Goal: Use online tool/utility: Use online tool/utility

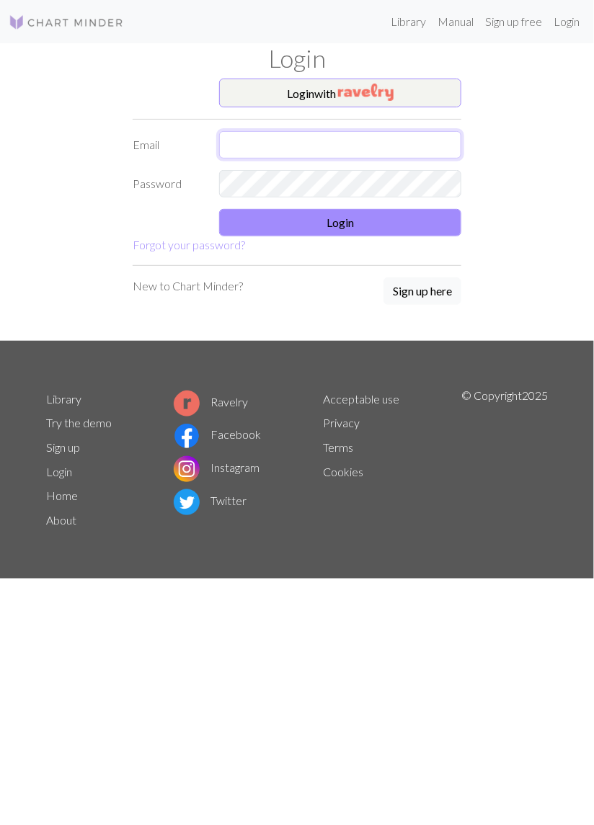
click at [375, 150] on input "text" at bounding box center [340, 144] width 242 height 27
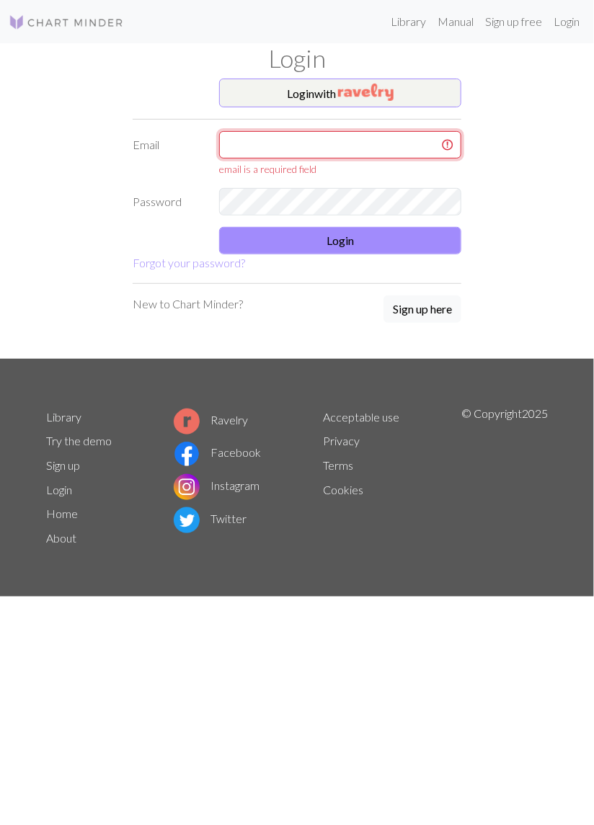
type input "niina.impola@live.com"
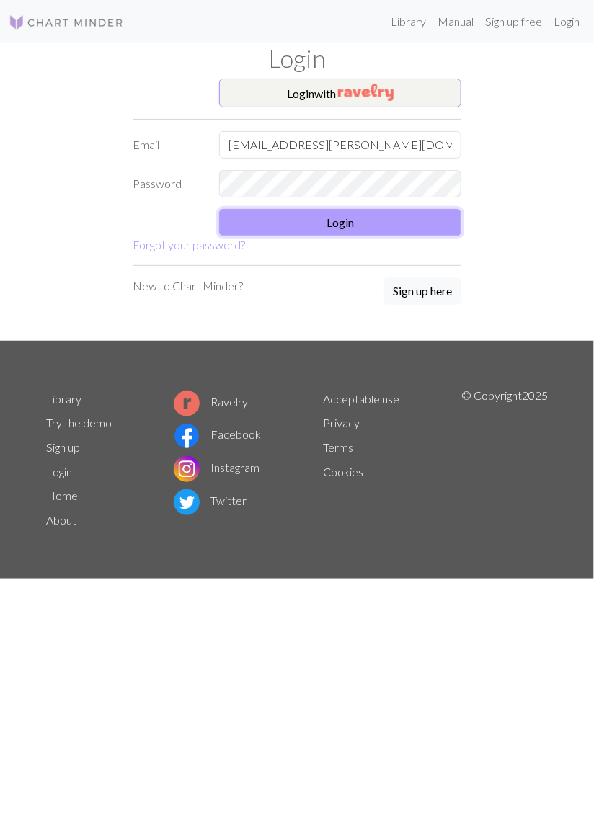
click at [404, 233] on button "Login" at bounding box center [340, 222] width 242 height 27
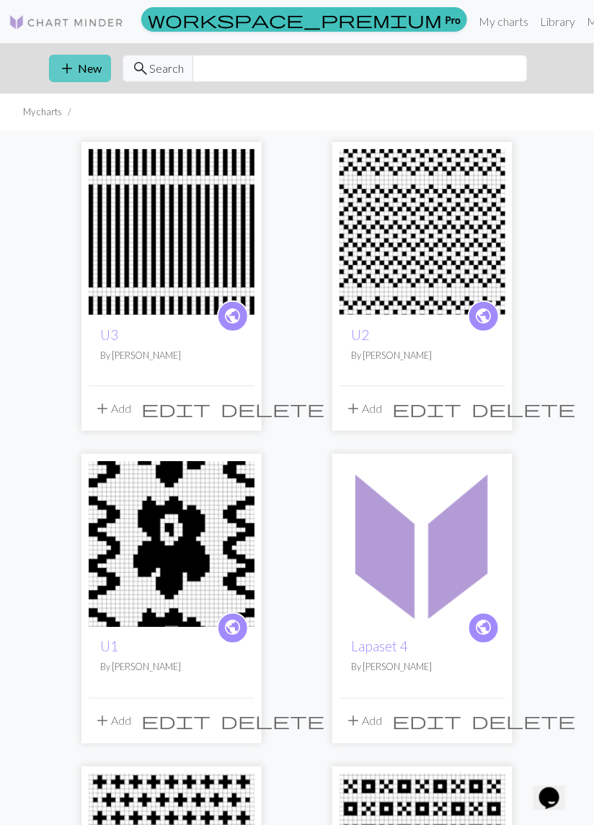
click at [81, 71] on button "add New" at bounding box center [80, 68] width 62 height 27
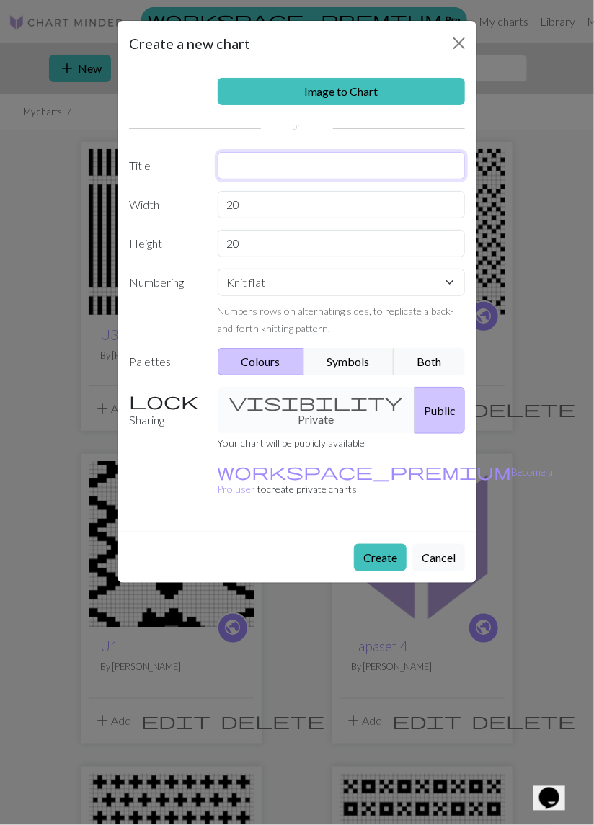
click at [254, 172] on input "text" at bounding box center [342, 165] width 248 height 27
type input "Tumput"
click at [267, 208] on input "20" at bounding box center [342, 204] width 248 height 27
type input "2"
type input "54"
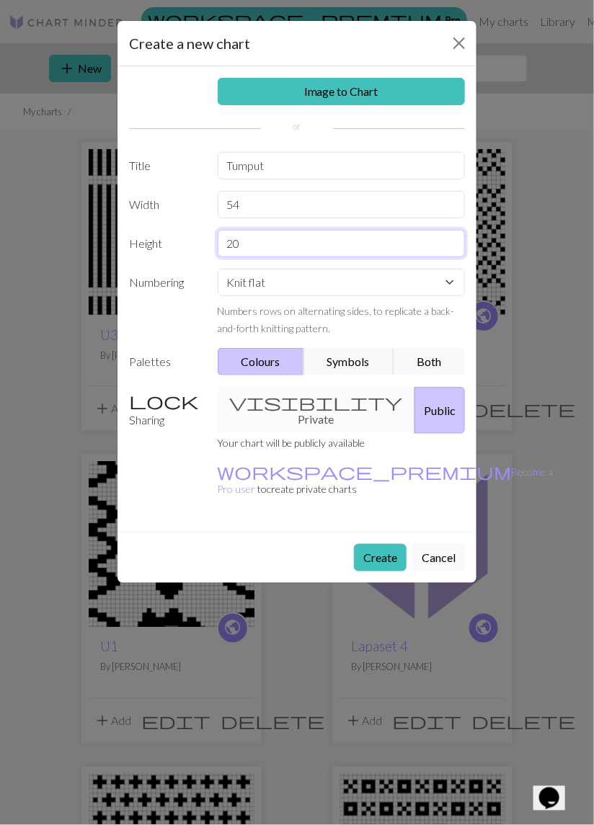
click at [252, 249] on input "20" at bounding box center [342, 243] width 248 height 27
type input "2"
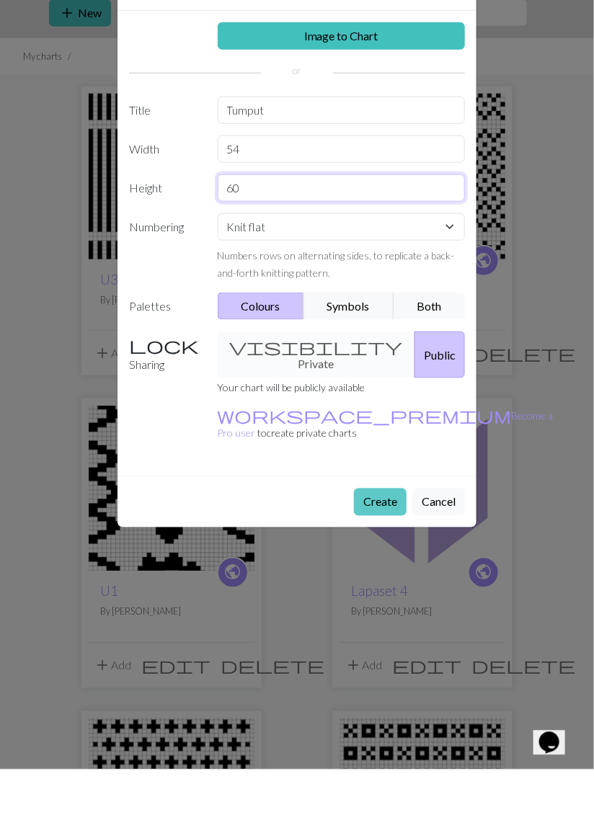
type input "60"
click at [375, 544] on button "Create" at bounding box center [380, 557] width 53 height 27
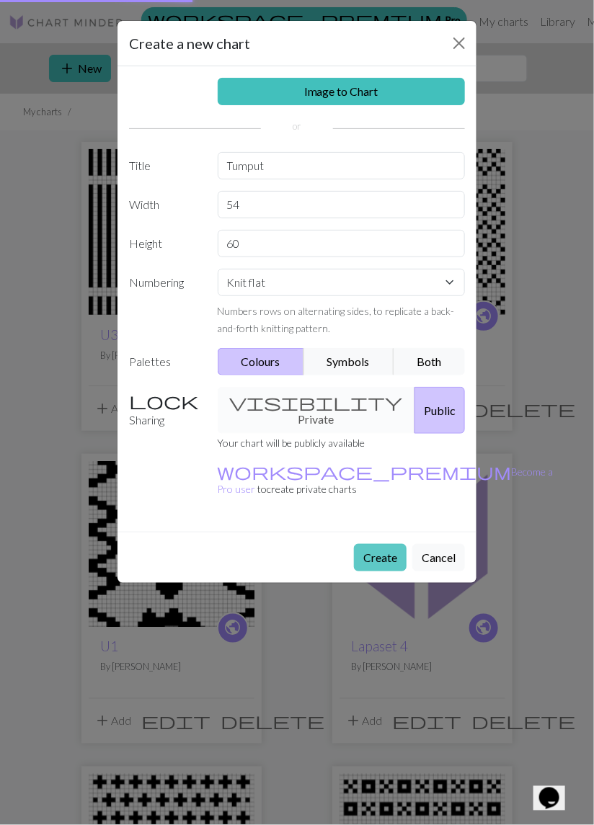
click at [378, 544] on button "Create" at bounding box center [380, 557] width 53 height 27
click at [369, 544] on button "Create" at bounding box center [380, 557] width 53 height 27
click at [380, 544] on button "Create" at bounding box center [380, 557] width 53 height 27
click at [382, 544] on button "Create" at bounding box center [380, 557] width 53 height 27
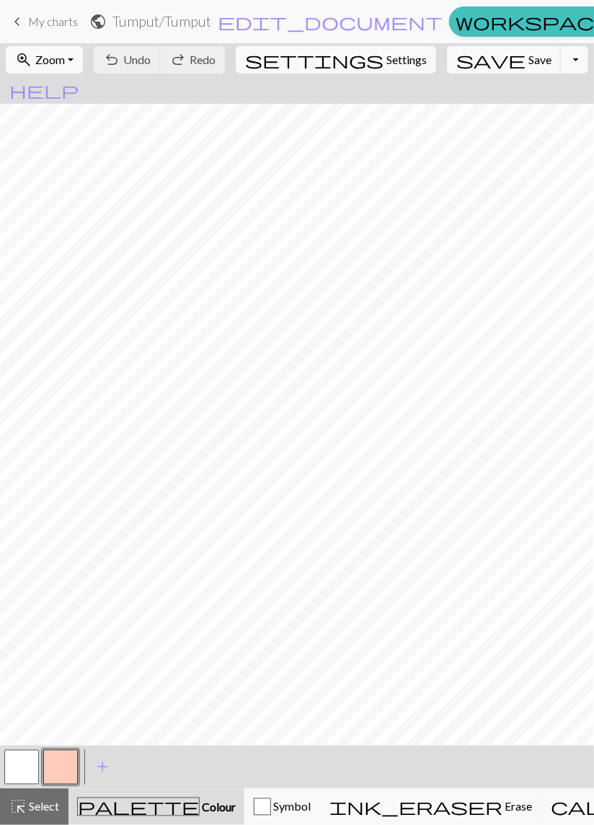
click at [83, 68] on button "zoom_in Zoom Zoom" at bounding box center [44, 59] width 77 height 27
click at [60, 173] on button "50%" at bounding box center [63, 172] width 114 height 23
click at [58, 770] on button "button" at bounding box center [60, 767] width 35 height 35
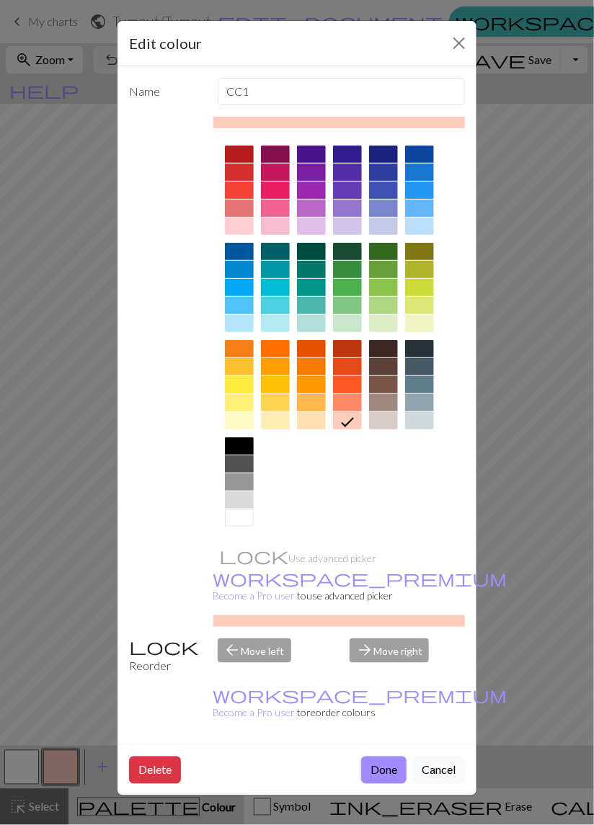
click at [238, 449] on div at bounding box center [239, 446] width 29 height 17
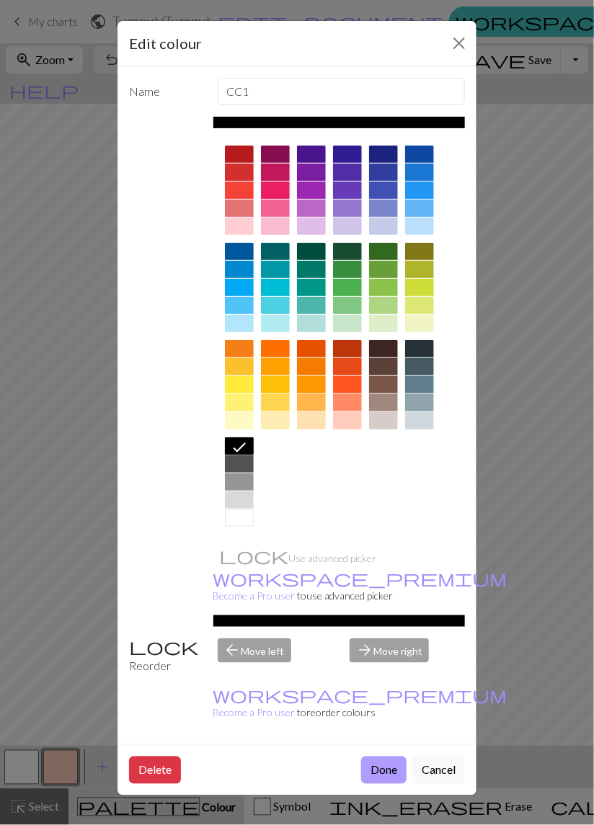
click at [382, 757] on button "Done" at bounding box center [383, 770] width 45 height 27
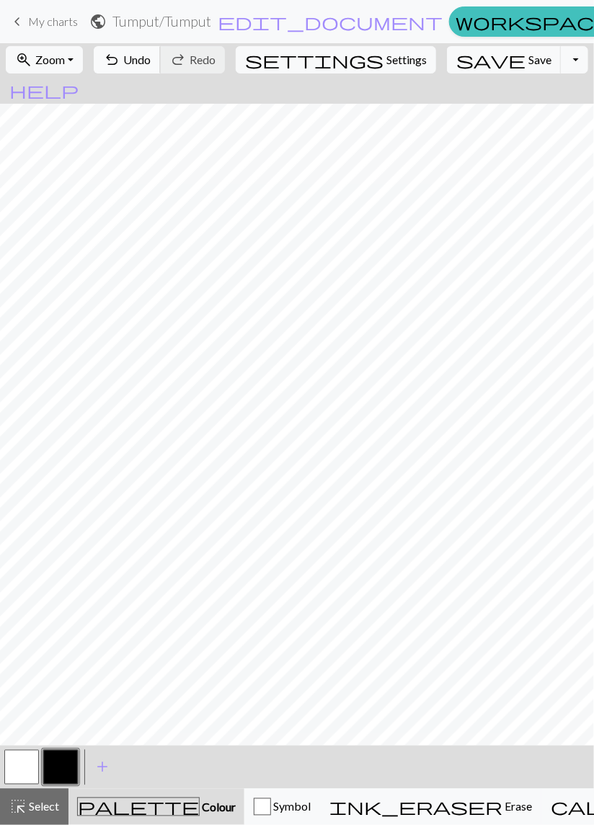
click at [151, 59] on span "Undo" at bounding box center [136, 60] width 27 height 14
click at [151, 61] on span "Undo" at bounding box center [136, 60] width 27 height 14
click at [151, 63] on span "Undo" at bounding box center [136, 60] width 27 height 14
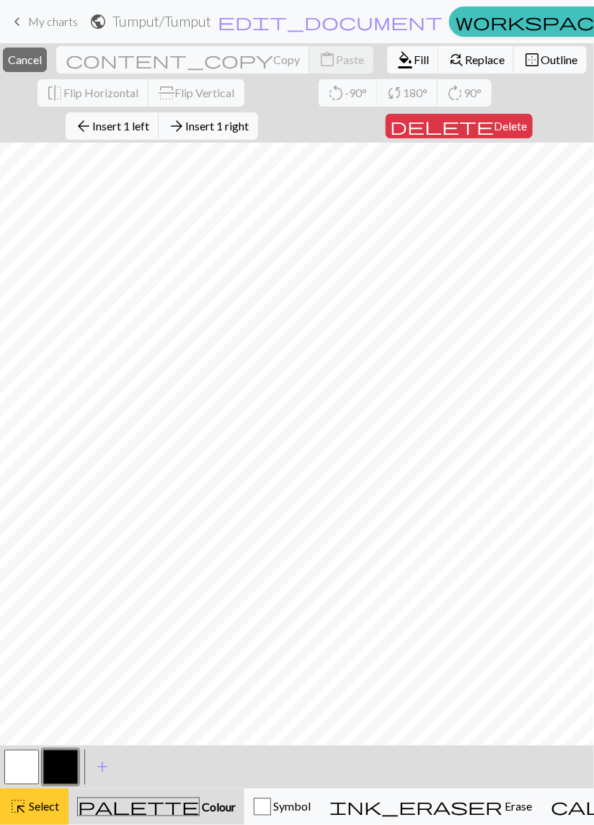
click at [42, 820] on button "highlight_alt Select Select" at bounding box center [34, 807] width 68 height 36
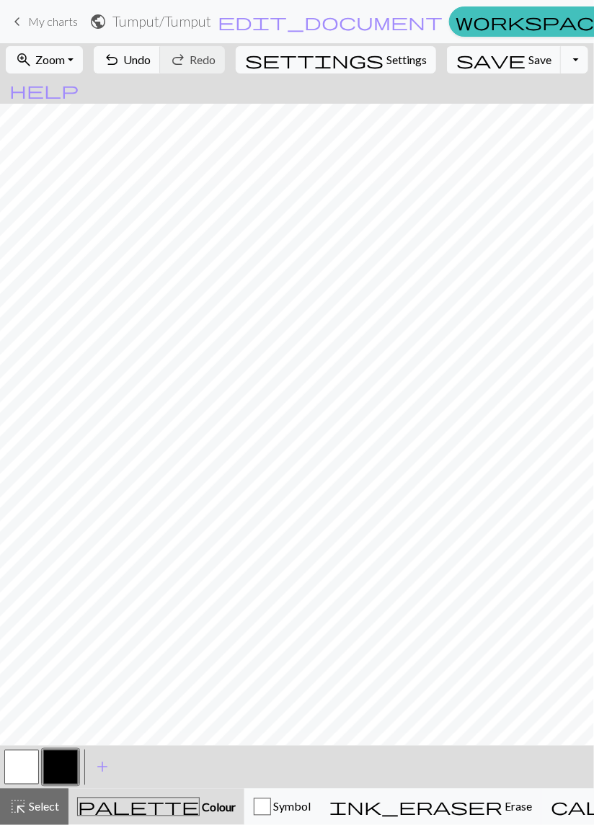
click at [63, 770] on button "button" at bounding box center [60, 767] width 35 height 35
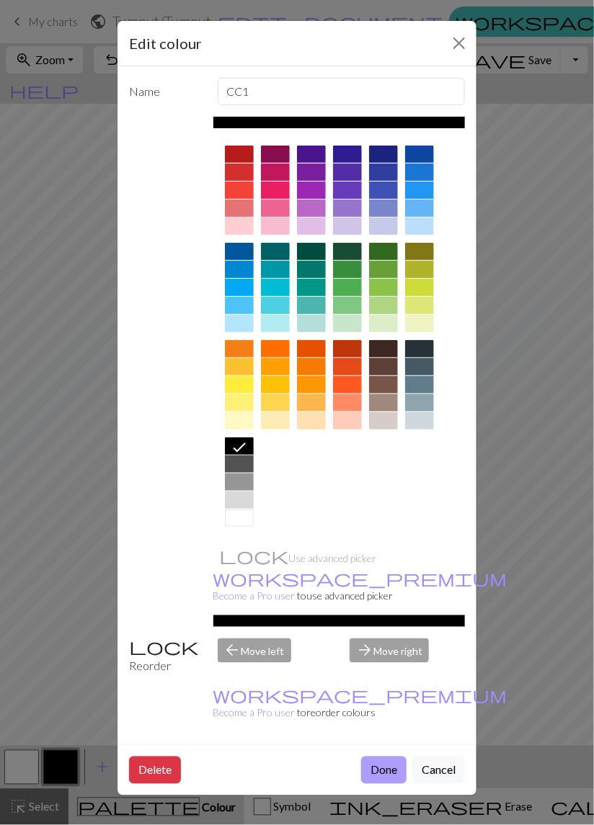
click at [382, 757] on button "Done" at bounding box center [383, 770] width 45 height 27
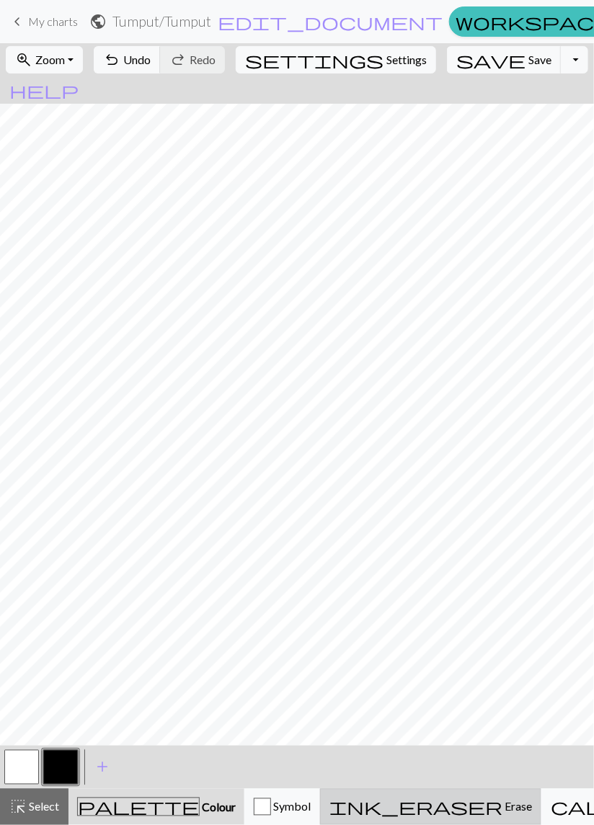
click at [502, 806] on span "Erase" at bounding box center [517, 807] width 30 height 14
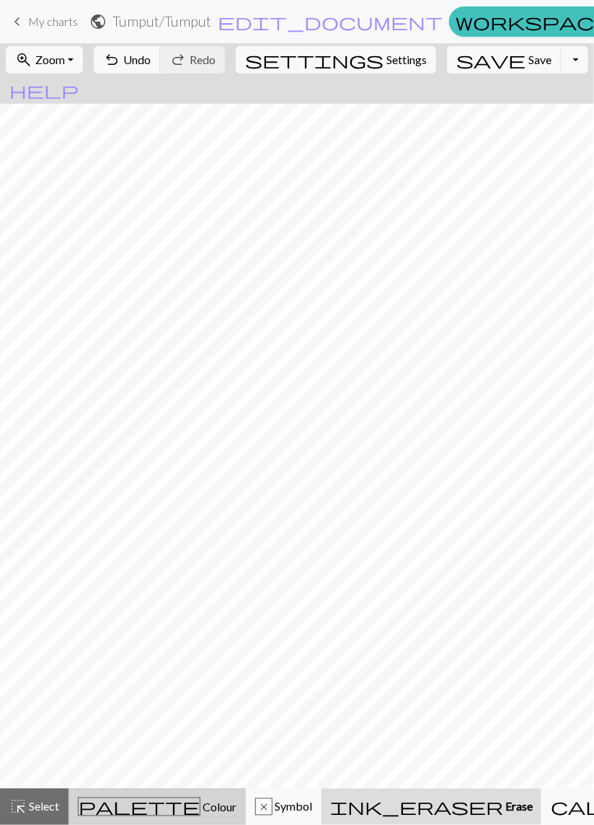
click at [200, 810] on span "Colour" at bounding box center [218, 808] width 36 height 14
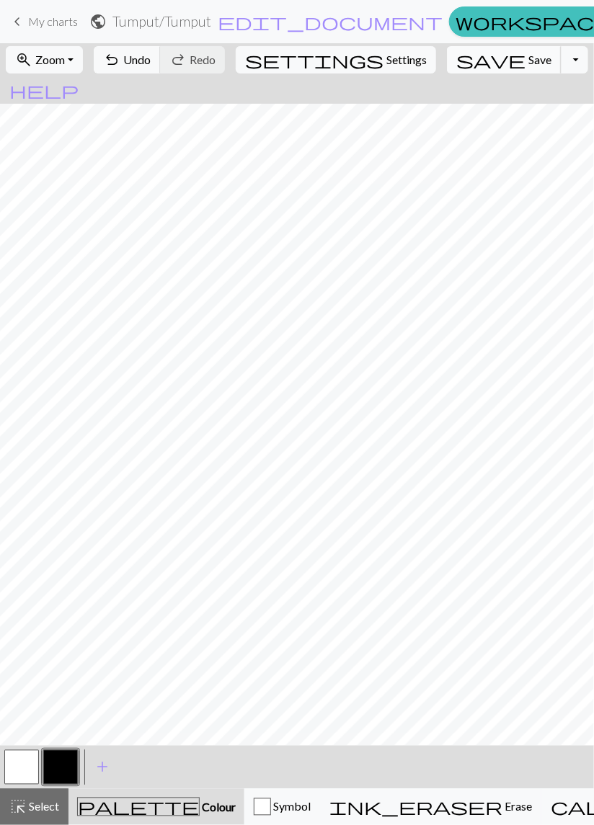
click at [528, 59] on span "Save" at bounding box center [539, 60] width 23 height 14
click at [151, 58] on span "Undo" at bounding box center [136, 60] width 27 height 14
click at [151, 61] on span "Undo" at bounding box center [136, 60] width 27 height 14
click at [151, 66] on span "Undo" at bounding box center [136, 60] width 27 height 14
click at [151, 63] on span "Undo" at bounding box center [136, 60] width 27 height 14
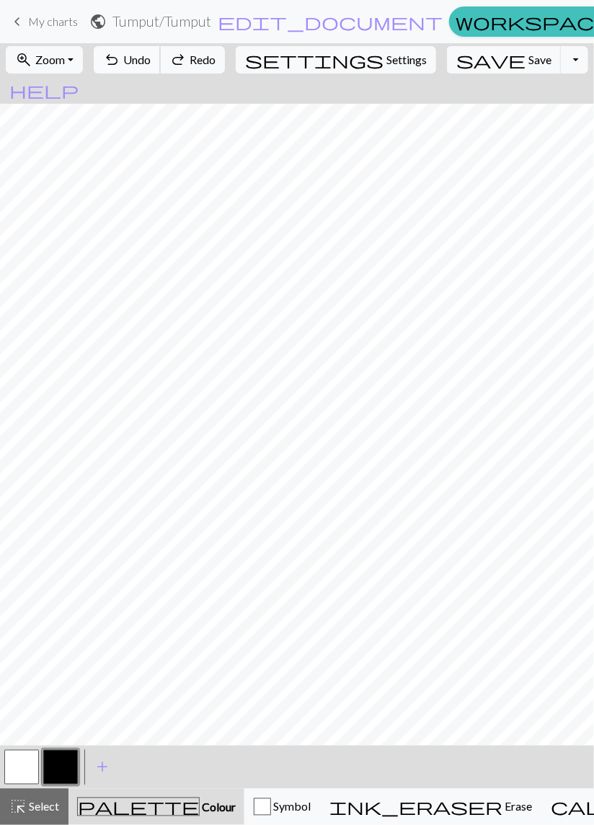
click at [151, 61] on span "Undo" at bounding box center [136, 60] width 27 height 14
click at [151, 59] on span "Undo" at bounding box center [136, 60] width 27 height 14
click at [151, 58] on span "Undo" at bounding box center [136, 60] width 27 height 14
click at [151, 56] on span "Undo" at bounding box center [136, 60] width 27 height 14
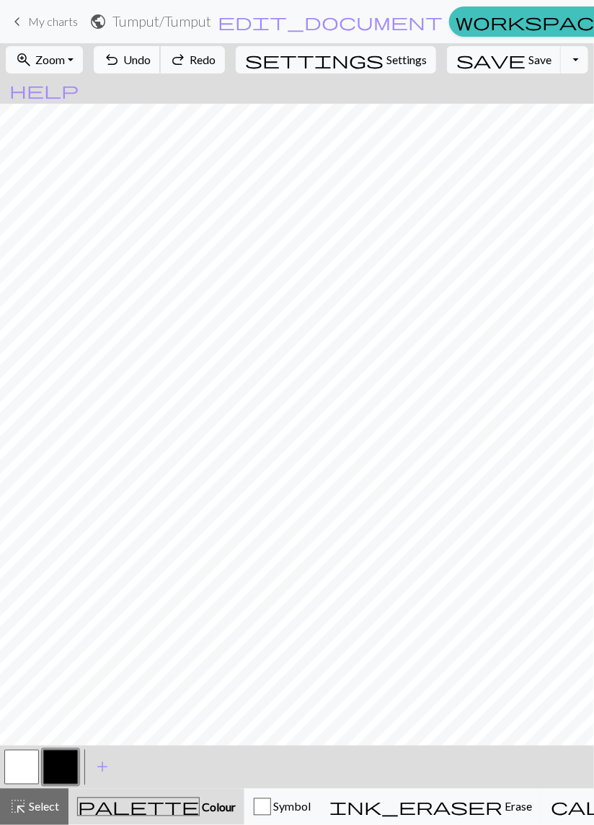
click at [151, 55] on span "Undo" at bounding box center [136, 60] width 27 height 14
click at [161, 50] on button "undo Undo Undo" at bounding box center [127, 59] width 67 height 27
click at [161, 48] on button "undo Undo Undo" at bounding box center [127, 59] width 67 height 27
click at [161, 49] on button "undo Undo Undo" at bounding box center [127, 59] width 67 height 27
click at [161, 51] on button "undo Undo Undo" at bounding box center [127, 59] width 67 height 27
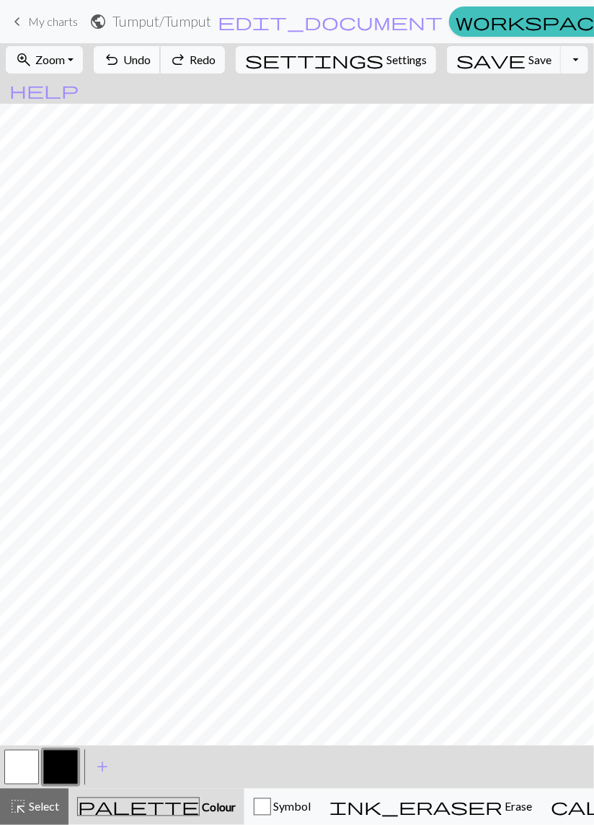
click at [161, 48] on button "undo Undo Undo" at bounding box center [127, 59] width 67 height 27
click at [161, 49] on button "undo Undo Undo" at bounding box center [127, 59] width 67 height 27
click at [161, 48] on button "undo Undo Undo" at bounding box center [127, 59] width 67 height 27
click at [161, 47] on button "undo Undo Undo" at bounding box center [127, 59] width 67 height 27
click at [183, 45] on div "undo Undo Undo redo Redo Redo" at bounding box center [159, 59] width 140 height 33
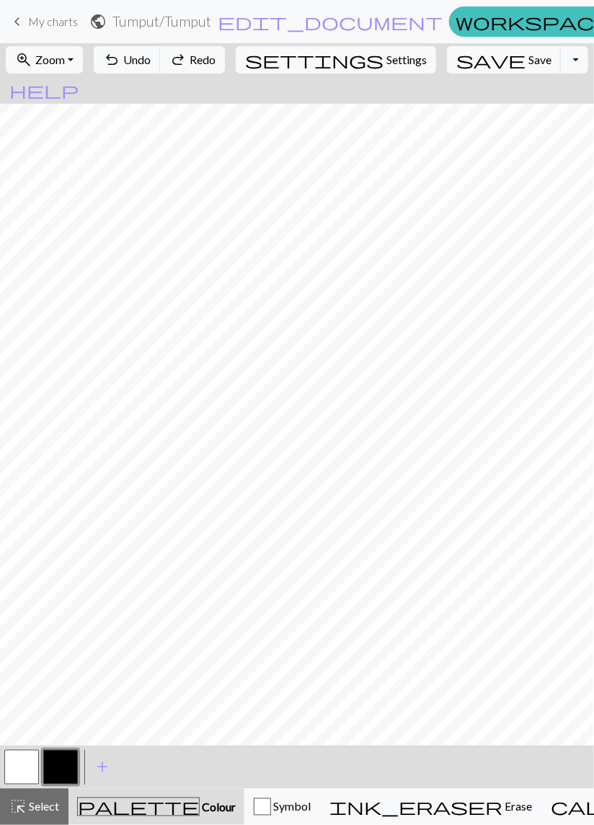
click at [182, 45] on div "undo Undo Undo redo Redo Redo" at bounding box center [159, 59] width 140 height 33
click at [181, 44] on div "undo Undo Undo redo Redo Redo" at bounding box center [159, 59] width 140 height 33
click at [151, 58] on span "Undo" at bounding box center [136, 60] width 27 height 14
click at [151, 61] on span "Undo" at bounding box center [136, 60] width 27 height 14
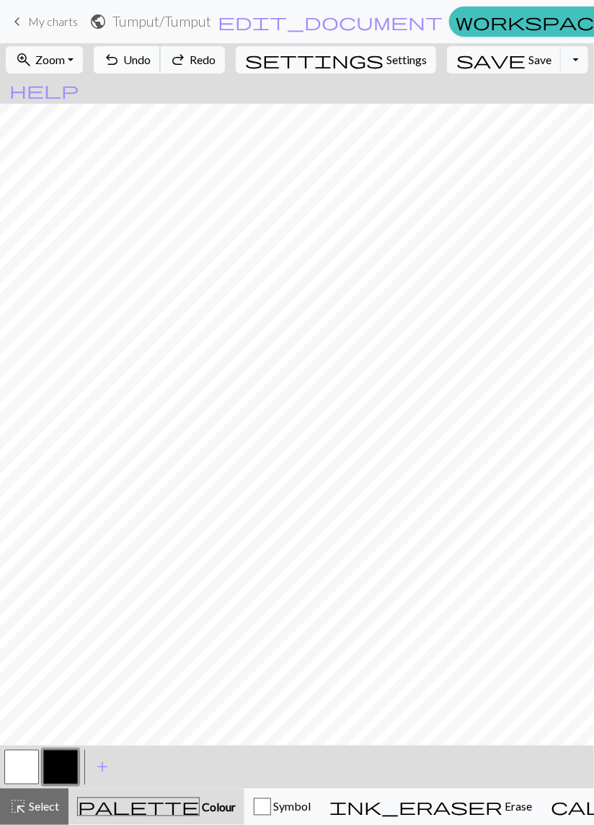
click at [151, 60] on span "Undo" at bounding box center [136, 60] width 27 height 14
click at [151, 59] on span "Undo" at bounding box center [136, 60] width 27 height 14
click at [151, 57] on span "Undo" at bounding box center [136, 60] width 27 height 14
click at [151, 53] on span "Undo" at bounding box center [136, 60] width 27 height 14
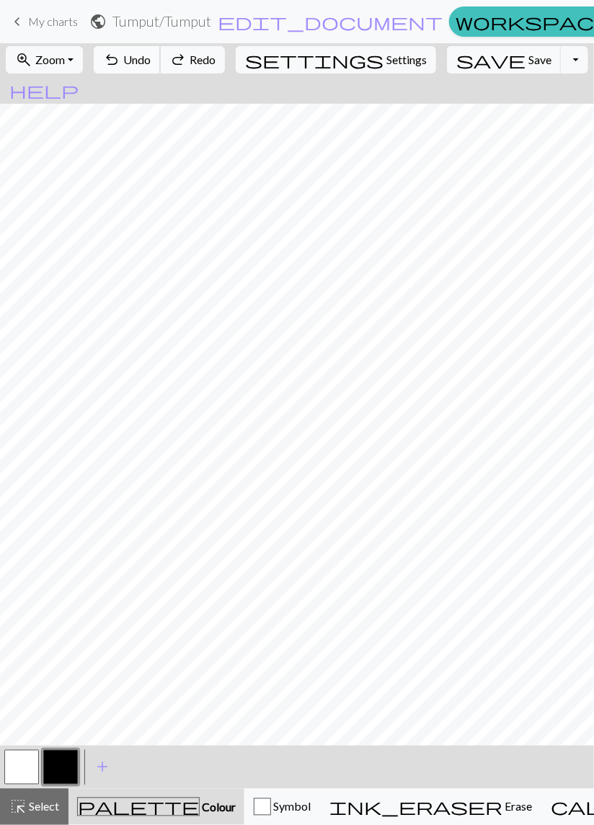
click at [161, 50] on button "undo Undo Undo" at bounding box center [127, 59] width 67 height 27
click at [151, 53] on span "Undo" at bounding box center [136, 60] width 27 height 14
click at [161, 48] on button "undo Undo Undo" at bounding box center [127, 59] width 67 height 27
click at [151, 55] on span "Undo" at bounding box center [136, 60] width 27 height 14
click at [151, 56] on span "Undo" at bounding box center [136, 60] width 27 height 14
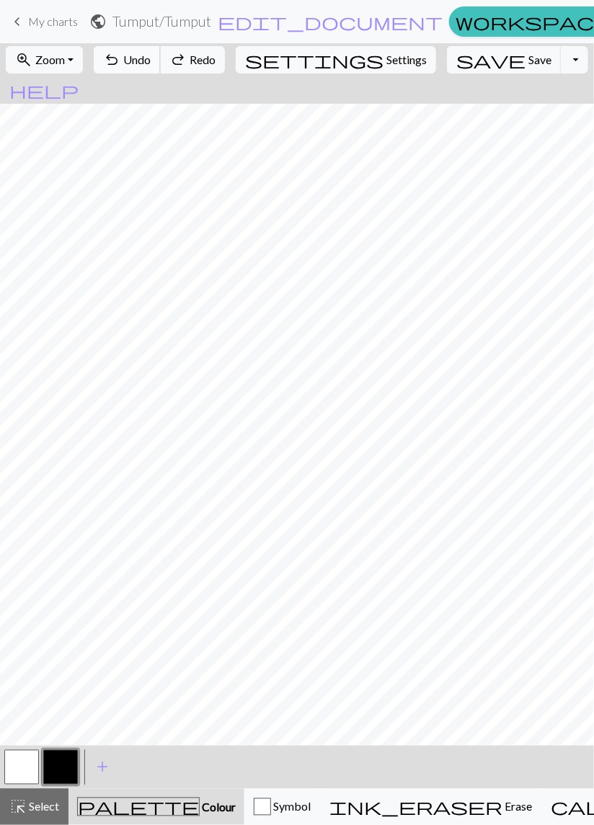
click at [151, 60] on span "Undo" at bounding box center [136, 60] width 27 height 14
click at [120, 64] on span "undo" at bounding box center [111, 60] width 17 height 20
click at [151, 60] on span "Undo" at bounding box center [136, 60] width 27 height 14
click at [151, 61] on span "Undo" at bounding box center [136, 60] width 27 height 14
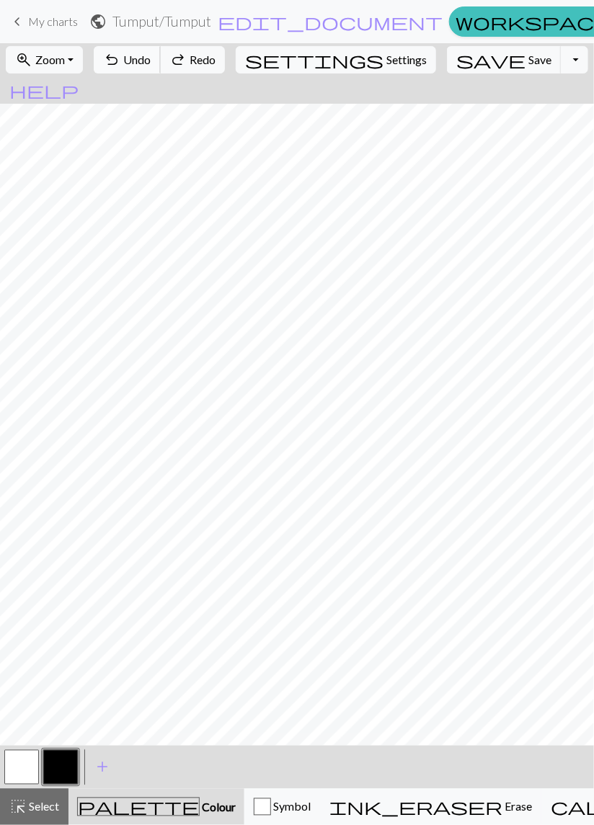
click at [151, 65] on span "Undo" at bounding box center [136, 60] width 27 height 14
click at [151, 66] on span "Undo" at bounding box center [136, 60] width 27 height 14
click at [151, 63] on span "Undo" at bounding box center [136, 60] width 27 height 14
click at [151, 59] on span "Undo" at bounding box center [136, 60] width 27 height 14
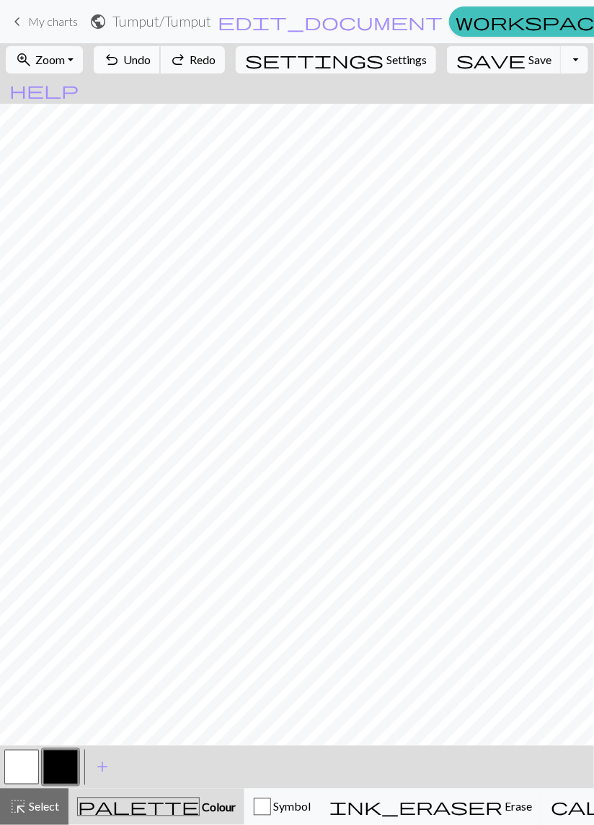
click at [151, 58] on span "Undo" at bounding box center [136, 60] width 27 height 14
click at [151, 61] on span "Undo" at bounding box center [136, 60] width 27 height 14
click at [151, 58] on span "Undo" at bounding box center [136, 60] width 27 height 14
click at [151, 57] on span "Undo" at bounding box center [136, 60] width 27 height 14
click at [151, 55] on span "Undo" at bounding box center [136, 60] width 27 height 14
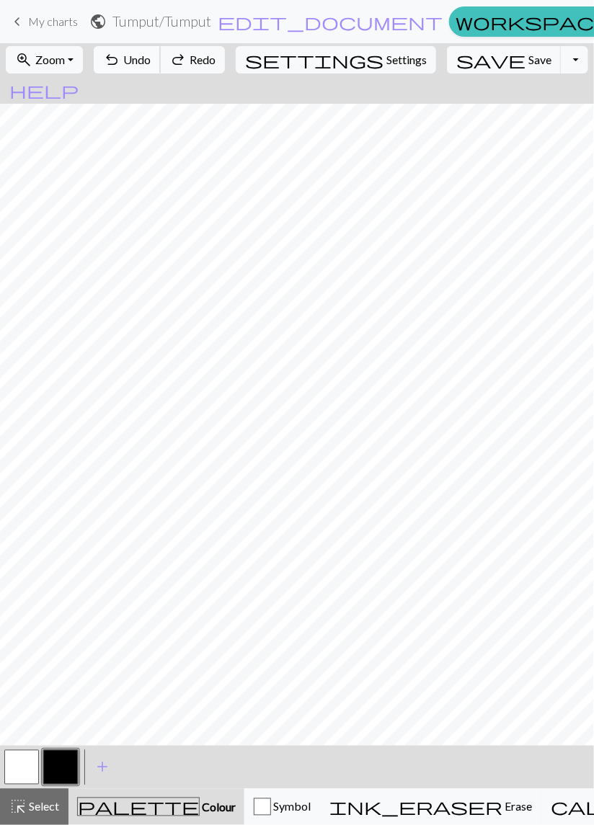
click at [151, 54] on span "Undo" at bounding box center [136, 60] width 27 height 14
click at [151, 55] on span "Undo" at bounding box center [136, 60] width 27 height 14
click at [161, 53] on button "undo Undo Undo" at bounding box center [127, 59] width 67 height 27
click at [161, 52] on button "undo Undo Undo" at bounding box center [127, 59] width 67 height 27
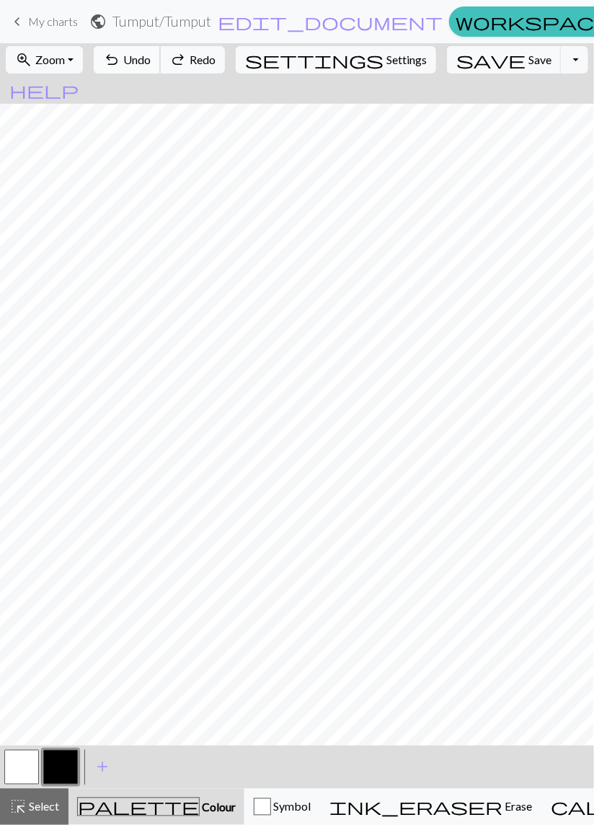
click at [120, 52] on span "undo" at bounding box center [111, 60] width 17 height 20
click at [120, 53] on span "undo" at bounding box center [111, 60] width 17 height 20
click at [120, 52] on span "undo" at bounding box center [111, 60] width 17 height 20
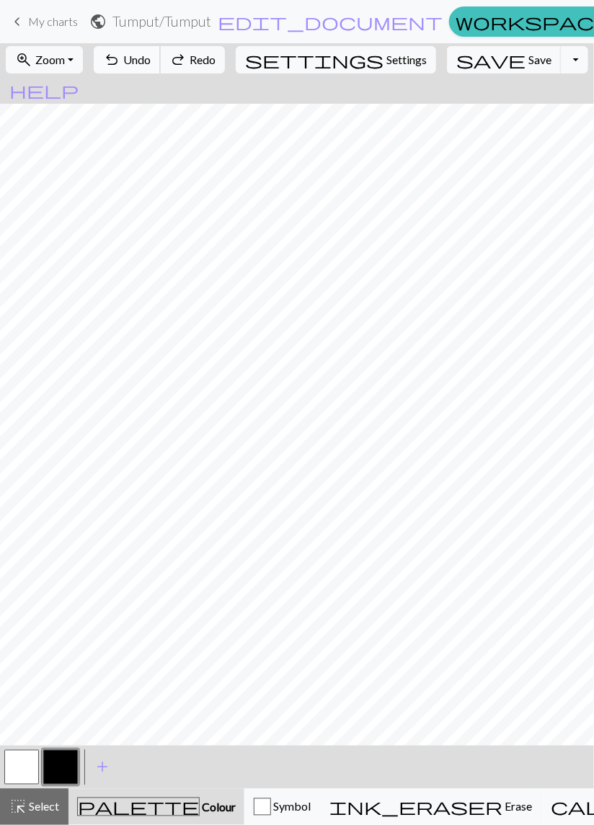
click at [120, 50] on span "undo" at bounding box center [111, 60] width 17 height 20
click at [120, 51] on span "undo" at bounding box center [111, 60] width 17 height 20
click at [151, 56] on span "Undo" at bounding box center [136, 60] width 27 height 14
click at [151, 61] on span "Undo" at bounding box center [136, 60] width 27 height 14
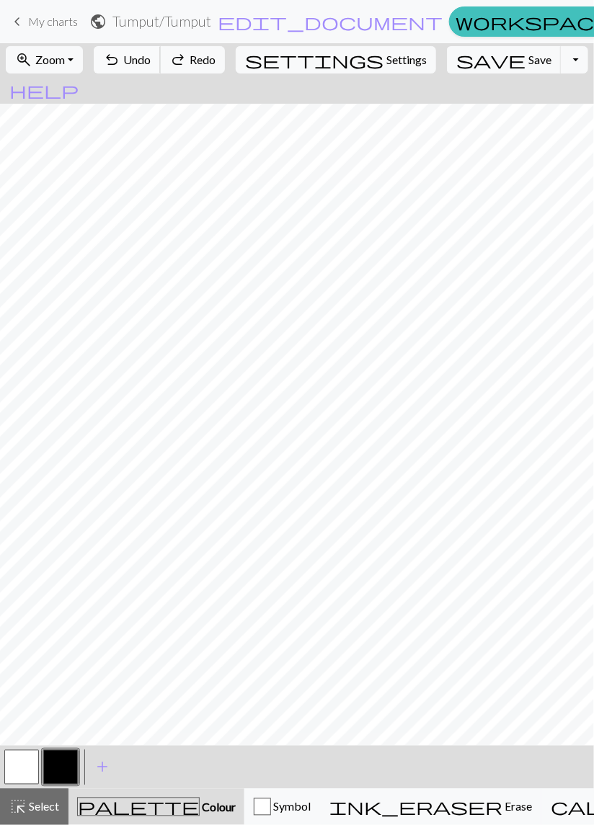
click at [151, 65] on span "Undo" at bounding box center [136, 60] width 27 height 14
click at [151, 63] on span "Undo" at bounding box center [136, 60] width 27 height 14
click at [161, 69] on button "undo Undo Undo" at bounding box center [127, 59] width 67 height 27
click at [151, 56] on span "Undo" at bounding box center [136, 60] width 27 height 14
click at [151, 60] on span "Undo" at bounding box center [136, 60] width 27 height 14
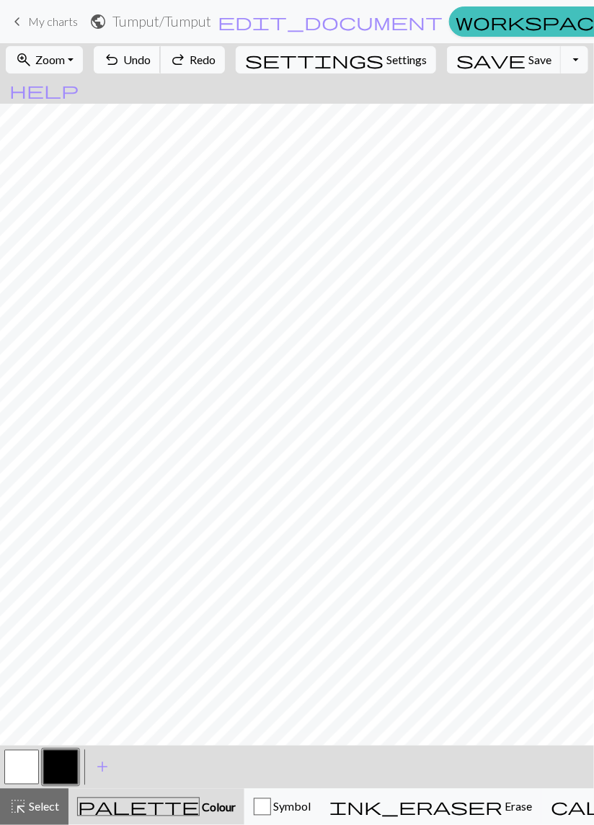
click at [151, 61] on span "Undo" at bounding box center [136, 60] width 27 height 14
click at [151, 58] on span "Undo" at bounding box center [136, 60] width 27 height 14
click at [151, 60] on span "Undo" at bounding box center [136, 60] width 27 height 14
click at [528, 61] on span "Save" at bounding box center [539, 60] width 23 height 14
click at [151, 56] on span "Undo" at bounding box center [136, 60] width 27 height 14
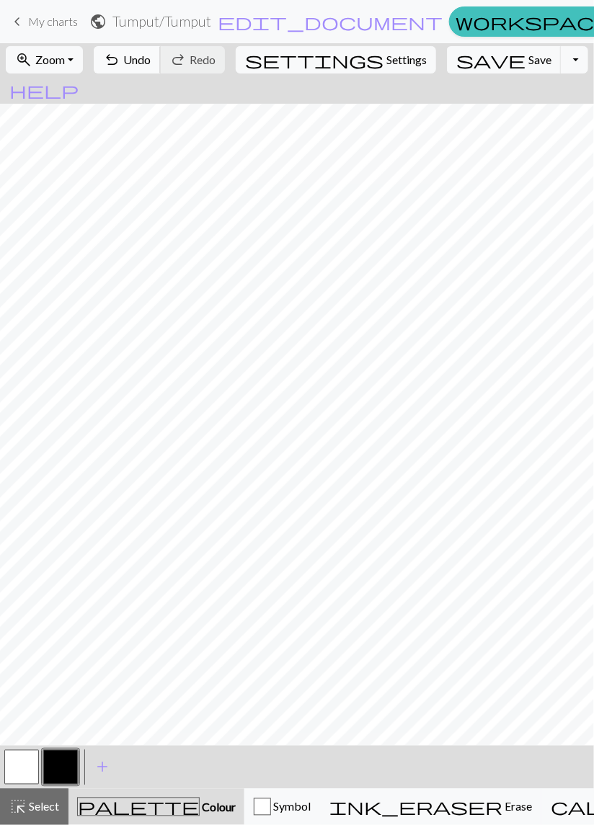
click at [151, 62] on span "Undo" at bounding box center [136, 60] width 27 height 14
click at [151, 59] on span "Undo" at bounding box center [136, 60] width 27 height 14
click at [151, 60] on span "Undo" at bounding box center [136, 60] width 27 height 14
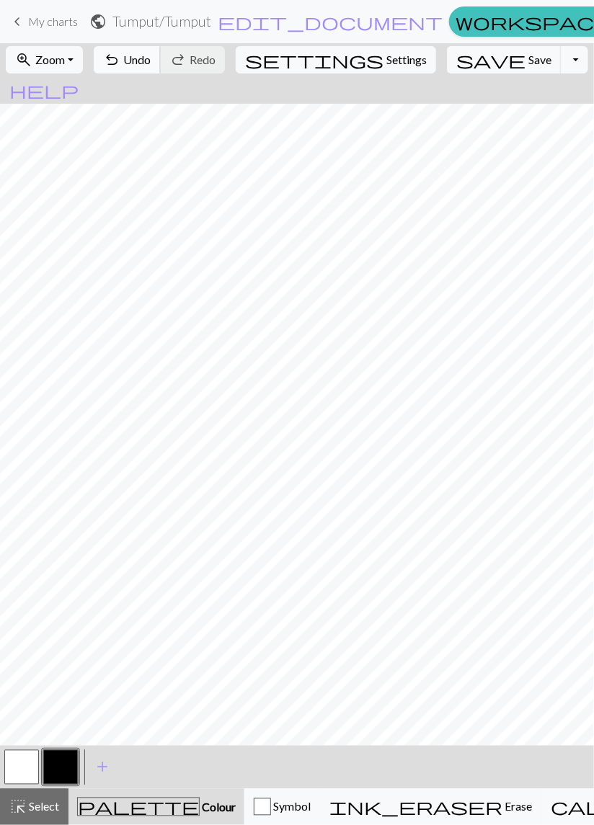
click at [151, 57] on span "Undo" at bounding box center [136, 60] width 27 height 14
click at [528, 60] on span "Save" at bounding box center [539, 60] width 23 height 14
click at [151, 66] on span "Undo" at bounding box center [136, 60] width 27 height 14
click at [151, 64] on span "Undo" at bounding box center [136, 60] width 27 height 14
click at [151, 59] on span "Undo" at bounding box center [136, 60] width 27 height 14
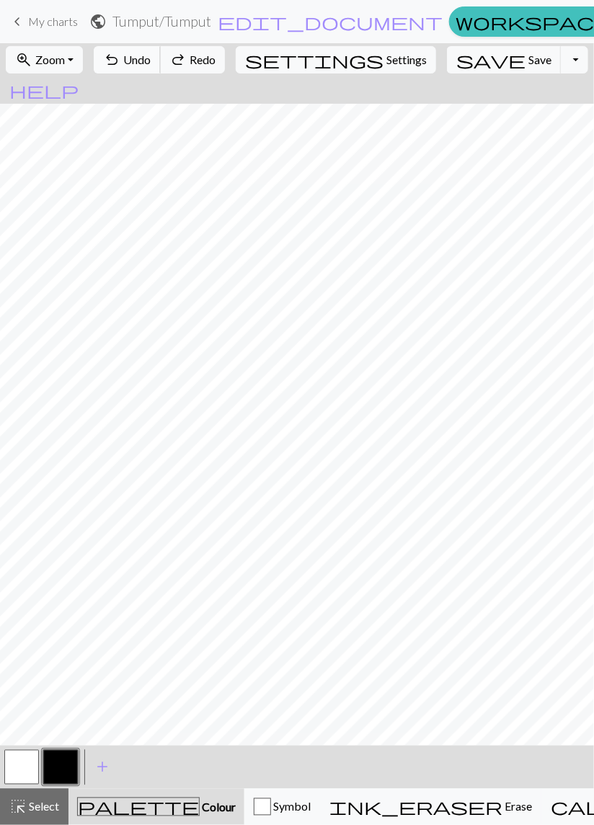
click at [151, 60] on span "Undo" at bounding box center [136, 60] width 27 height 14
click at [151, 57] on span "Undo" at bounding box center [136, 60] width 27 height 14
click at [189, 56] on div "undo Undo Undo redo Redo Redo" at bounding box center [159, 59] width 140 height 33
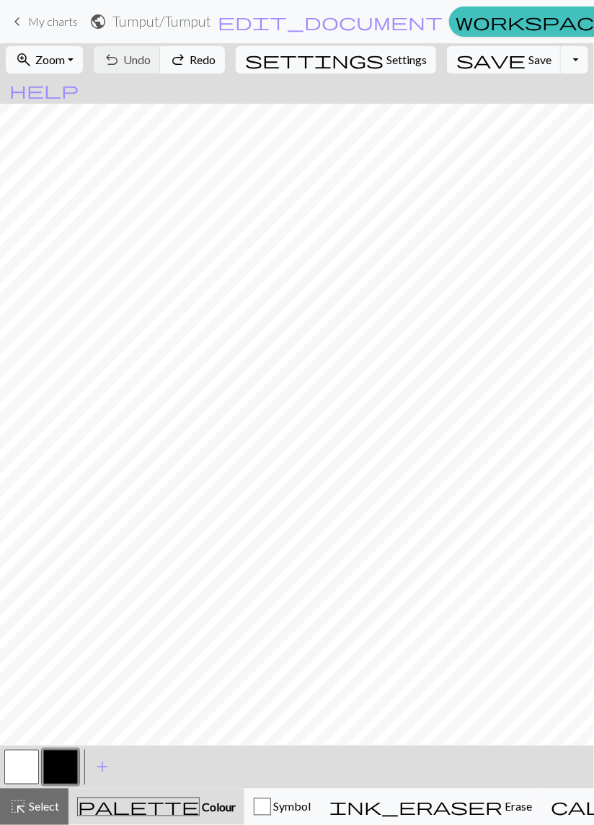
click at [187, 58] on div "undo Undo Undo redo Redo Redo" at bounding box center [159, 59] width 140 height 33
click at [190, 58] on div "undo Undo Undo redo Redo Redo" at bounding box center [159, 59] width 140 height 33
click at [187, 55] on div "undo Undo Undo redo Redo Redo" at bounding box center [159, 59] width 140 height 33
click at [182, 65] on div "undo Undo Undo redo Redo Redo" at bounding box center [159, 59] width 140 height 33
click at [178, 66] on div "undo Undo Undo redo Redo Redo" at bounding box center [159, 59] width 140 height 33
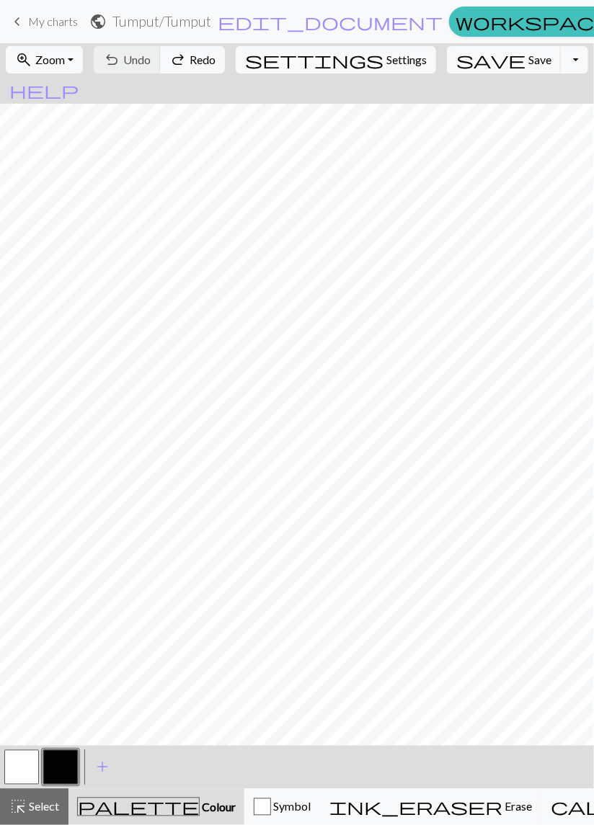
click at [179, 66] on div "undo Undo Undo redo Redo Redo" at bounding box center [159, 59] width 140 height 33
click at [187, 72] on div "undo Undo Undo redo Redo Redo" at bounding box center [159, 59] width 140 height 33
click at [21, 774] on button "button" at bounding box center [21, 767] width 35 height 35
click at [54, 775] on button "button" at bounding box center [60, 767] width 35 height 35
click at [151, 59] on span "Undo" at bounding box center [136, 60] width 27 height 14
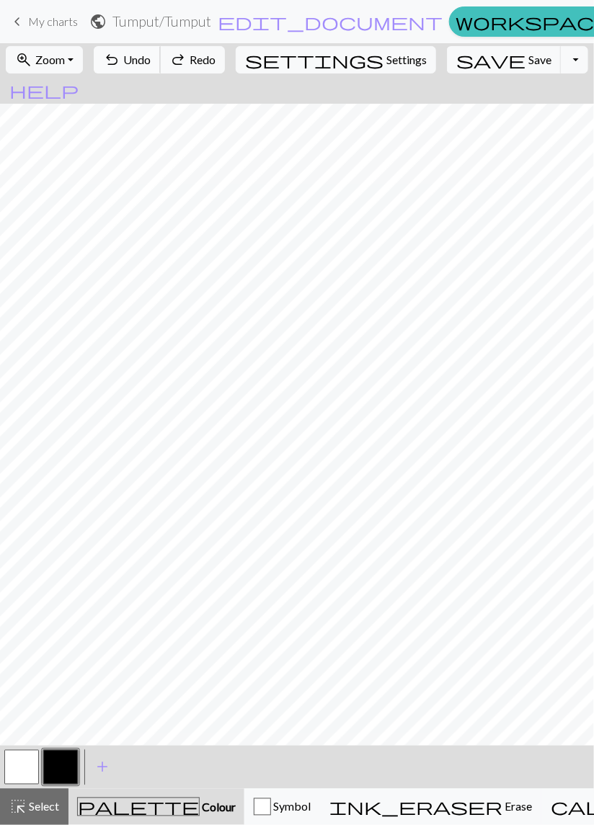
click at [151, 63] on span "Undo" at bounding box center [136, 60] width 27 height 14
click at [161, 68] on button "undo Undo Undo" at bounding box center [127, 59] width 67 height 27
click at [161, 69] on button "undo Undo Undo" at bounding box center [127, 59] width 67 height 27
click at [151, 57] on span "Undo" at bounding box center [136, 60] width 27 height 14
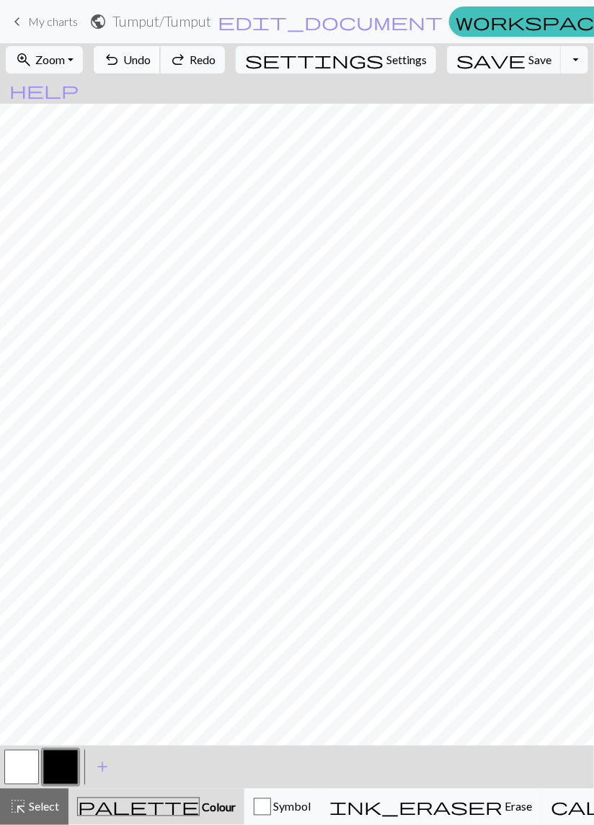
click at [151, 63] on span "Undo" at bounding box center [136, 60] width 27 height 14
click at [151, 64] on span "Undo" at bounding box center [136, 60] width 27 height 14
click at [151, 66] on span "Undo" at bounding box center [136, 60] width 27 height 14
click at [161, 67] on button "undo Undo Undo" at bounding box center [127, 59] width 67 height 27
click at [161, 68] on button "undo Undo Undo" at bounding box center [127, 59] width 67 height 27
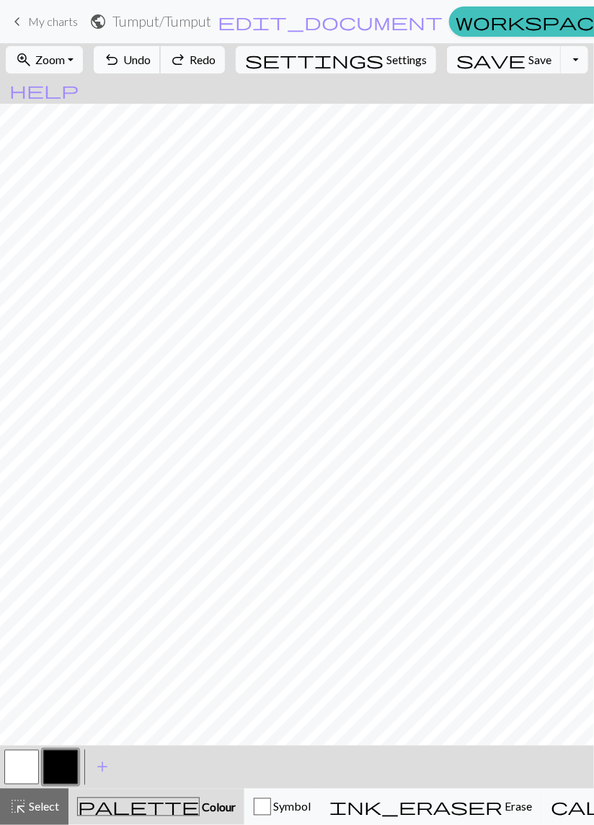
click at [161, 66] on button "undo Undo Undo" at bounding box center [127, 59] width 67 height 27
click at [161, 68] on button "undo Undo Undo" at bounding box center [127, 59] width 67 height 27
click at [161, 70] on button "undo Undo Undo" at bounding box center [127, 59] width 67 height 27
click at [161, 69] on button "undo Undo Undo" at bounding box center [127, 59] width 67 height 27
click at [161, 68] on button "undo Undo Undo" at bounding box center [127, 59] width 67 height 27
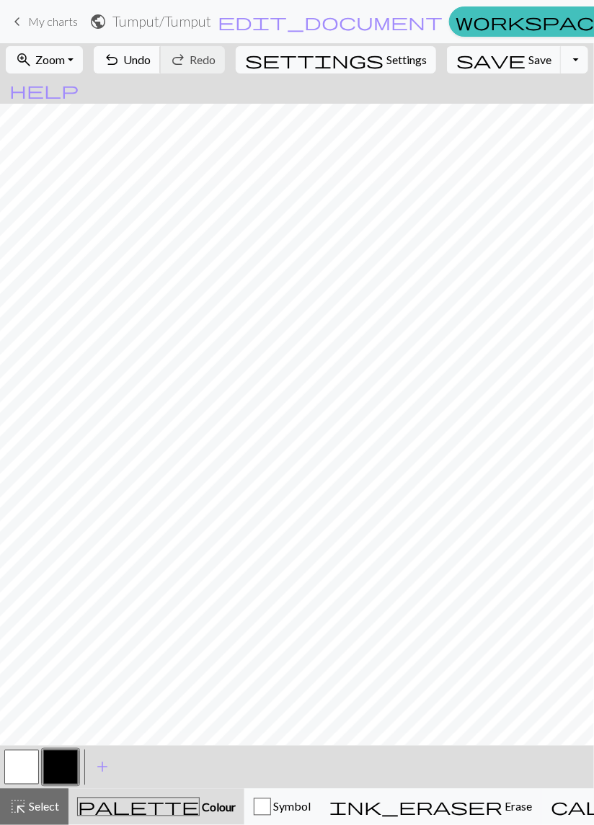
click at [151, 61] on span "Undo" at bounding box center [136, 60] width 27 height 14
click at [151, 60] on span "Undo" at bounding box center [136, 60] width 27 height 14
click at [151, 63] on span "Undo" at bounding box center [136, 60] width 27 height 14
click at [151, 61] on span "Undo" at bounding box center [136, 60] width 27 height 14
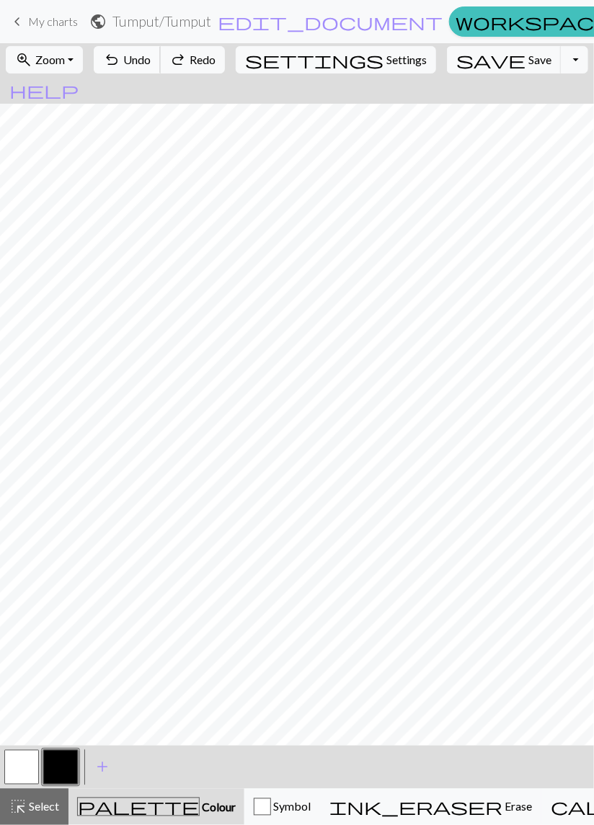
click at [151, 62] on span "Undo" at bounding box center [136, 60] width 27 height 14
click at [151, 61] on span "Undo" at bounding box center [136, 60] width 27 height 14
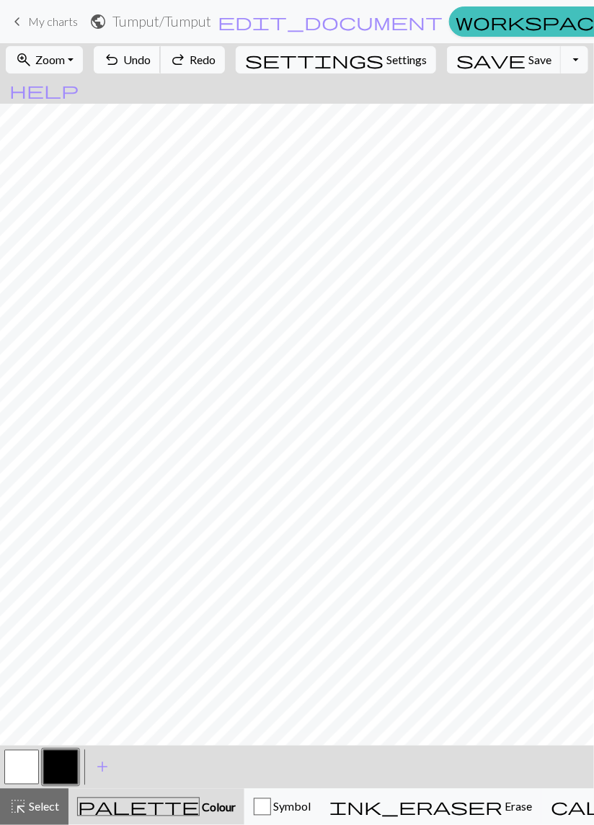
click at [151, 62] on span "Undo" at bounding box center [136, 60] width 27 height 14
click at [151, 63] on span "Undo" at bounding box center [136, 60] width 27 height 14
click at [151, 58] on span "Undo" at bounding box center [136, 60] width 27 height 14
click at [161, 58] on button "undo Undo Undo" at bounding box center [127, 59] width 67 height 27
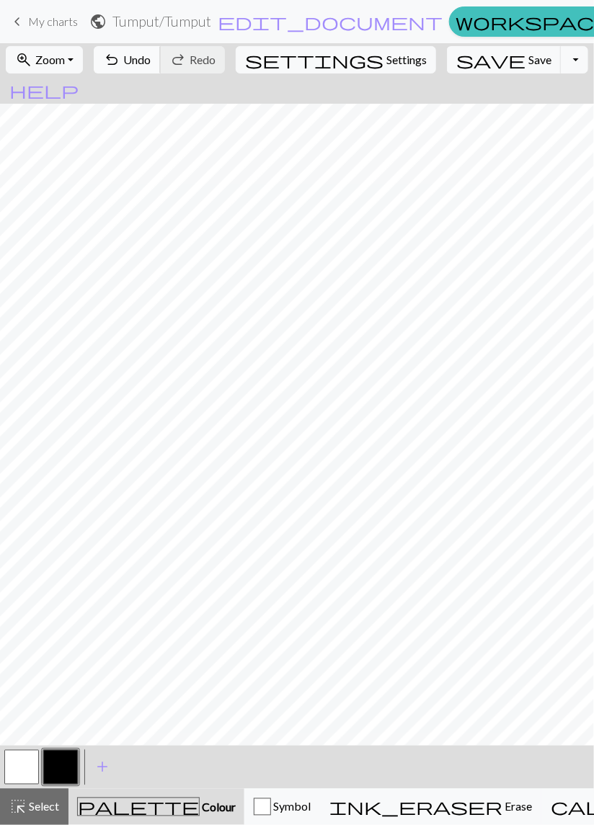
click at [151, 61] on span "Undo" at bounding box center [136, 60] width 27 height 14
click at [151, 63] on span "Undo" at bounding box center [136, 60] width 27 height 14
click at [151, 61] on span "Undo" at bounding box center [136, 60] width 27 height 14
click at [151, 63] on span "Undo" at bounding box center [136, 60] width 27 height 14
click at [151, 65] on span "Undo" at bounding box center [136, 60] width 27 height 14
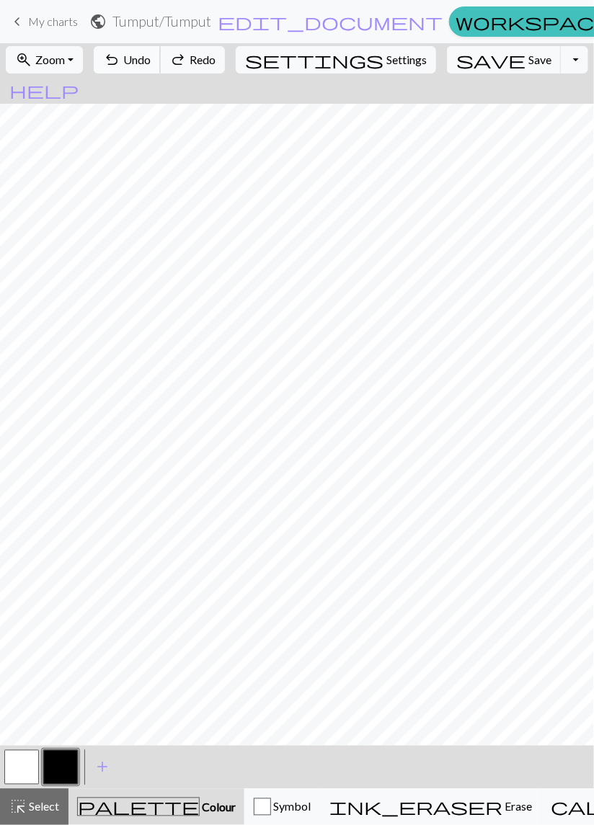
click at [151, 63] on span "Undo" at bounding box center [136, 60] width 27 height 14
click at [151, 62] on span "Undo" at bounding box center [136, 60] width 27 height 14
click at [151, 64] on span "Undo" at bounding box center [136, 60] width 27 height 14
click at [151, 57] on span "Undo" at bounding box center [136, 60] width 27 height 14
click at [151, 58] on span "Undo" at bounding box center [136, 60] width 27 height 14
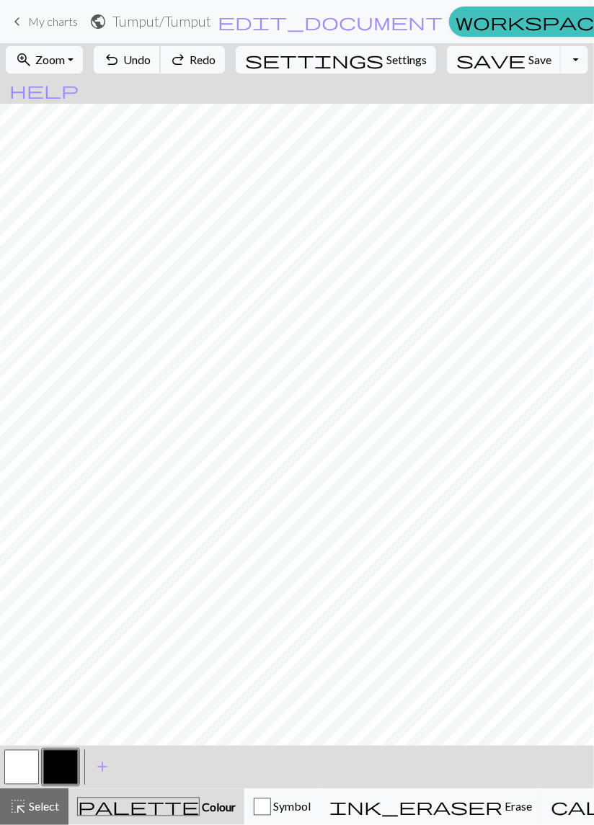
click at [151, 58] on span "Undo" at bounding box center [136, 60] width 27 height 14
click at [161, 61] on button "undo Undo Undo" at bounding box center [127, 59] width 67 height 27
click at [161, 57] on button "undo Undo Undo" at bounding box center [127, 59] width 67 height 27
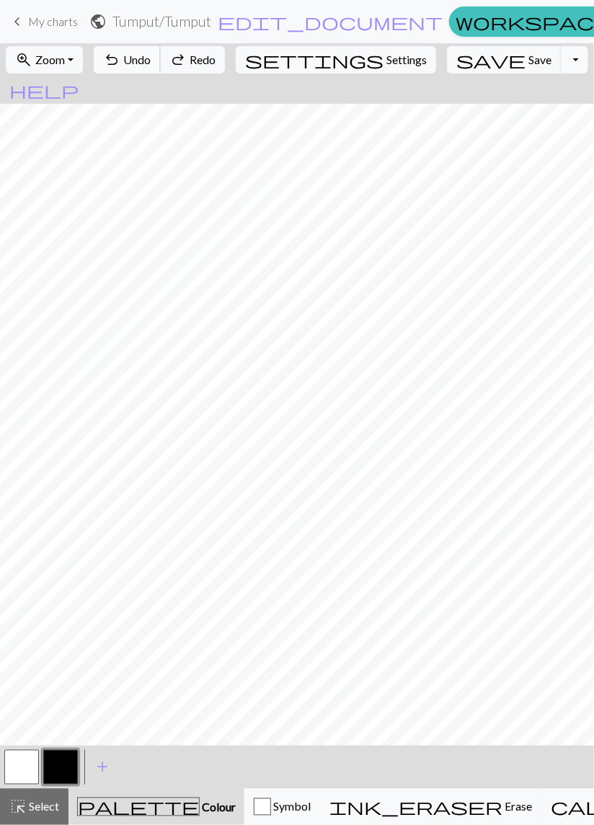
click at [161, 56] on button "undo Undo Undo" at bounding box center [127, 59] width 67 height 27
click at [120, 56] on span "undo" at bounding box center [111, 60] width 17 height 20
click at [161, 53] on button "undo Undo Undo" at bounding box center [127, 59] width 67 height 27
click at [120, 53] on span "undo" at bounding box center [111, 60] width 17 height 20
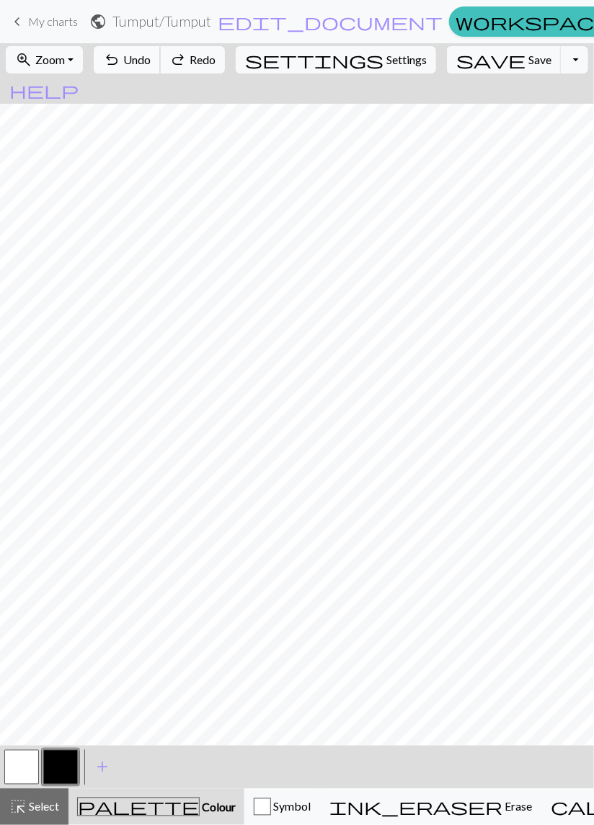
click at [161, 55] on button "undo Undo Undo" at bounding box center [127, 59] width 67 height 27
click at [161, 56] on button "undo Undo Undo" at bounding box center [127, 59] width 67 height 27
click at [120, 57] on span "undo" at bounding box center [111, 60] width 17 height 20
click at [161, 56] on button "undo Undo Undo" at bounding box center [127, 59] width 67 height 27
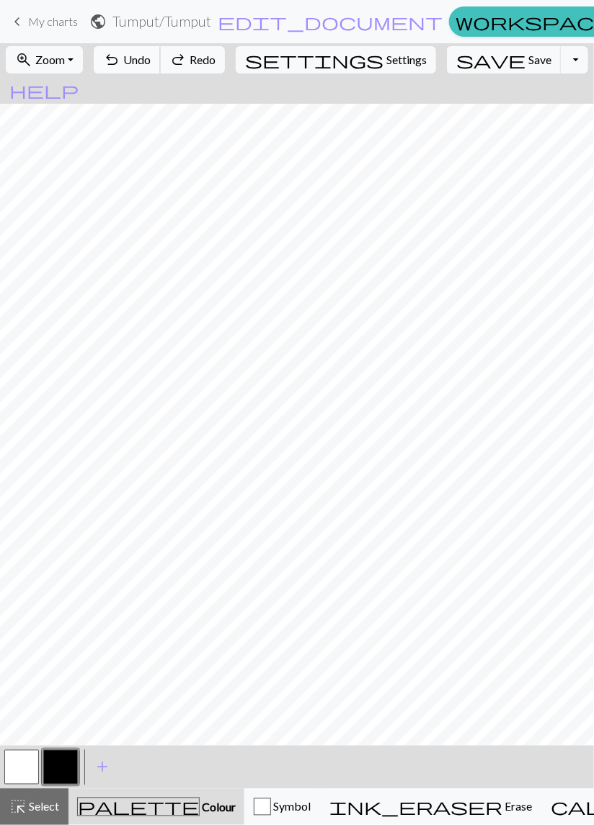
click at [120, 52] on span "undo" at bounding box center [111, 60] width 17 height 20
click at [120, 53] on span "undo" at bounding box center [111, 60] width 17 height 20
click at [528, 59] on span "Save" at bounding box center [539, 60] width 23 height 14
click at [151, 61] on span "Undo" at bounding box center [136, 60] width 27 height 14
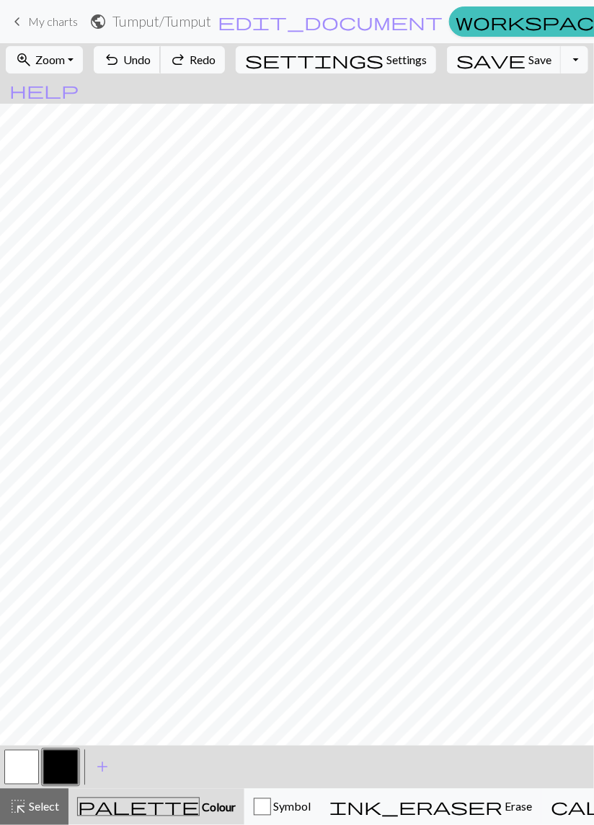
click at [151, 61] on span "Undo" at bounding box center [136, 60] width 27 height 14
click at [151, 63] on span "Undo" at bounding box center [136, 60] width 27 height 14
click at [151, 62] on span "Undo" at bounding box center [136, 60] width 27 height 14
click at [151, 60] on span "Undo" at bounding box center [136, 60] width 27 height 14
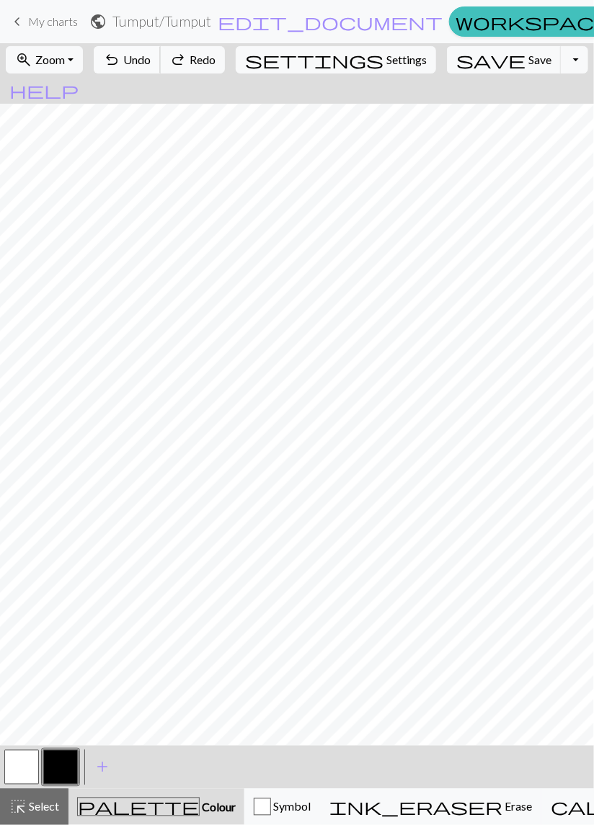
click at [151, 58] on span "Undo" at bounding box center [136, 60] width 27 height 14
click at [151, 61] on span "Undo" at bounding box center [136, 60] width 27 height 14
click at [151, 60] on span "Undo" at bounding box center [136, 60] width 27 height 14
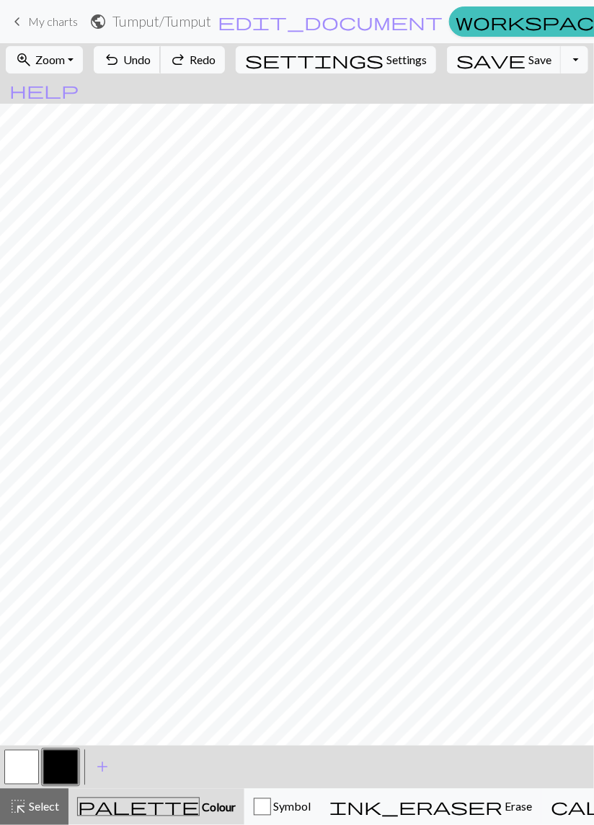
click at [151, 58] on span "Undo" at bounding box center [136, 60] width 27 height 14
click at [151, 56] on span "Undo" at bounding box center [136, 60] width 27 height 14
click at [151, 57] on span "Undo" at bounding box center [136, 60] width 27 height 14
click at [151, 58] on span "Undo" at bounding box center [136, 60] width 27 height 14
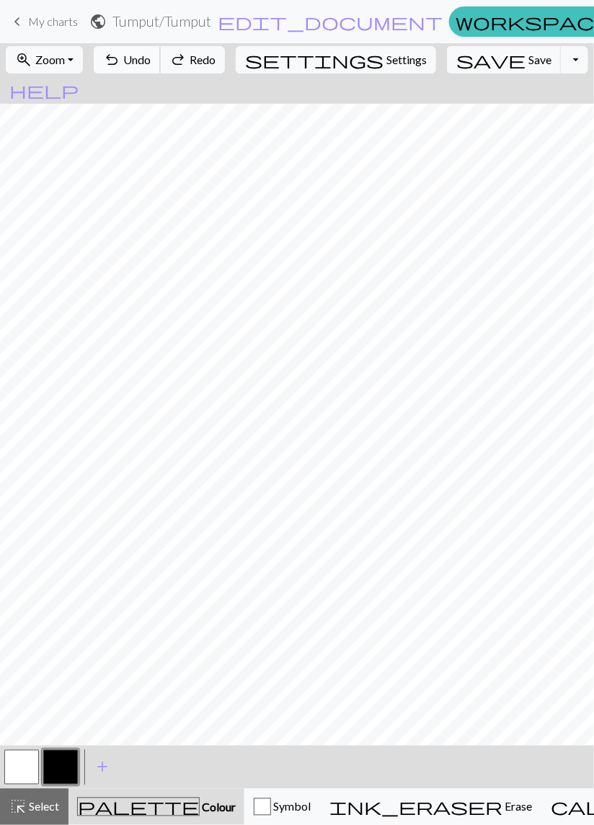
click at [151, 58] on span "Undo" at bounding box center [136, 60] width 27 height 14
click at [151, 59] on span "Undo" at bounding box center [136, 60] width 27 height 14
click at [151, 60] on span "Undo" at bounding box center [136, 60] width 27 height 14
click at [151, 64] on span "Undo" at bounding box center [136, 60] width 27 height 14
click at [161, 62] on button "undo Undo Undo" at bounding box center [127, 59] width 67 height 27
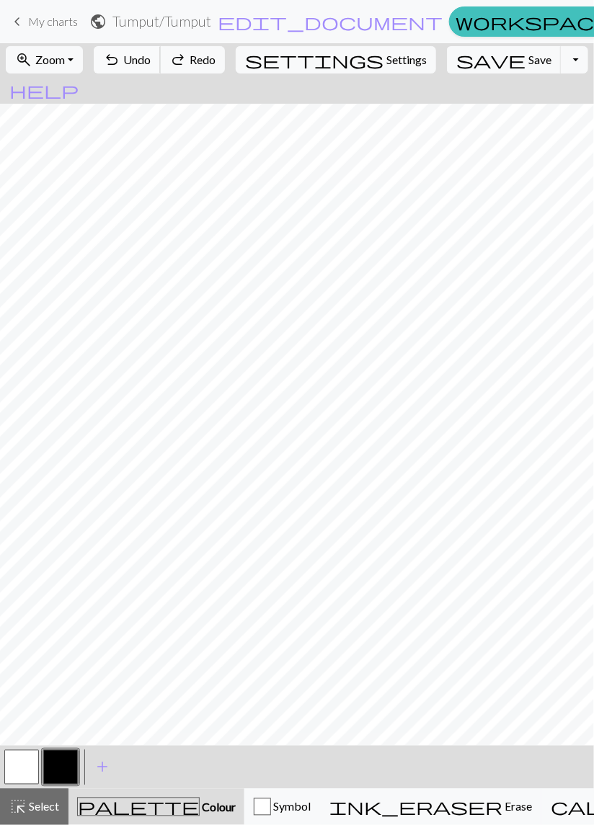
click at [151, 61] on span "Undo" at bounding box center [136, 60] width 27 height 14
click at [161, 60] on button "undo Undo Undo" at bounding box center [127, 59] width 67 height 27
click at [161, 64] on button "undo Undo Undo" at bounding box center [127, 59] width 67 height 27
click at [386, 59] on span "Settings" at bounding box center [406, 59] width 40 height 17
select select "aran"
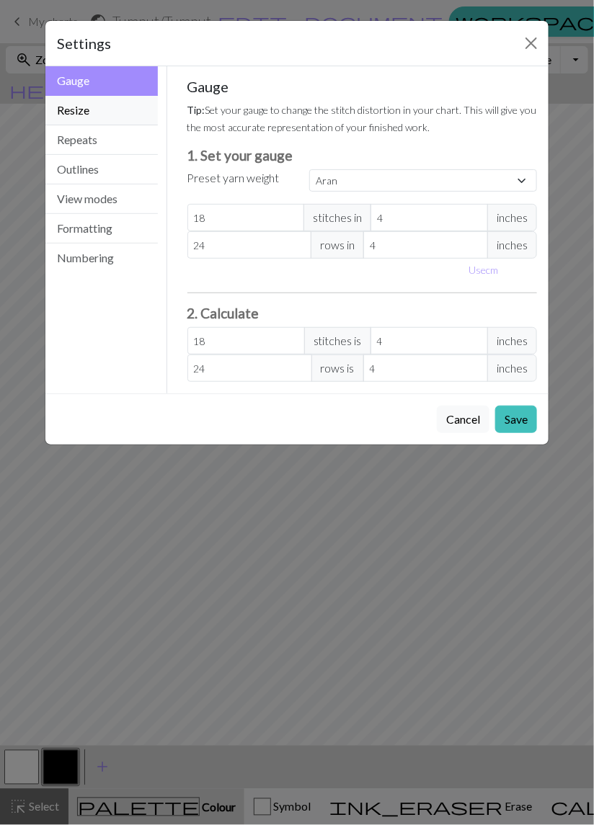
click at [89, 111] on button "Resize" at bounding box center [101, 111] width 112 height 30
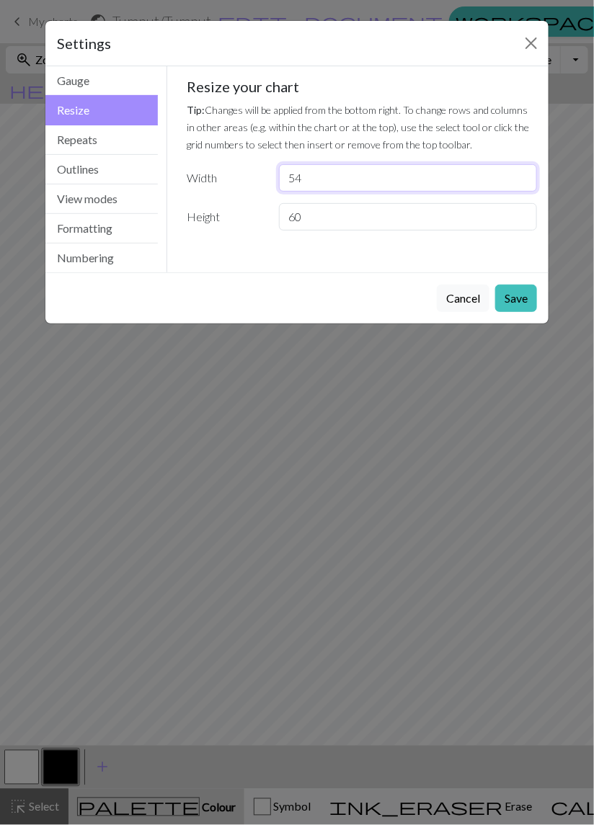
click at [309, 176] on input "54" at bounding box center [408, 177] width 258 height 27
type input "52"
click at [511, 295] on button "Save" at bounding box center [516, 298] width 42 height 27
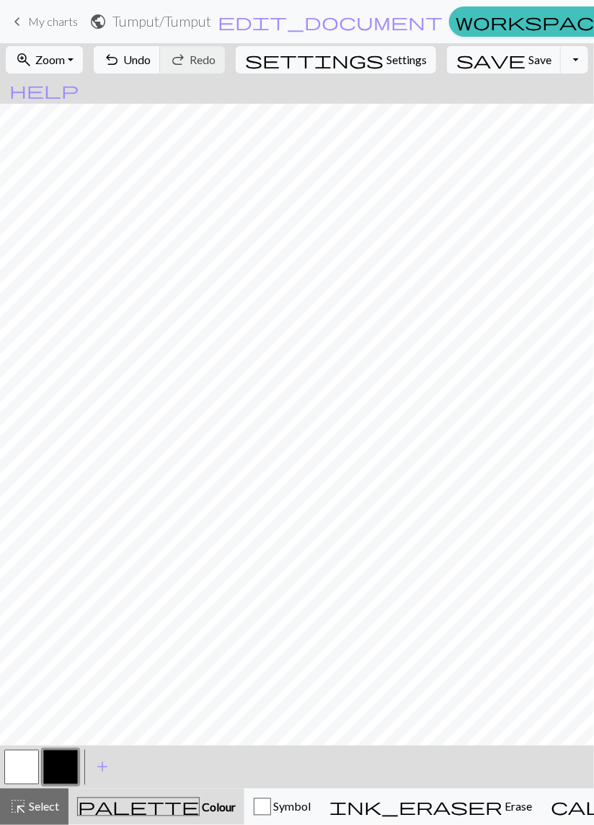
click at [51, 22] on span "My charts" at bounding box center [53, 21] width 50 height 14
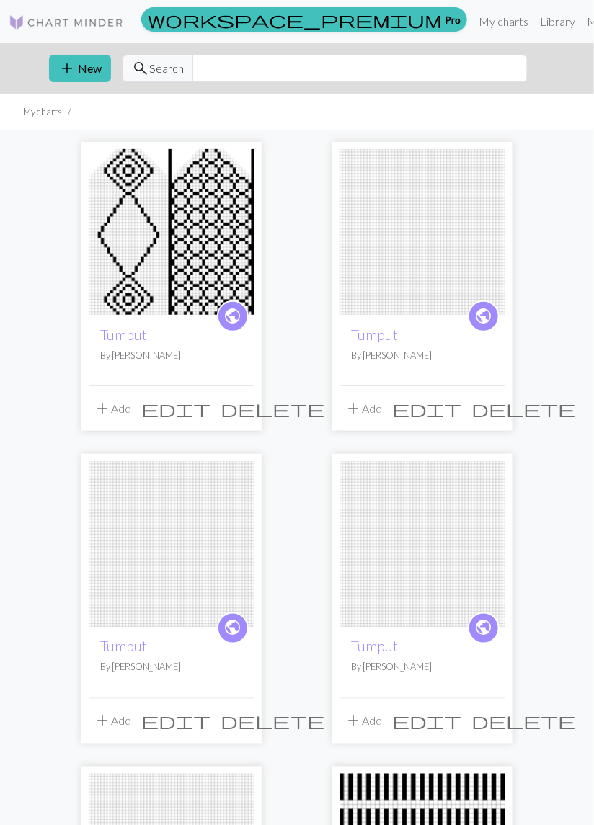
click at [240, 408] on span "delete" at bounding box center [273, 409] width 104 height 20
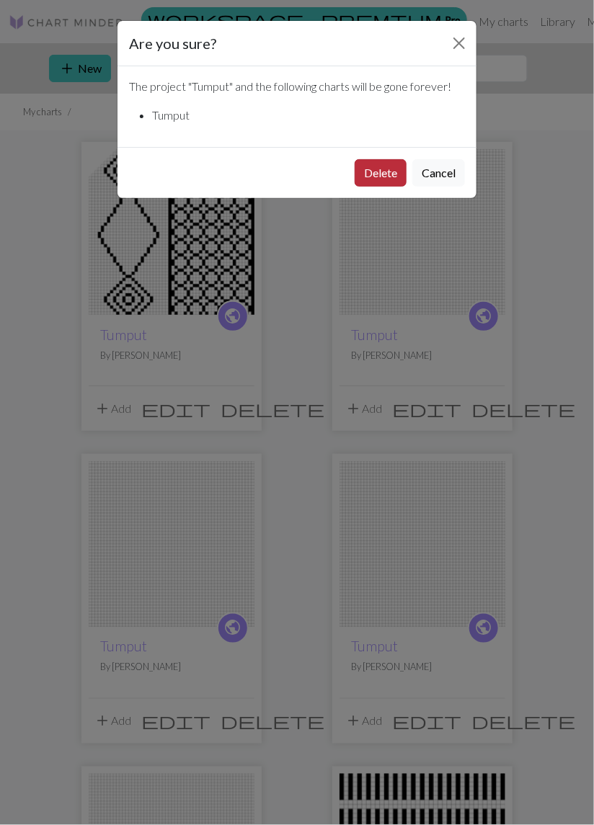
click at [378, 173] on button "Delete" at bounding box center [381, 172] width 52 height 27
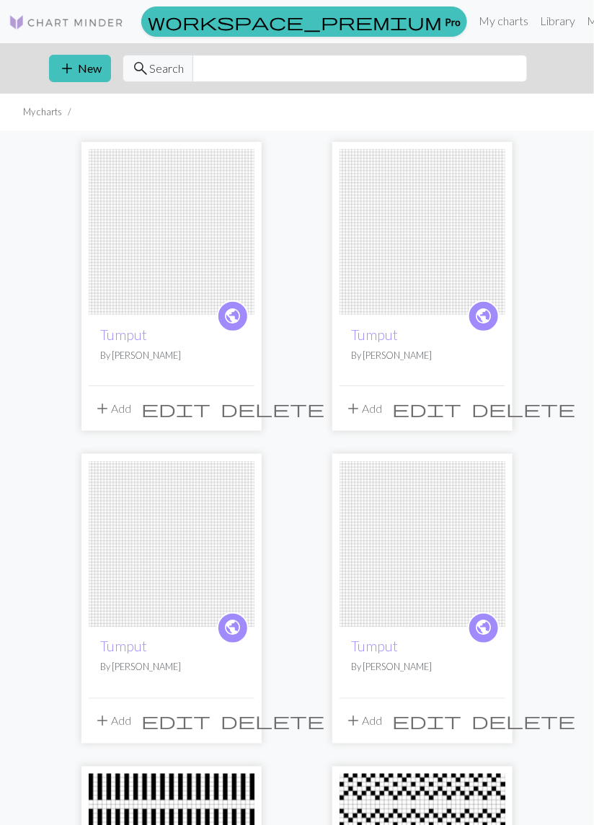
click at [244, 410] on span "delete" at bounding box center [273, 409] width 104 height 20
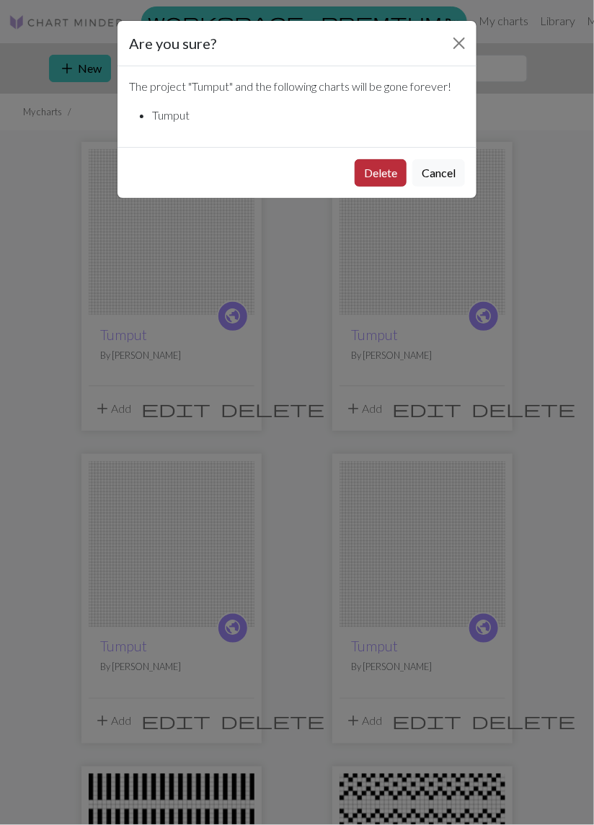
click at [373, 177] on button "Delete" at bounding box center [381, 172] width 52 height 27
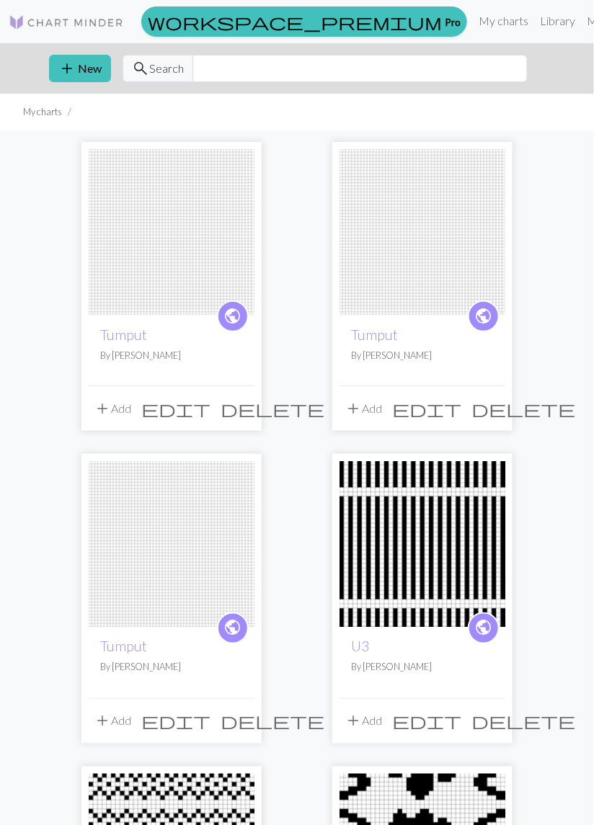
click at [494, 413] on span "delete" at bounding box center [523, 409] width 104 height 20
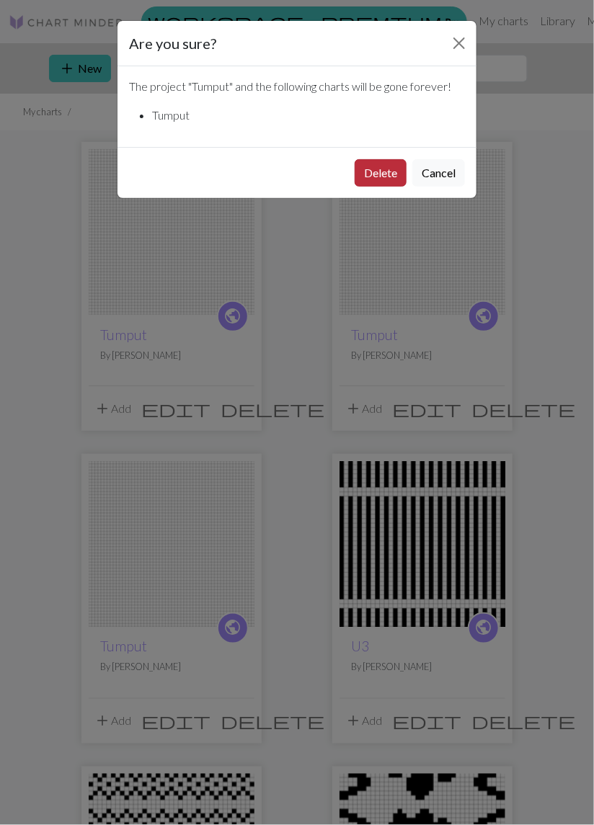
click at [375, 179] on button "Delete" at bounding box center [381, 172] width 52 height 27
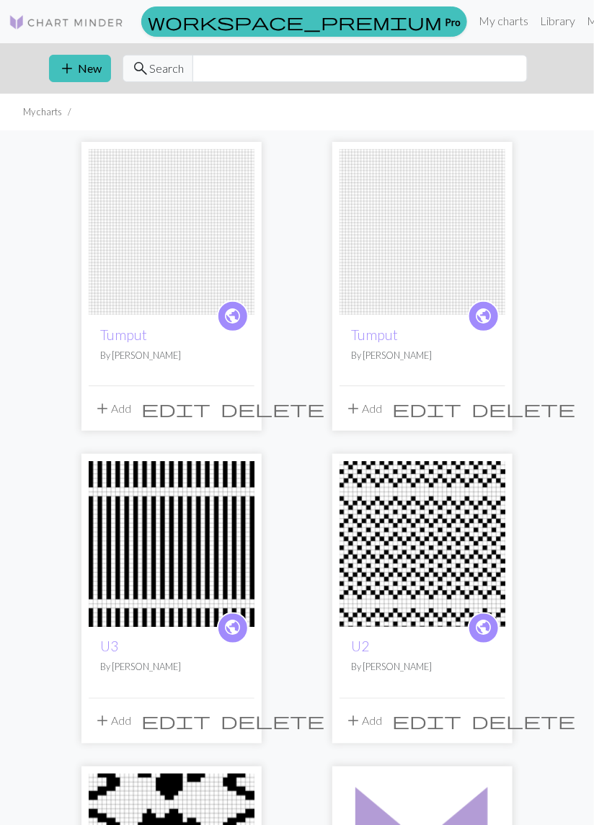
click at [499, 407] on span "delete" at bounding box center [523, 409] width 104 height 20
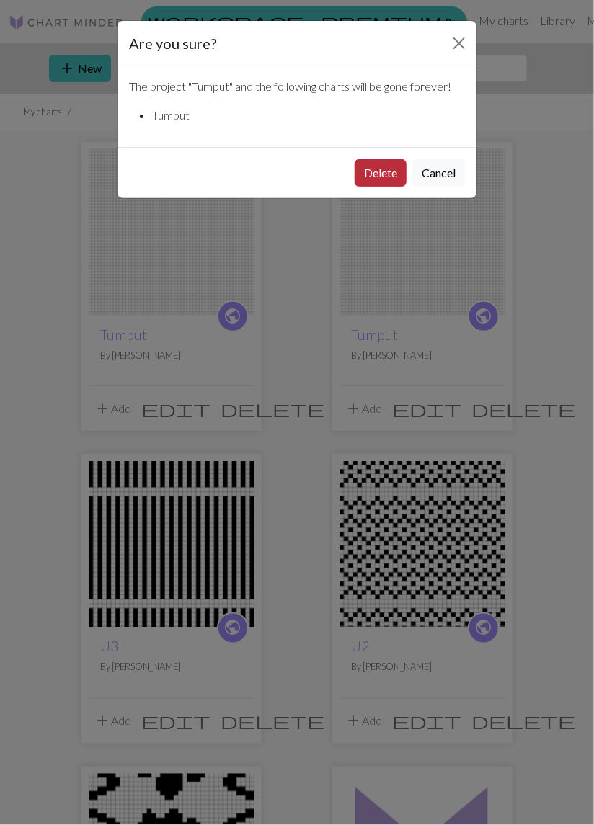
click at [378, 177] on button "Delete" at bounding box center [381, 172] width 52 height 27
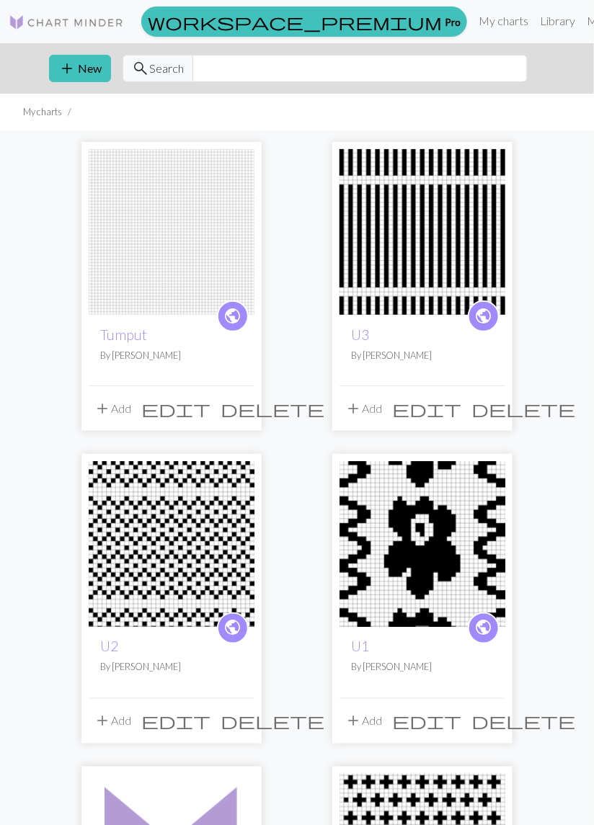
click at [170, 281] on img at bounding box center [172, 232] width 166 height 166
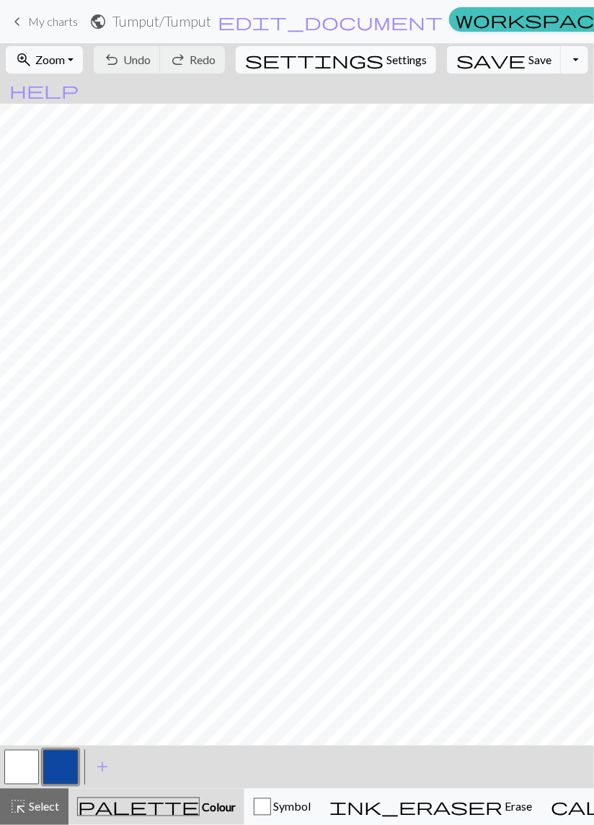
click at [386, 51] on span "Settings" at bounding box center [406, 59] width 40 height 17
select select "aran"
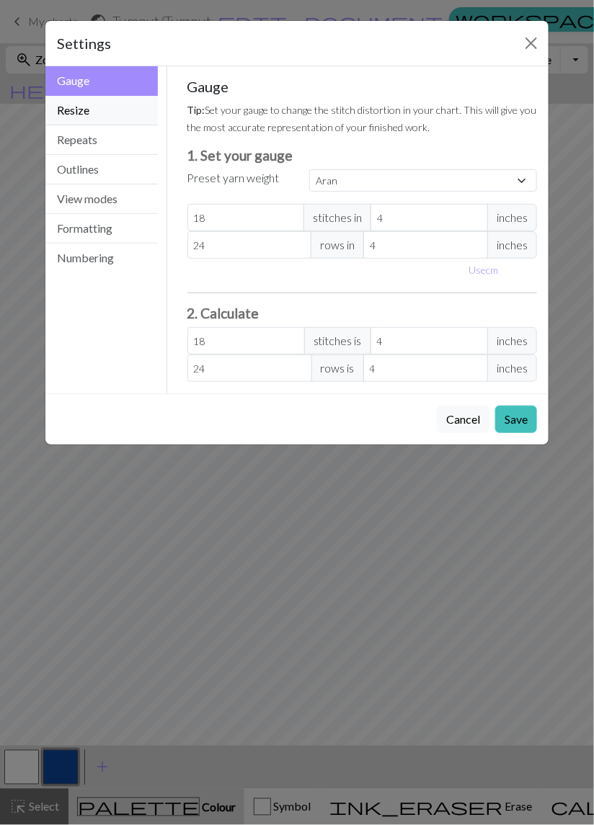
click at [91, 102] on button "Resize" at bounding box center [101, 111] width 112 height 30
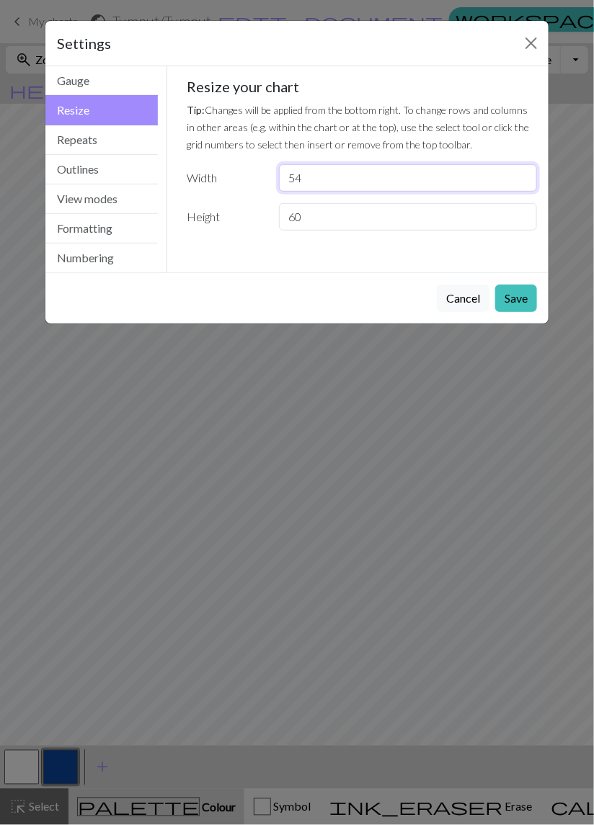
click at [318, 175] on input "54" at bounding box center [408, 177] width 258 height 27
type input "52"
click at [512, 297] on button "Save" at bounding box center [516, 298] width 42 height 27
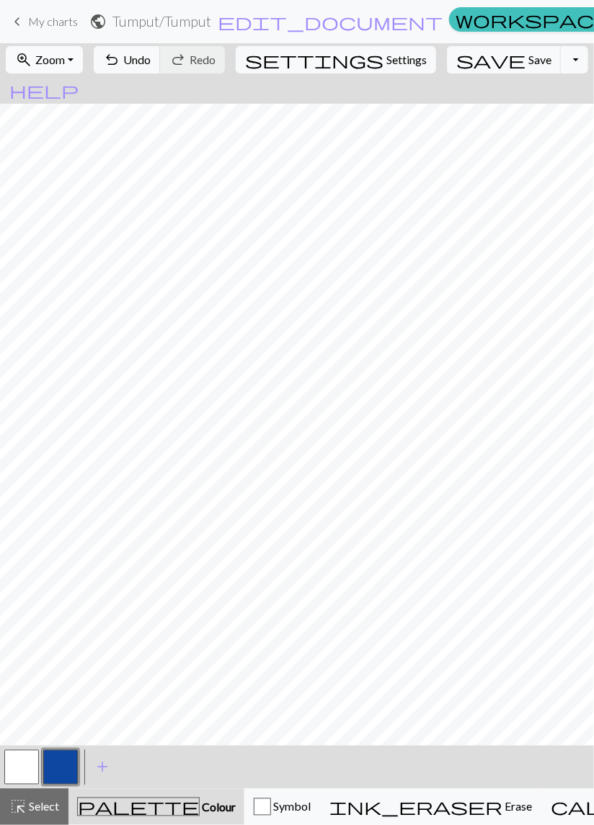
click at [83, 52] on button "zoom_in Zoom Zoom" at bounding box center [44, 59] width 77 height 27
click at [83, 51] on button "zoom_in Zoom Zoom" at bounding box center [44, 59] width 77 height 27
click at [81, 64] on button "zoom_in Zoom Zoom" at bounding box center [44, 59] width 77 height 27
click at [52, 175] on button "50%" at bounding box center [63, 172] width 114 height 23
click at [56, 771] on button "button" at bounding box center [60, 767] width 35 height 35
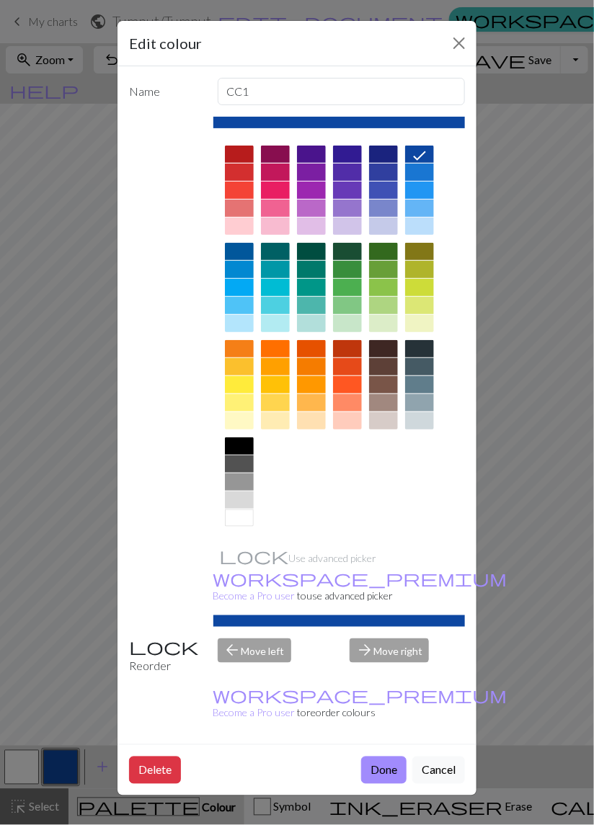
click at [231, 448] on div at bounding box center [239, 446] width 29 height 17
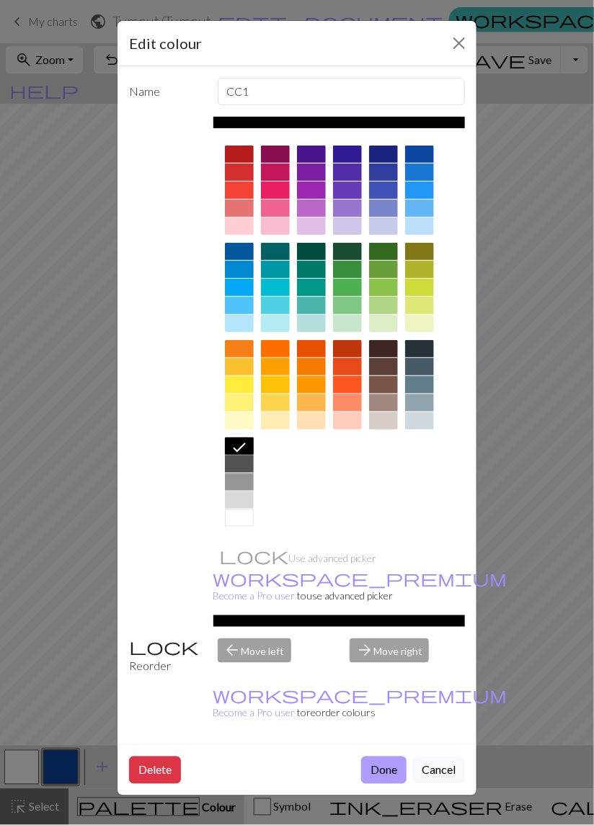
click at [381, 757] on button "Done" at bounding box center [383, 770] width 45 height 27
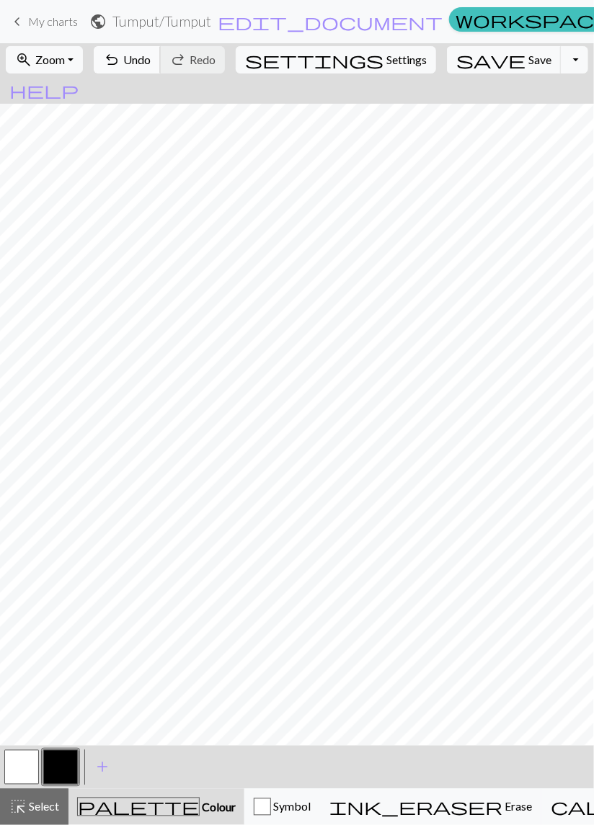
click at [151, 63] on span "Undo" at bounding box center [136, 60] width 27 height 14
click at [161, 62] on button "undo Undo Undo" at bounding box center [127, 59] width 67 height 27
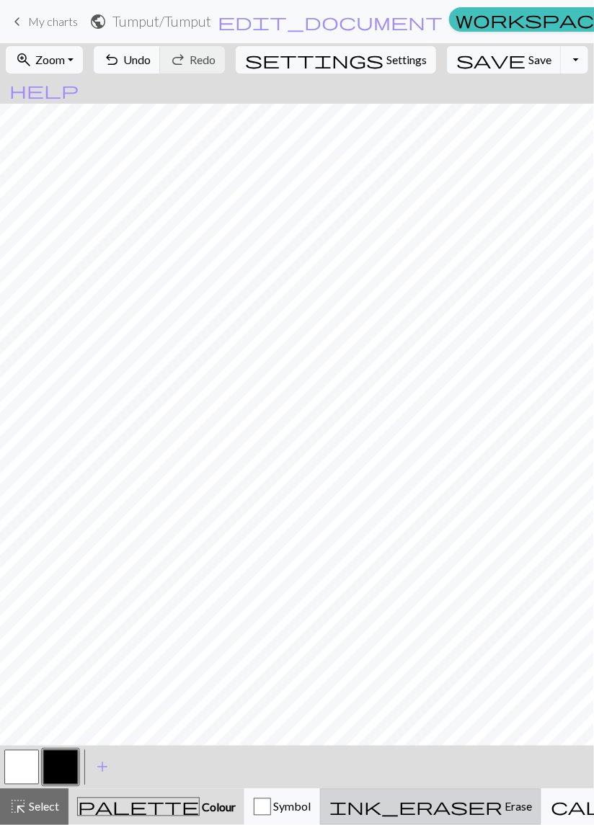
click at [422, 807] on div "ink_eraser Erase Erase" at bounding box center [430, 807] width 203 height 17
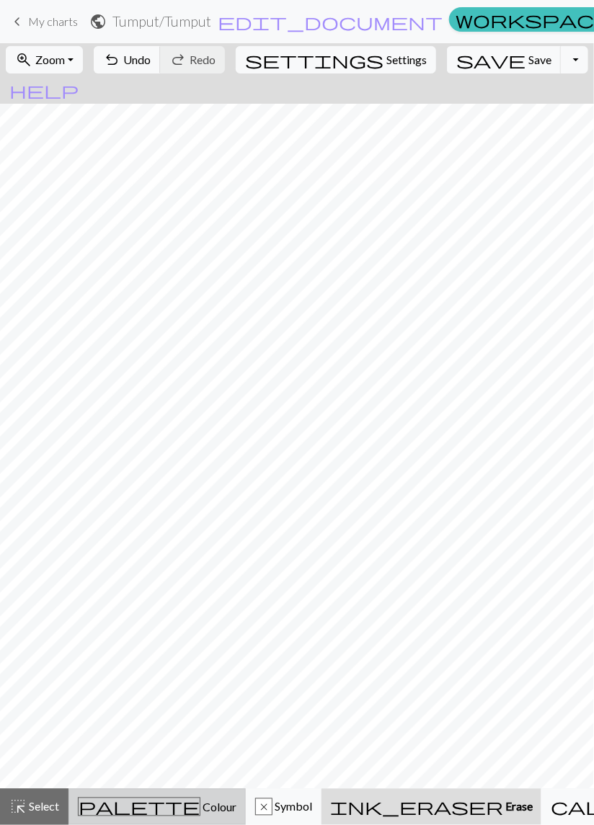
click at [200, 811] on span "Colour" at bounding box center [218, 808] width 36 height 14
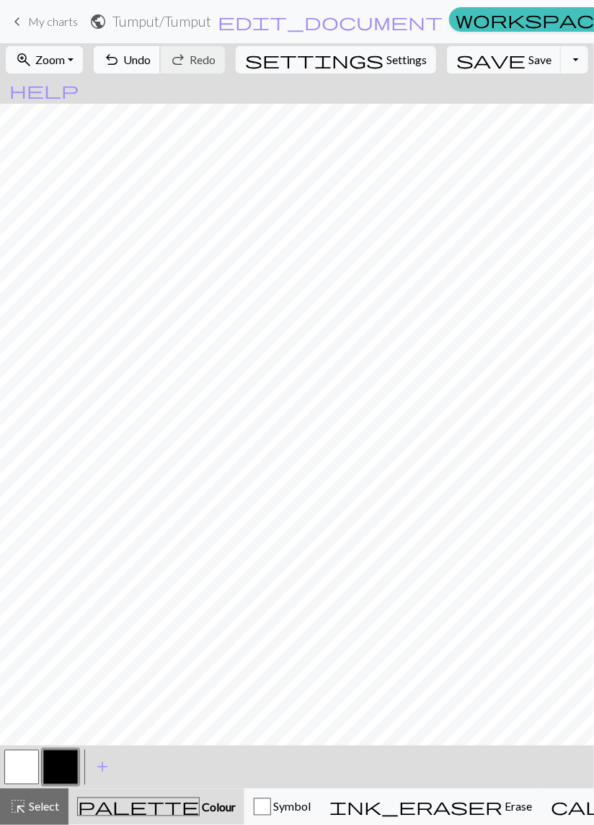
click at [151, 65] on span "Undo" at bounding box center [136, 60] width 27 height 14
click at [151, 60] on span "Undo" at bounding box center [136, 60] width 27 height 14
click at [151, 61] on span "Undo" at bounding box center [136, 60] width 27 height 14
click at [161, 66] on button "undo Undo Undo" at bounding box center [127, 59] width 67 height 27
click at [17, 766] on button "button" at bounding box center [21, 767] width 35 height 35
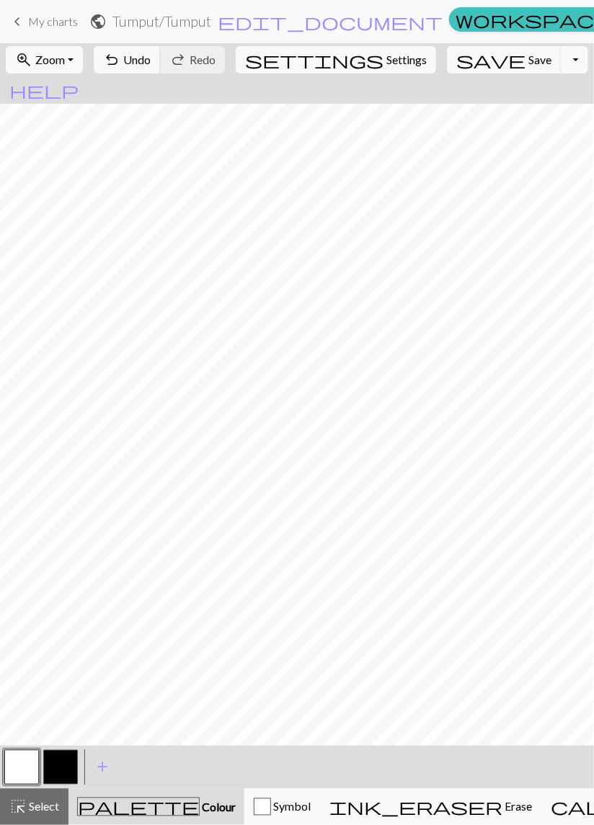
click at [56, 767] on button "button" at bounding box center [60, 767] width 35 height 35
click at [151, 61] on span "Undo" at bounding box center [136, 60] width 27 height 14
click at [151, 58] on span "Undo" at bounding box center [136, 60] width 27 height 14
click at [151, 57] on span "Undo" at bounding box center [136, 60] width 27 height 14
click at [151, 59] on span "Undo" at bounding box center [136, 60] width 27 height 14
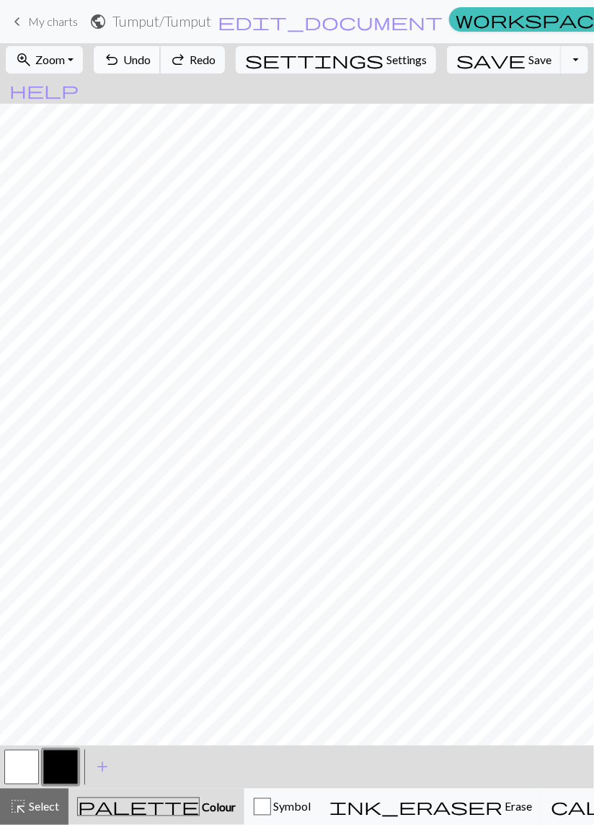
click at [151, 61] on span "Undo" at bounding box center [136, 60] width 27 height 14
click at [151, 60] on span "Undo" at bounding box center [136, 60] width 27 height 14
click at [161, 60] on button "undo Undo Undo" at bounding box center [127, 59] width 67 height 27
click at [161, 58] on button "undo Undo Undo" at bounding box center [127, 59] width 67 height 27
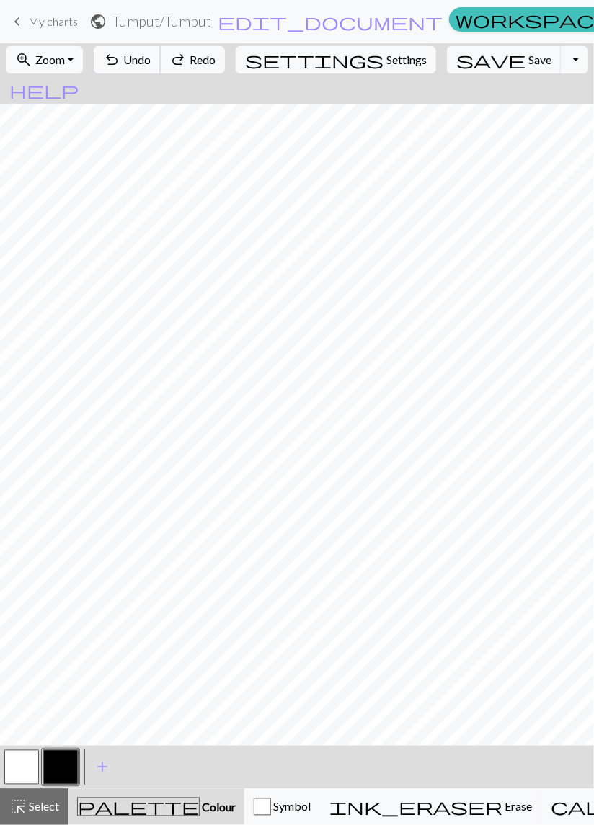
click at [120, 61] on span "undo" at bounding box center [111, 60] width 17 height 20
click at [120, 60] on span "undo" at bounding box center [111, 60] width 17 height 20
click at [120, 58] on span "undo" at bounding box center [111, 60] width 17 height 20
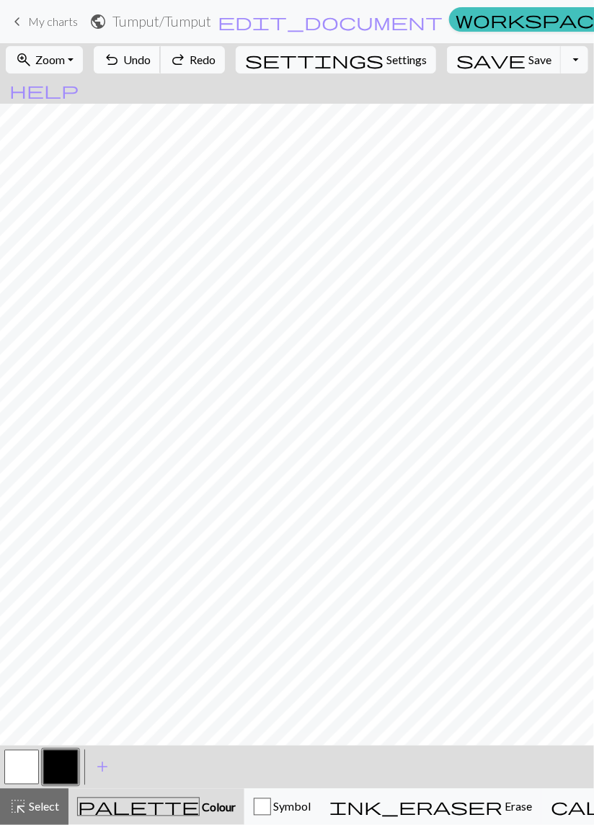
click at [120, 56] on span "undo" at bounding box center [111, 60] width 17 height 20
click at [120, 57] on span "undo" at bounding box center [111, 60] width 17 height 20
click at [120, 56] on span "undo" at bounding box center [111, 60] width 17 height 20
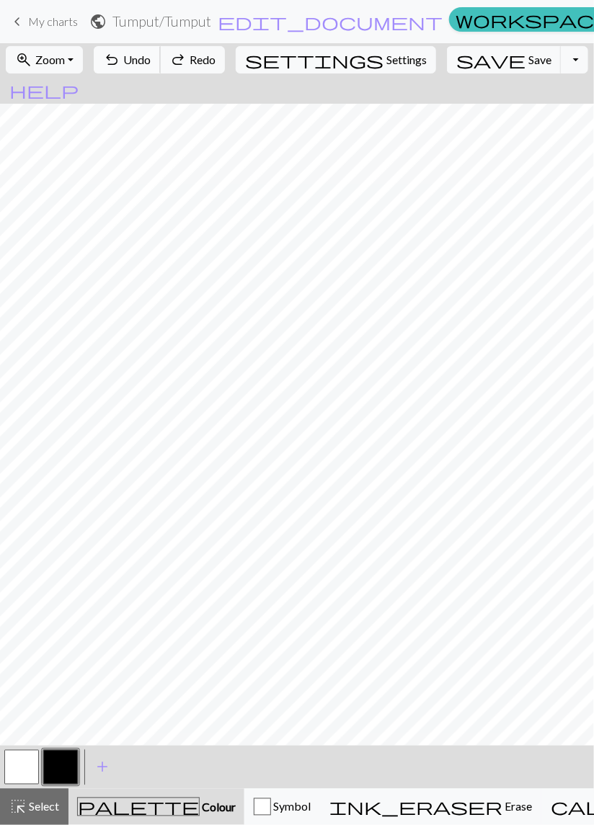
click at [120, 56] on span "undo" at bounding box center [111, 60] width 17 height 20
click at [120, 52] on span "undo" at bounding box center [111, 60] width 17 height 20
click at [120, 56] on span "undo" at bounding box center [111, 60] width 17 height 20
click at [120, 53] on span "undo" at bounding box center [111, 60] width 17 height 20
click at [120, 52] on span "undo" at bounding box center [111, 60] width 17 height 20
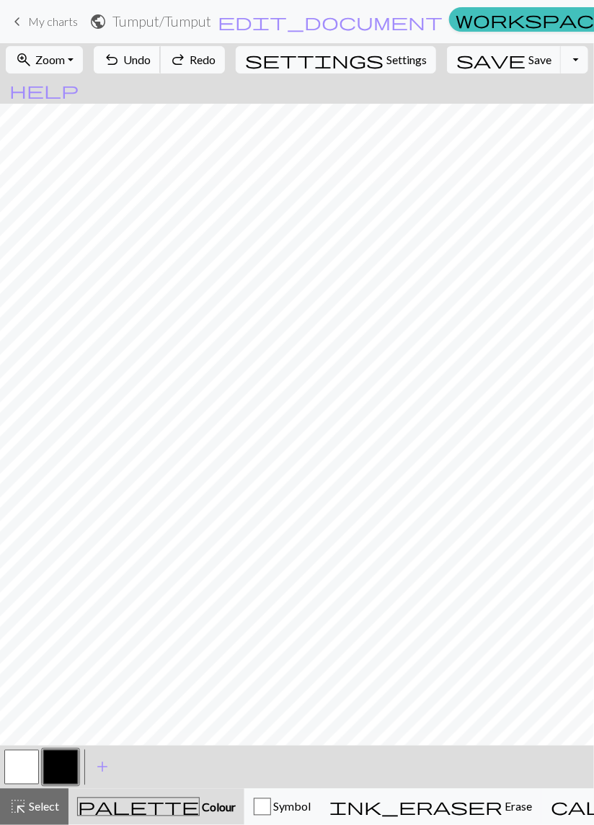
click at [120, 50] on span "undo" at bounding box center [111, 60] width 17 height 20
click at [120, 51] on span "undo" at bounding box center [111, 60] width 17 height 20
click at [120, 50] on span "undo" at bounding box center [111, 60] width 17 height 20
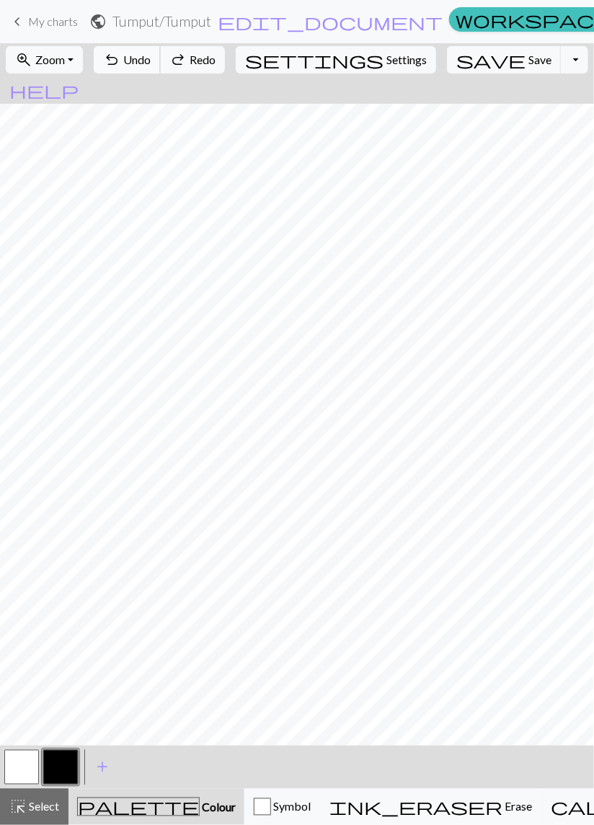
click at [120, 50] on span "undo" at bounding box center [111, 60] width 17 height 20
click at [120, 51] on span "undo" at bounding box center [111, 60] width 17 height 20
click at [161, 48] on button "undo Undo Undo" at bounding box center [127, 59] width 67 height 27
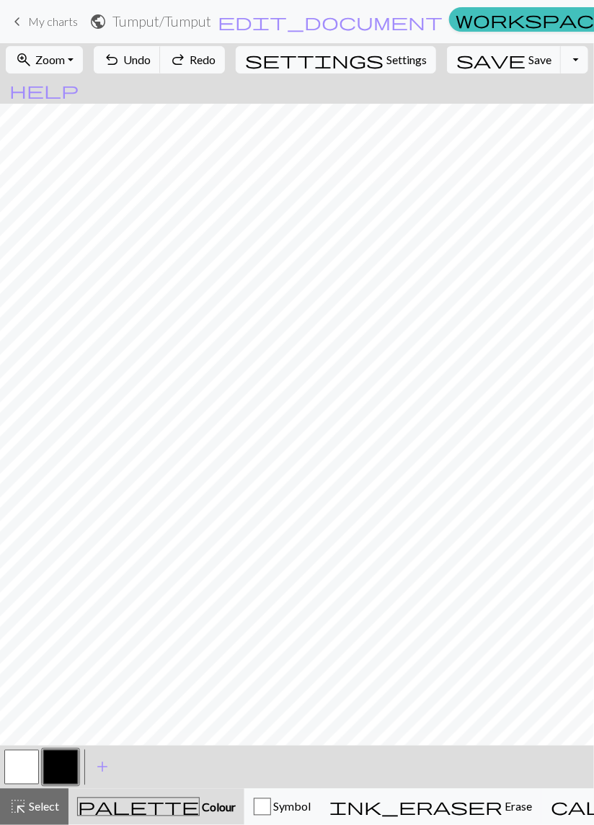
click at [169, 45] on div "undo Undo Undo redo Redo Redo" at bounding box center [159, 59] width 140 height 33
click at [161, 48] on button "undo Undo Undo" at bounding box center [127, 59] width 67 height 27
click at [161, 46] on button "undo Undo Undo" at bounding box center [127, 59] width 67 height 27
click at [161, 48] on button "undo Undo Undo" at bounding box center [127, 59] width 67 height 27
click at [171, 45] on div "undo Undo Undo redo Redo Redo" at bounding box center [159, 59] width 140 height 33
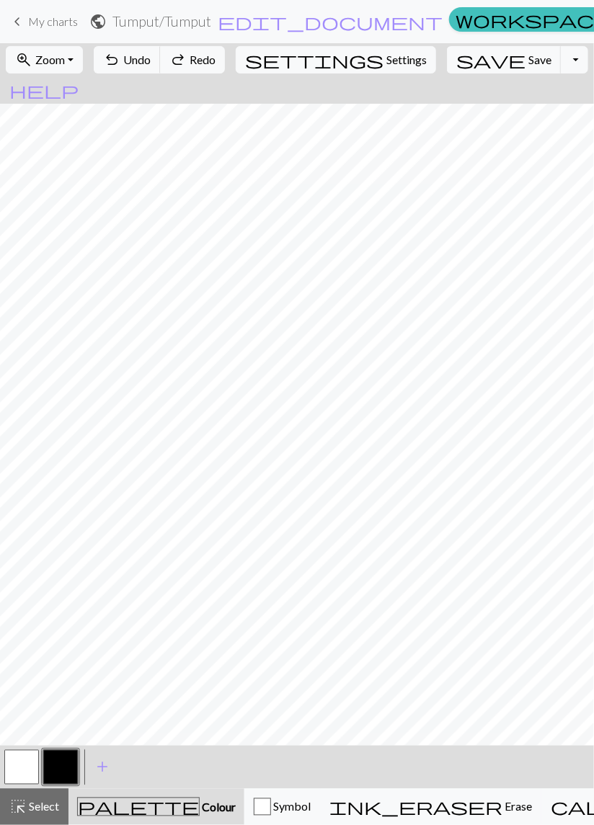
click at [167, 44] on div "undo Undo Undo redo Redo Redo" at bounding box center [159, 59] width 140 height 33
click at [169, 45] on div "undo Undo Undo redo Redo Redo" at bounding box center [159, 59] width 140 height 33
click at [169, 43] on div "undo Undo Undo redo Redo Redo" at bounding box center [159, 59] width 140 height 33
click at [151, 54] on span "Undo" at bounding box center [136, 60] width 27 height 14
click at [151, 57] on span "Undo" at bounding box center [136, 60] width 27 height 14
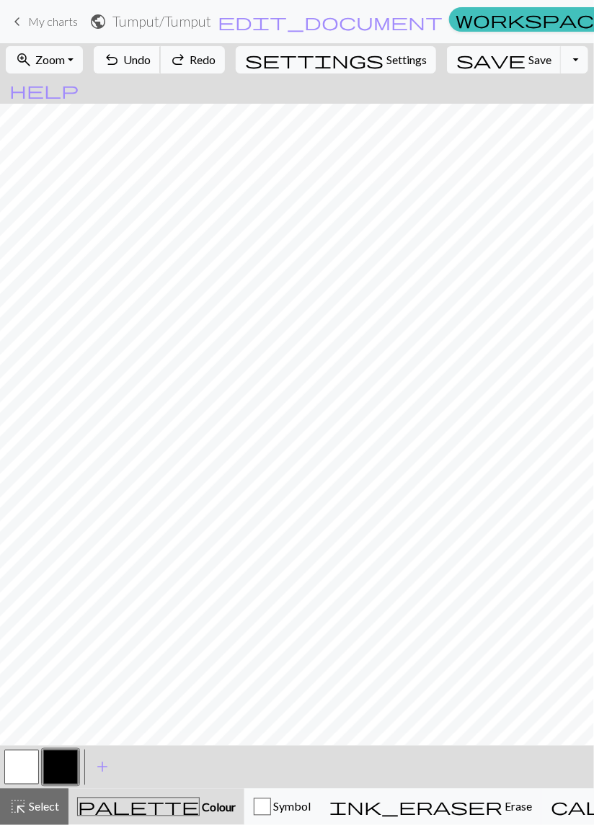
click at [151, 56] on span "Undo" at bounding box center [136, 60] width 27 height 14
click at [151, 55] on span "Undo" at bounding box center [136, 60] width 27 height 14
click at [151, 56] on span "Undo" at bounding box center [136, 60] width 27 height 14
click at [161, 52] on button "undo Undo Undo" at bounding box center [127, 59] width 67 height 27
click at [161, 50] on button "undo Undo Undo" at bounding box center [127, 59] width 67 height 27
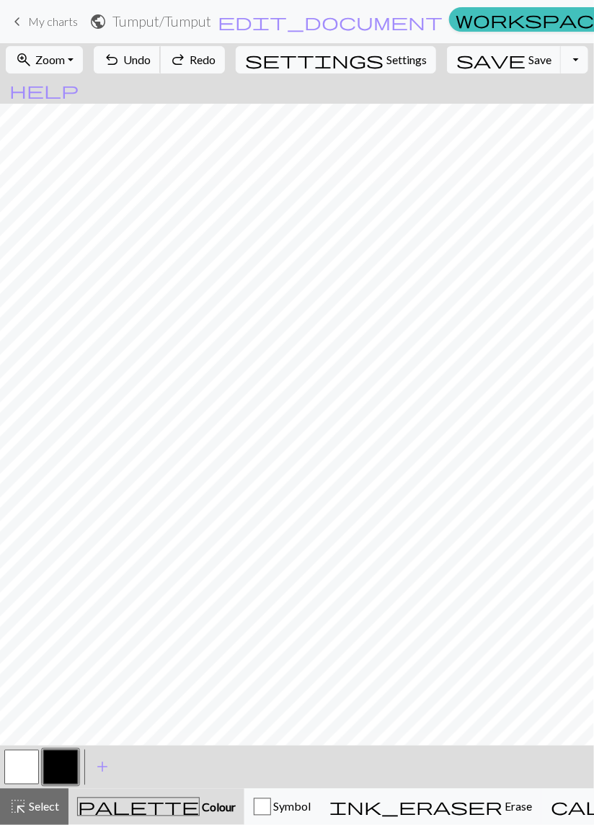
click at [161, 48] on button "undo Undo Undo" at bounding box center [127, 59] width 67 height 27
click at [161, 47] on button "undo Undo Undo" at bounding box center [127, 59] width 67 height 27
click at [161, 52] on button "undo Undo Undo" at bounding box center [127, 59] width 67 height 27
click at [161, 51] on button "undo Undo Undo" at bounding box center [127, 59] width 67 height 27
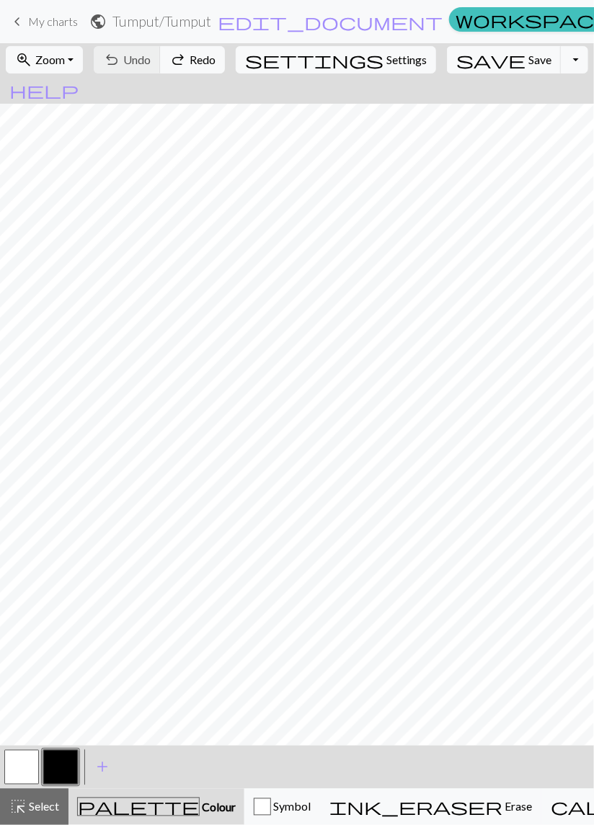
click at [198, 50] on div "undo Undo Undo redo Redo Redo" at bounding box center [159, 59] width 140 height 33
click at [198, 53] on div "undo Undo Undo redo Redo Redo" at bounding box center [159, 59] width 140 height 33
click at [198, 50] on div "undo Undo Undo redo Redo Redo" at bounding box center [159, 59] width 140 height 33
click at [200, 50] on div "undo Undo Undo redo Redo Redo" at bounding box center [159, 59] width 140 height 33
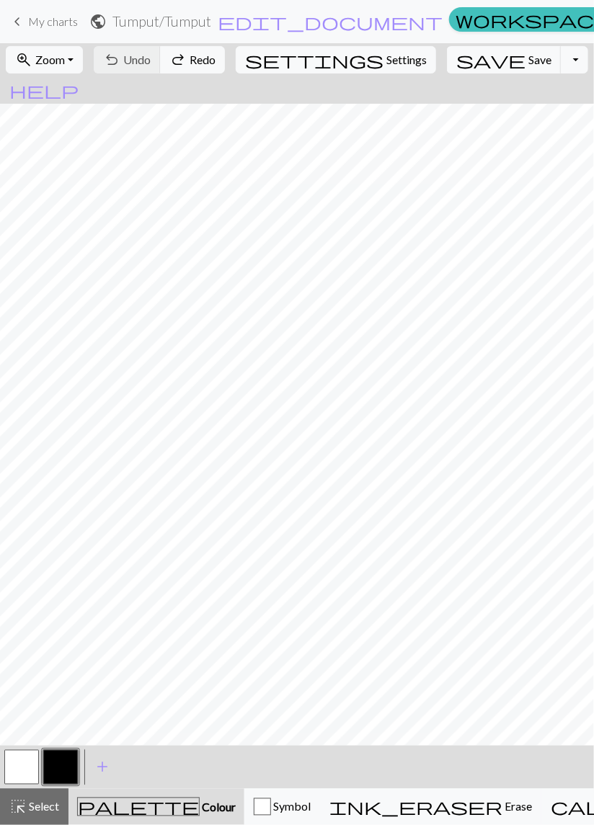
click at [197, 51] on div "undo Undo Undo redo Redo Redo" at bounding box center [159, 59] width 140 height 33
click at [196, 50] on div "undo Undo Undo redo Redo Redo" at bounding box center [159, 59] width 140 height 33
click at [29, 764] on button "button" at bounding box center [21, 767] width 35 height 35
click at [63, 758] on button "button" at bounding box center [60, 767] width 35 height 35
click at [61, 767] on button "button" at bounding box center [60, 767] width 35 height 35
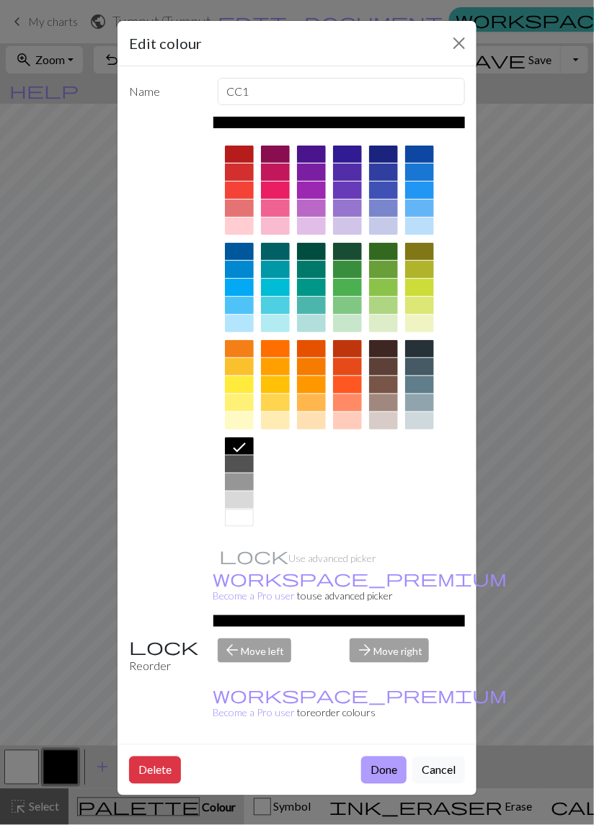
click at [378, 757] on button "Done" at bounding box center [383, 770] width 45 height 27
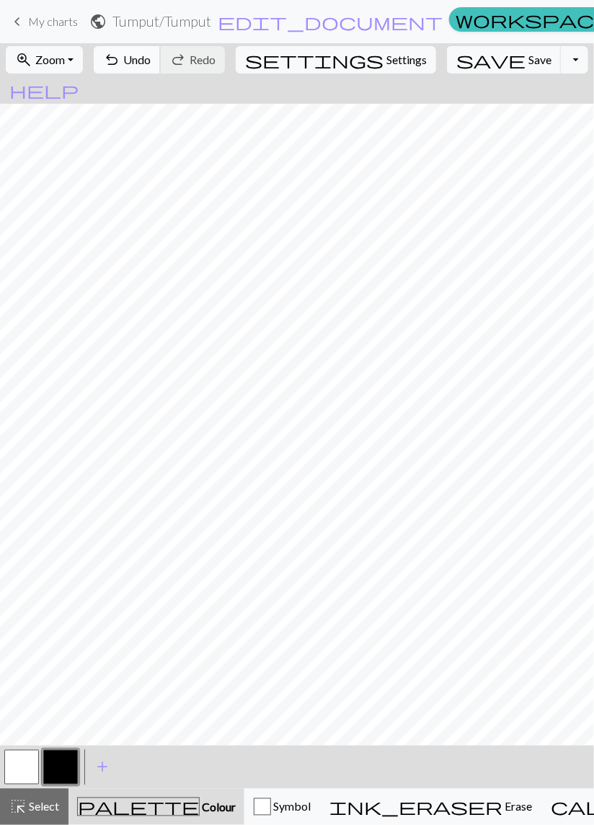
click at [151, 57] on span "Undo" at bounding box center [136, 60] width 27 height 14
click at [151, 56] on span "Undo" at bounding box center [136, 60] width 27 height 14
click at [151, 57] on span "Undo" at bounding box center [136, 60] width 27 height 14
click at [151, 56] on span "Undo" at bounding box center [136, 60] width 27 height 14
click at [151, 63] on span "Undo" at bounding box center [136, 60] width 27 height 14
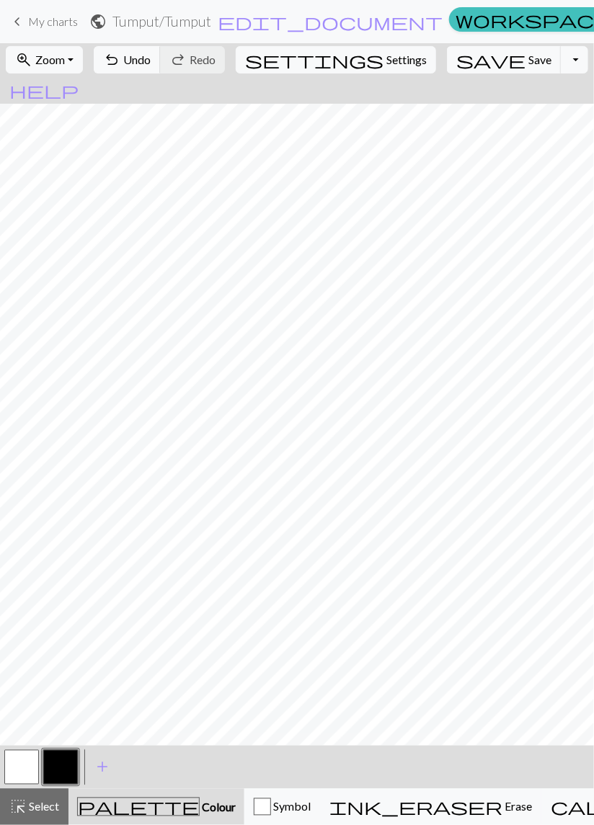
click at [28, 763] on button "button" at bounding box center [21, 767] width 35 height 35
click at [68, 768] on button "button" at bounding box center [60, 767] width 35 height 35
click at [151, 62] on span "Undo" at bounding box center [136, 60] width 27 height 14
click at [161, 68] on button "undo Undo Undo" at bounding box center [127, 59] width 67 height 27
click at [151, 58] on span "Undo" at bounding box center [136, 60] width 27 height 14
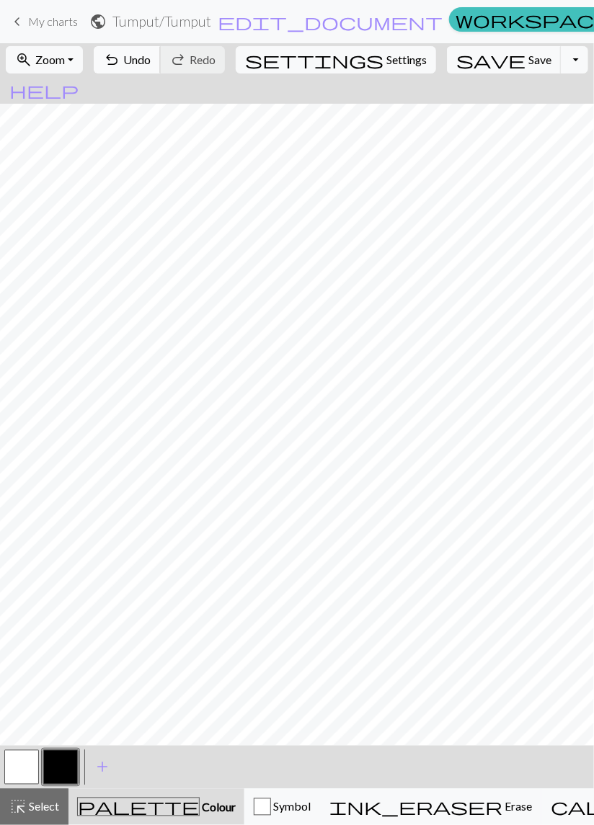
click at [151, 58] on span "Undo" at bounding box center [136, 60] width 27 height 14
click at [151, 65] on span "Undo" at bounding box center [136, 60] width 27 height 14
click at [18, 768] on button "button" at bounding box center [21, 767] width 35 height 35
click at [66, 768] on button "button" at bounding box center [60, 767] width 35 height 35
click at [528, 61] on span "Save" at bounding box center [539, 60] width 23 height 14
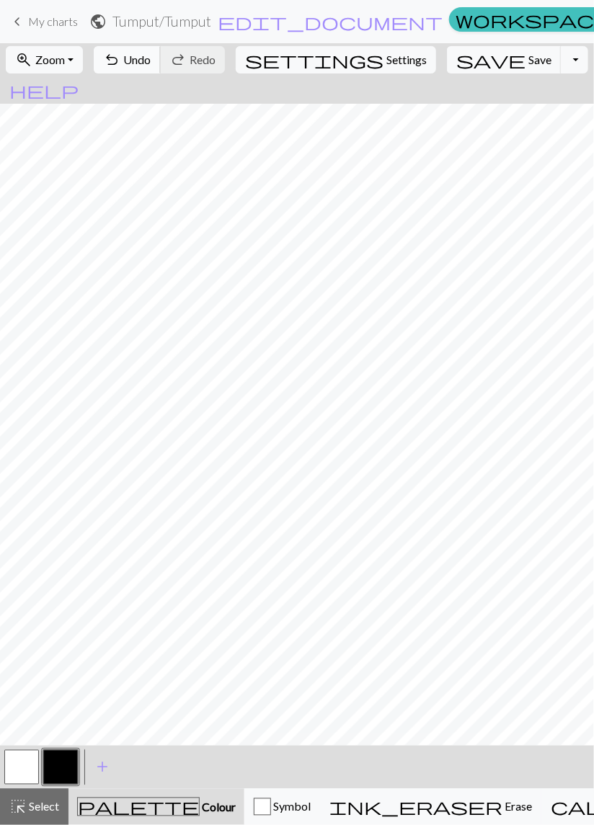
click at [151, 56] on span "Undo" at bounding box center [136, 60] width 27 height 14
click at [151, 57] on span "Undo" at bounding box center [136, 60] width 27 height 14
click at [151, 60] on span "Undo" at bounding box center [136, 60] width 27 height 14
click at [151, 64] on span "Undo" at bounding box center [136, 60] width 27 height 14
click at [161, 67] on button "undo Undo Undo" at bounding box center [127, 59] width 67 height 27
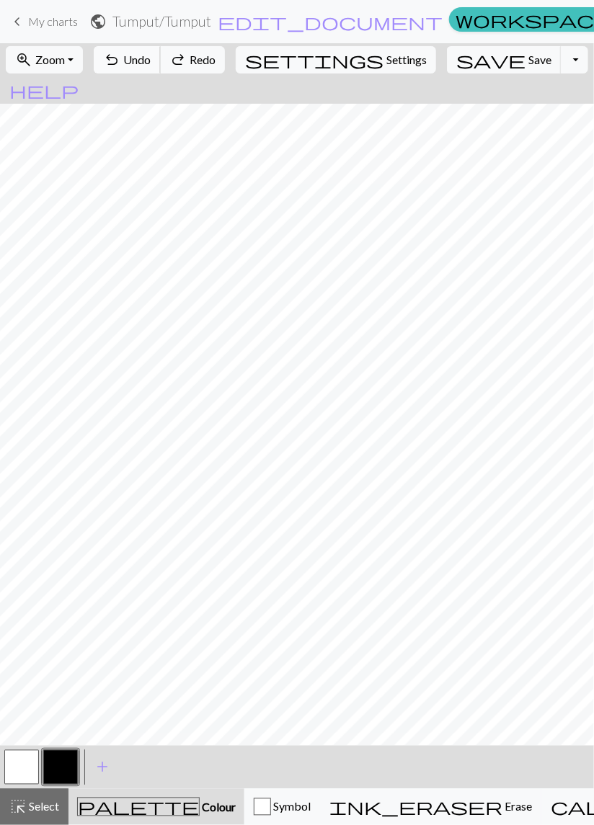
click at [161, 71] on button "undo Undo Undo" at bounding box center [127, 59] width 67 height 27
click at [171, 74] on div "undo Undo Undo redo Redo Redo" at bounding box center [159, 59] width 140 height 33
click at [169, 75] on div "undo Undo Undo redo Redo Redo" at bounding box center [159, 59] width 140 height 33
click at [161, 62] on button "undo Undo Undo" at bounding box center [127, 59] width 67 height 27
click at [120, 63] on span "undo" at bounding box center [111, 60] width 17 height 20
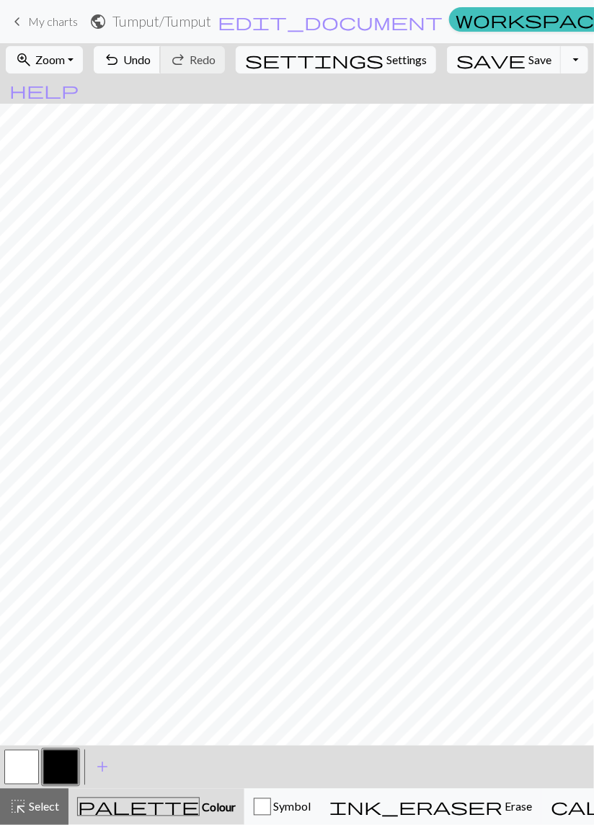
click at [151, 61] on span "Undo" at bounding box center [136, 60] width 27 height 14
click at [20, 767] on button "button" at bounding box center [21, 767] width 35 height 35
click at [62, 766] on button "button" at bounding box center [60, 767] width 35 height 35
click at [22, 764] on button "button" at bounding box center [21, 767] width 35 height 35
click at [59, 768] on button "button" at bounding box center [60, 767] width 35 height 35
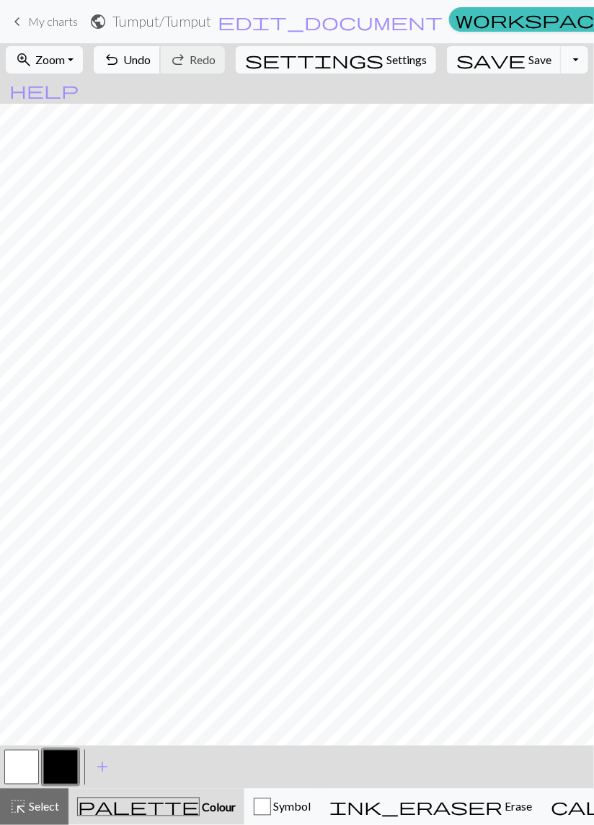
click at [151, 58] on span "Undo" at bounding box center [136, 60] width 27 height 14
click at [151, 56] on span "Undo" at bounding box center [136, 60] width 27 height 14
click at [151, 58] on span "Undo" at bounding box center [136, 60] width 27 height 14
click at [151, 61] on span "Undo" at bounding box center [136, 60] width 27 height 14
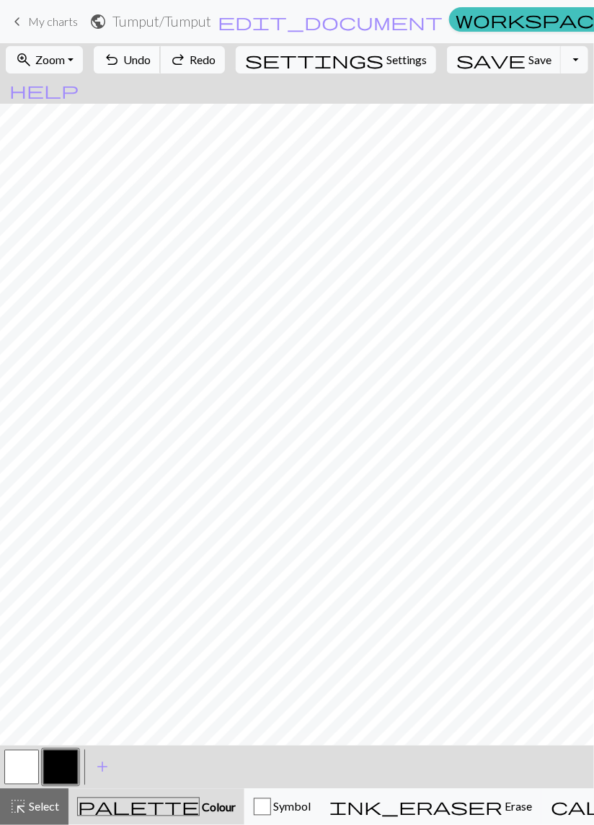
click at [151, 58] on span "Undo" at bounding box center [136, 60] width 27 height 14
click at [151, 55] on span "Undo" at bounding box center [136, 60] width 27 height 14
click at [151, 63] on span "Undo" at bounding box center [136, 60] width 27 height 14
click at [151, 60] on span "Undo" at bounding box center [136, 60] width 27 height 14
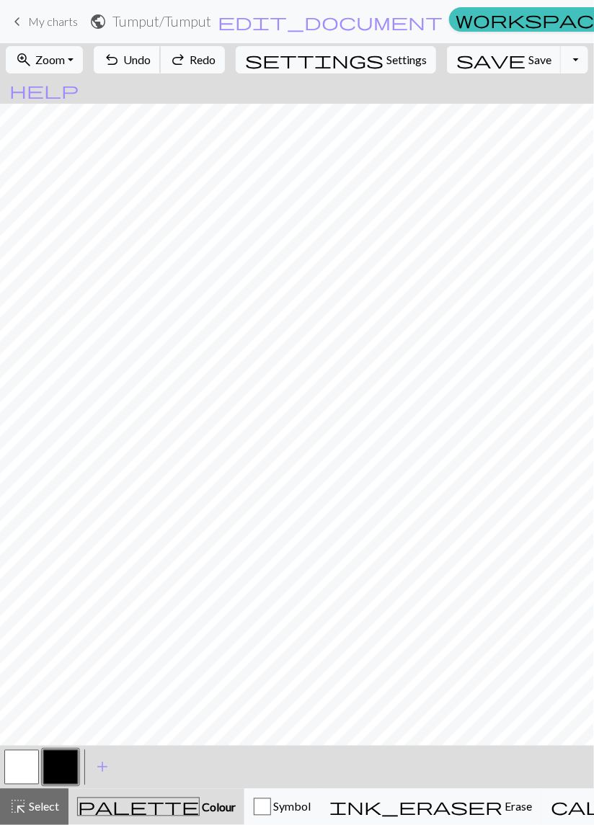
click at [151, 55] on span "Undo" at bounding box center [136, 60] width 27 height 14
click at [151, 57] on span "Undo" at bounding box center [136, 60] width 27 height 14
click at [161, 53] on button "undo Undo Undo" at bounding box center [127, 59] width 67 height 27
click at [20, 768] on button "button" at bounding box center [21, 767] width 35 height 35
click at [528, 54] on span "Save" at bounding box center [539, 60] width 23 height 14
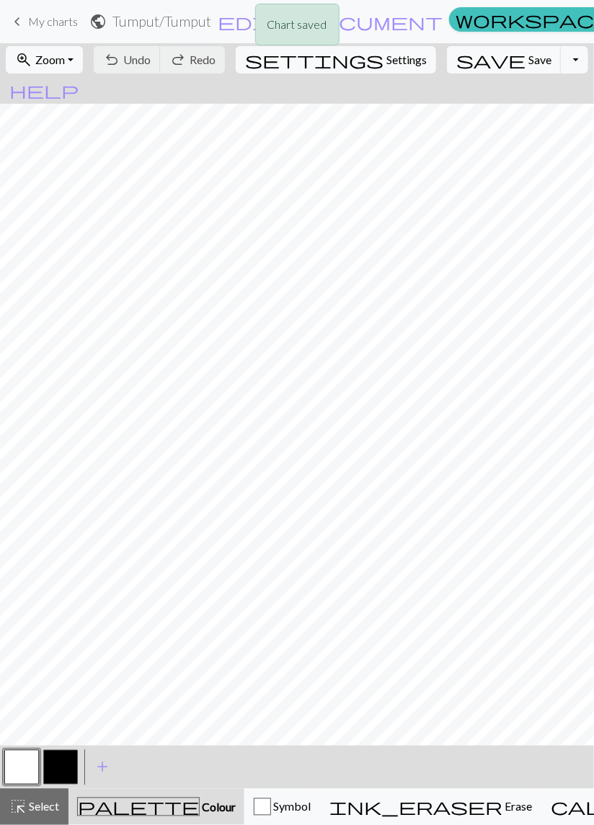
click at [45, 26] on div "Chart saved" at bounding box center [297, 28] width 594 height 57
click at [44, 22] on span "My charts" at bounding box center [53, 21] width 50 height 14
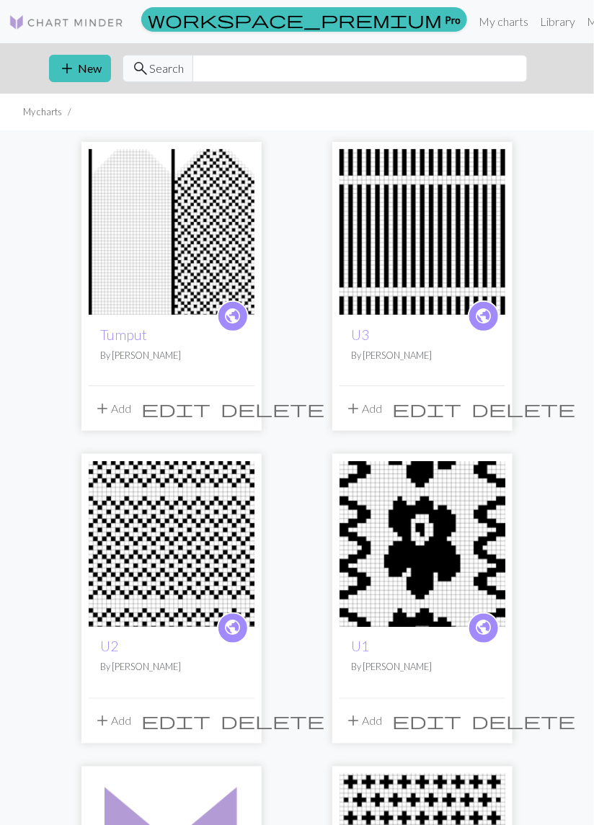
click at [189, 249] on img at bounding box center [172, 232] width 166 height 166
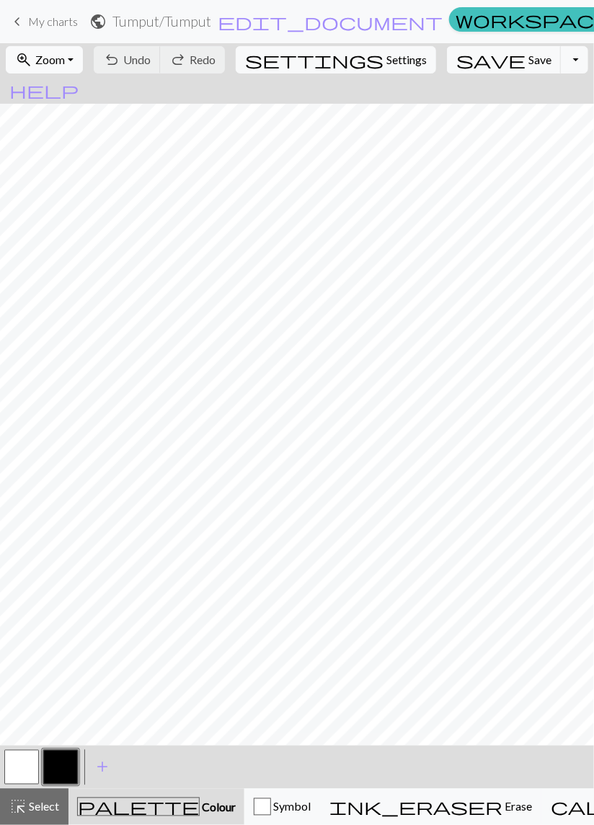
click at [83, 57] on button "zoom_in Zoom Zoom" at bounding box center [44, 59] width 77 height 27
click at [71, 172] on button "50%" at bounding box center [63, 172] width 114 height 23
click at [19, 774] on button "button" at bounding box center [21, 767] width 35 height 35
click at [61, 771] on button "button" at bounding box center [60, 767] width 35 height 35
click at [151, 59] on span "Undo" at bounding box center [136, 60] width 27 height 14
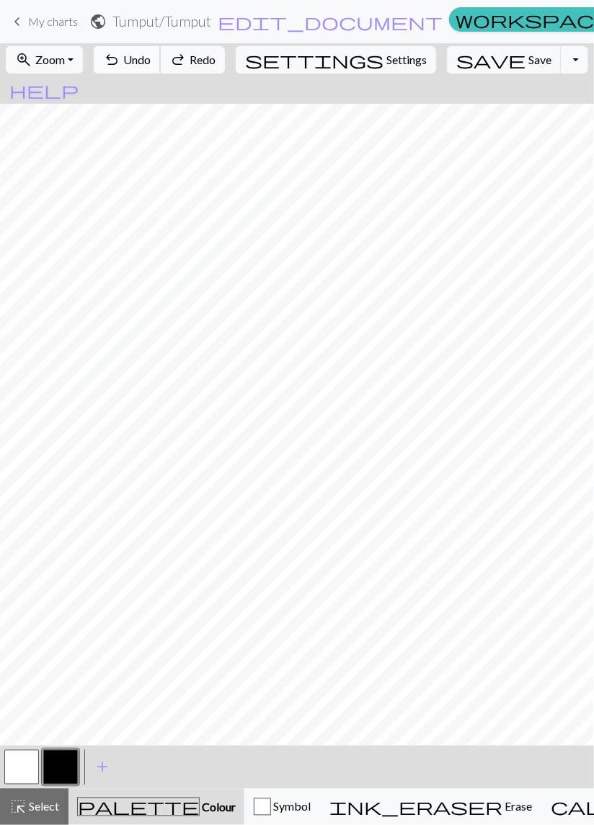
click at [151, 64] on span "Undo" at bounding box center [136, 60] width 27 height 14
click at [151, 58] on span "Undo" at bounding box center [136, 60] width 27 height 14
click at [151, 56] on span "Undo" at bounding box center [136, 60] width 27 height 14
click at [151, 60] on span "Undo" at bounding box center [136, 60] width 27 height 14
click at [151, 64] on span "Undo" at bounding box center [136, 60] width 27 height 14
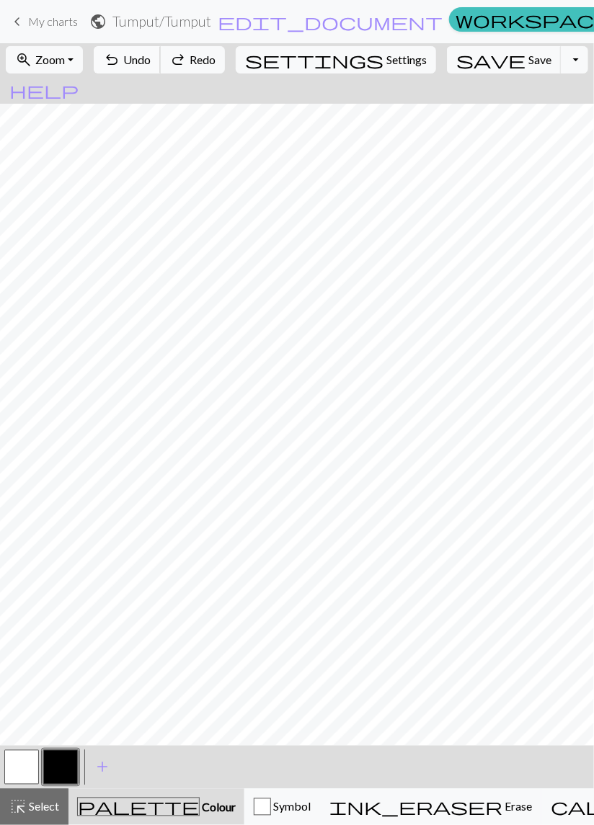
click at [151, 66] on span "Undo" at bounding box center [136, 60] width 27 height 14
click at [161, 68] on button "undo Undo Undo" at bounding box center [127, 59] width 67 height 27
click at [161, 70] on button "undo Undo Undo" at bounding box center [127, 59] width 67 height 27
click at [161, 72] on button "undo Undo Undo" at bounding box center [127, 59] width 67 height 27
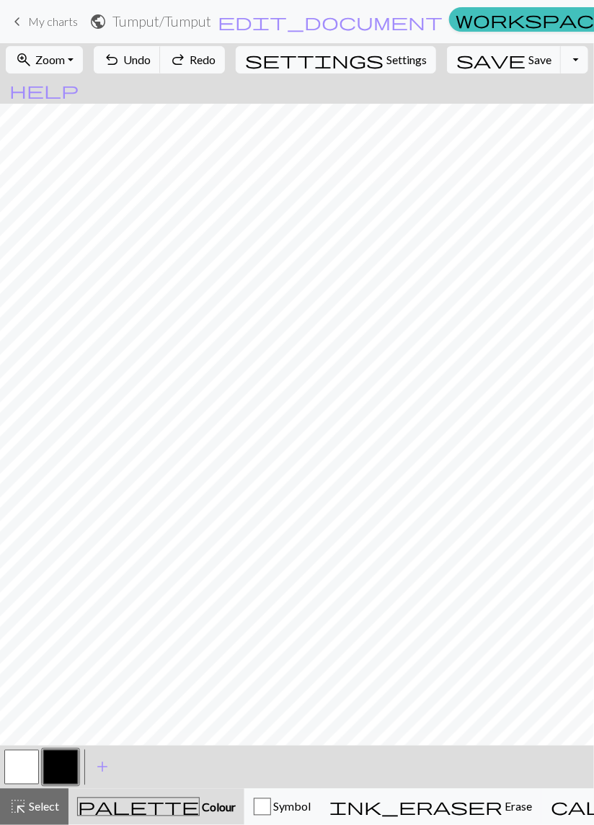
click at [185, 75] on div "undo Undo Undo redo Redo Redo" at bounding box center [159, 59] width 140 height 33
click at [151, 63] on span "Undo" at bounding box center [136, 60] width 27 height 14
click at [161, 68] on button "undo Undo Undo" at bounding box center [127, 59] width 67 height 27
click at [151, 62] on span "Undo" at bounding box center [136, 60] width 27 height 14
click at [151, 58] on span "Undo" at bounding box center [136, 60] width 27 height 14
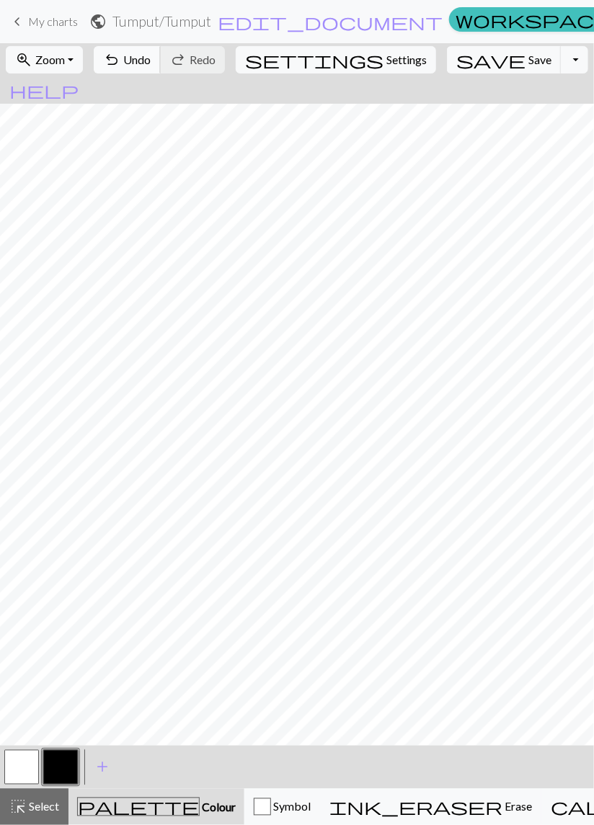
click at [151, 58] on span "Undo" at bounding box center [136, 60] width 27 height 14
click at [151, 63] on span "Undo" at bounding box center [136, 60] width 27 height 14
click at [151, 64] on span "Undo" at bounding box center [136, 60] width 27 height 14
click at [151, 66] on span "Undo" at bounding box center [136, 60] width 27 height 14
click at [161, 67] on button "undo Undo Undo" at bounding box center [127, 59] width 67 height 27
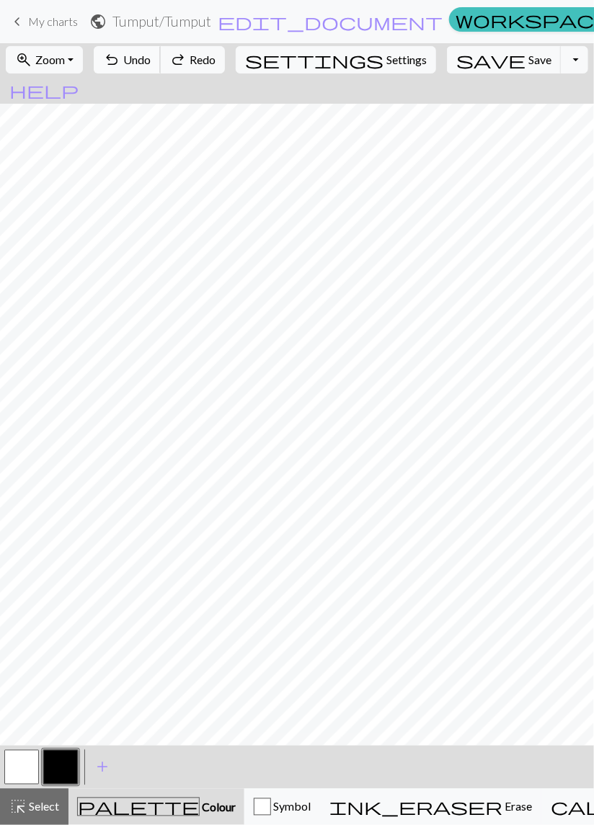
click at [161, 66] on button "undo Undo Undo" at bounding box center [127, 59] width 67 height 27
click at [151, 65] on span "Undo" at bounding box center [136, 60] width 27 height 14
click at [151, 66] on span "Undo" at bounding box center [136, 60] width 27 height 14
click at [161, 67] on button "undo Undo Undo" at bounding box center [127, 59] width 67 height 27
click at [151, 66] on span "Undo" at bounding box center [136, 60] width 27 height 14
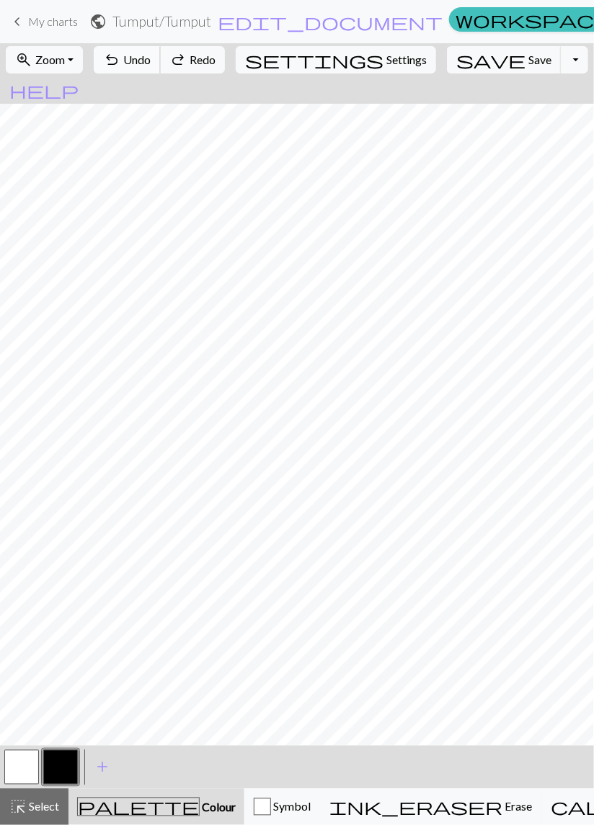
click at [161, 69] on button "undo Undo Undo" at bounding box center [127, 59] width 67 height 27
click at [151, 65] on span "Undo" at bounding box center [136, 60] width 27 height 14
click at [151, 64] on span "Undo" at bounding box center [136, 60] width 27 height 14
click at [161, 68] on button "undo Undo Undo" at bounding box center [127, 59] width 67 height 27
click at [161, 70] on button "undo Undo Undo" at bounding box center [127, 59] width 67 height 27
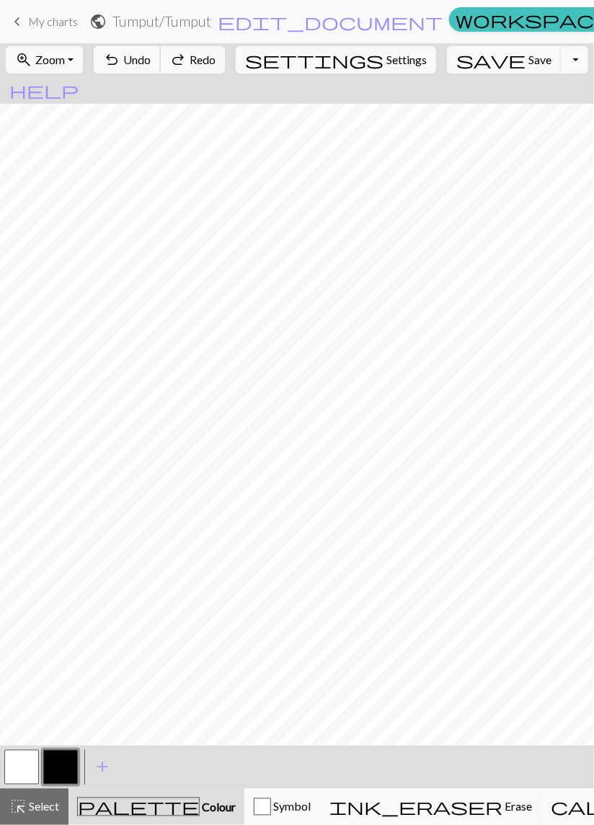
click at [161, 71] on button "undo Undo Undo" at bounding box center [127, 59] width 67 height 27
click at [161, 68] on button "undo Undo Undo" at bounding box center [127, 59] width 67 height 27
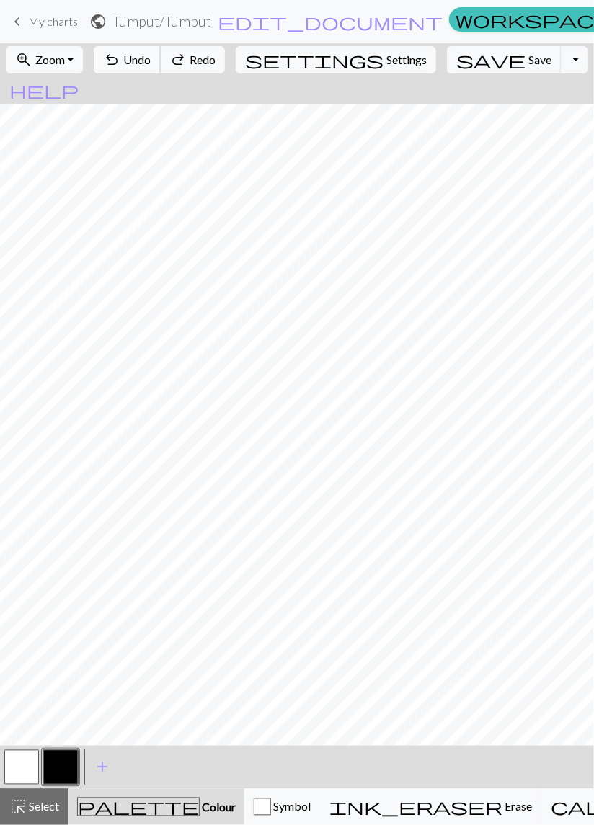
click at [161, 69] on button "undo Undo Undo" at bounding box center [127, 59] width 67 height 27
click at [161, 70] on button "undo Undo Undo" at bounding box center [127, 59] width 67 height 27
click at [161, 71] on button "undo Undo Undo" at bounding box center [127, 59] width 67 height 27
click at [180, 74] on div "undo Undo Undo redo Redo Redo" at bounding box center [159, 59] width 140 height 33
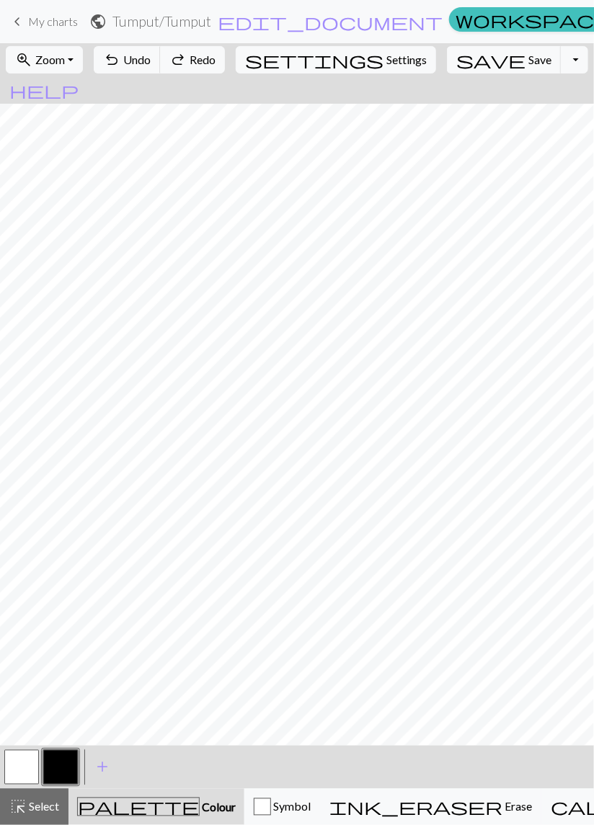
click at [179, 75] on div "undo Undo Undo redo Redo Redo" at bounding box center [159, 59] width 140 height 33
click at [151, 53] on span "Undo" at bounding box center [136, 60] width 27 height 14
click at [151, 65] on span "Undo" at bounding box center [136, 60] width 27 height 14
click at [151, 66] on span "Undo" at bounding box center [136, 60] width 27 height 14
click at [161, 69] on button "undo Undo Undo" at bounding box center [127, 59] width 67 height 27
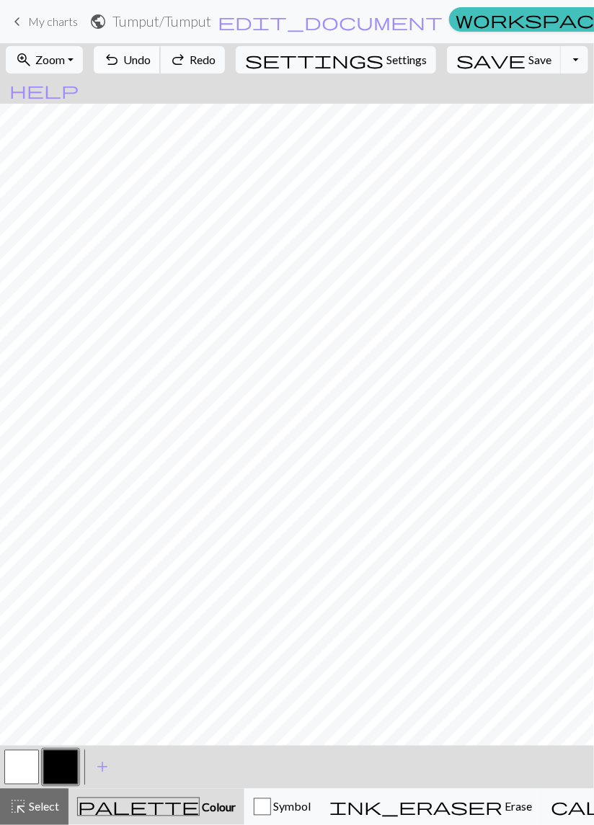
click at [185, 75] on div "undo Undo Undo redo Redo Redo" at bounding box center [159, 59] width 140 height 33
click at [161, 71] on button "undo Undo Undo" at bounding box center [127, 59] width 67 height 27
click at [161, 69] on button "undo Undo Undo" at bounding box center [127, 59] width 67 height 27
click at [161, 71] on button "undo Undo Undo" at bounding box center [127, 59] width 67 height 27
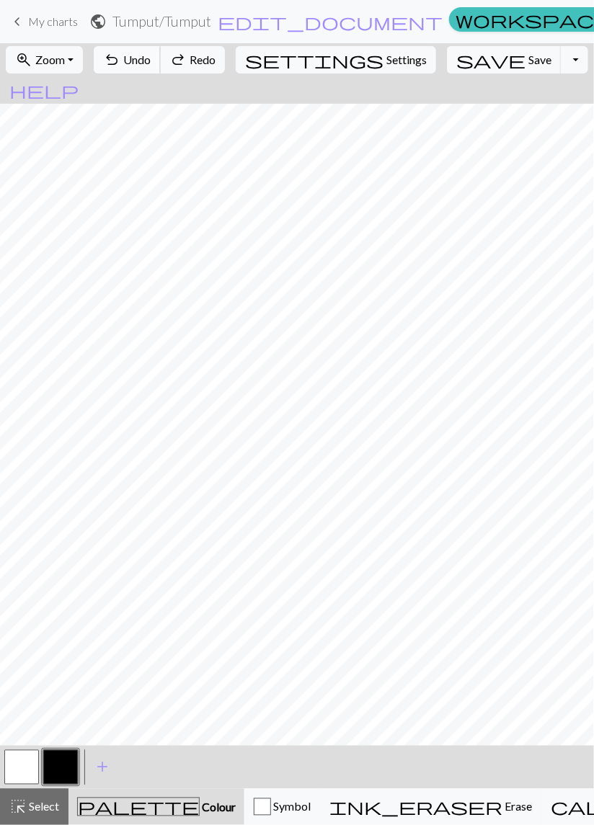
click at [161, 70] on button "undo Undo Undo" at bounding box center [127, 59] width 67 height 27
click at [161, 69] on button "undo Undo Undo" at bounding box center [127, 59] width 67 height 27
click at [20, 772] on button "button" at bounding box center [21, 767] width 35 height 35
click at [64, 766] on button "button" at bounding box center [60, 767] width 35 height 35
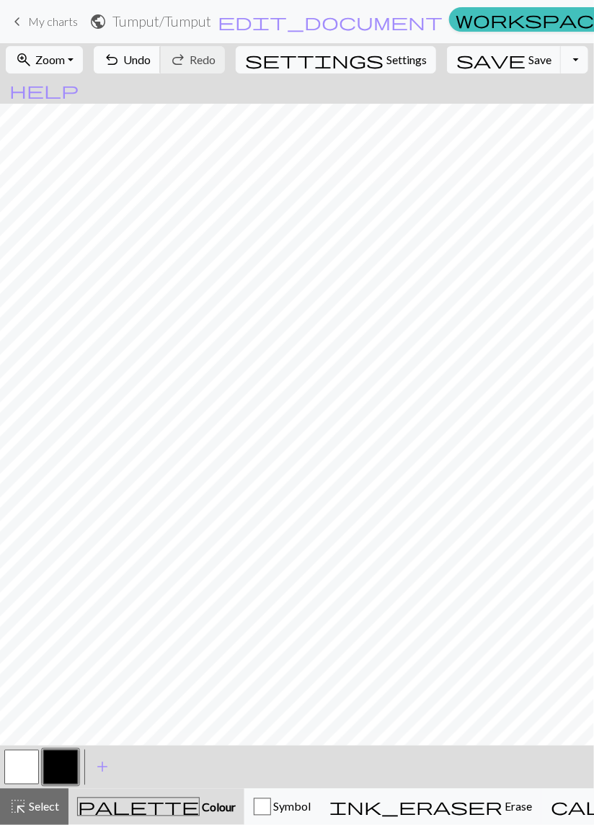
click at [151, 65] on span "Undo" at bounding box center [136, 60] width 27 height 14
click at [161, 69] on button "undo Undo Undo" at bounding box center [127, 59] width 67 height 27
click at [151, 65] on span "Undo" at bounding box center [136, 60] width 27 height 14
click at [151, 66] on span "Undo" at bounding box center [136, 60] width 27 height 14
click at [161, 66] on button "undo Undo Undo" at bounding box center [127, 59] width 67 height 27
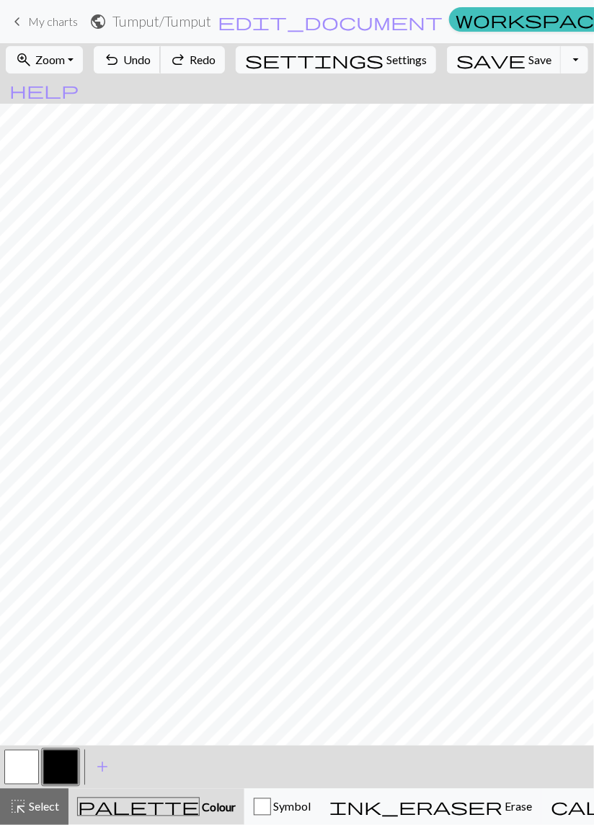
click at [151, 65] on span "Undo" at bounding box center [136, 60] width 27 height 14
click at [151, 61] on span "Undo" at bounding box center [136, 60] width 27 height 14
click at [161, 68] on button "undo Undo Undo" at bounding box center [127, 59] width 67 height 27
click at [151, 57] on span "Undo" at bounding box center [136, 60] width 27 height 14
click at [161, 73] on button "undo Undo Undo" at bounding box center [127, 59] width 67 height 27
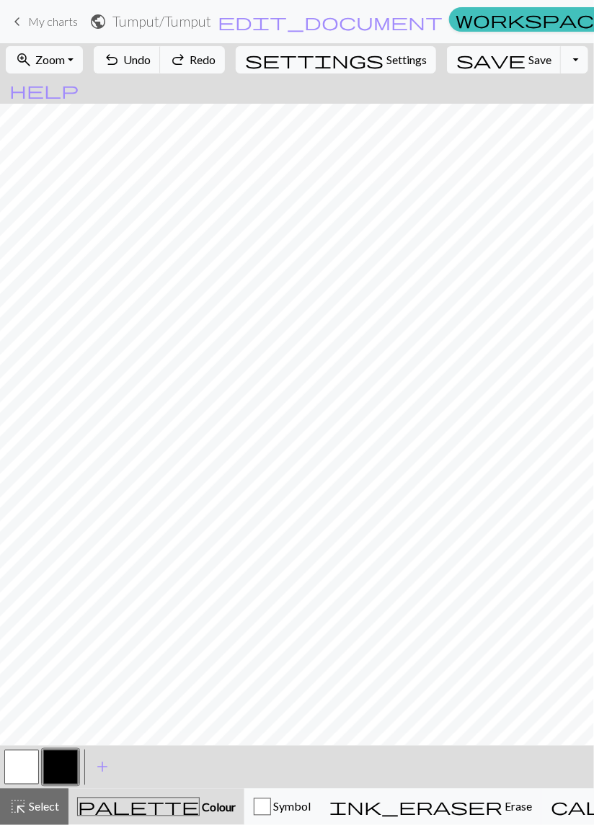
click at [174, 75] on div "undo Undo Undo redo Redo Redo" at bounding box center [159, 59] width 140 height 33
click at [172, 75] on div "undo Undo Undo redo Redo Redo" at bounding box center [159, 59] width 140 height 33
click at [172, 74] on div "undo Undo Undo redo Redo Redo" at bounding box center [159, 59] width 140 height 33
click at [161, 74] on button "undo Undo Undo" at bounding box center [127, 59] width 67 height 27
click at [161, 71] on button "undo Undo Undo" at bounding box center [127, 59] width 67 height 27
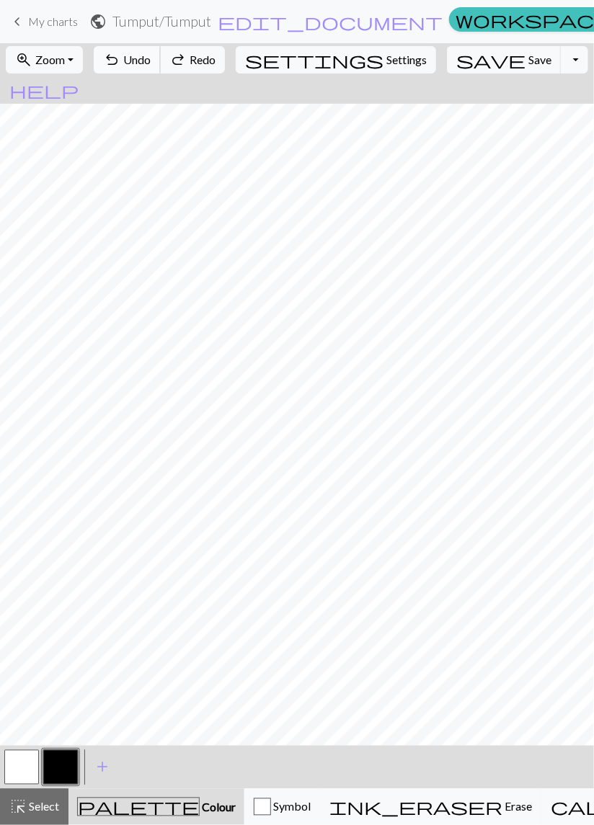
click at [151, 66] on span "Undo" at bounding box center [136, 60] width 27 height 14
click at [151, 65] on span "Undo" at bounding box center [136, 60] width 27 height 14
click at [151, 66] on span "Undo" at bounding box center [136, 60] width 27 height 14
click at [161, 67] on button "undo Undo Undo" at bounding box center [127, 59] width 67 height 27
click at [151, 66] on span "Undo" at bounding box center [136, 60] width 27 height 14
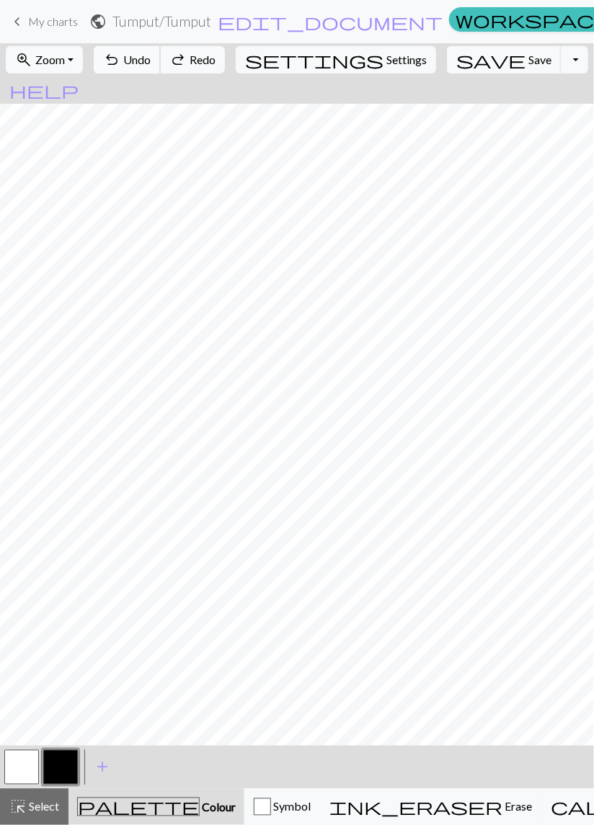
click at [151, 64] on span "Undo" at bounding box center [136, 60] width 27 height 14
click at [151, 65] on span "Undo" at bounding box center [136, 60] width 27 height 14
click at [151, 63] on span "Undo" at bounding box center [136, 60] width 27 height 14
click at [151, 62] on span "Undo" at bounding box center [136, 60] width 27 height 14
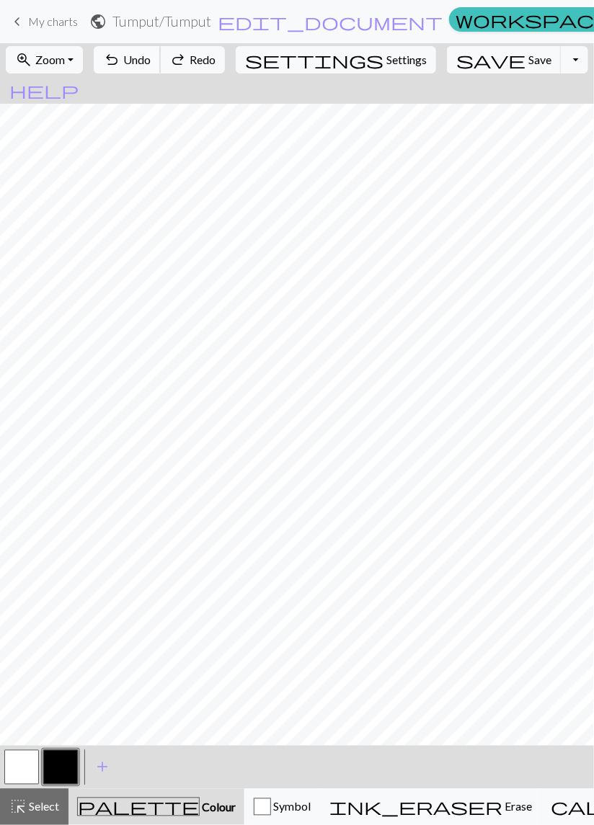
click at [151, 63] on span "Undo" at bounding box center [136, 60] width 27 height 14
click at [151, 65] on span "Undo" at bounding box center [136, 60] width 27 height 14
click at [151, 56] on span "Undo" at bounding box center [136, 60] width 27 height 14
click at [151, 58] on span "Undo" at bounding box center [136, 60] width 27 height 14
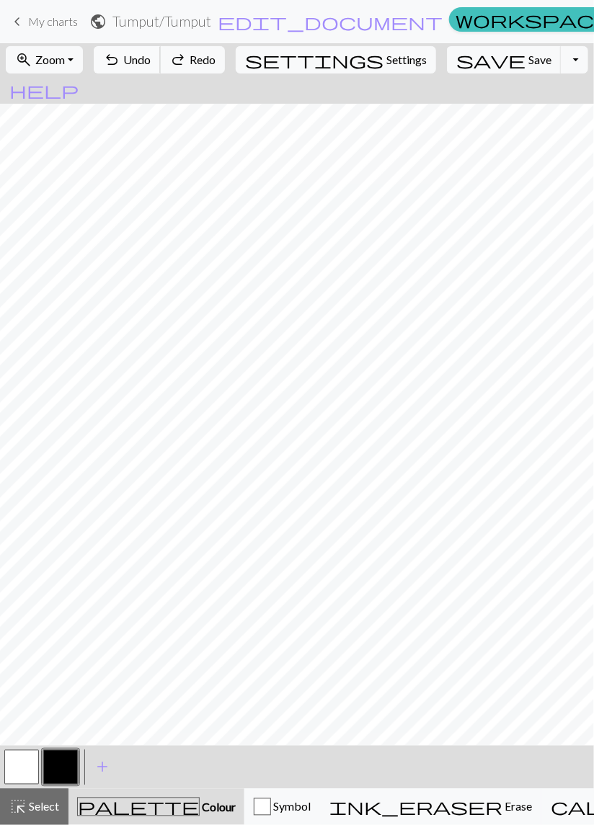
click at [151, 56] on span "Undo" at bounding box center [136, 60] width 27 height 14
click at [151, 53] on span "Undo" at bounding box center [136, 60] width 27 height 14
click at [151, 59] on span "Undo" at bounding box center [136, 60] width 27 height 14
click at [151, 61] on span "Undo" at bounding box center [136, 60] width 27 height 14
click at [151, 64] on span "Undo" at bounding box center [136, 60] width 27 height 14
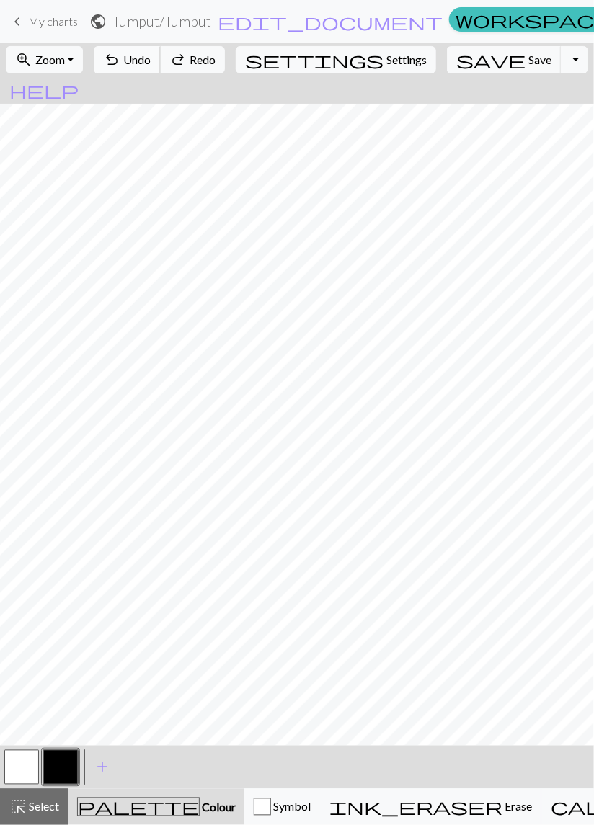
click at [161, 67] on button "undo Undo Undo" at bounding box center [127, 59] width 67 height 27
click at [151, 66] on span "Undo" at bounding box center [136, 60] width 27 height 14
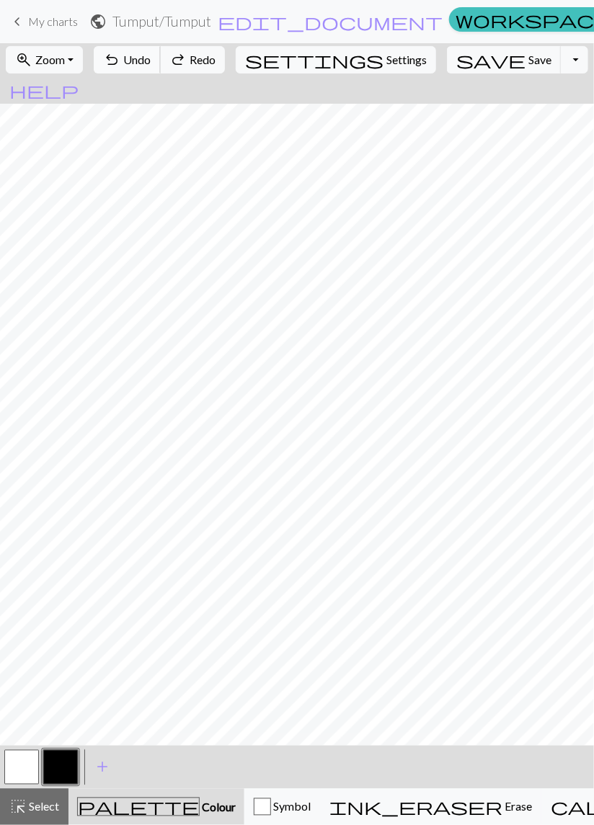
click at [151, 66] on span "Undo" at bounding box center [136, 60] width 27 height 14
click at [151, 64] on span "Undo" at bounding box center [136, 60] width 27 height 14
click at [151, 63] on span "Undo" at bounding box center [136, 60] width 27 height 14
click at [151, 61] on span "Undo" at bounding box center [136, 60] width 27 height 14
click at [151, 63] on span "Undo" at bounding box center [136, 60] width 27 height 14
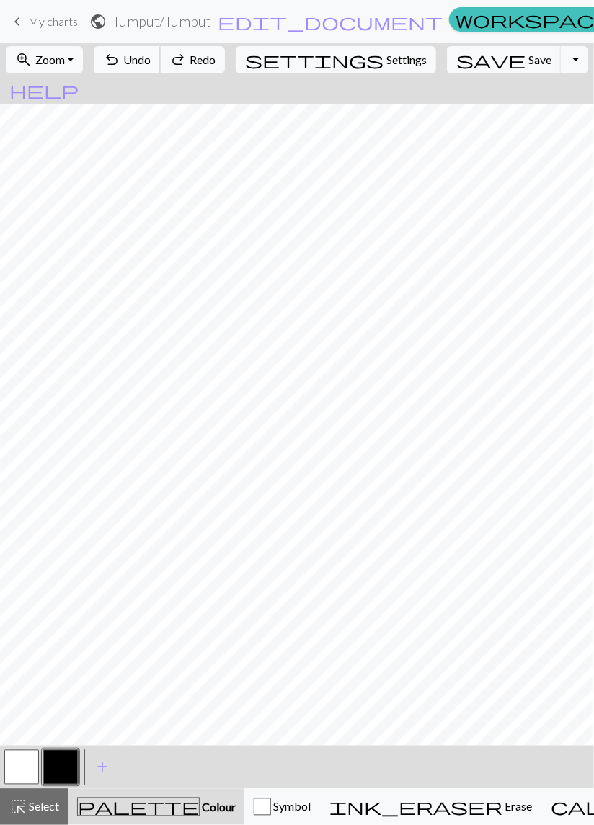
click at [151, 63] on span "Undo" at bounding box center [136, 60] width 27 height 14
click at [151, 58] on span "Undo" at bounding box center [136, 60] width 27 height 14
click at [57, 778] on button "button" at bounding box center [60, 767] width 35 height 35
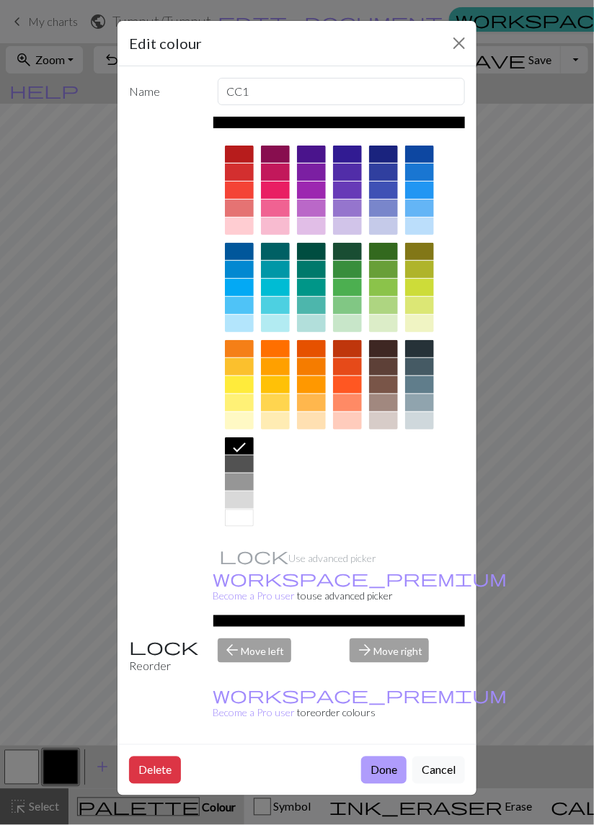
click at [377, 757] on button "Done" at bounding box center [383, 770] width 45 height 27
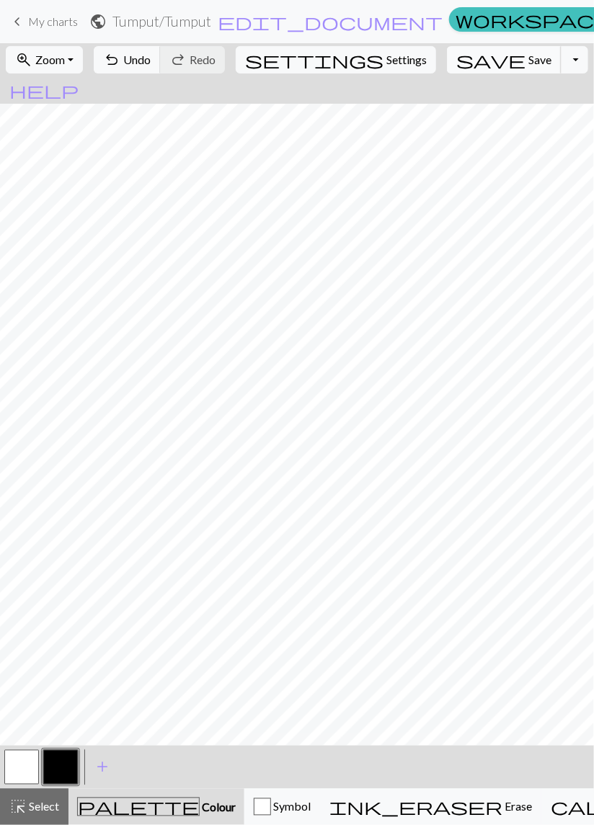
click at [528, 60] on span "Save" at bounding box center [539, 60] width 23 height 14
click at [65, 22] on span "My charts" at bounding box center [53, 21] width 50 height 14
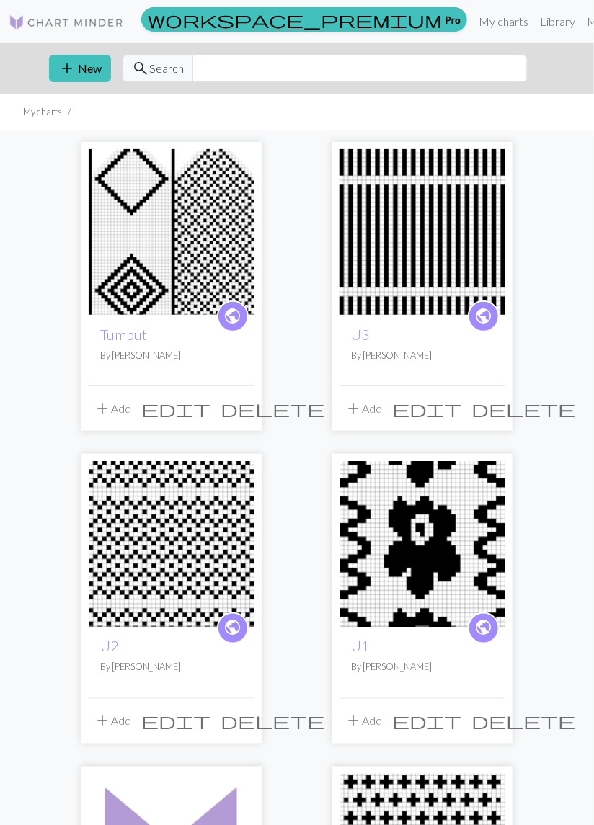
click at [180, 236] on img at bounding box center [172, 232] width 166 height 166
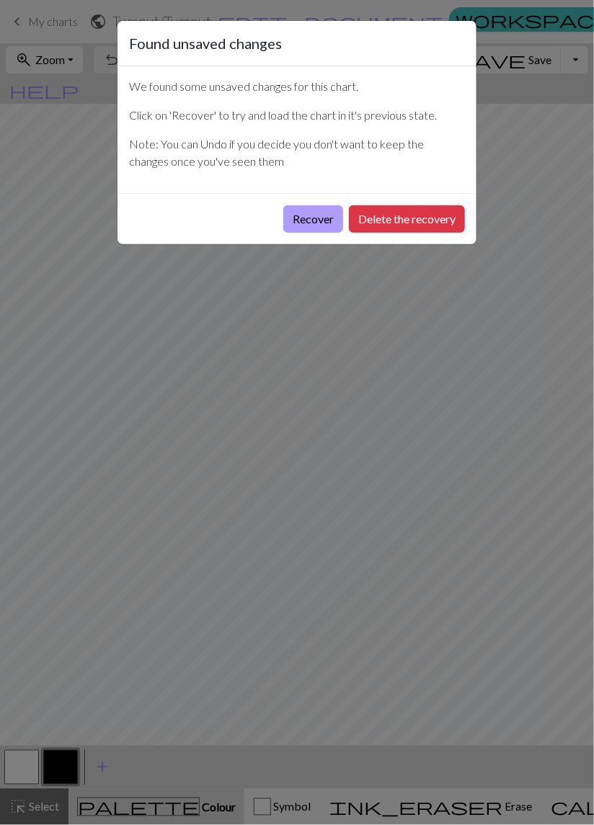
click at [319, 223] on button "Recover" at bounding box center [313, 218] width 60 height 27
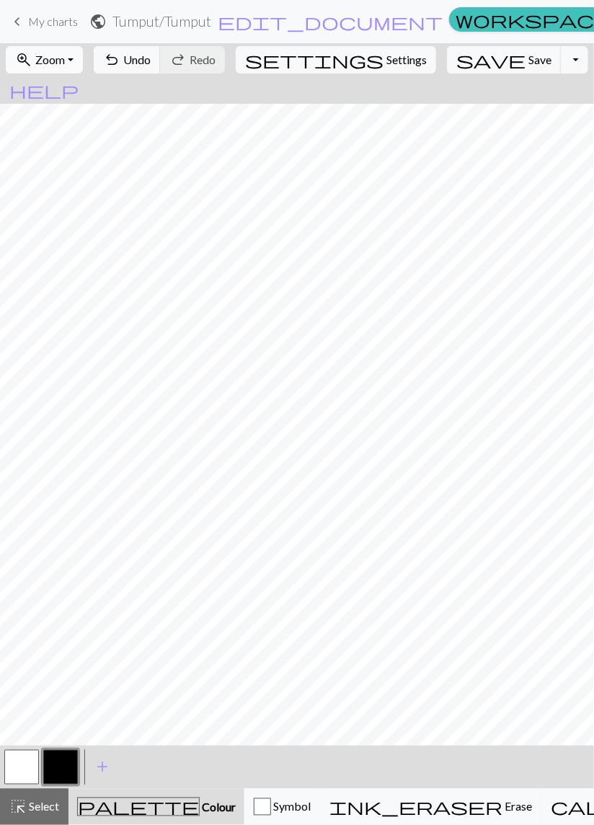
click at [65, 57] on span "Zoom" at bounding box center [50, 60] width 30 height 14
click at [67, 169] on button "50%" at bounding box center [63, 172] width 114 height 23
click at [54, 780] on button "button" at bounding box center [60, 767] width 35 height 35
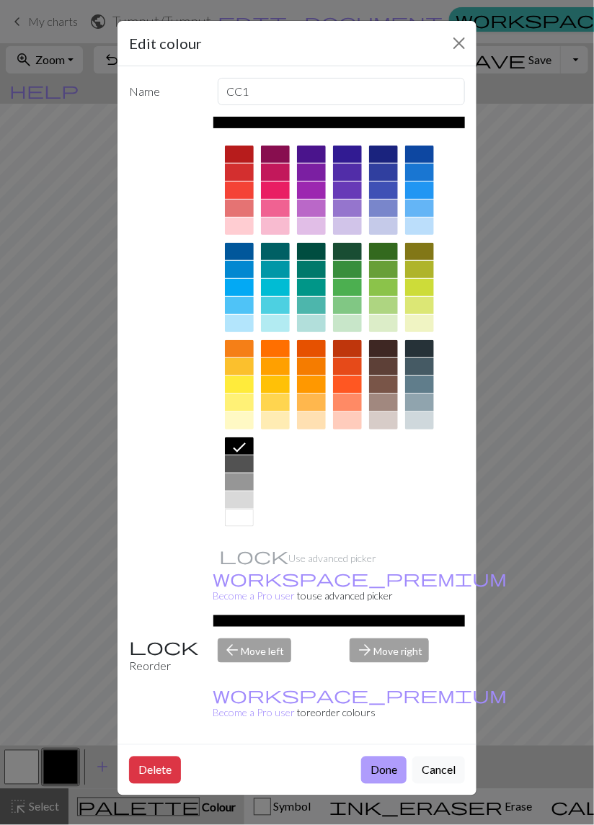
click at [384, 757] on button "Done" at bounding box center [383, 770] width 45 height 27
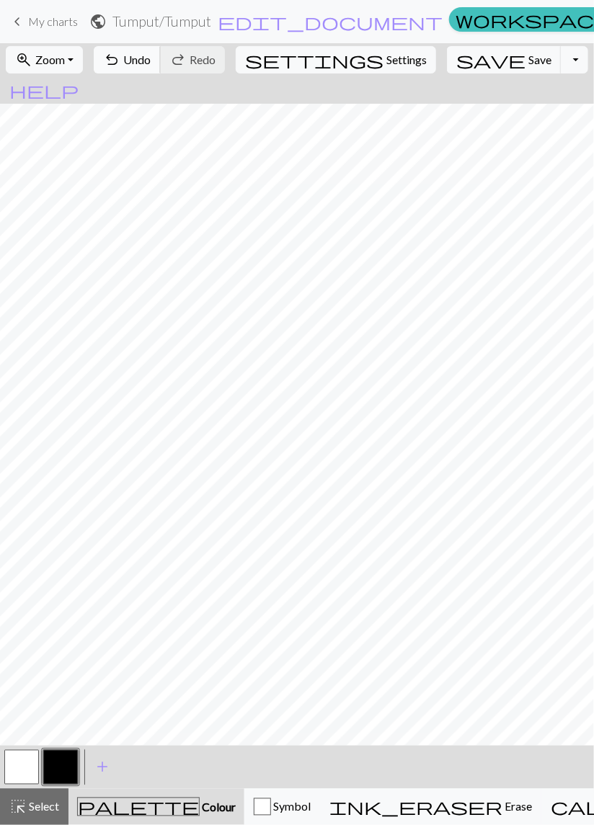
click at [151, 59] on span "Undo" at bounding box center [136, 60] width 27 height 14
click at [161, 63] on button "undo Undo Undo" at bounding box center [127, 59] width 67 height 27
click at [151, 60] on span "Undo" at bounding box center [136, 60] width 27 height 14
click at [151, 61] on span "Undo" at bounding box center [136, 60] width 27 height 14
click at [151, 64] on span "Undo" at bounding box center [136, 60] width 27 height 14
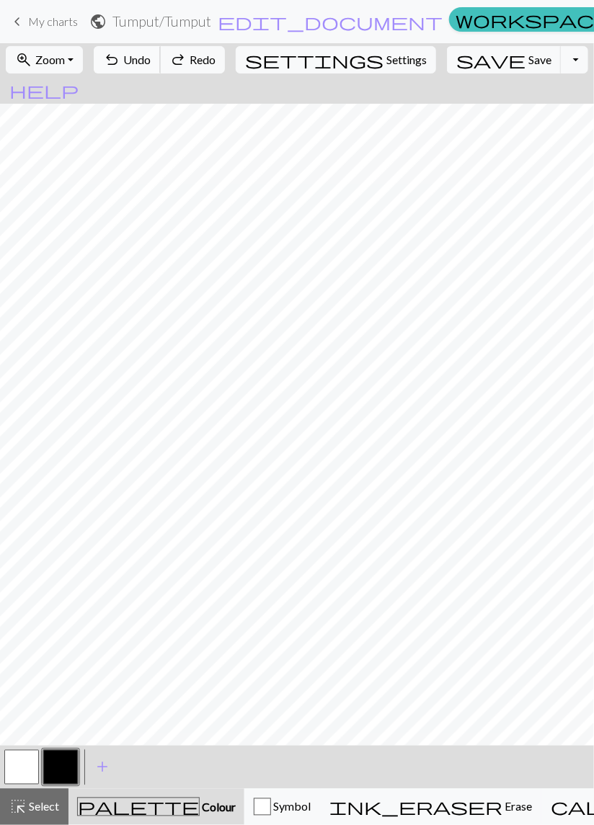
click at [151, 64] on span "Undo" at bounding box center [136, 60] width 27 height 14
click at [151, 66] on span "Undo" at bounding box center [136, 60] width 27 height 14
click at [161, 66] on button "undo Undo Undo" at bounding box center [127, 59] width 67 height 27
click at [151, 66] on span "Undo" at bounding box center [136, 60] width 27 height 14
click at [151, 65] on span "Undo" at bounding box center [136, 60] width 27 height 14
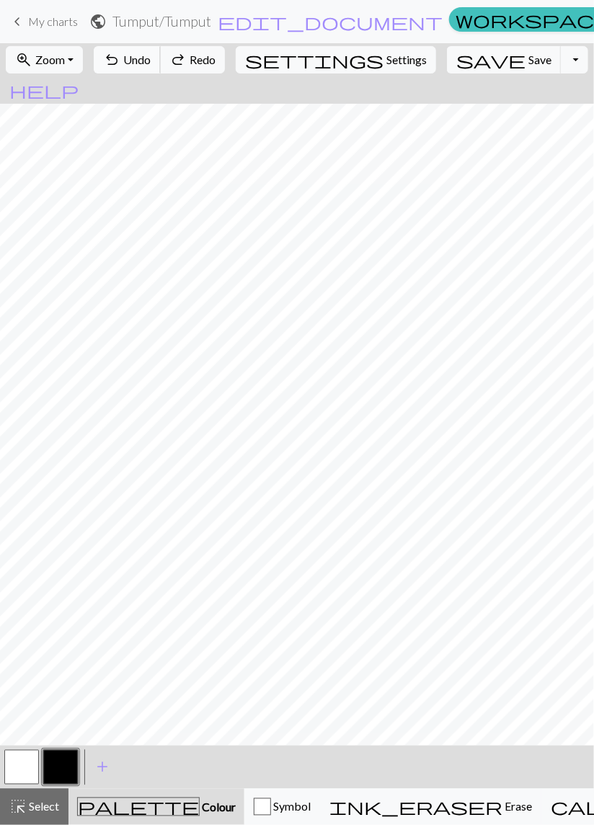
click at [151, 64] on span "Undo" at bounding box center [136, 60] width 27 height 14
click at [151, 66] on span "Undo" at bounding box center [136, 60] width 27 height 14
click at [161, 68] on button "undo Undo Undo" at bounding box center [127, 59] width 67 height 27
click at [161, 66] on button "undo Undo Undo" at bounding box center [127, 59] width 67 height 27
click at [151, 66] on span "Undo" at bounding box center [136, 60] width 27 height 14
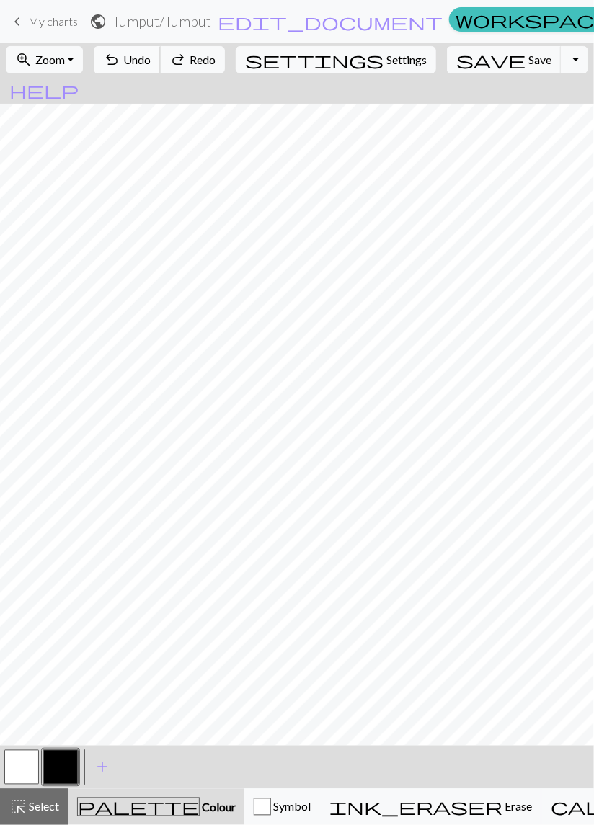
click at [161, 67] on button "undo Undo Undo" at bounding box center [127, 59] width 67 height 27
click at [161, 68] on button "undo Undo Undo" at bounding box center [127, 59] width 67 height 27
click at [161, 69] on button "undo Undo Undo" at bounding box center [127, 59] width 67 height 27
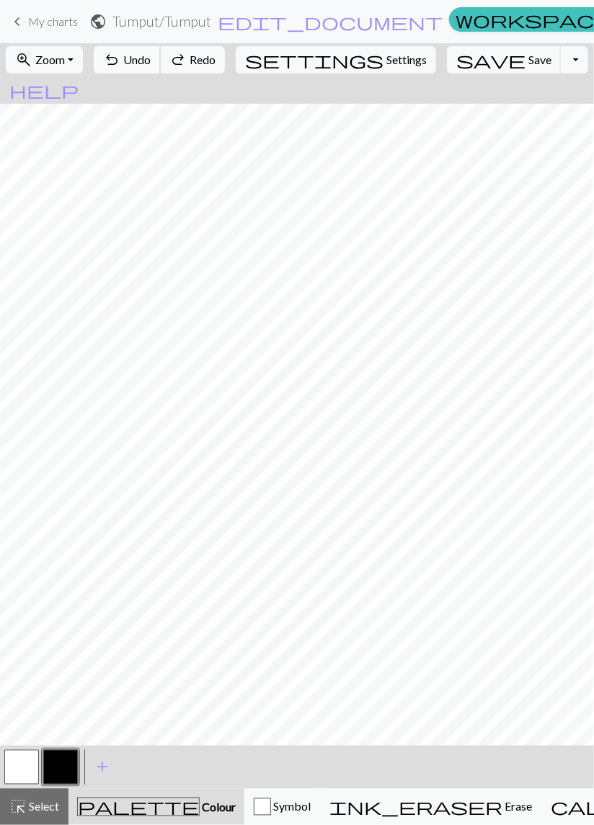
click at [161, 69] on button "undo Undo Undo" at bounding box center [127, 59] width 67 height 27
click at [161, 71] on button "undo Undo Undo" at bounding box center [127, 59] width 67 height 27
click at [151, 64] on span "Undo" at bounding box center [136, 60] width 27 height 14
click at [151, 63] on span "Undo" at bounding box center [136, 60] width 27 height 14
click at [151, 61] on span "Undo" at bounding box center [136, 60] width 27 height 14
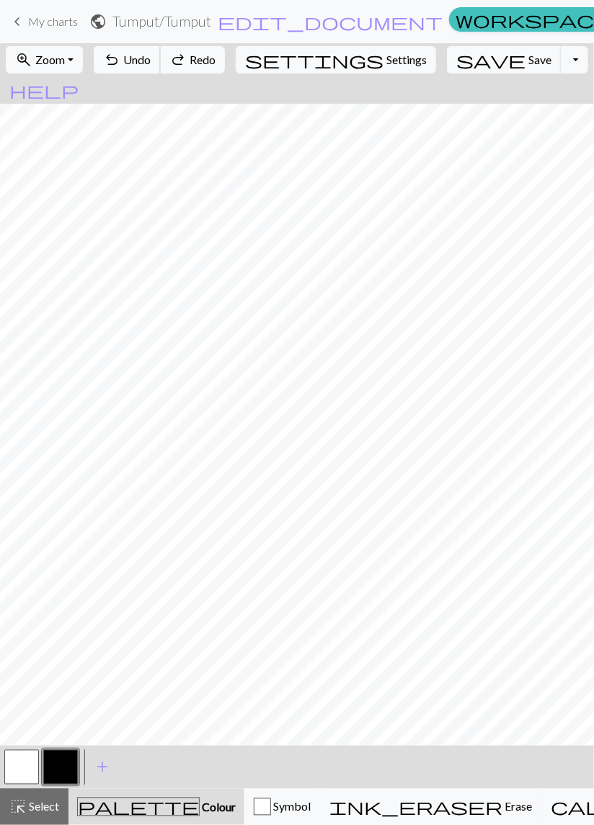
click at [161, 64] on button "undo Undo Undo" at bounding box center [127, 59] width 67 height 27
click at [151, 63] on span "Undo" at bounding box center [136, 60] width 27 height 14
click at [151, 62] on span "Undo" at bounding box center [136, 60] width 27 height 14
click at [151, 63] on span "Undo" at bounding box center [136, 60] width 27 height 14
click at [151, 61] on span "Undo" at bounding box center [136, 60] width 27 height 14
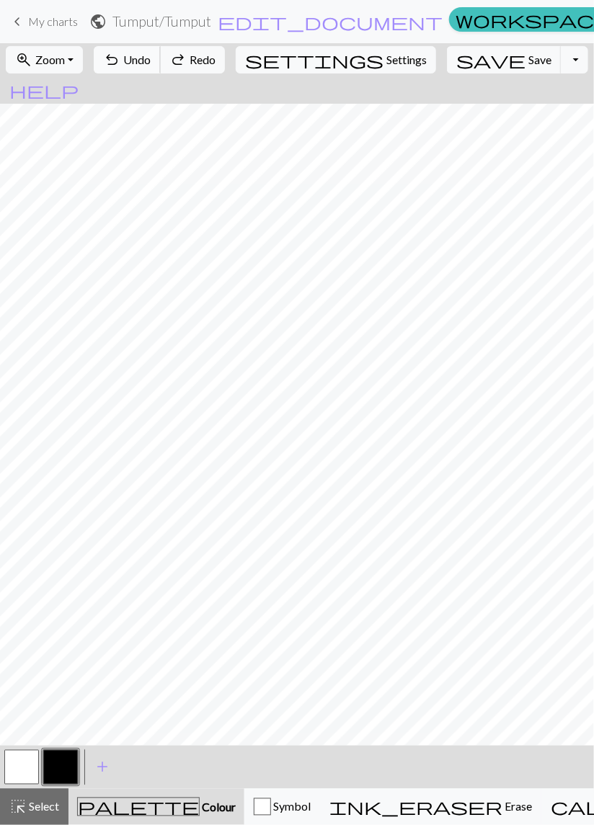
click at [151, 60] on span "Undo" at bounding box center [136, 60] width 27 height 14
click at [151, 59] on span "Undo" at bounding box center [136, 60] width 27 height 14
click at [151, 61] on span "Undo" at bounding box center [136, 60] width 27 height 14
click at [151, 63] on span "Undo" at bounding box center [136, 60] width 27 height 14
click at [151, 61] on span "Undo" at bounding box center [136, 60] width 27 height 14
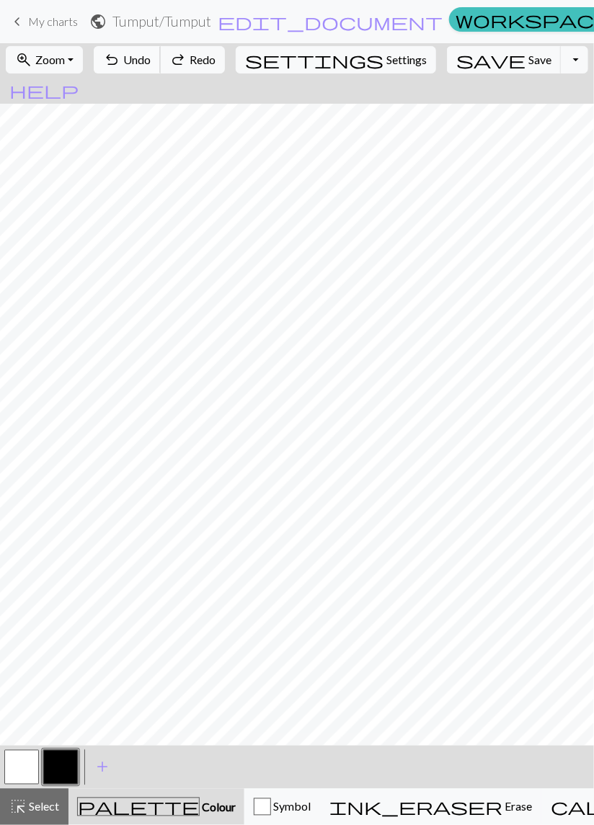
click at [151, 61] on span "Undo" at bounding box center [136, 60] width 27 height 14
click at [151, 59] on span "Undo" at bounding box center [136, 60] width 27 height 14
click at [151, 58] on span "Undo" at bounding box center [136, 60] width 27 height 14
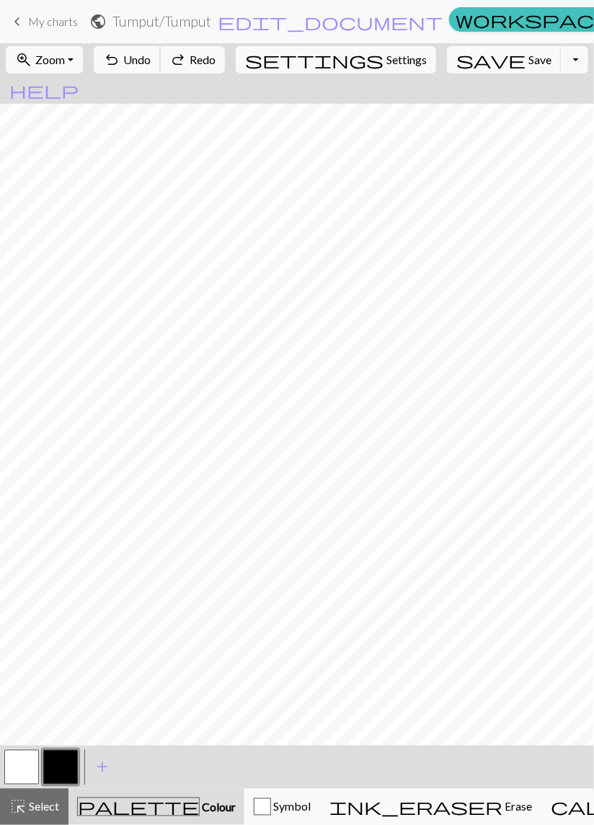
click at [151, 57] on span "Undo" at bounding box center [136, 60] width 27 height 14
click at [151, 58] on span "Undo" at bounding box center [136, 60] width 27 height 14
click at [151, 59] on span "Undo" at bounding box center [136, 60] width 27 height 14
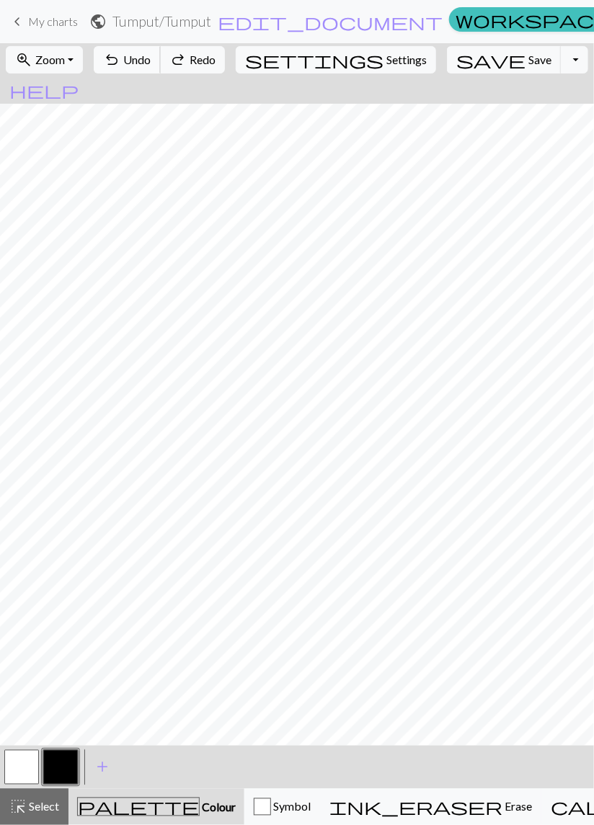
click at [151, 60] on span "Undo" at bounding box center [136, 60] width 27 height 14
click at [151, 61] on span "Undo" at bounding box center [136, 60] width 27 height 14
click at [151, 62] on span "Undo" at bounding box center [136, 60] width 27 height 14
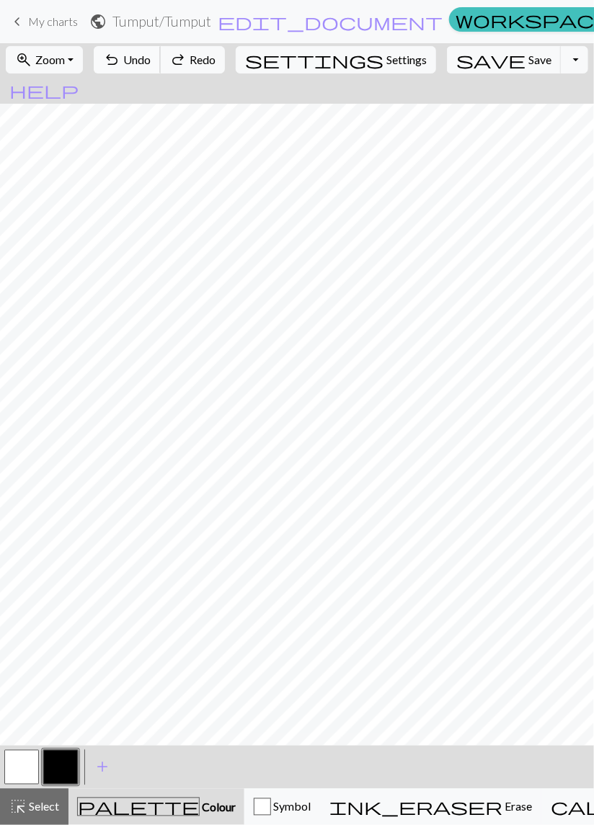
click at [151, 63] on span "Undo" at bounding box center [136, 60] width 27 height 14
click at [151, 64] on span "Undo" at bounding box center [136, 60] width 27 height 14
click at [151, 65] on span "Undo" at bounding box center [136, 60] width 27 height 14
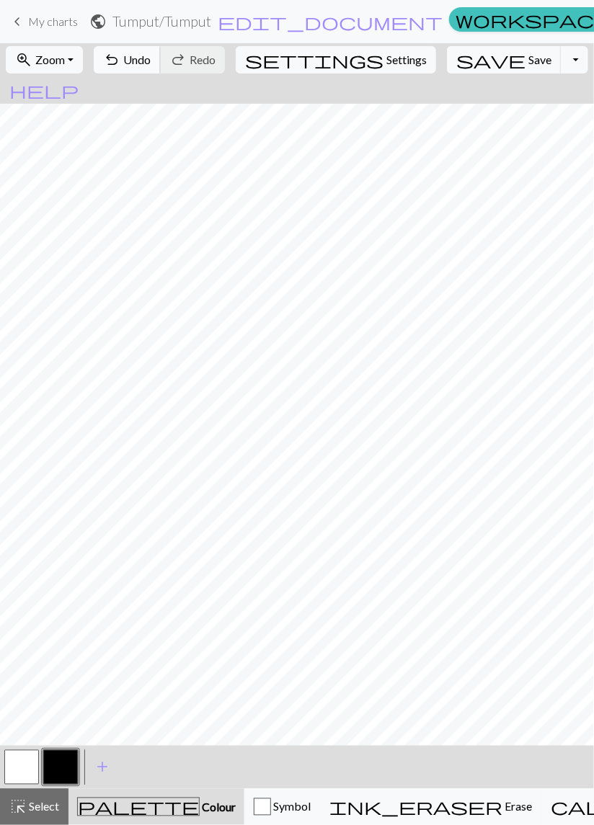
click at [151, 59] on span "Undo" at bounding box center [136, 60] width 27 height 14
click at [151, 64] on span "Undo" at bounding box center [136, 60] width 27 height 14
click at [161, 69] on button "undo Undo Undo" at bounding box center [127, 59] width 67 height 27
click at [161, 70] on button "undo Undo Undo" at bounding box center [127, 59] width 67 height 27
click at [161, 68] on button "undo Undo Undo" at bounding box center [127, 59] width 67 height 27
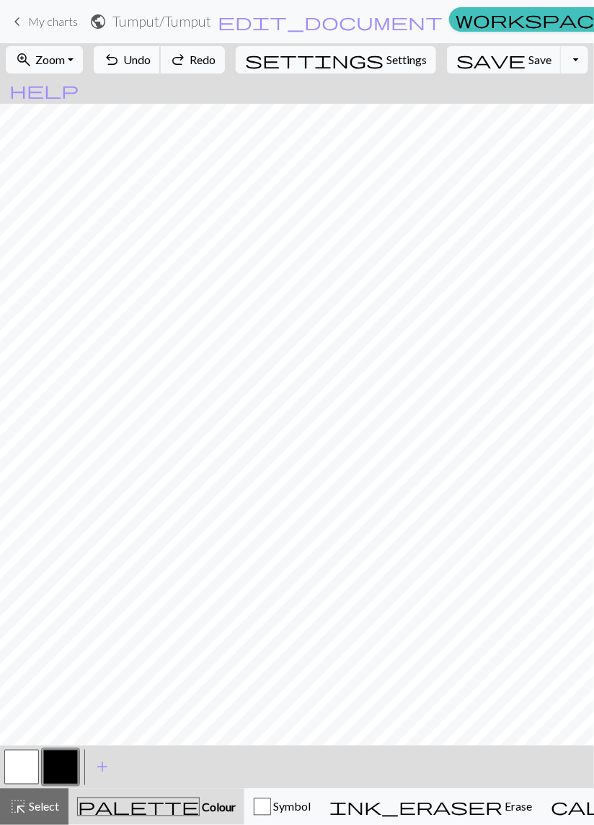
click at [161, 71] on button "undo Undo Undo" at bounding box center [127, 59] width 67 height 27
click at [161, 70] on button "undo Undo Undo" at bounding box center [127, 59] width 67 height 27
click at [161, 71] on button "undo Undo Undo" at bounding box center [127, 59] width 67 height 27
click at [161, 69] on button "undo Undo Undo" at bounding box center [127, 59] width 67 height 27
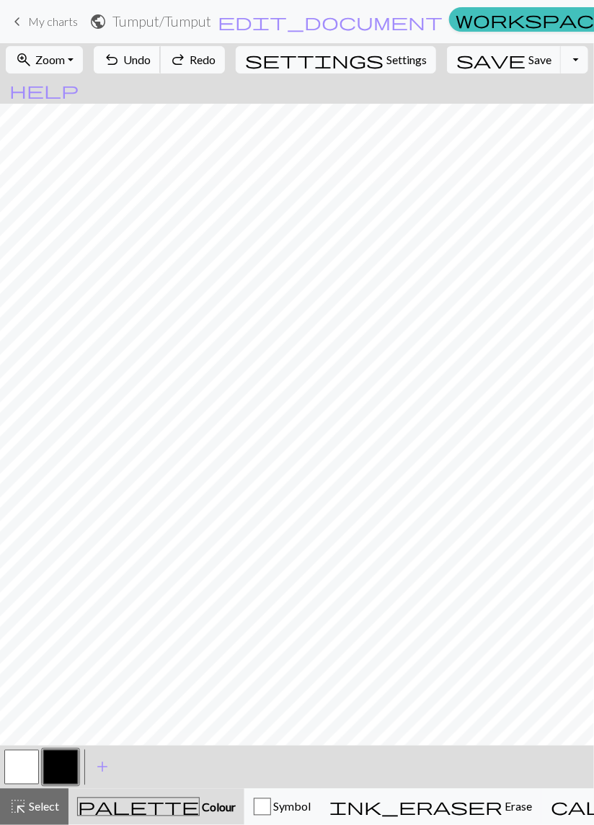
click at [161, 68] on button "undo Undo Undo" at bounding box center [127, 59] width 67 height 27
click at [161, 70] on button "undo Undo Undo" at bounding box center [127, 59] width 67 height 27
click at [161, 68] on button "undo Undo Undo" at bounding box center [127, 59] width 67 height 27
click at [161, 71] on button "undo Undo Undo" at bounding box center [127, 59] width 67 height 27
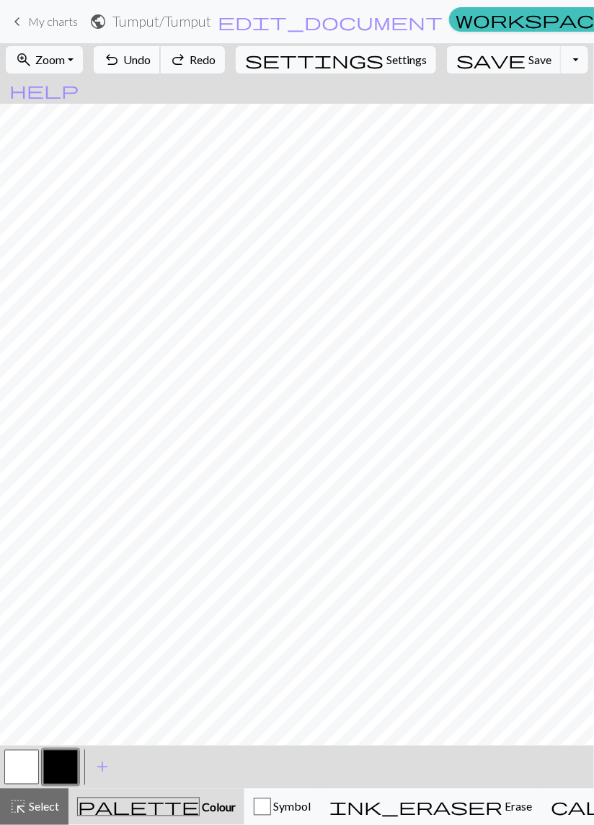
click at [161, 71] on button "undo Undo Undo" at bounding box center [127, 59] width 67 height 27
click at [161, 72] on button "undo Undo Undo" at bounding box center [127, 59] width 67 height 27
click at [191, 74] on div "undo Undo Undo redo Redo Redo" at bounding box center [159, 59] width 140 height 33
click at [161, 73] on button "undo Undo Undo" at bounding box center [127, 59] width 67 height 27
click at [161, 71] on button "undo Undo Undo" at bounding box center [127, 59] width 67 height 27
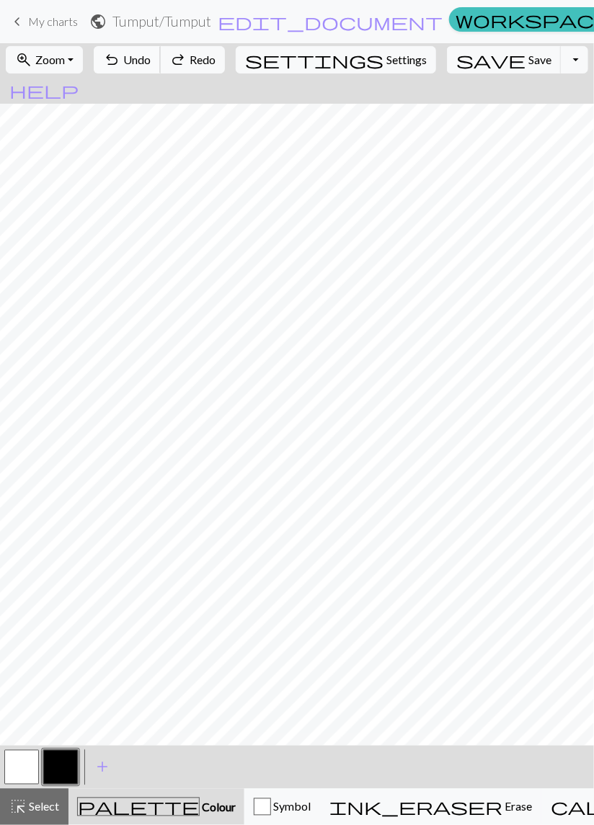
click at [161, 71] on button "undo Undo Undo" at bounding box center [127, 59] width 67 height 27
click at [25, 779] on button "button" at bounding box center [21, 767] width 35 height 35
click at [52, 771] on button "button" at bounding box center [60, 767] width 35 height 35
click at [151, 61] on span "Undo" at bounding box center [136, 60] width 27 height 14
click at [151, 60] on span "Undo" at bounding box center [136, 60] width 27 height 14
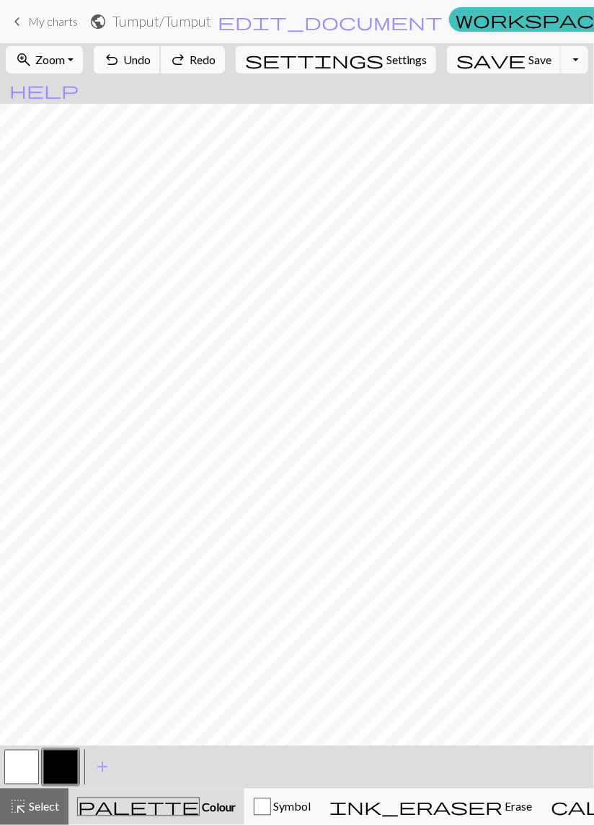
click at [151, 58] on span "Undo" at bounding box center [136, 60] width 27 height 14
click at [151, 57] on span "Undo" at bounding box center [136, 60] width 27 height 14
click at [151, 55] on span "Undo" at bounding box center [136, 60] width 27 height 14
click at [151, 62] on span "Undo" at bounding box center [136, 60] width 27 height 14
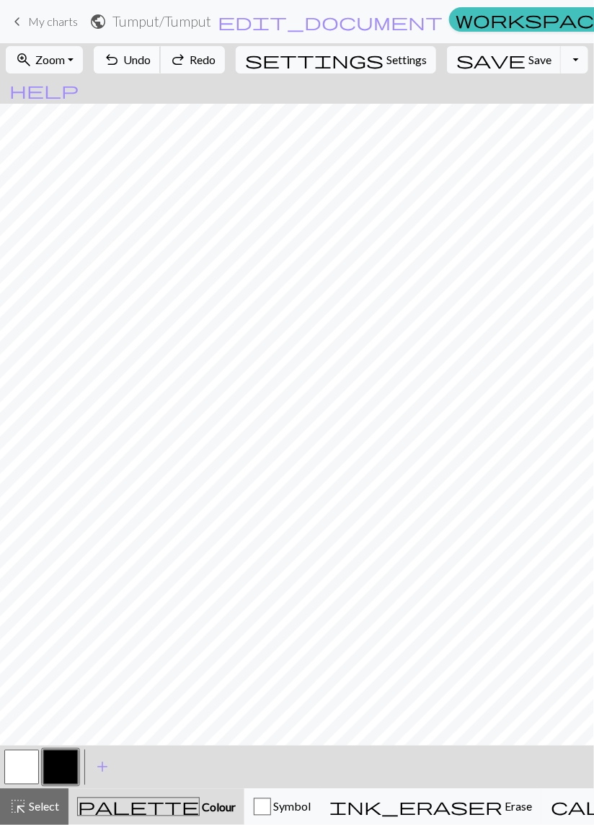
click at [161, 66] on button "undo Undo Undo" at bounding box center [127, 59] width 67 height 27
click at [161, 67] on button "undo Undo Undo" at bounding box center [127, 59] width 67 height 27
click at [151, 62] on span "Undo" at bounding box center [136, 60] width 27 height 14
click at [151, 61] on span "Undo" at bounding box center [136, 60] width 27 height 14
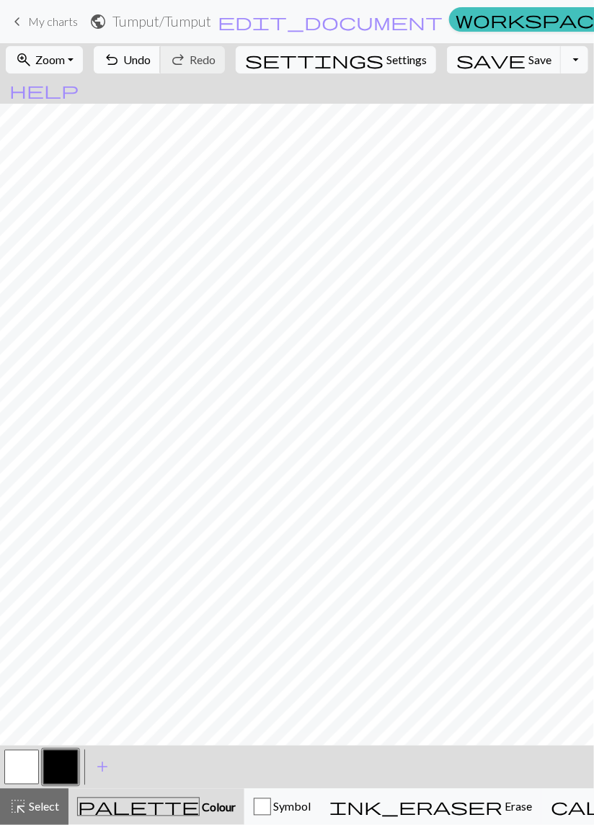
click at [151, 61] on span "Undo" at bounding box center [136, 60] width 27 height 14
click at [151, 58] on span "Undo" at bounding box center [136, 60] width 27 height 14
click at [151, 61] on span "Undo" at bounding box center [136, 60] width 27 height 14
click at [151, 60] on span "Undo" at bounding box center [136, 60] width 27 height 14
click at [151, 63] on span "Undo" at bounding box center [136, 60] width 27 height 14
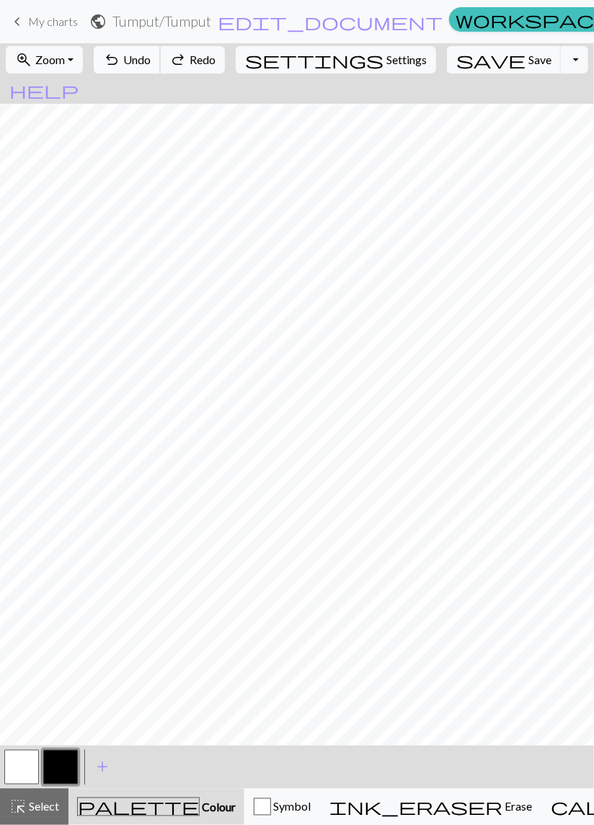
click at [151, 61] on span "Undo" at bounding box center [136, 60] width 27 height 14
click at [151, 63] on span "Undo" at bounding box center [136, 60] width 27 height 14
click at [151, 64] on span "Undo" at bounding box center [136, 60] width 27 height 14
click at [161, 68] on button "undo Undo Undo" at bounding box center [127, 59] width 67 height 27
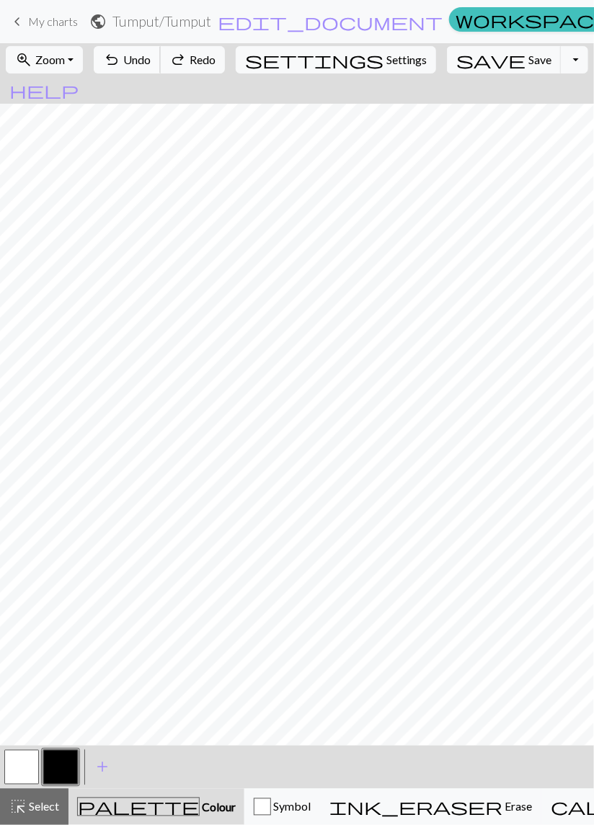
click at [161, 69] on button "undo Undo Undo" at bounding box center [127, 59] width 67 height 27
click at [161, 67] on button "undo Undo Undo" at bounding box center [127, 59] width 67 height 27
click at [161, 68] on button "undo Undo Undo" at bounding box center [127, 59] width 67 height 27
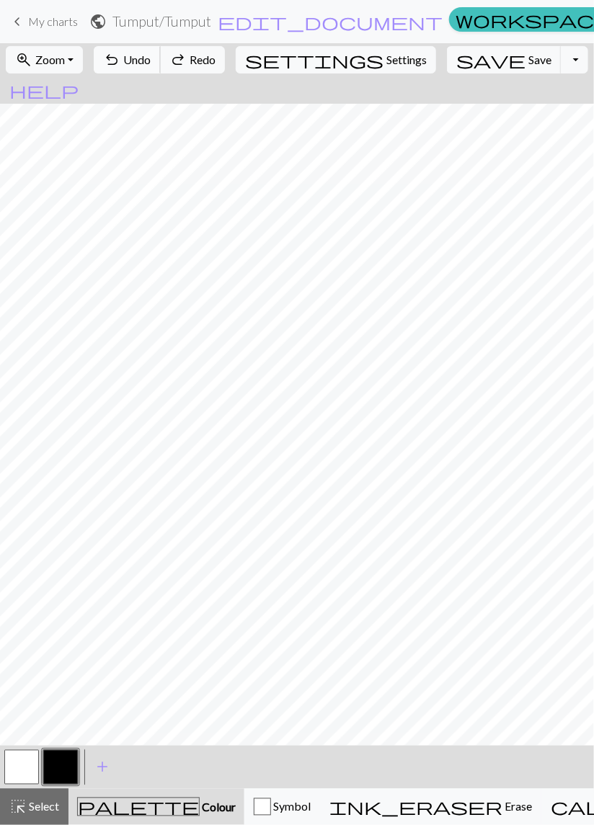
click at [161, 69] on button "undo Undo Undo" at bounding box center [127, 59] width 67 height 27
click at [161, 71] on button "undo Undo Undo" at bounding box center [127, 59] width 67 height 27
click at [161, 69] on button "undo Undo Undo" at bounding box center [127, 59] width 67 height 27
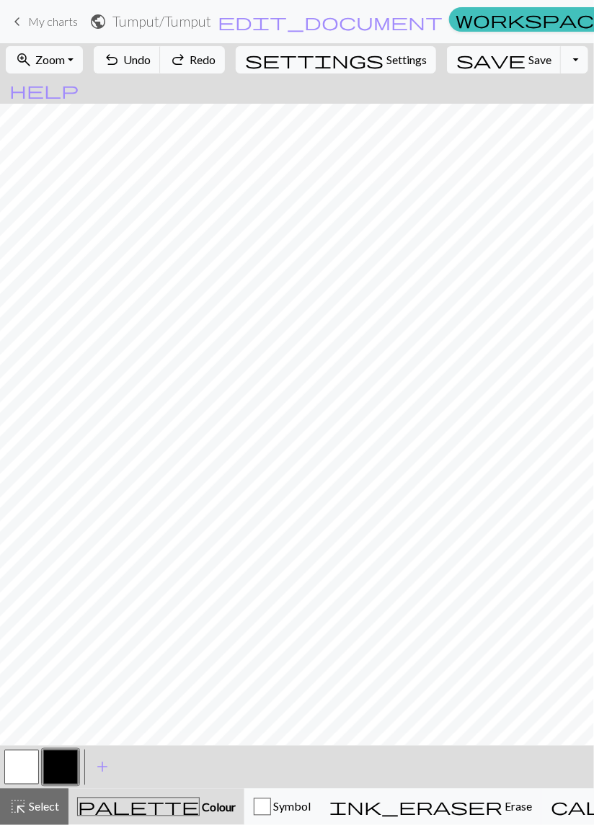
click at [22, 772] on button "button" at bounding box center [21, 767] width 35 height 35
click at [386, 58] on span "Settings" at bounding box center [406, 59] width 40 height 17
select select "aran"
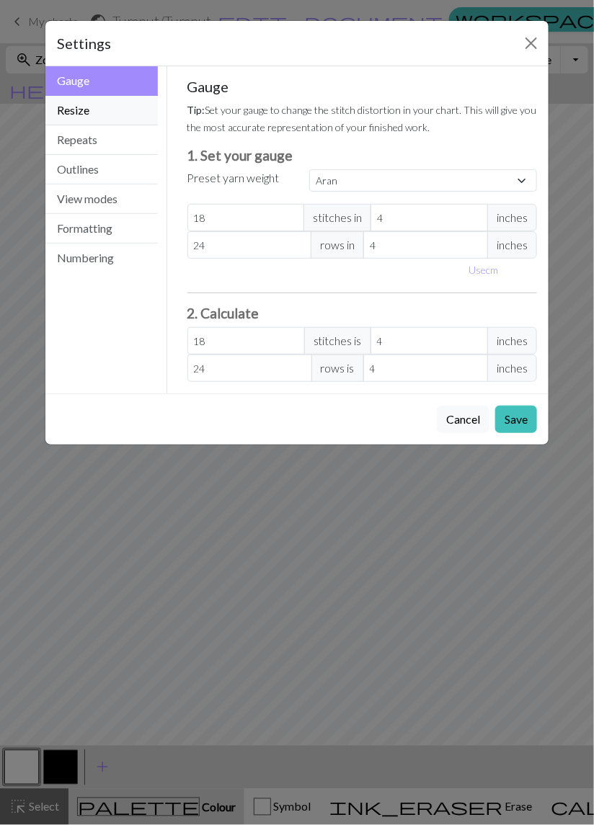
click at [94, 110] on button "Resize" at bounding box center [101, 111] width 112 height 30
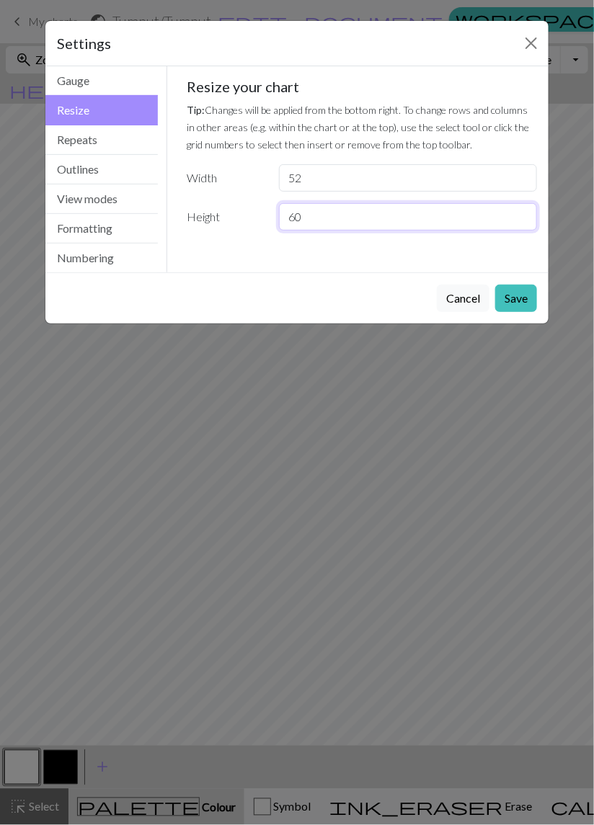
click at [305, 218] on input "60" at bounding box center [408, 216] width 258 height 27
type input "61"
click at [513, 298] on button "Save" at bounding box center [516, 298] width 42 height 27
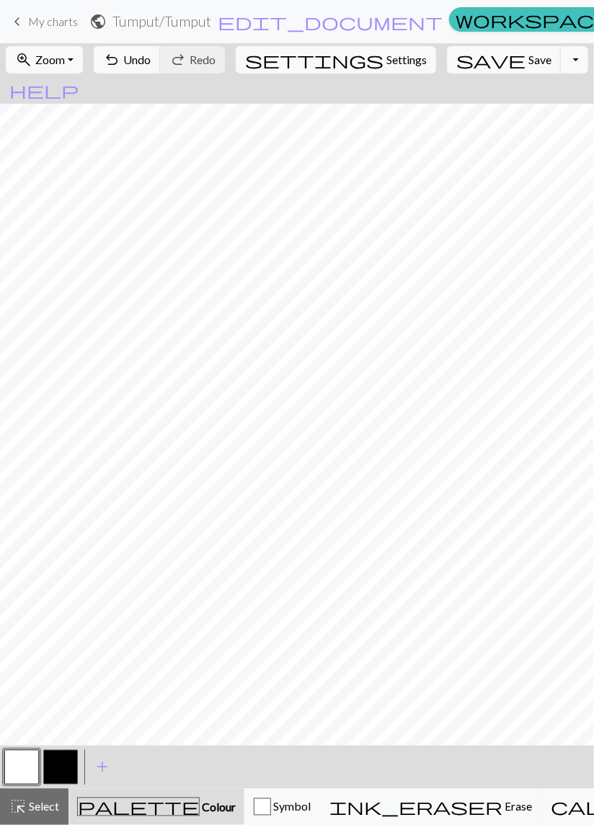
click at [68, 761] on button "button" at bounding box center [60, 767] width 35 height 35
click at [25, 771] on button "button" at bounding box center [21, 767] width 35 height 35
click at [61, 767] on button "button" at bounding box center [60, 767] width 35 height 35
click at [528, 58] on span "Save" at bounding box center [539, 60] width 23 height 14
click at [151, 56] on span "Undo" at bounding box center [136, 60] width 27 height 14
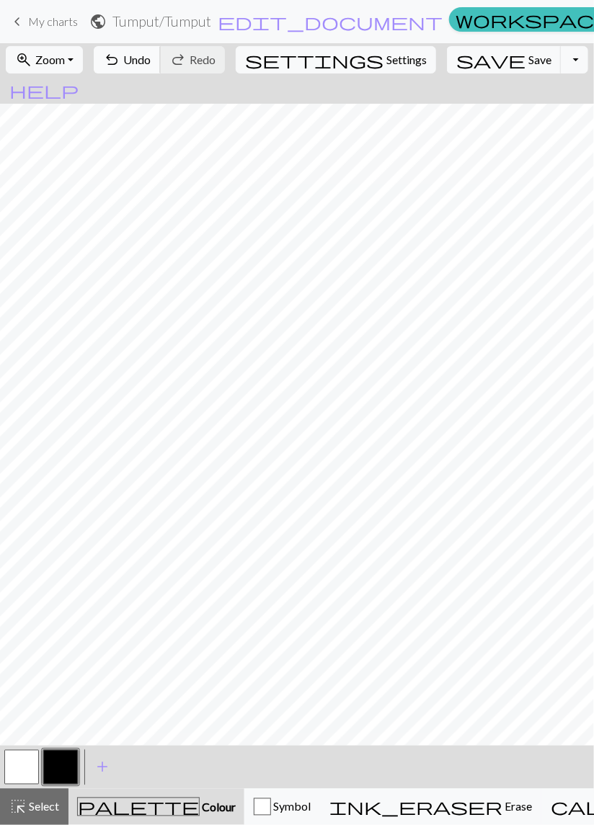
click at [151, 61] on span "Undo" at bounding box center [136, 60] width 27 height 14
click at [161, 69] on button "undo Undo Undo" at bounding box center [127, 59] width 67 height 27
click at [161, 70] on button "undo Undo Undo" at bounding box center [127, 59] width 67 height 27
click at [161, 68] on button "undo Undo Undo" at bounding box center [127, 59] width 67 height 27
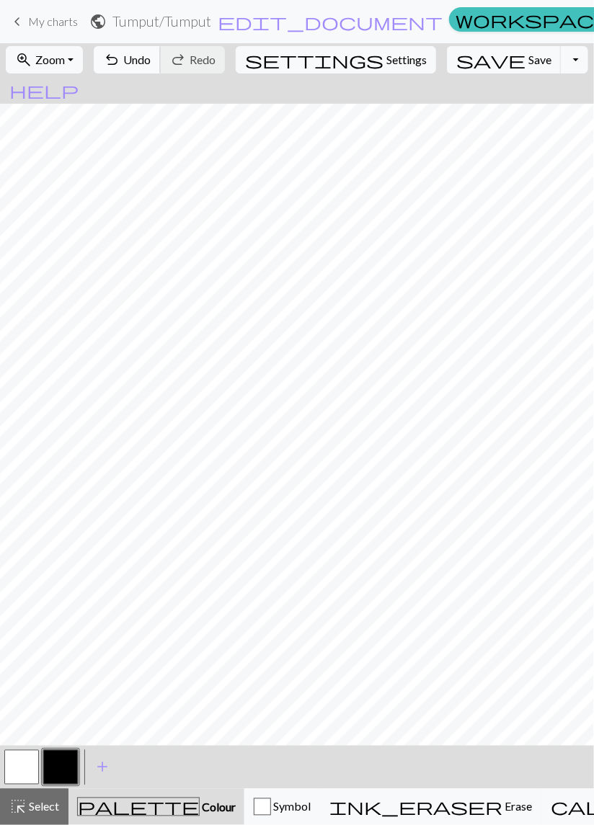
click at [151, 61] on span "Undo" at bounding box center [136, 60] width 27 height 14
click at [151, 65] on span "Undo" at bounding box center [136, 60] width 27 height 14
click at [161, 67] on button "undo Undo Undo" at bounding box center [127, 59] width 67 height 27
click at [151, 66] on span "Undo" at bounding box center [136, 60] width 27 height 14
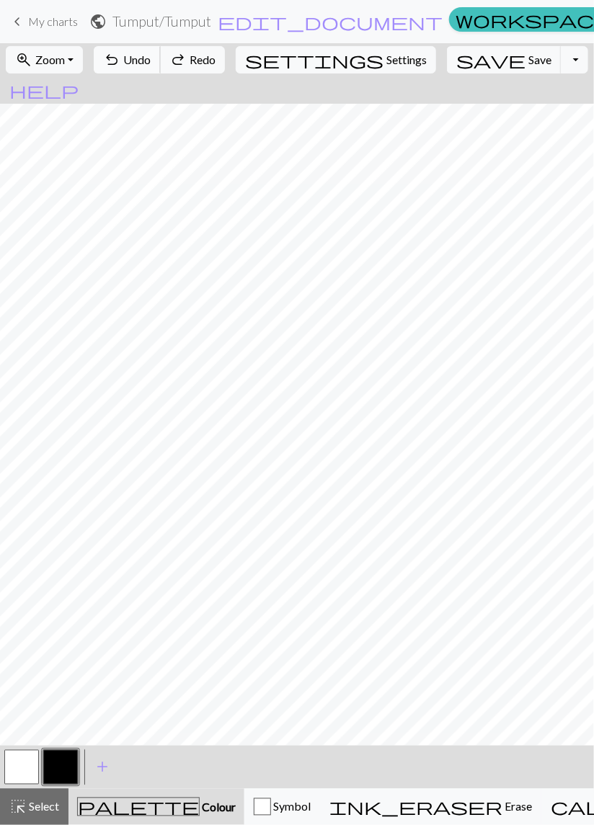
click at [161, 66] on button "undo Undo Undo" at bounding box center [127, 59] width 67 height 27
click at [151, 65] on span "Undo" at bounding box center [136, 60] width 27 height 14
click at [151, 62] on span "Undo" at bounding box center [136, 60] width 27 height 14
click at [151, 63] on span "Undo" at bounding box center [136, 60] width 27 height 14
click at [25, 764] on button "button" at bounding box center [21, 767] width 35 height 35
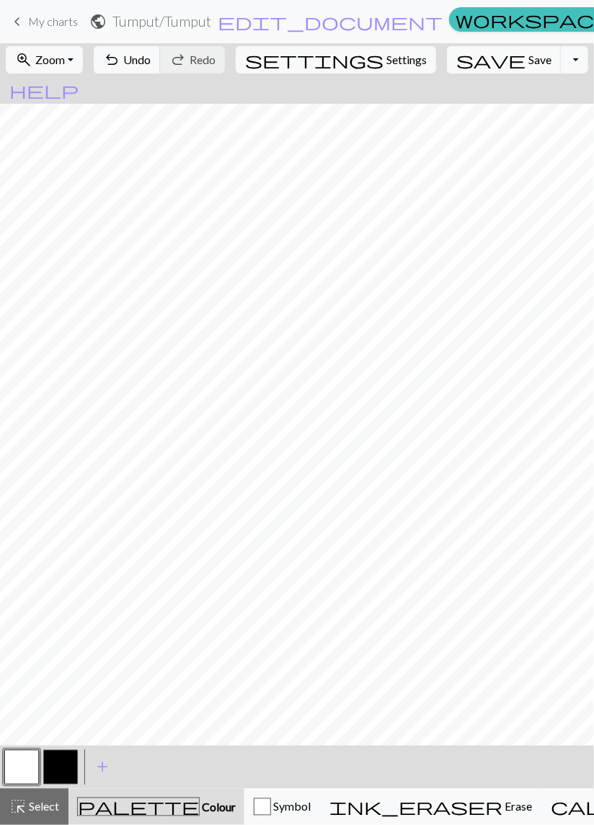
click at [63, 771] on button "button" at bounding box center [60, 767] width 35 height 35
click at [25, 776] on button "button" at bounding box center [21, 767] width 35 height 35
click at [59, 775] on button "button" at bounding box center [60, 767] width 35 height 35
click at [27, 767] on button "button" at bounding box center [21, 767] width 35 height 35
click at [62, 770] on button "button" at bounding box center [60, 767] width 35 height 35
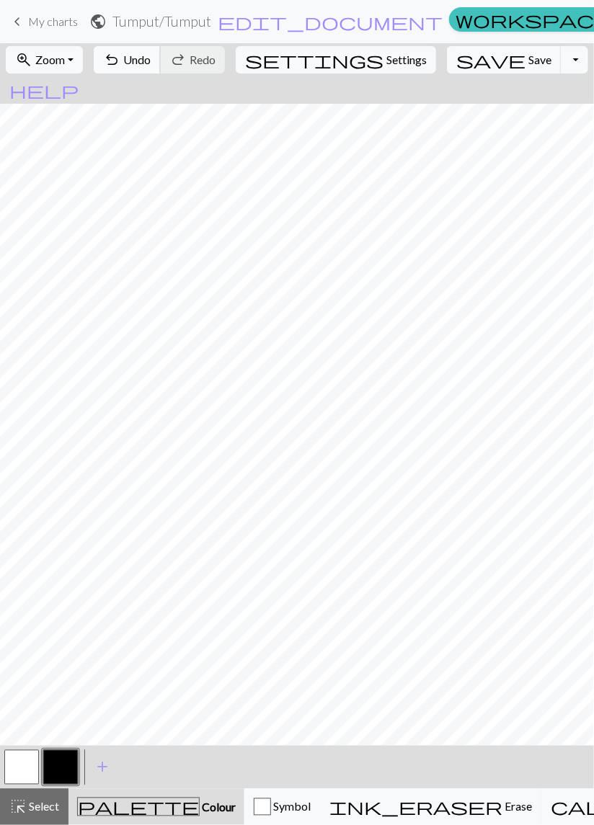
click at [151, 66] on span "Undo" at bounding box center [136, 60] width 27 height 14
click at [151, 60] on span "Undo" at bounding box center [136, 60] width 27 height 14
click at [151, 62] on span "Undo" at bounding box center [136, 60] width 27 height 14
click at [151, 61] on span "Undo" at bounding box center [136, 60] width 27 height 14
click at [151, 65] on span "Undo" at bounding box center [136, 60] width 27 height 14
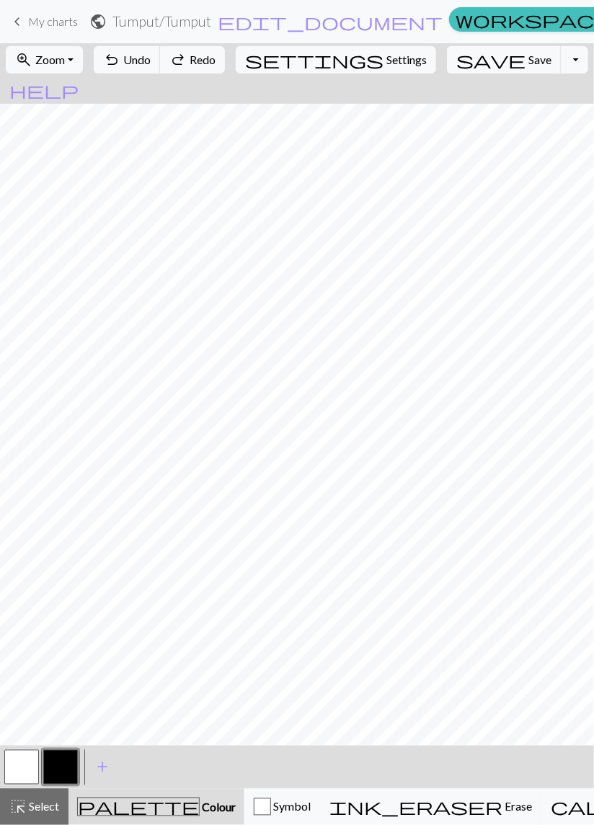
click at [60, 775] on button "button" at bounding box center [60, 767] width 35 height 35
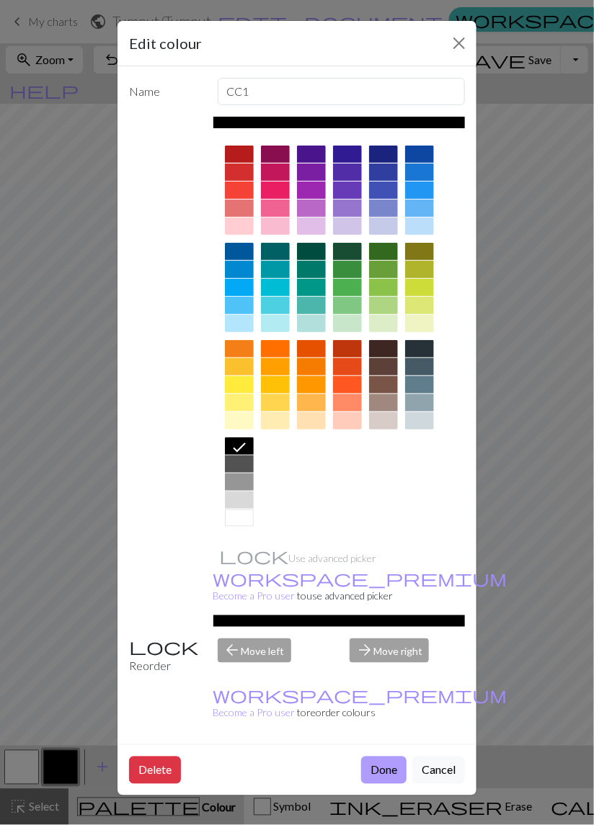
click at [382, 757] on button "Done" at bounding box center [383, 770] width 45 height 27
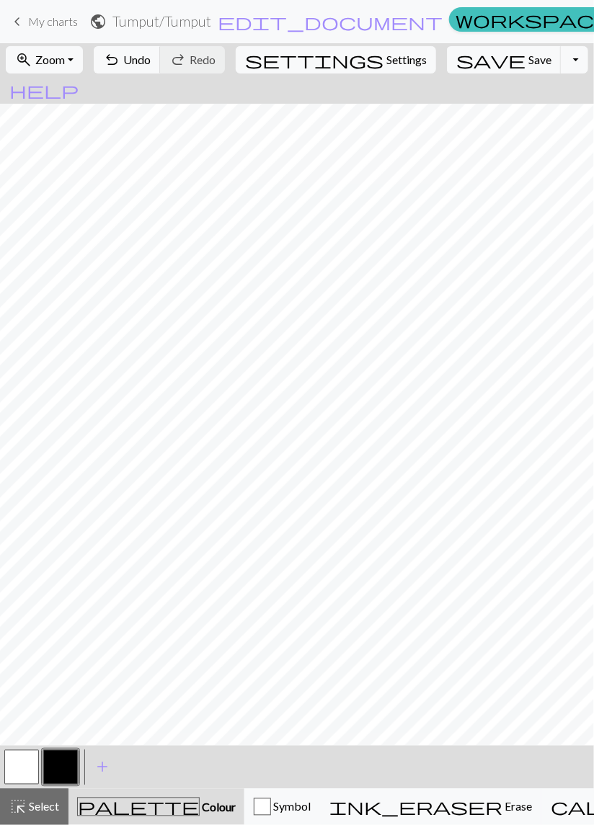
click at [18, 768] on button "button" at bounding box center [21, 767] width 35 height 35
click at [66, 768] on button "button" at bounding box center [60, 767] width 35 height 35
click at [161, 68] on button "undo Undo Undo" at bounding box center [127, 59] width 67 height 27
click at [151, 66] on span "Undo" at bounding box center [136, 60] width 27 height 14
click at [151, 64] on span "Undo" at bounding box center [136, 60] width 27 height 14
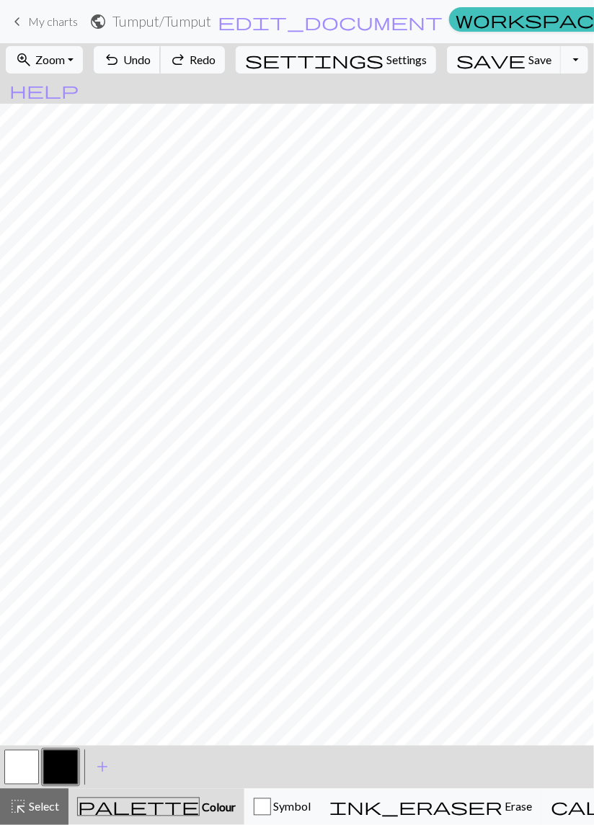
click at [151, 63] on span "Undo" at bounding box center [136, 60] width 27 height 14
click at [151, 64] on span "Undo" at bounding box center [136, 60] width 27 height 14
click at [151, 65] on span "Undo" at bounding box center [136, 60] width 27 height 14
click at [161, 68] on button "undo Undo Undo" at bounding box center [127, 59] width 67 height 27
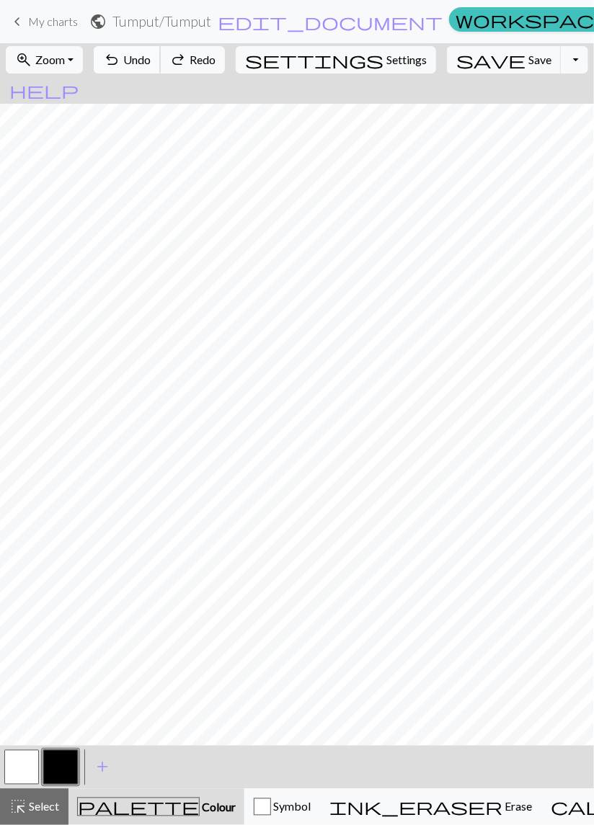
click at [161, 68] on button "undo Undo Undo" at bounding box center [127, 59] width 67 height 27
click at [151, 66] on span "Undo" at bounding box center [136, 60] width 27 height 14
click at [151, 65] on span "Undo" at bounding box center [136, 60] width 27 height 14
click at [161, 66] on button "undo Undo Undo" at bounding box center [127, 59] width 67 height 27
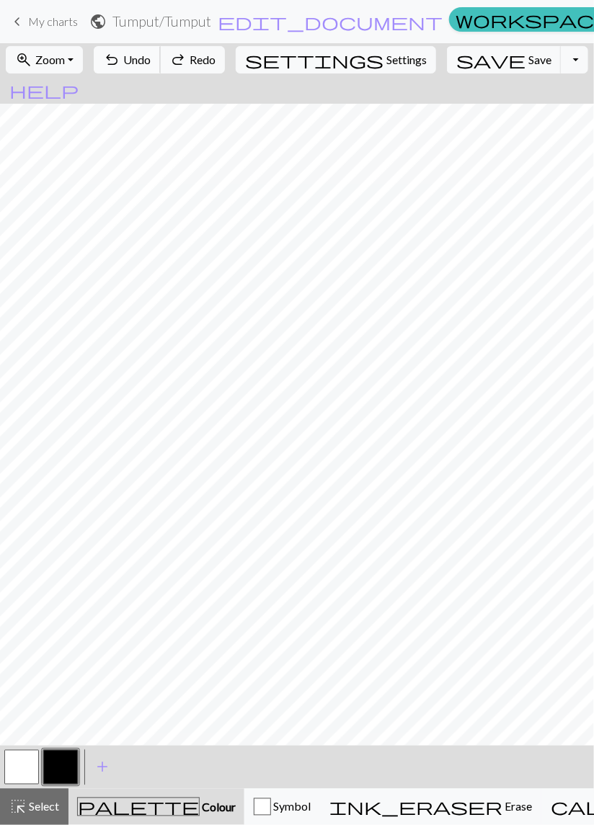
click at [151, 66] on span "Undo" at bounding box center [136, 60] width 27 height 14
click at [161, 68] on button "undo Undo Undo" at bounding box center [127, 59] width 67 height 27
click at [161, 70] on button "undo Undo Undo" at bounding box center [127, 59] width 67 height 27
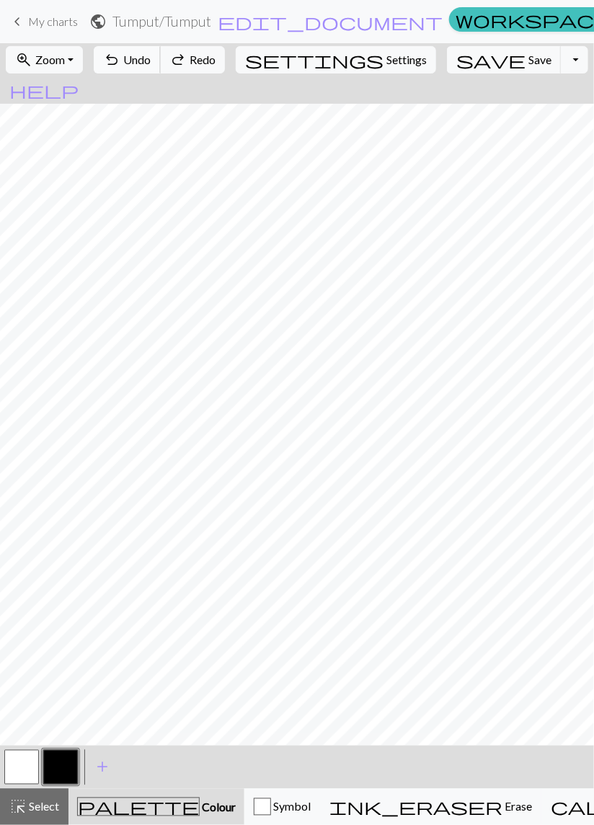
click at [161, 69] on button "undo Undo Undo" at bounding box center [127, 59] width 67 height 27
click at [161, 71] on button "undo Undo Undo" at bounding box center [127, 59] width 67 height 27
click at [17, 774] on button "button" at bounding box center [21, 767] width 35 height 35
click at [63, 772] on button "button" at bounding box center [60, 767] width 35 height 35
click at [151, 56] on span "Undo" at bounding box center [136, 60] width 27 height 14
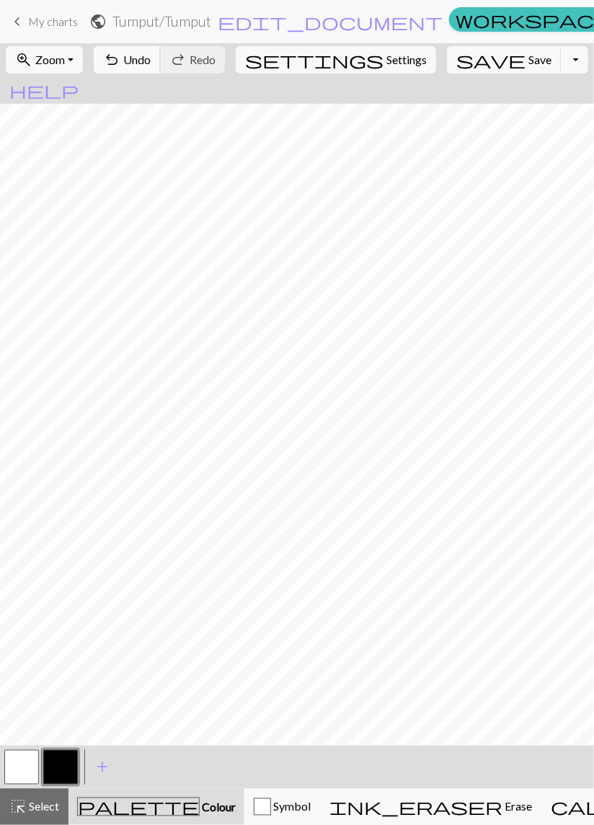
click at [151, 63] on span "Undo" at bounding box center [136, 60] width 27 height 14
click at [151, 66] on span "Undo" at bounding box center [136, 60] width 27 height 14
click at [161, 70] on button "undo Undo Undo" at bounding box center [127, 59] width 67 height 27
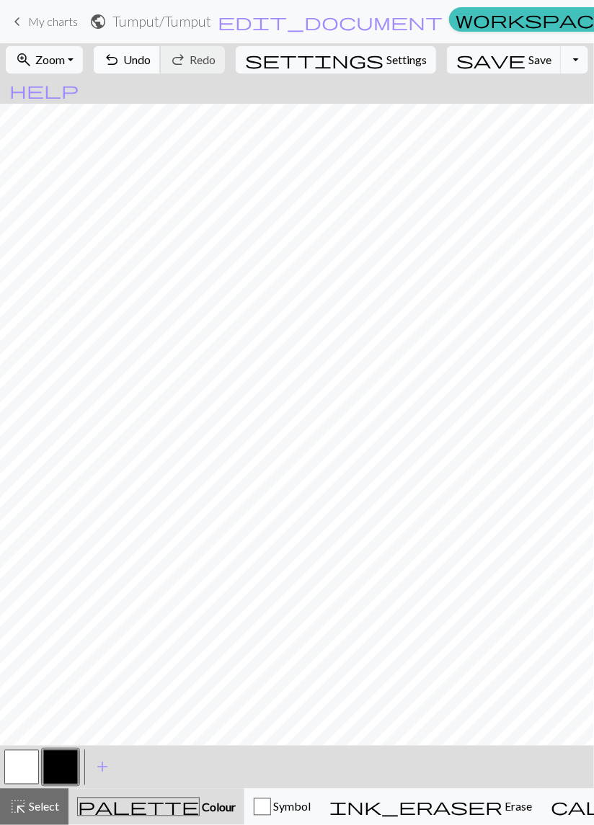
click at [151, 61] on span "Undo" at bounding box center [136, 60] width 27 height 14
click at [161, 68] on button "undo Undo Undo" at bounding box center [127, 59] width 67 height 27
click at [151, 66] on span "Undo" at bounding box center [136, 60] width 27 height 14
click at [161, 69] on button "undo Undo Undo" at bounding box center [127, 59] width 67 height 27
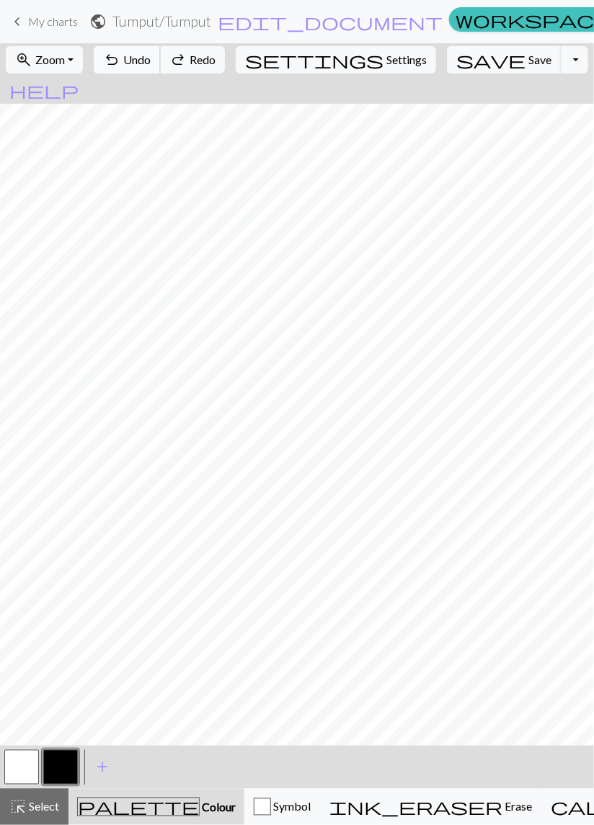
click at [161, 68] on button "undo Undo Undo" at bounding box center [127, 59] width 67 height 27
click at [151, 64] on span "Undo" at bounding box center [136, 60] width 27 height 14
click at [151, 63] on span "Undo" at bounding box center [136, 60] width 27 height 14
click at [151, 60] on span "Undo" at bounding box center [136, 60] width 27 height 14
click at [151, 59] on span "Undo" at bounding box center [136, 60] width 27 height 14
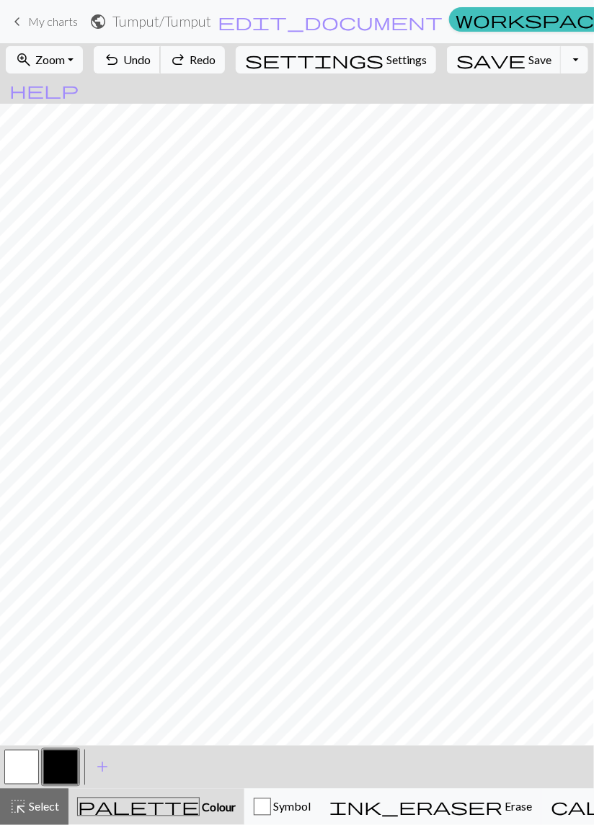
click at [161, 58] on button "undo Undo Undo" at bounding box center [127, 59] width 67 height 27
click at [151, 56] on span "Undo" at bounding box center [136, 60] width 27 height 14
click at [151, 55] on span "Undo" at bounding box center [136, 60] width 27 height 14
click at [151, 53] on span "Undo" at bounding box center [136, 60] width 27 height 14
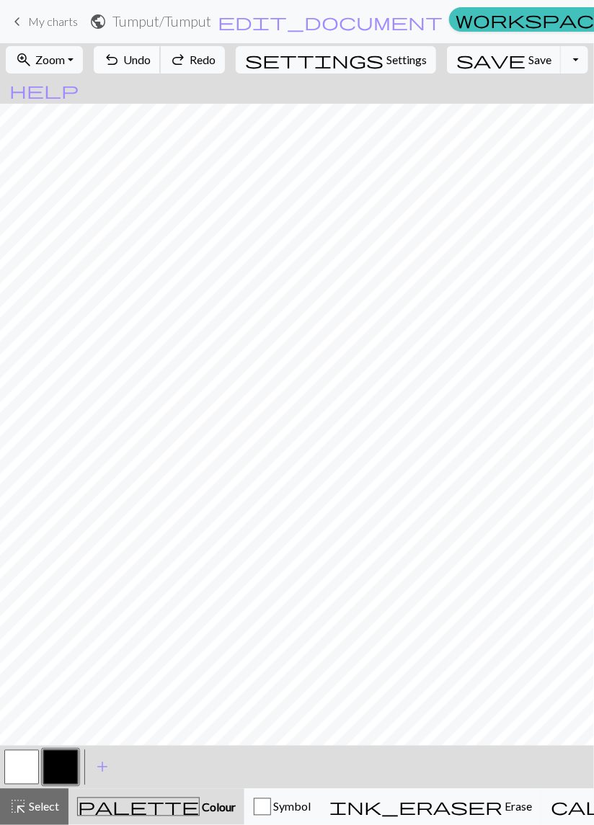
click at [151, 54] on span "Undo" at bounding box center [136, 60] width 27 height 14
click at [151, 53] on span "Undo" at bounding box center [136, 60] width 27 height 14
click at [161, 54] on button "undo Undo Undo" at bounding box center [127, 59] width 67 height 27
click at [161, 56] on button "undo Undo Undo" at bounding box center [127, 59] width 67 height 27
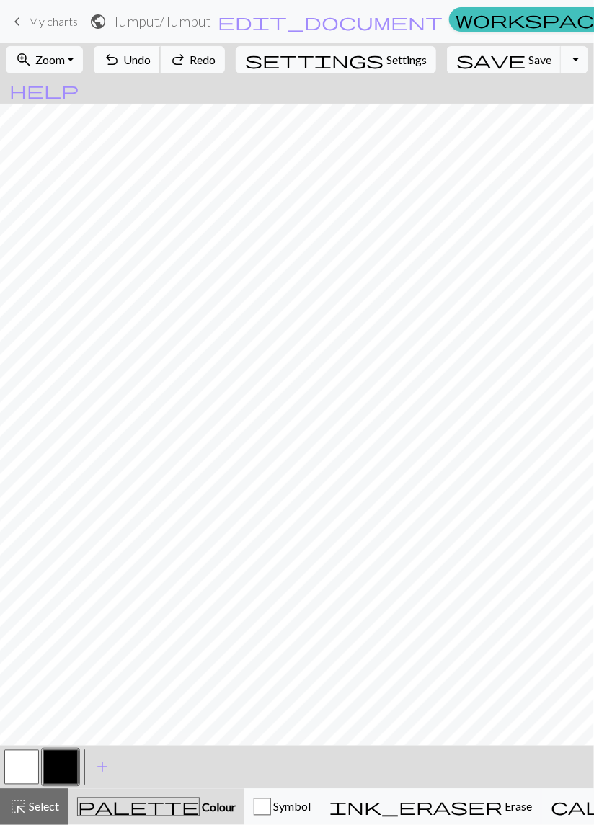
click at [161, 56] on button "undo Undo Undo" at bounding box center [127, 59] width 67 height 27
click at [161, 57] on button "undo Undo Undo" at bounding box center [127, 59] width 67 height 27
click at [161, 56] on button "undo Undo Undo" at bounding box center [127, 59] width 67 height 27
click at [161, 57] on button "undo Undo Undo" at bounding box center [127, 59] width 67 height 27
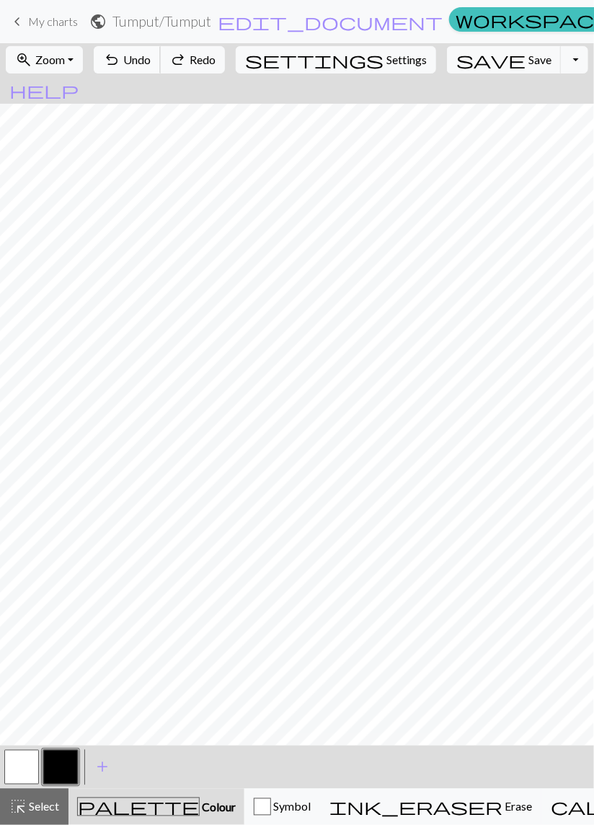
click at [161, 58] on button "undo Undo Undo" at bounding box center [127, 59] width 67 height 27
click at [23, 767] on button "button" at bounding box center [21, 767] width 35 height 35
click at [65, 769] on button "button" at bounding box center [60, 767] width 35 height 35
click at [151, 60] on span "Undo" at bounding box center [136, 60] width 27 height 14
click at [151, 61] on span "Undo" at bounding box center [136, 60] width 27 height 14
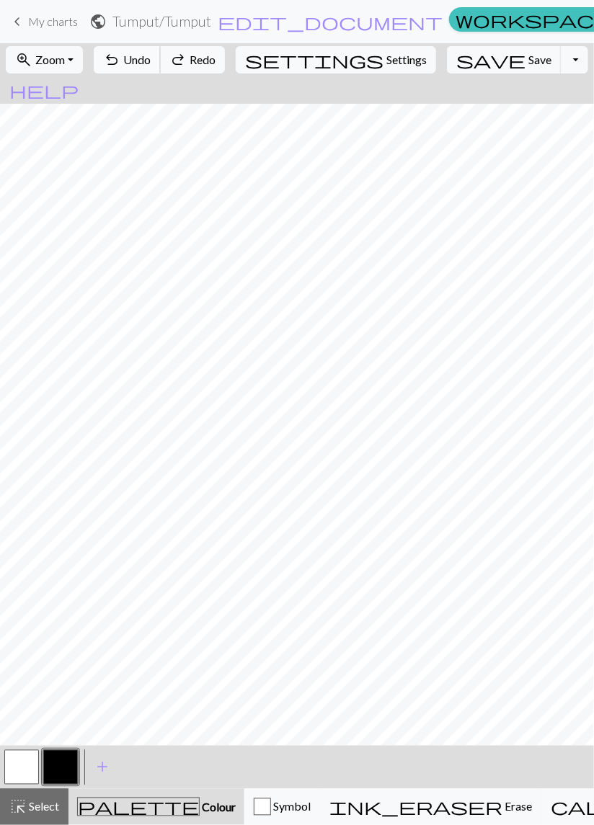
click at [151, 63] on span "Undo" at bounding box center [136, 60] width 27 height 14
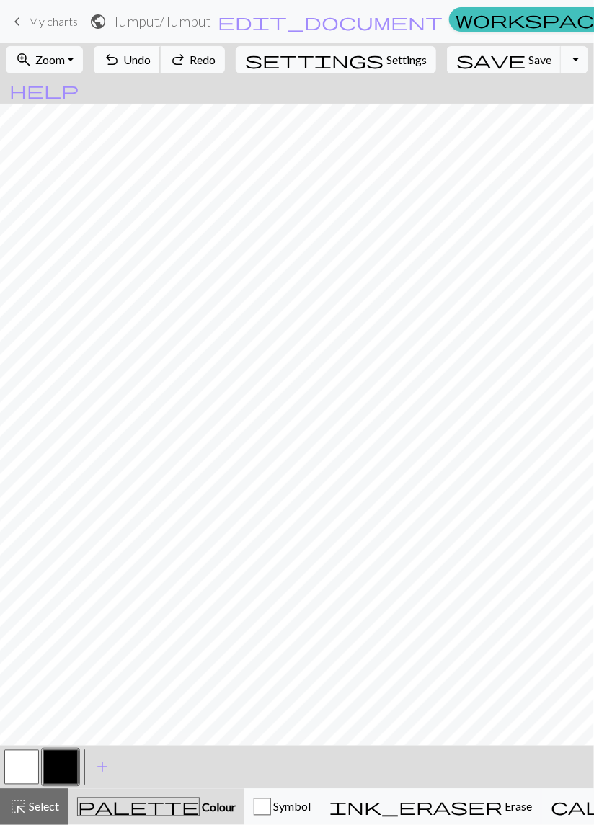
click at [151, 64] on span "Undo" at bounding box center [136, 60] width 27 height 14
click at [151, 63] on span "Undo" at bounding box center [136, 60] width 27 height 14
click at [151, 62] on span "Undo" at bounding box center [136, 60] width 27 height 14
click at [16, 769] on button "button" at bounding box center [21, 767] width 35 height 35
click at [20, 768] on button "button" at bounding box center [21, 767] width 35 height 35
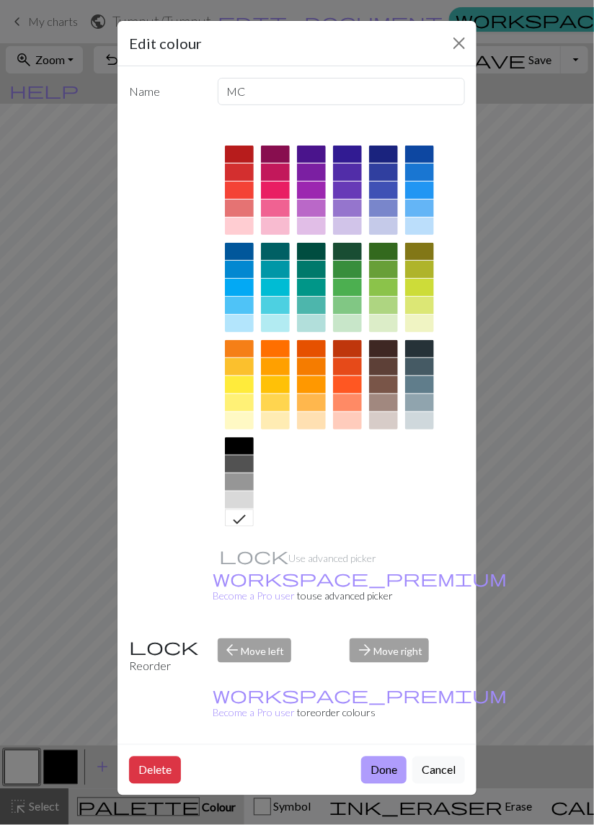
click at [376, 757] on button "Done" at bounding box center [383, 770] width 45 height 27
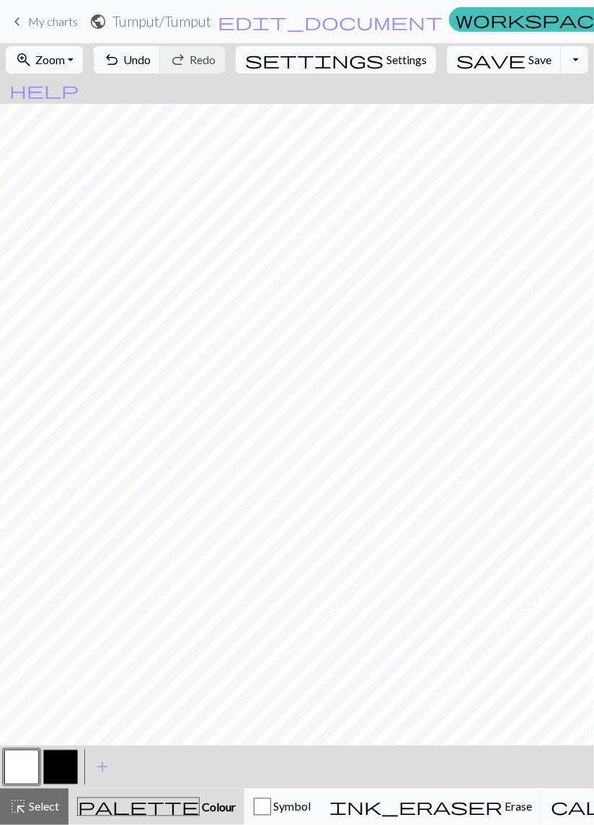
click at [62, 776] on button "button" at bounding box center [60, 767] width 35 height 35
click at [151, 55] on span "Undo" at bounding box center [136, 60] width 27 height 14
click at [151, 61] on span "Undo" at bounding box center [136, 60] width 27 height 14
click at [151, 63] on span "Undo" at bounding box center [136, 60] width 27 height 14
click at [151, 61] on span "Undo" at bounding box center [136, 60] width 27 height 14
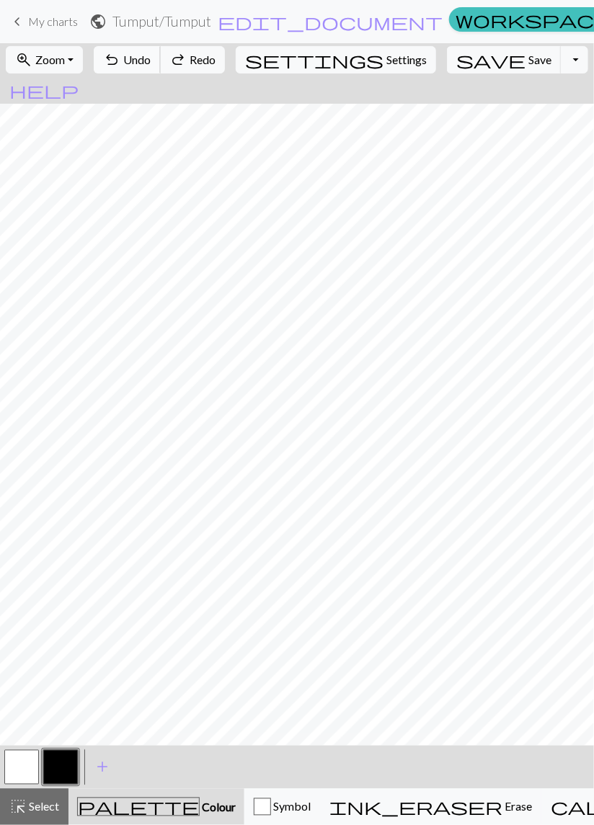
click at [151, 63] on span "Undo" at bounding box center [136, 60] width 27 height 14
click at [151, 59] on span "Undo" at bounding box center [136, 60] width 27 height 14
click at [151, 58] on span "Undo" at bounding box center [136, 60] width 27 height 14
click at [61, 777] on button "button" at bounding box center [60, 767] width 35 height 35
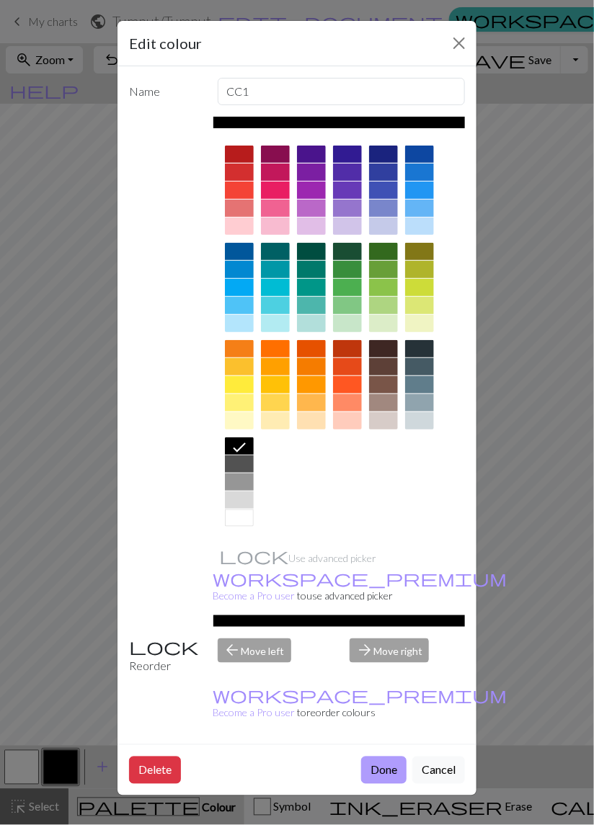
click at [376, 757] on button "Done" at bounding box center [383, 770] width 45 height 27
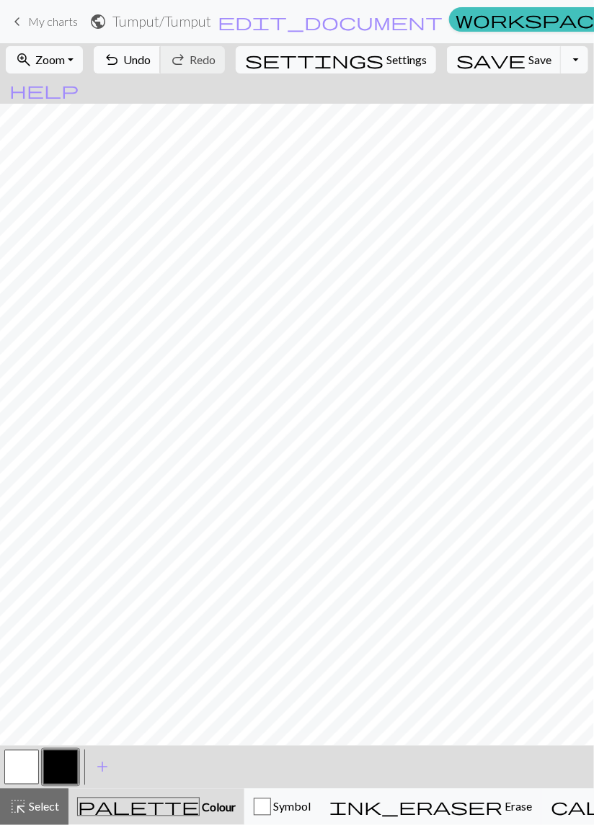
click at [151, 57] on span "Undo" at bounding box center [136, 60] width 27 height 14
click at [151, 63] on span "Undo" at bounding box center [136, 60] width 27 height 14
click at [151, 62] on span "Undo" at bounding box center [136, 60] width 27 height 14
click at [151, 65] on span "Undo" at bounding box center [136, 60] width 27 height 14
click at [151, 63] on span "Undo" at bounding box center [136, 60] width 27 height 14
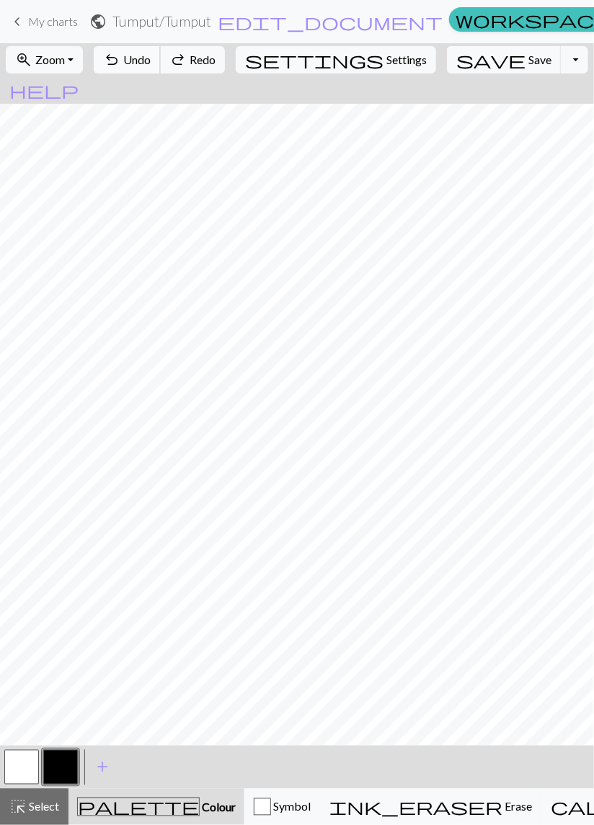
click at [151, 65] on span "Undo" at bounding box center [136, 60] width 27 height 14
click at [151, 66] on span "Undo" at bounding box center [136, 60] width 27 height 14
click at [151, 65] on span "Undo" at bounding box center [136, 60] width 27 height 14
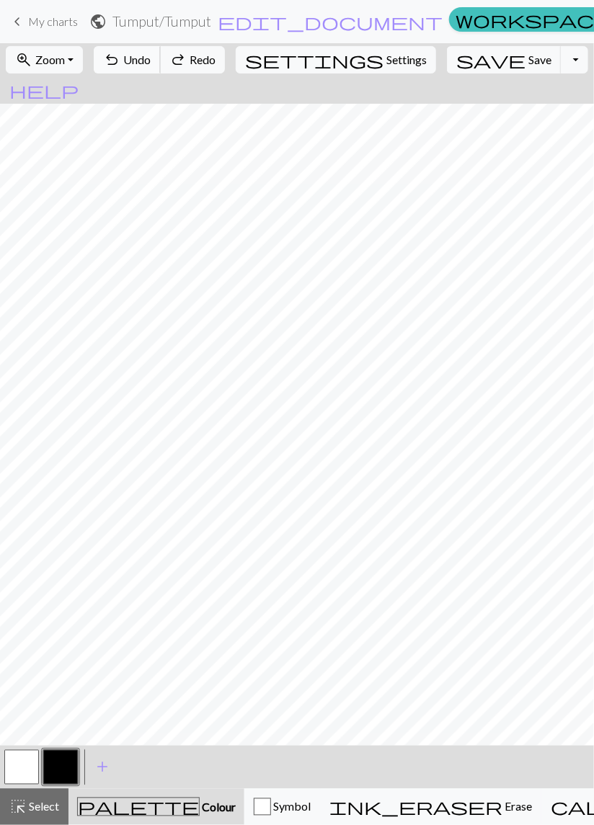
click at [151, 66] on span "Undo" at bounding box center [136, 60] width 27 height 14
click at [151, 65] on span "Undo" at bounding box center [136, 60] width 27 height 14
click at [161, 67] on button "undo Undo Undo" at bounding box center [127, 59] width 67 height 27
click at [161, 71] on button "undo Undo Undo" at bounding box center [127, 59] width 67 height 27
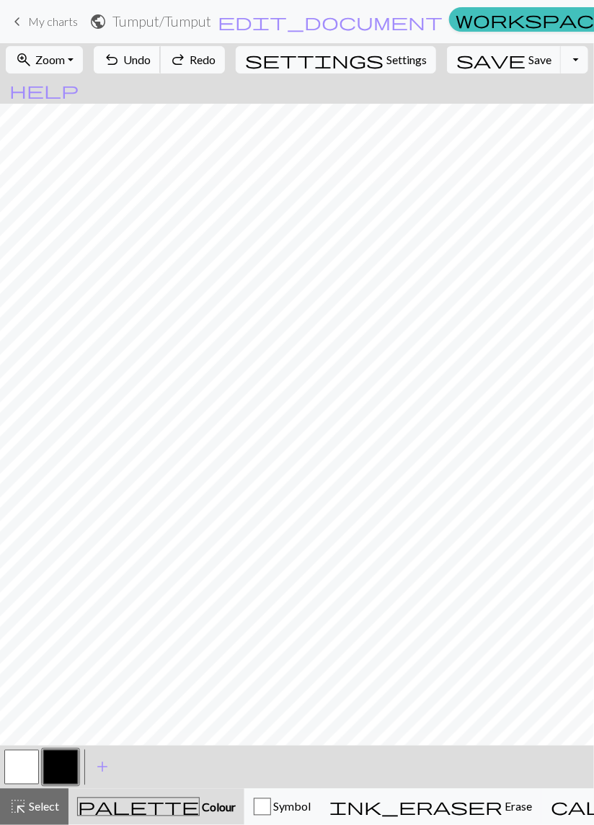
click at [161, 72] on button "undo Undo Undo" at bounding box center [127, 59] width 67 height 27
click at [161, 71] on button "undo Undo Undo" at bounding box center [127, 59] width 67 height 27
click at [188, 74] on div "undo Undo Undo redo Redo Redo" at bounding box center [159, 59] width 140 height 33
click at [190, 74] on div "undo Undo Undo redo Redo Redo" at bounding box center [159, 59] width 140 height 33
click at [192, 75] on div "undo Undo Undo redo Redo Redo" at bounding box center [159, 59] width 140 height 33
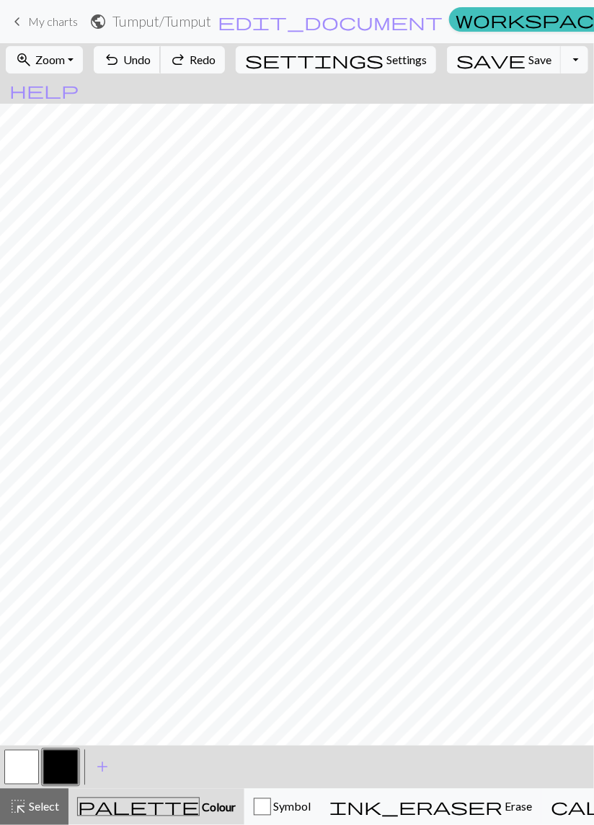
click at [151, 63] on span "Undo" at bounding box center [136, 60] width 27 height 14
click at [161, 69] on button "undo Undo Undo" at bounding box center [127, 59] width 67 height 27
click at [192, 74] on div "undo Undo Undo redo Redo Redo" at bounding box center [159, 59] width 140 height 33
click at [161, 71] on button "undo Undo Undo" at bounding box center [127, 59] width 67 height 27
click at [151, 62] on span "Undo" at bounding box center [136, 60] width 27 height 14
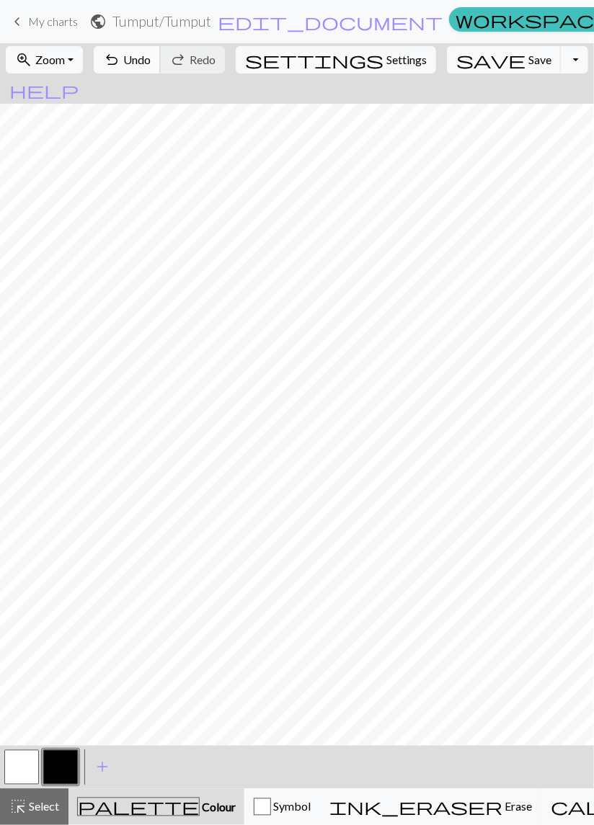
click at [161, 68] on button "undo Undo Undo" at bounding box center [127, 59] width 67 height 27
click at [151, 63] on span "Undo" at bounding box center [136, 60] width 27 height 14
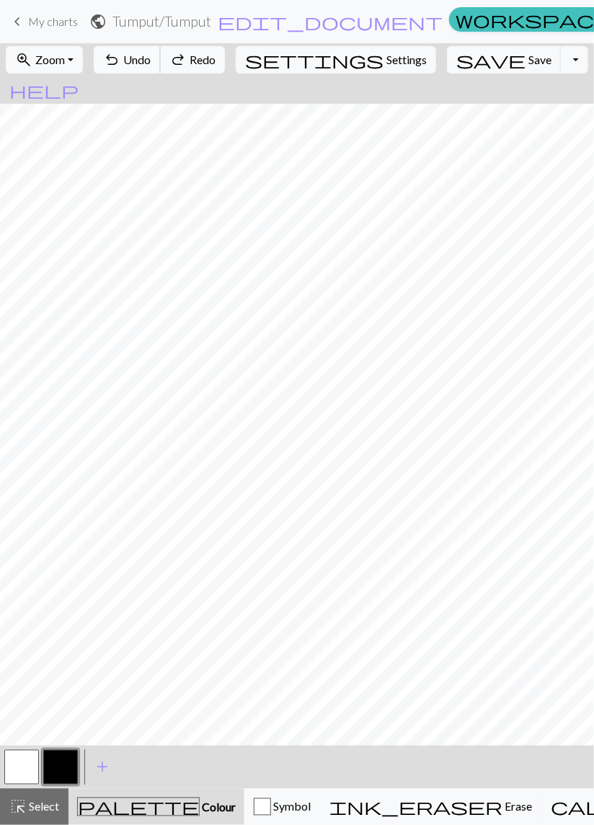
click at [151, 63] on span "Undo" at bounding box center [136, 60] width 27 height 14
click at [151, 59] on span "Undo" at bounding box center [136, 60] width 27 height 14
click at [151, 65] on span "Undo" at bounding box center [136, 60] width 27 height 14
click at [161, 67] on button "undo Undo Undo" at bounding box center [127, 59] width 67 height 27
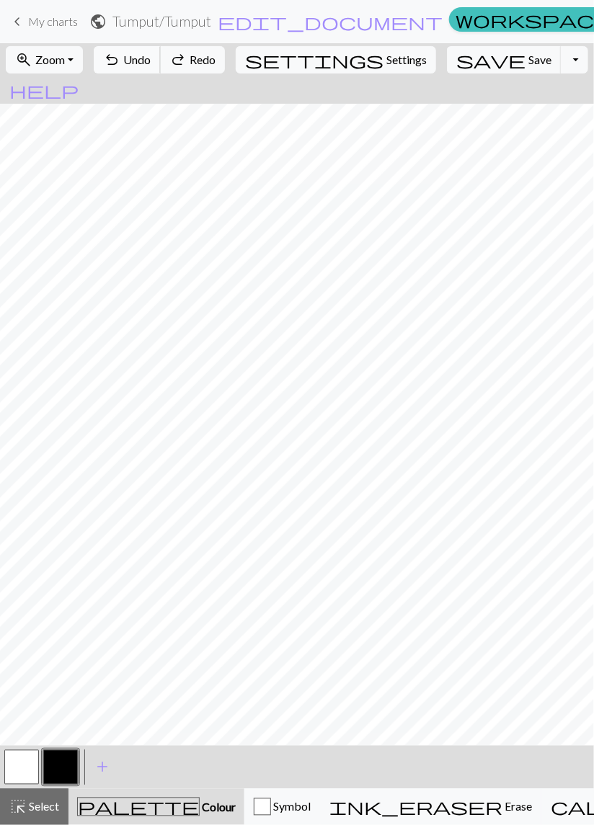
click at [161, 69] on button "undo Undo Undo" at bounding box center [127, 59] width 67 height 27
click at [161, 71] on button "undo Undo Undo" at bounding box center [127, 59] width 67 height 27
click at [161, 70] on button "undo Undo Undo" at bounding box center [127, 59] width 67 height 27
click at [12, 774] on button "button" at bounding box center [21, 767] width 35 height 35
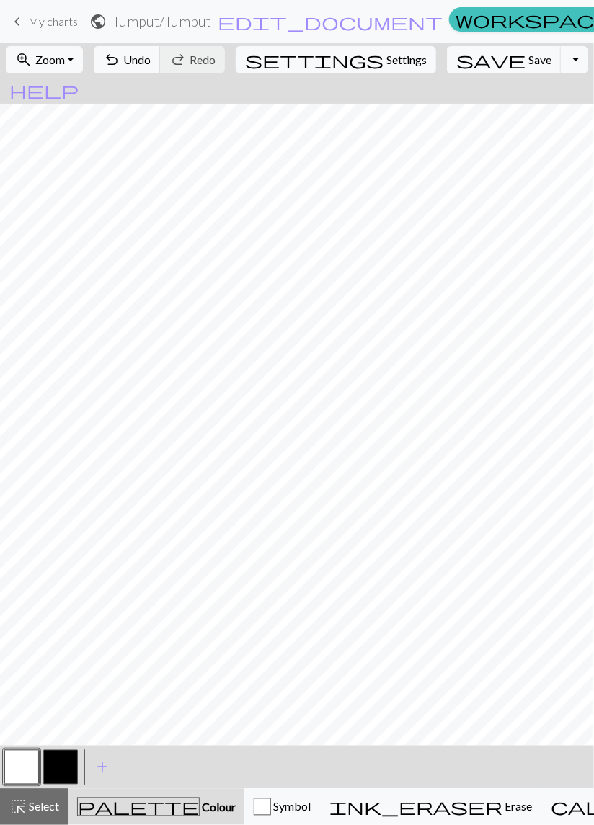
click at [64, 782] on button "button" at bounding box center [60, 767] width 35 height 35
click at [151, 56] on span "Undo" at bounding box center [136, 60] width 27 height 14
click at [151, 60] on span "Undo" at bounding box center [136, 60] width 27 height 14
click at [151, 62] on span "Undo" at bounding box center [136, 60] width 27 height 14
click at [151, 63] on span "Undo" at bounding box center [136, 60] width 27 height 14
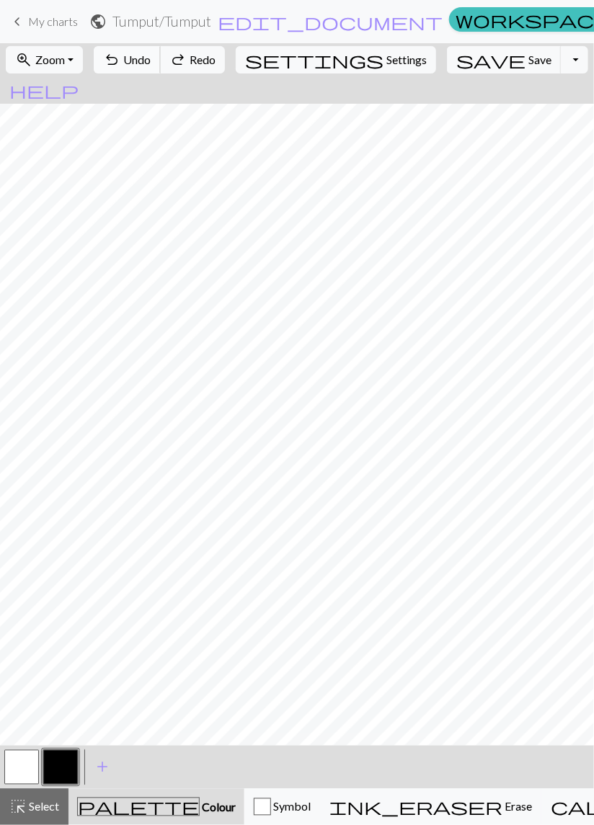
click at [151, 61] on span "Undo" at bounding box center [136, 60] width 27 height 14
click at [151, 60] on span "Undo" at bounding box center [136, 60] width 27 height 14
click at [151, 57] on span "Undo" at bounding box center [136, 60] width 27 height 14
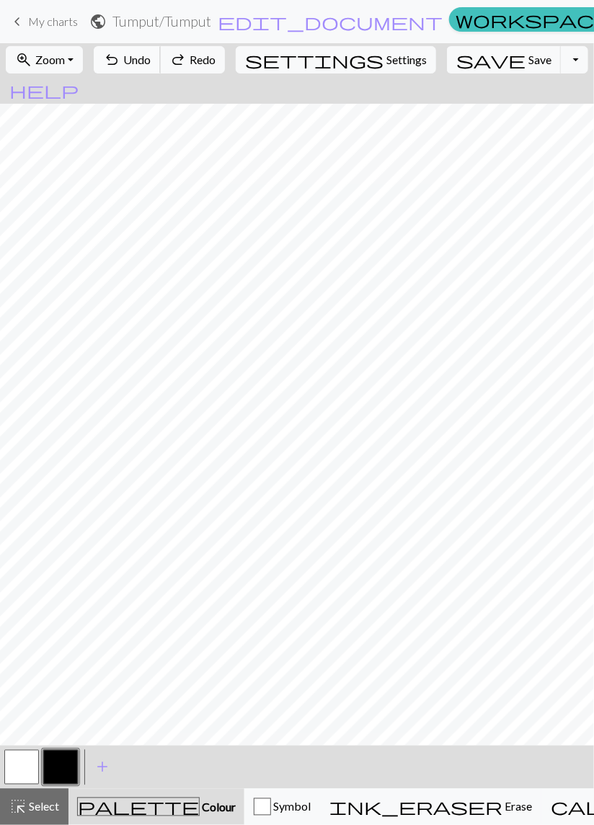
click at [151, 59] on span "Undo" at bounding box center [136, 60] width 27 height 14
click at [151, 61] on span "Undo" at bounding box center [136, 60] width 27 height 14
click at [151, 60] on span "Undo" at bounding box center [136, 60] width 27 height 14
click at [151, 61] on span "Undo" at bounding box center [136, 60] width 27 height 14
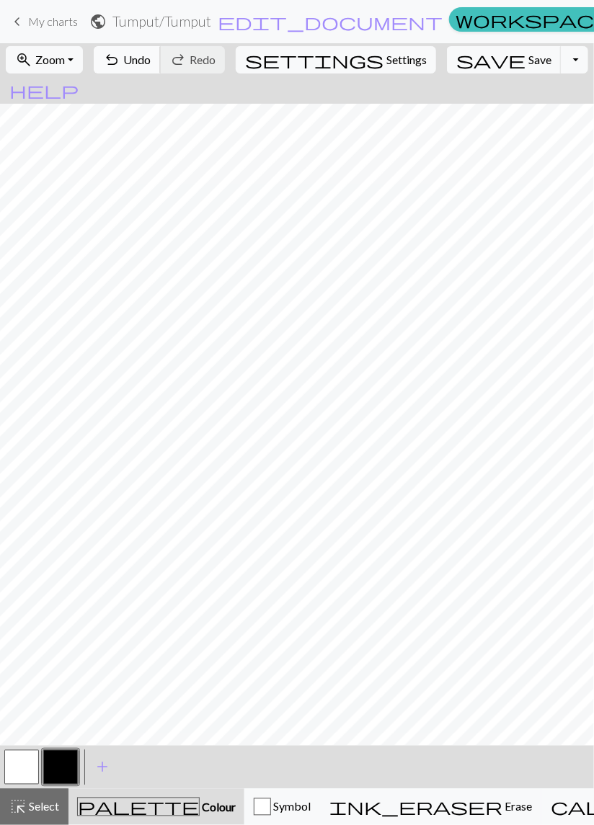
click at [151, 65] on span "Undo" at bounding box center [136, 60] width 27 height 14
click at [151, 55] on span "Undo" at bounding box center [136, 60] width 27 height 14
click at [56, 771] on button "button" at bounding box center [60, 767] width 35 height 35
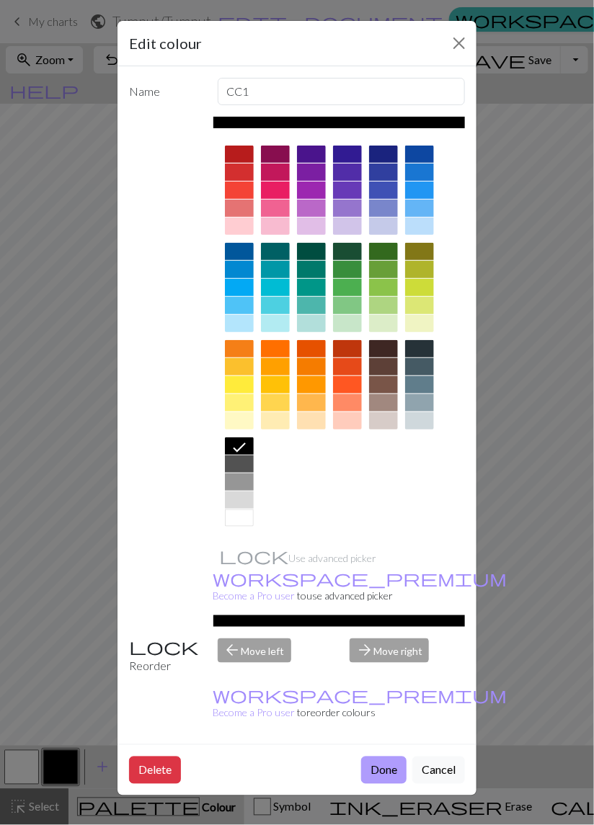
click at [388, 757] on button "Done" at bounding box center [383, 770] width 45 height 27
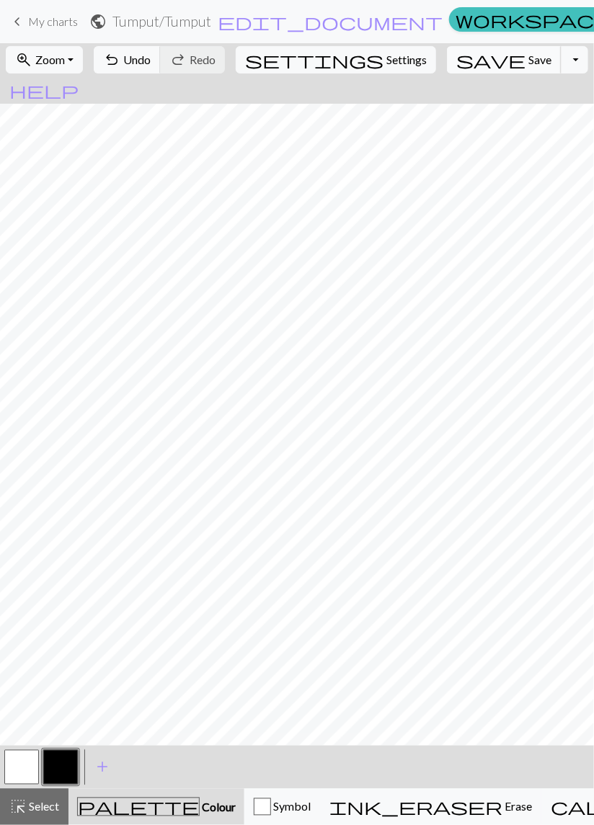
click at [528, 63] on span "Save" at bounding box center [539, 60] width 23 height 14
click at [70, 27] on span "My charts" at bounding box center [53, 21] width 50 height 14
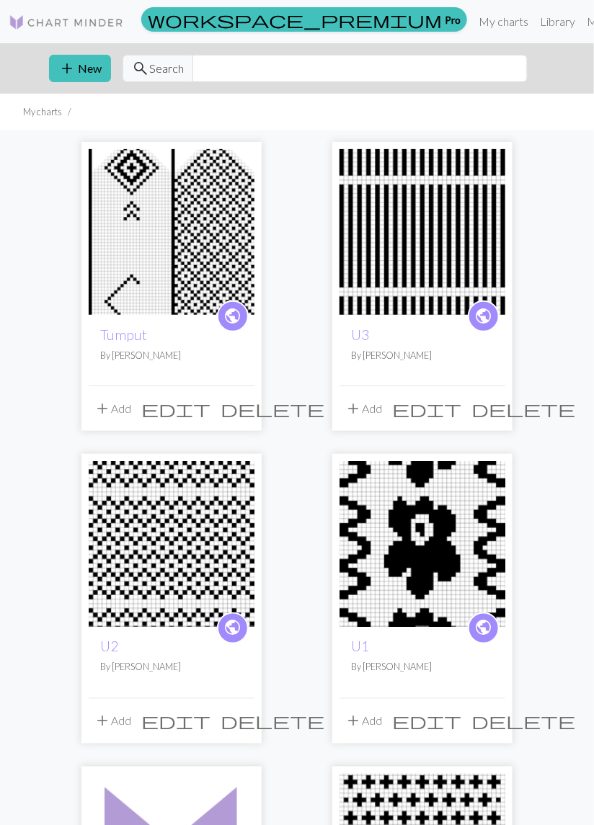
click at [161, 241] on img at bounding box center [172, 232] width 166 height 166
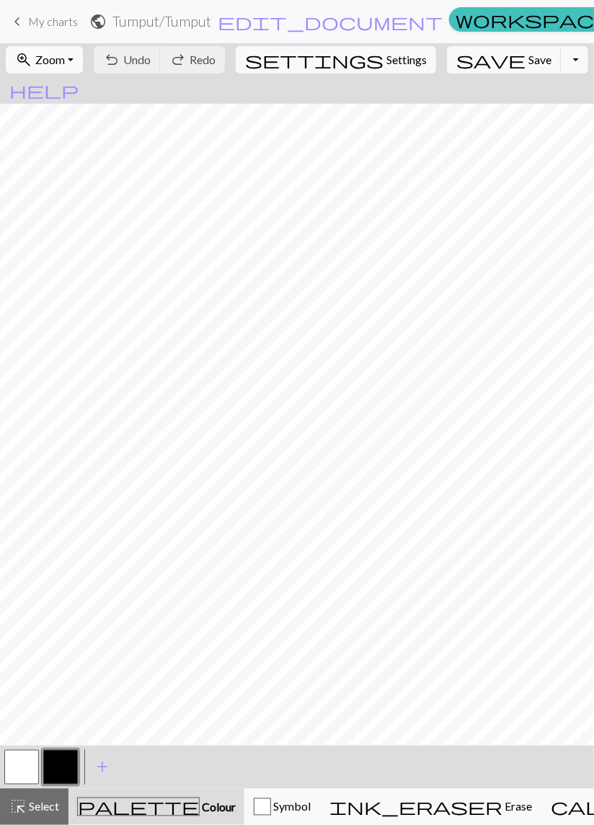
click at [83, 60] on button "zoom_in Zoom Zoom" at bounding box center [44, 59] width 77 height 27
click at [61, 170] on button "50%" at bounding box center [63, 172] width 114 height 23
click at [151, 58] on span "Undo" at bounding box center [136, 60] width 27 height 14
click at [161, 70] on button "undo Undo Undo" at bounding box center [127, 59] width 67 height 27
click at [187, 75] on div "undo Undo Undo redo Redo Redo" at bounding box center [159, 59] width 140 height 33
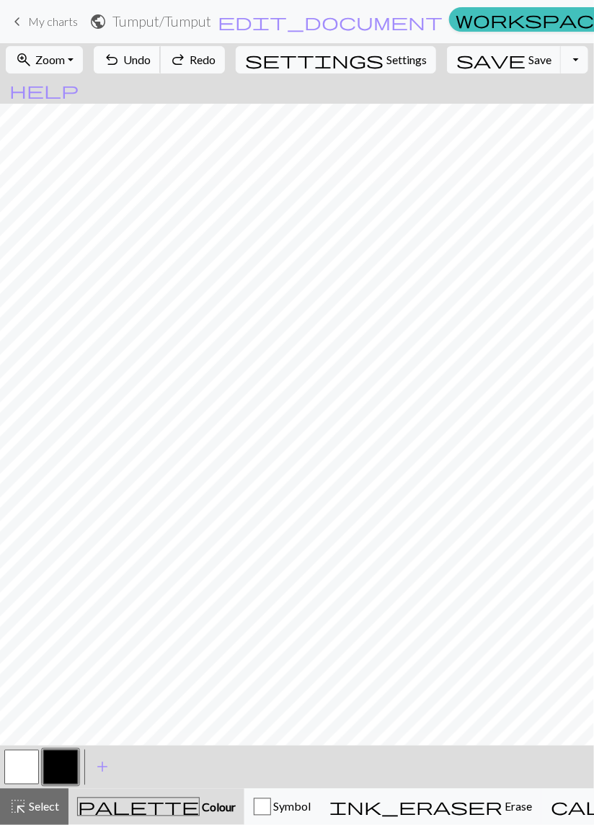
click at [151, 61] on span "Undo" at bounding box center [136, 60] width 27 height 14
click at [151, 65] on span "Undo" at bounding box center [136, 60] width 27 height 14
click at [161, 71] on button "undo Undo Undo" at bounding box center [127, 59] width 67 height 27
click at [151, 58] on span "Undo" at bounding box center [136, 60] width 27 height 14
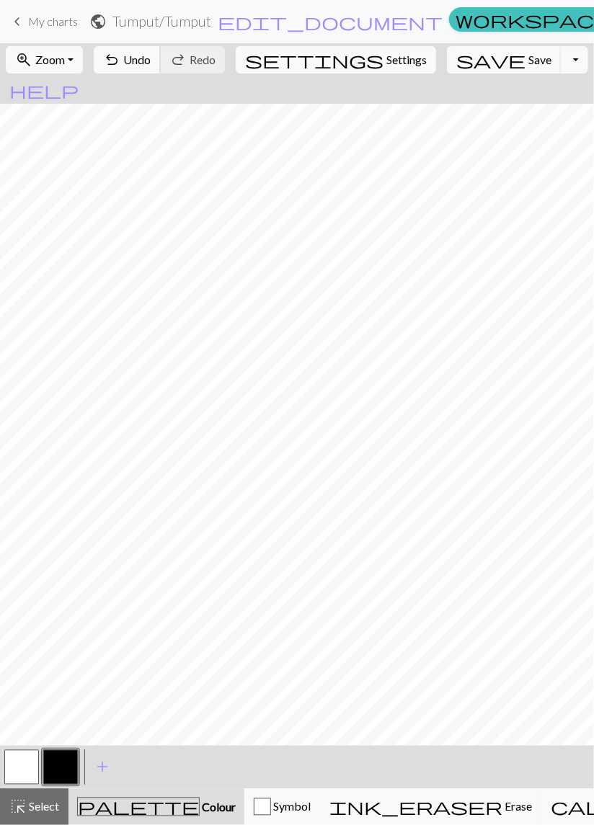
click at [161, 67] on button "undo Undo Undo" at bounding box center [127, 59] width 67 height 27
click at [151, 66] on span "Undo" at bounding box center [136, 60] width 27 height 14
click at [161, 70] on button "undo Undo Undo" at bounding box center [127, 59] width 67 height 27
click at [161, 67] on button "undo Undo Undo" at bounding box center [127, 59] width 67 height 27
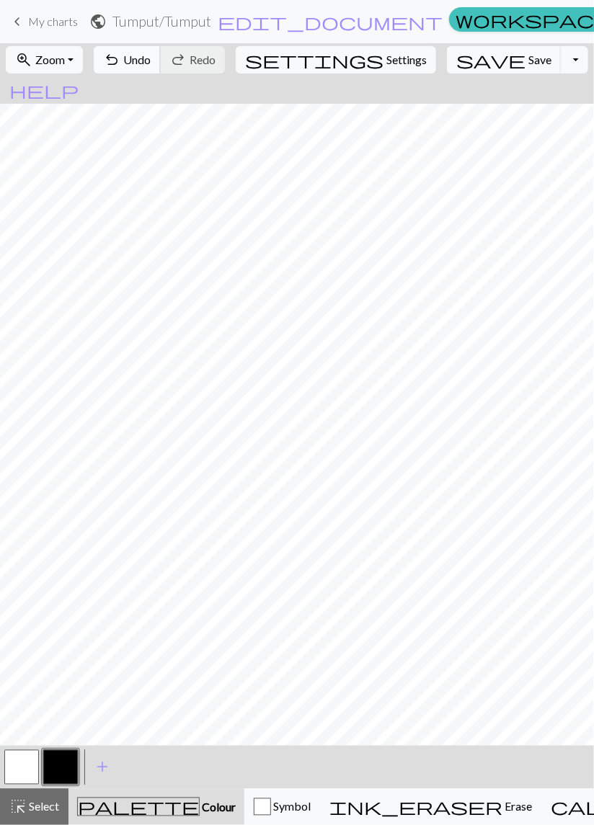
click at [151, 63] on span "Undo" at bounding box center [136, 60] width 27 height 14
click at [161, 67] on button "undo Undo Undo" at bounding box center [127, 59] width 67 height 27
click at [151, 66] on span "Undo" at bounding box center [136, 60] width 27 height 14
click at [151, 65] on span "Undo" at bounding box center [136, 60] width 27 height 14
click at [151, 63] on span "Undo" at bounding box center [136, 60] width 27 height 14
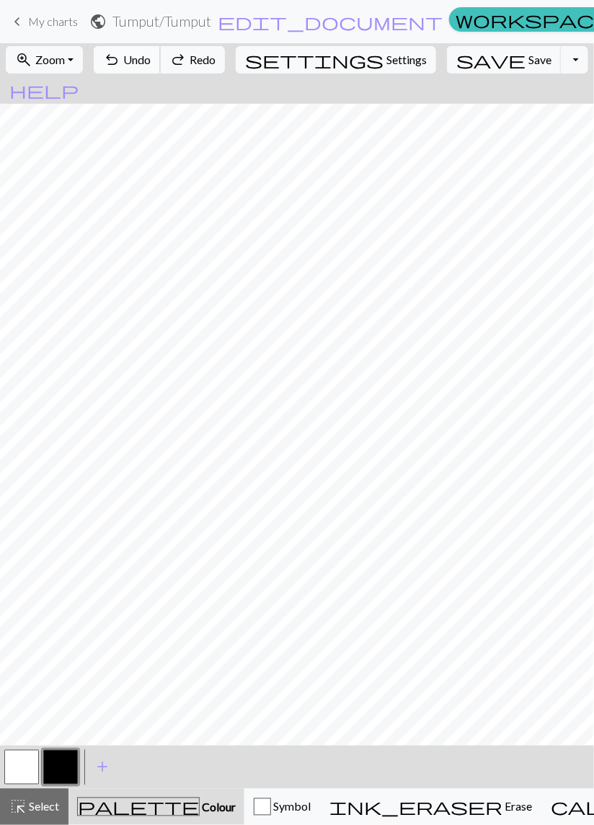
click at [151, 65] on span "Undo" at bounding box center [136, 60] width 27 height 14
click at [161, 69] on button "undo Undo Undo" at bounding box center [127, 59] width 67 height 27
click at [161, 68] on button "undo Undo Undo" at bounding box center [127, 59] width 67 height 27
click at [161, 72] on button "undo Undo Undo" at bounding box center [127, 59] width 67 height 27
click at [161, 70] on button "undo Undo Undo" at bounding box center [127, 59] width 67 height 27
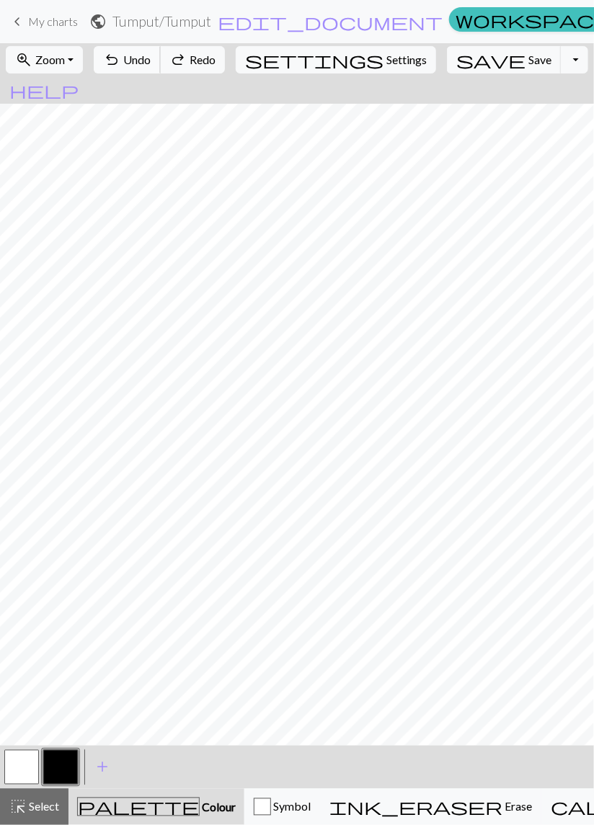
click at [161, 67] on button "undo Undo Undo" at bounding box center [127, 59] width 67 height 27
click at [151, 59] on span "Undo" at bounding box center [136, 60] width 27 height 14
click at [151, 58] on span "Undo" at bounding box center [136, 60] width 27 height 14
click at [151, 59] on span "Undo" at bounding box center [136, 60] width 27 height 14
click at [151, 66] on span "Undo" at bounding box center [136, 60] width 27 height 14
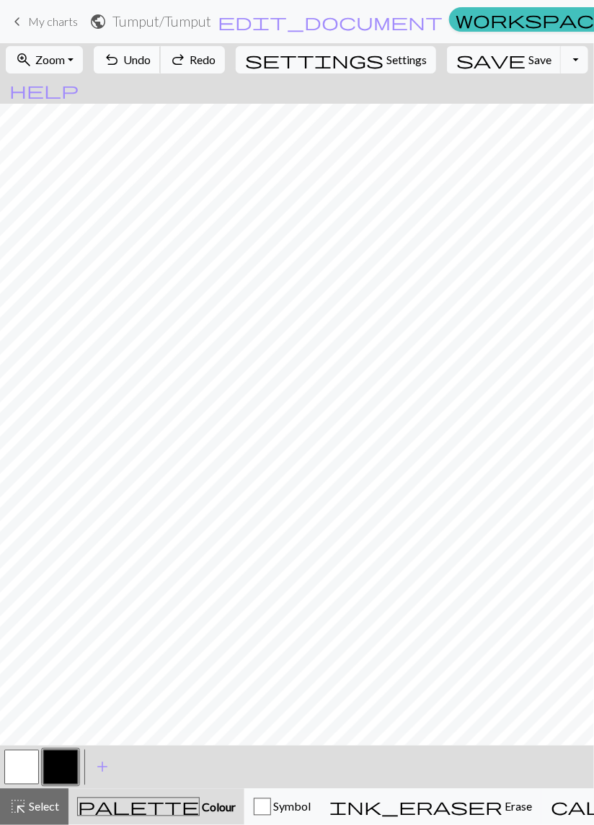
click at [151, 66] on span "Undo" at bounding box center [136, 60] width 27 height 14
click at [23, 766] on button "button" at bounding box center [21, 767] width 35 height 35
click at [66, 771] on button "button" at bounding box center [60, 767] width 35 height 35
click at [151, 61] on span "Undo" at bounding box center [136, 60] width 27 height 14
click at [151, 59] on span "Undo" at bounding box center [136, 60] width 27 height 14
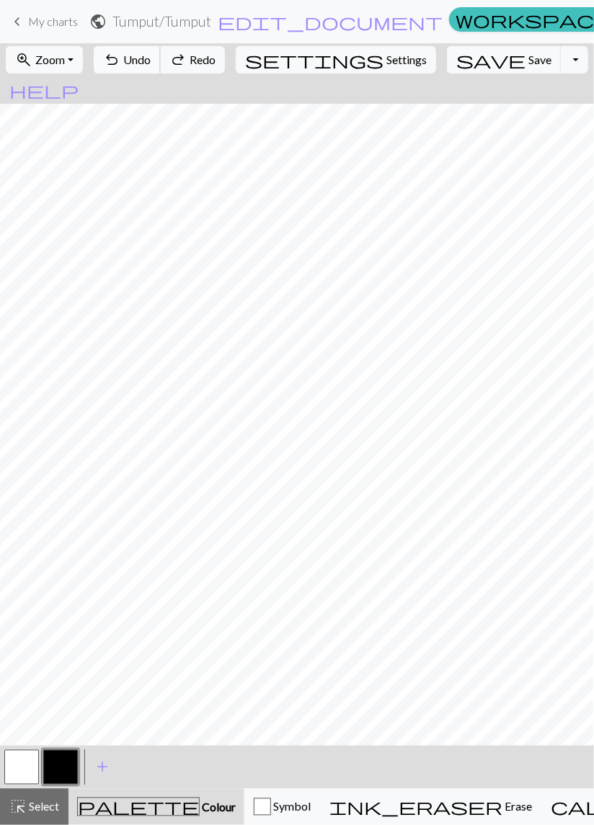
click at [151, 64] on span "Undo" at bounding box center [136, 60] width 27 height 14
click at [151, 63] on span "Undo" at bounding box center [136, 60] width 27 height 14
click at [151, 66] on span "Undo" at bounding box center [136, 60] width 27 height 14
click at [161, 71] on button "undo Undo Undo" at bounding box center [127, 59] width 67 height 27
click at [161, 68] on button "undo Undo Undo" at bounding box center [127, 59] width 67 height 27
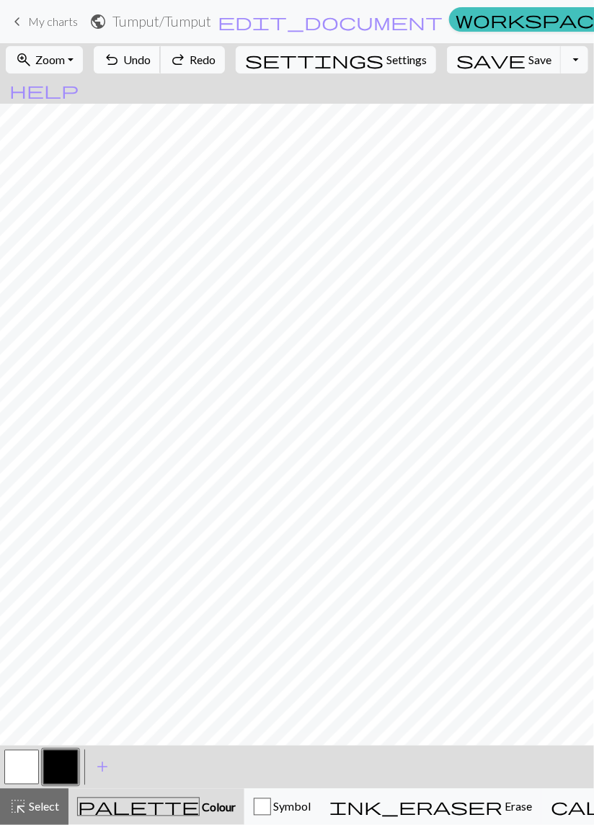
click at [161, 69] on button "undo Undo Undo" at bounding box center [127, 59] width 67 height 27
click at [161, 71] on button "undo Undo Undo" at bounding box center [127, 59] width 67 height 27
click at [161, 72] on button "undo Undo Undo" at bounding box center [127, 59] width 67 height 27
click at [151, 58] on span "Undo" at bounding box center [136, 60] width 27 height 14
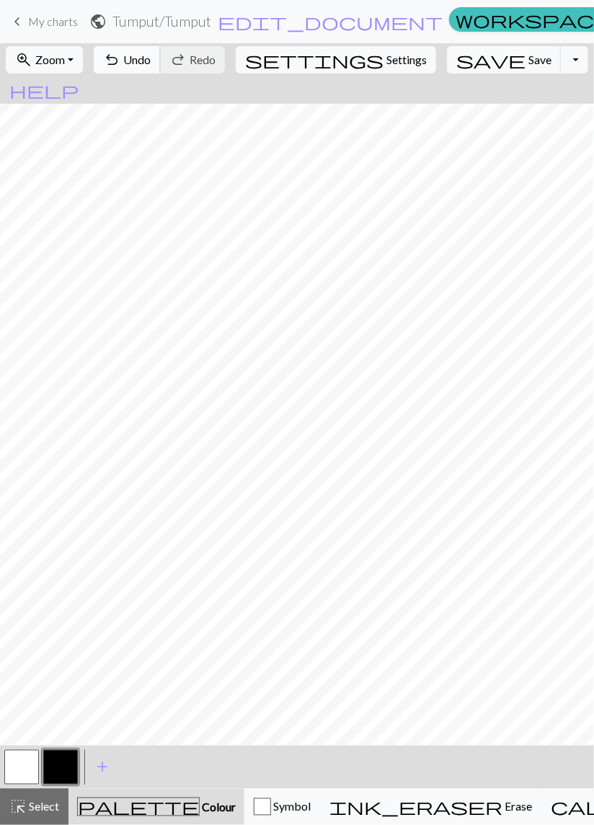
click at [151, 66] on span "Undo" at bounding box center [136, 60] width 27 height 14
click at [151, 63] on span "Undo" at bounding box center [136, 60] width 27 height 14
click at [151, 64] on span "Undo" at bounding box center [136, 60] width 27 height 14
click at [161, 66] on button "undo Undo Undo" at bounding box center [127, 59] width 67 height 27
click at [120, 69] on span "undo" at bounding box center [111, 60] width 17 height 20
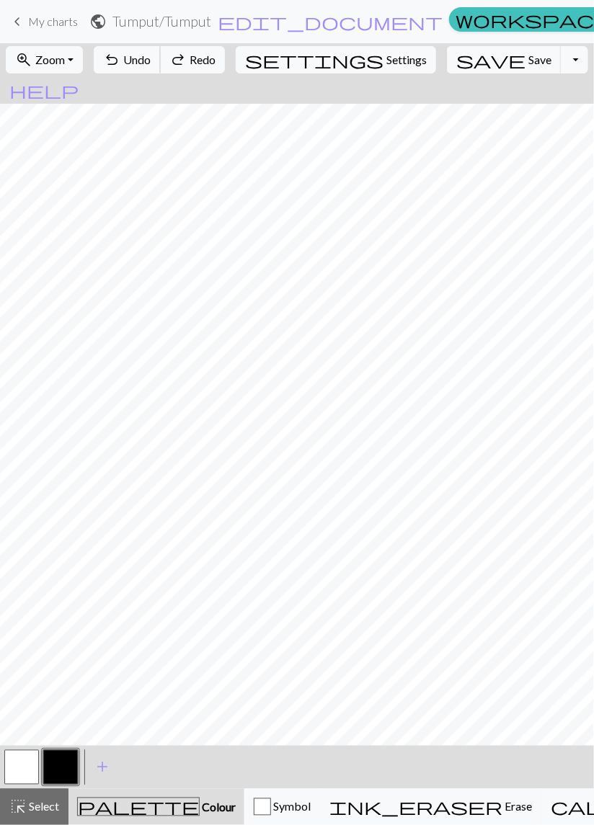
click at [161, 70] on button "undo Undo Undo" at bounding box center [127, 59] width 67 height 27
click at [169, 74] on div "undo Undo Undo redo Redo Redo" at bounding box center [159, 59] width 140 height 33
click at [168, 75] on div "undo Undo Undo redo Redo Redo" at bounding box center [159, 59] width 140 height 33
click at [166, 76] on div "undo Undo Undo redo Redo Redo" at bounding box center [159, 59] width 140 height 33
click at [151, 61] on span "Undo" at bounding box center [136, 60] width 27 height 14
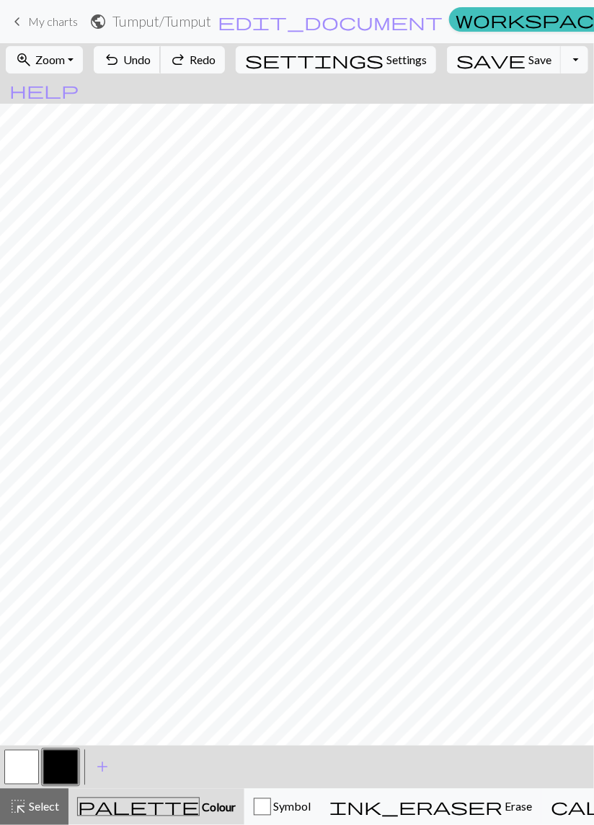
click at [151, 61] on span "Undo" at bounding box center [136, 60] width 27 height 14
click at [161, 66] on button "undo Undo Undo" at bounding box center [127, 59] width 67 height 27
click at [161, 68] on button "undo Undo Undo" at bounding box center [127, 59] width 67 height 27
click at [161, 69] on button "undo Undo Undo" at bounding box center [127, 59] width 67 height 27
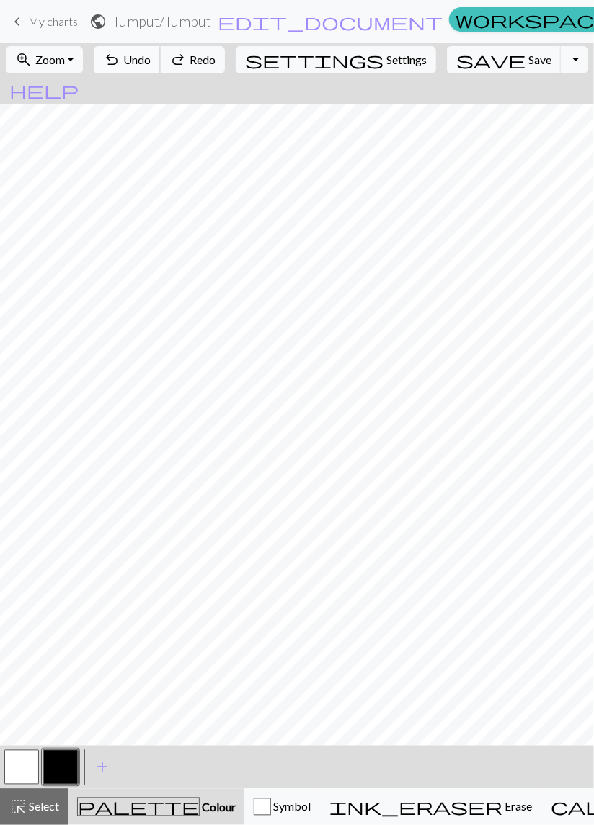
click at [161, 69] on button "undo Undo Undo" at bounding box center [127, 59] width 67 height 27
click at [151, 59] on span "Undo" at bounding box center [136, 60] width 27 height 14
click at [151, 64] on span "Undo" at bounding box center [136, 60] width 27 height 14
click at [151, 63] on span "Undo" at bounding box center [136, 60] width 27 height 14
click at [151, 64] on span "Undo" at bounding box center [136, 60] width 27 height 14
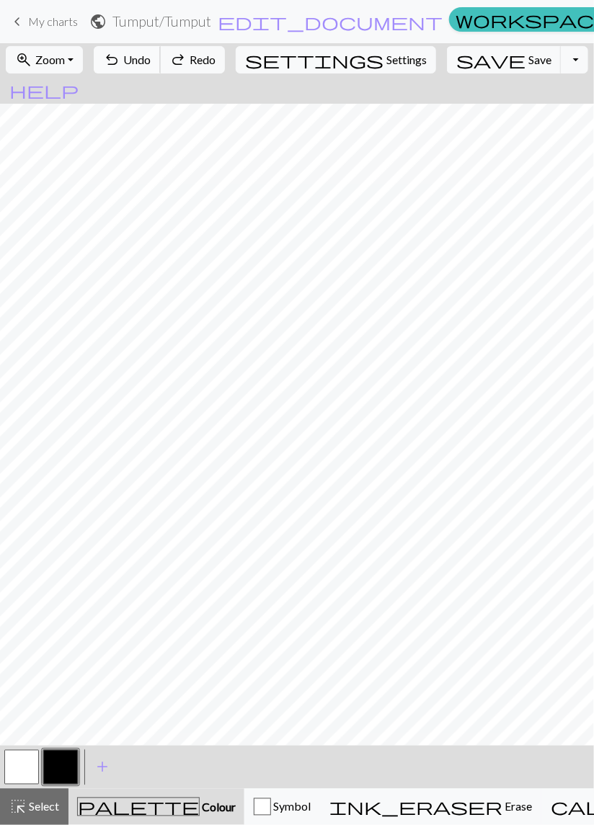
click at [151, 65] on span "Undo" at bounding box center [136, 60] width 27 height 14
click at [151, 64] on span "Undo" at bounding box center [136, 60] width 27 height 14
click at [151, 62] on span "Undo" at bounding box center [136, 60] width 27 height 14
click at [151, 63] on span "Undo" at bounding box center [136, 60] width 27 height 14
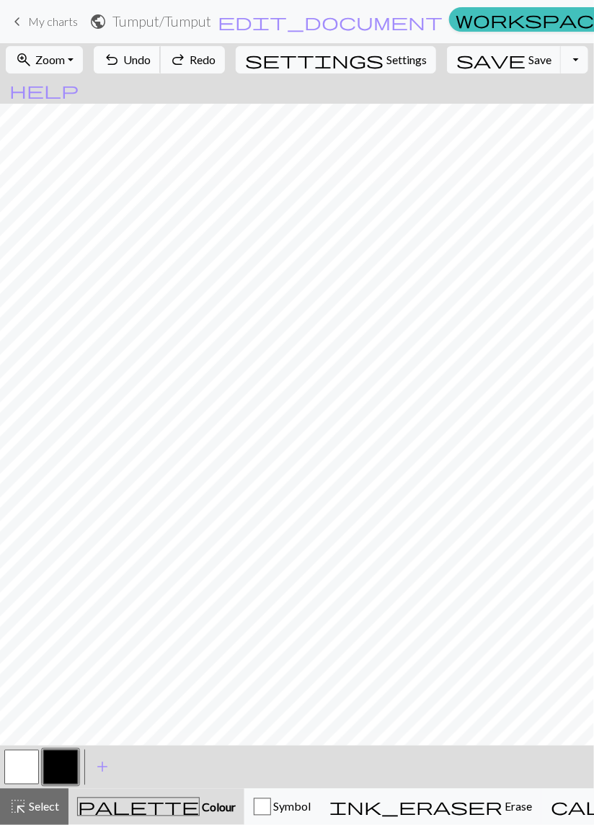
click at [151, 63] on span "Undo" at bounding box center [136, 60] width 27 height 14
click at [151, 62] on span "Undo" at bounding box center [136, 60] width 27 height 14
click at [151, 63] on span "Undo" at bounding box center [136, 60] width 27 height 14
click at [151, 61] on span "Undo" at bounding box center [136, 60] width 27 height 14
click at [161, 69] on button "undo Undo Undo" at bounding box center [127, 59] width 67 height 27
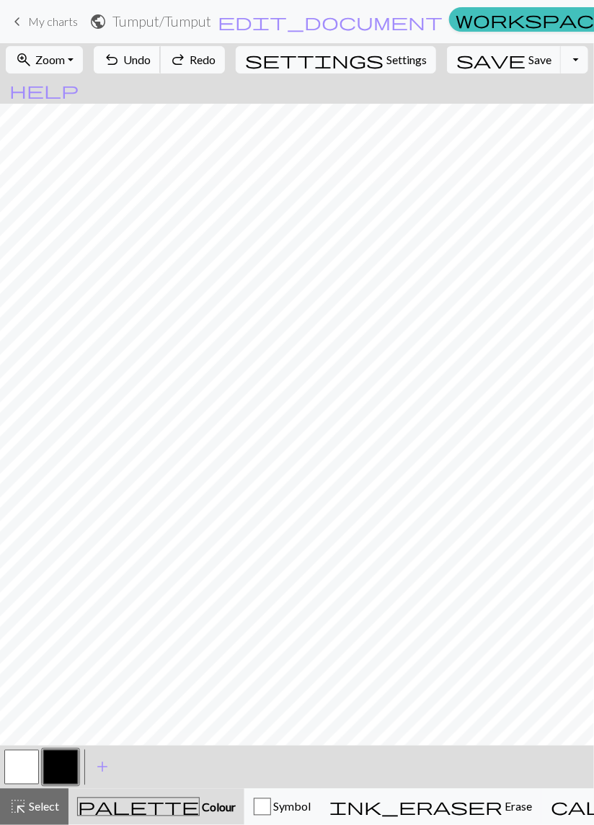
click at [161, 71] on button "undo Undo Undo" at bounding box center [127, 59] width 67 height 27
click at [161, 69] on button "undo Undo Undo" at bounding box center [127, 59] width 67 height 27
click at [161, 68] on button "undo Undo Undo" at bounding box center [127, 59] width 67 height 27
click at [161, 66] on button "undo Undo Undo" at bounding box center [127, 59] width 67 height 27
click at [161, 69] on button "undo Undo Undo" at bounding box center [127, 59] width 67 height 27
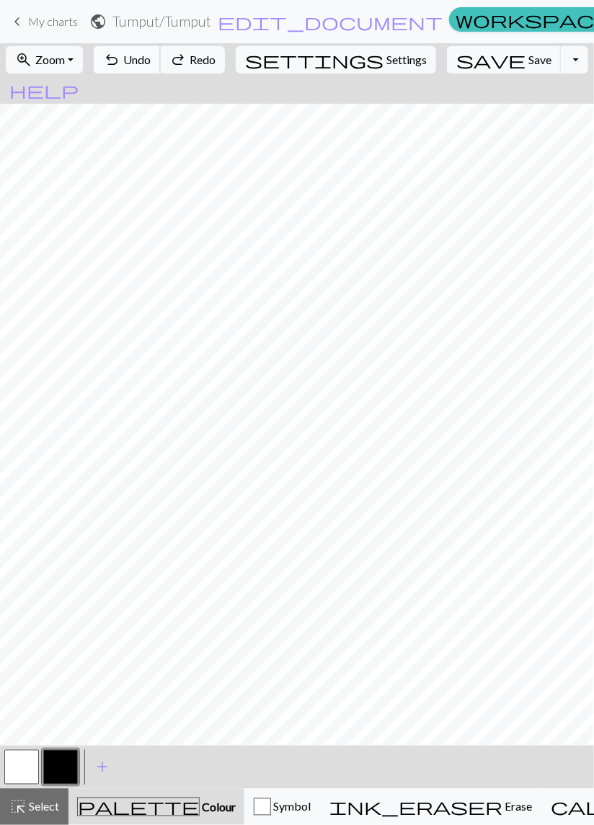
click at [161, 69] on button "undo Undo Undo" at bounding box center [127, 59] width 67 height 27
click at [151, 64] on span "Undo" at bounding box center [136, 60] width 27 height 14
click at [161, 72] on button "undo Undo Undo" at bounding box center [127, 59] width 67 height 27
click at [179, 75] on div "undo Undo Undo redo Redo Redo" at bounding box center [159, 59] width 140 height 33
click at [179, 76] on div "undo Undo Undo redo Redo Redo" at bounding box center [159, 59] width 140 height 33
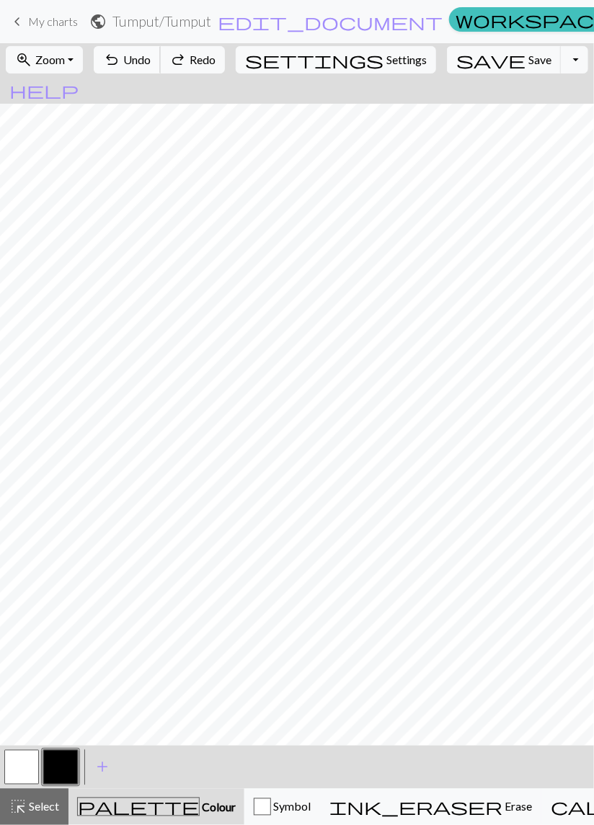
click at [185, 74] on div "undo Undo Undo redo Redo Redo" at bounding box center [159, 59] width 140 height 33
click at [187, 74] on div "undo Undo Undo redo Redo Redo" at bounding box center [159, 59] width 140 height 33
click at [161, 71] on button "undo Undo Undo" at bounding box center [127, 59] width 67 height 27
click at [151, 64] on span "Undo" at bounding box center [136, 60] width 27 height 14
click at [161, 70] on button "undo Undo Undo" at bounding box center [127, 59] width 67 height 27
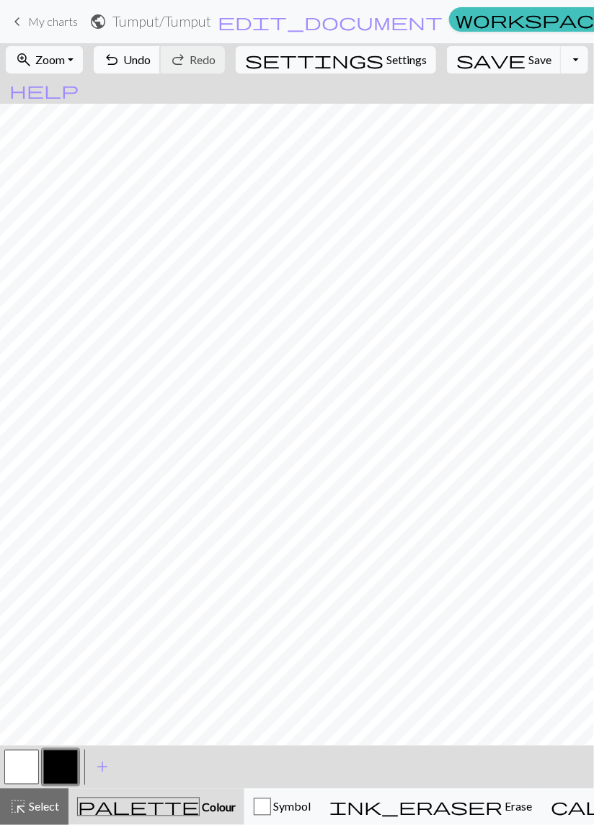
click at [151, 58] on span "Undo" at bounding box center [136, 60] width 27 height 14
click at [161, 72] on button "undo Undo Undo" at bounding box center [127, 59] width 67 height 27
click at [161, 70] on button "undo Undo Undo" at bounding box center [127, 59] width 67 height 27
click at [161, 69] on button "undo Undo Undo" at bounding box center [127, 59] width 67 height 27
click at [161, 68] on button "undo Undo Undo" at bounding box center [127, 59] width 67 height 27
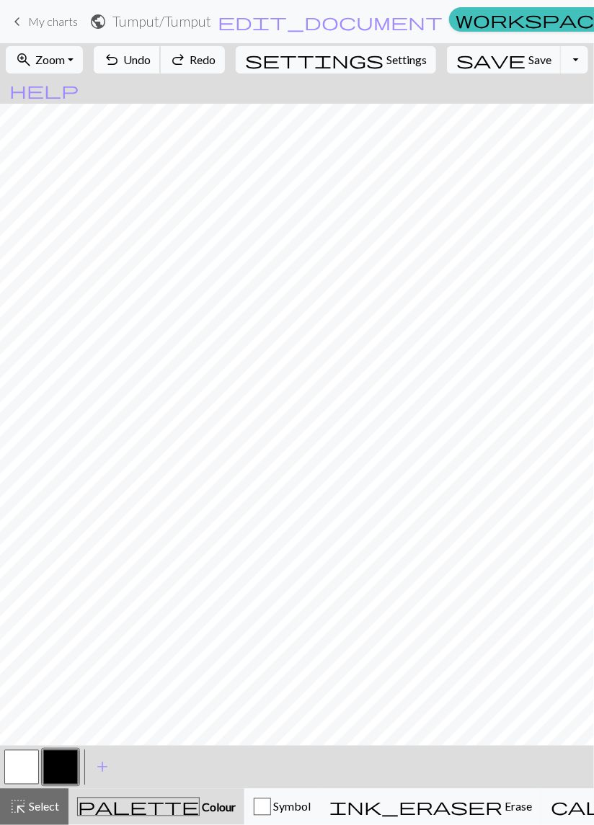
click at [161, 68] on button "undo Undo Undo" at bounding box center [127, 59] width 67 height 27
click at [161, 66] on button "undo Undo Undo" at bounding box center [127, 59] width 67 height 27
click at [161, 61] on button "undo Undo Undo" at bounding box center [127, 59] width 67 height 27
click at [161, 64] on button "undo Undo Undo" at bounding box center [127, 59] width 67 height 27
click at [161, 66] on button "undo Undo Undo" at bounding box center [127, 59] width 67 height 27
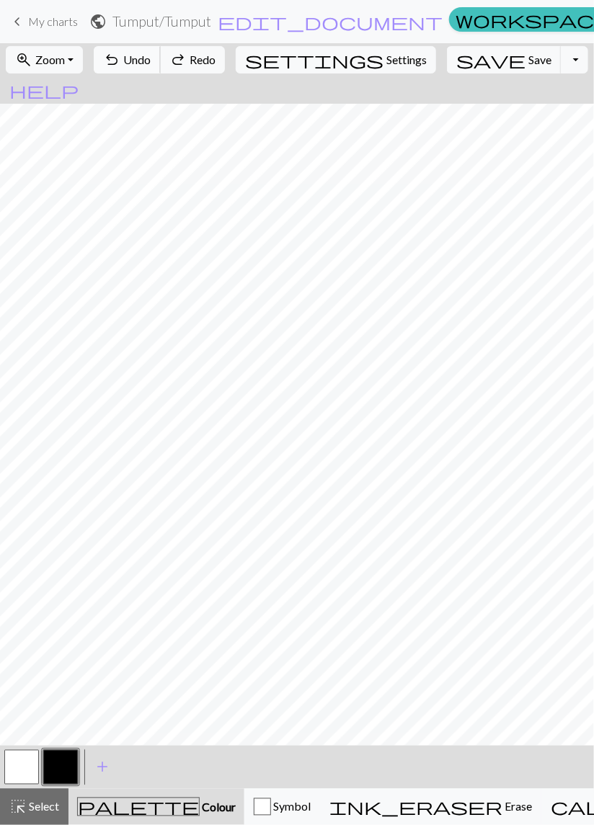
click at [161, 66] on button "undo Undo Undo" at bounding box center [127, 59] width 67 height 27
click at [161, 65] on button "undo Undo Undo" at bounding box center [127, 59] width 67 height 27
click at [161, 63] on button "undo Undo Undo" at bounding box center [127, 59] width 67 height 27
click at [161, 62] on button "undo Undo Undo" at bounding box center [127, 59] width 67 height 27
click at [212, 63] on button "redo Redo Redo" at bounding box center [192, 59] width 65 height 27
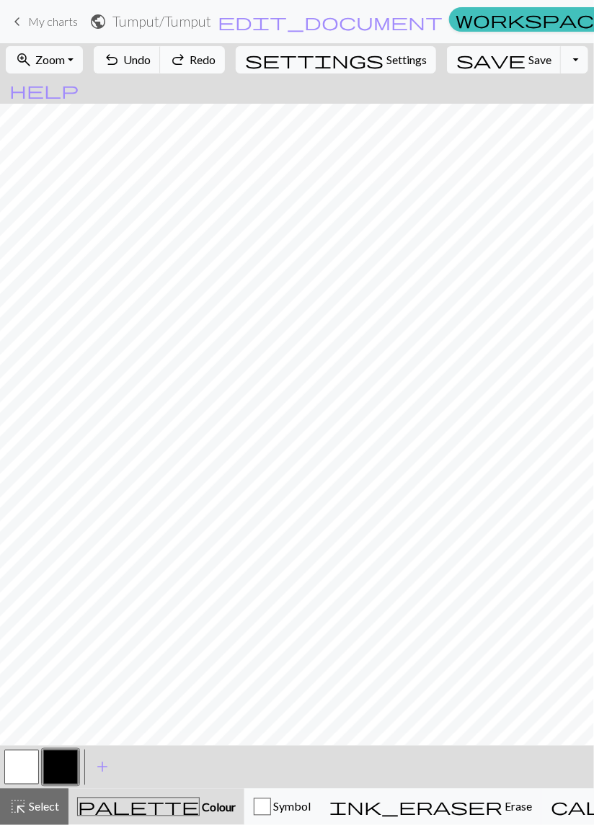
click at [216, 61] on button "redo Redo Redo" at bounding box center [192, 59] width 65 height 27
click at [151, 63] on span "Undo" at bounding box center [136, 60] width 27 height 14
click at [151, 61] on span "Undo" at bounding box center [136, 60] width 27 height 14
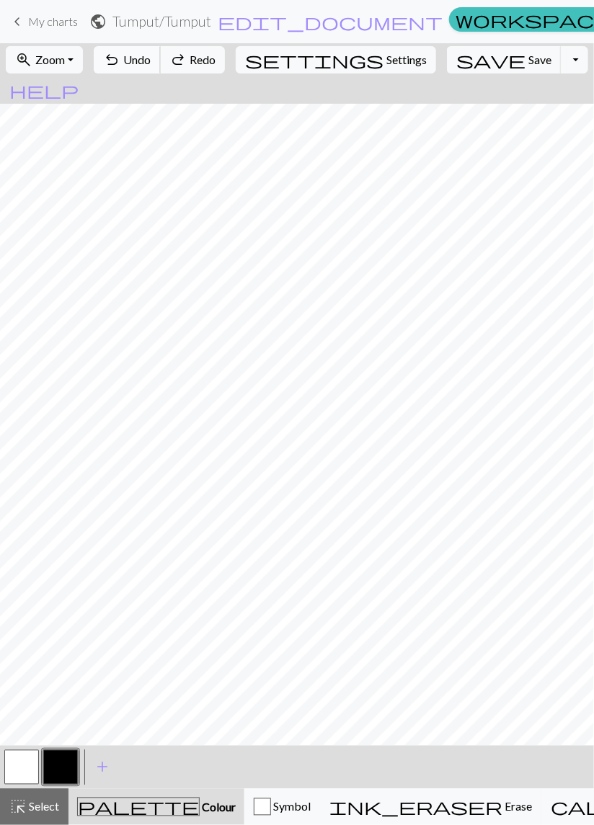
click at [151, 66] on span "Undo" at bounding box center [136, 60] width 27 height 14
click at [161, 67] on button "undo Undo Undo" at bounding box center [127, 59] width 67 height 27
click at [161, 68] on button "undo Undo Undo" at bounding box center [127, 59] width 67 height 27
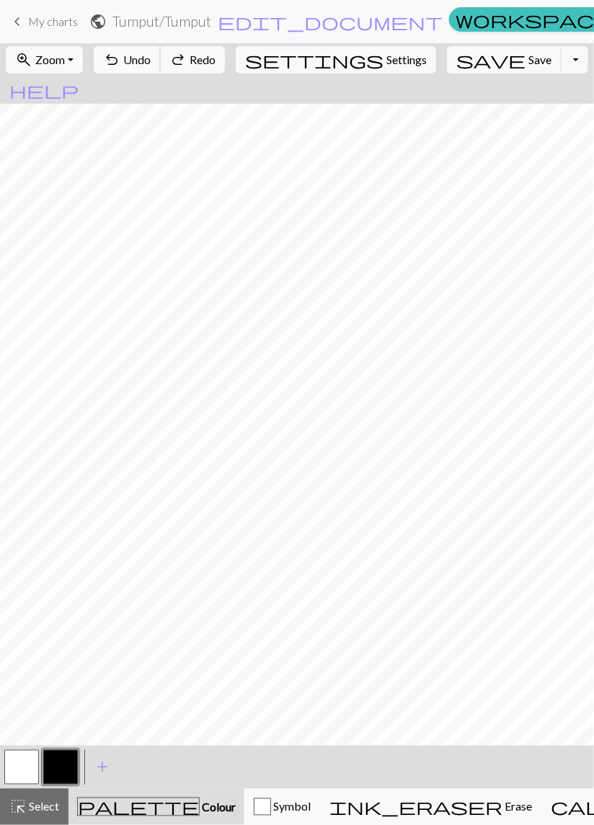
click at [161, 68] on button "undo Undo Undo" at bounding box center [127, 59] width 67 height 27
click at [161, 69] on button "undo Undo Undo" at bounding box center [127, 59] width 67 height 27
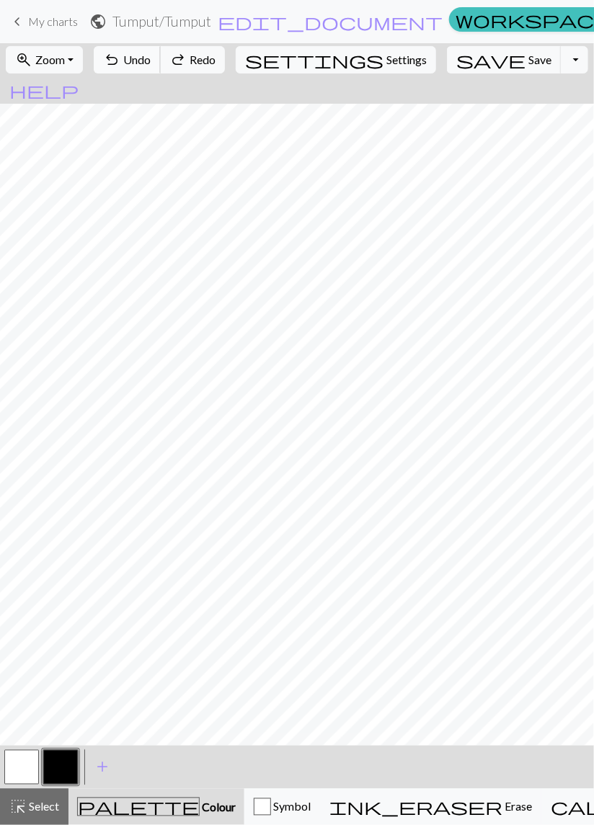
click at [161, 68] on button "undo Undo Undo" at bounding box center [127, 59] width 67 height 27
click at [161, 69] on button "undo Undo Undo" at bounding box center [127, 59] width 67 height 27
click at [151, 58] on span "Undo" at bounding box center [136, 60] width 27 height 14
click at [151, 64] on span "Undo" at bounding box center [136, 60] width 27 height 14
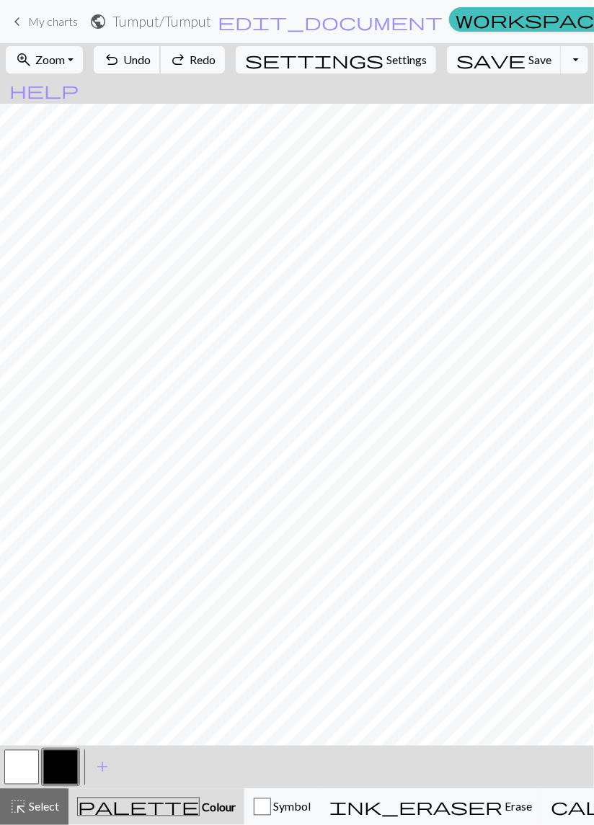
click at [151, 66] on span "Undo" at bounding box center [136, 60] width 27 height 14
click at [151, 63] on span "Undo" at bounding box center [136, 60] width 27 height 14
click at [25, 764] on button "button" at bounding box center [21, 767] width 35 height 35
click at [60, 773] on button "button" at bounding box center [60, 767] width 35 height 35
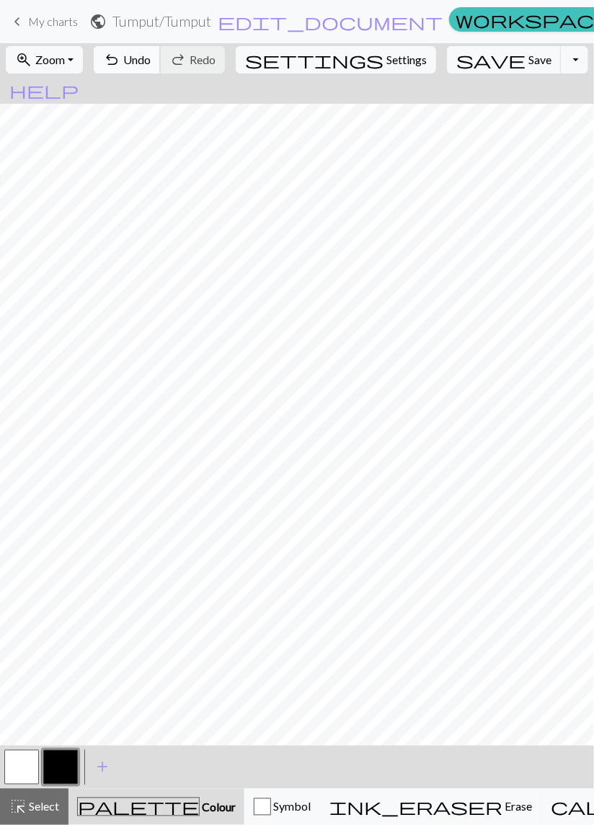
click at [151, 57] on span "Undo" at bounding box center [136, 60] width 27 height 14
click at [151, 63] on span "Undo" at bounding box center [136, 60] width 27 height 14
click at [151, 66] on span "Undo" at bounding box center [136, 60] width 27 height 14
click at [161, 68] on button "undo Undo Undo" at bounding box center [127, 59] width 67 height 27
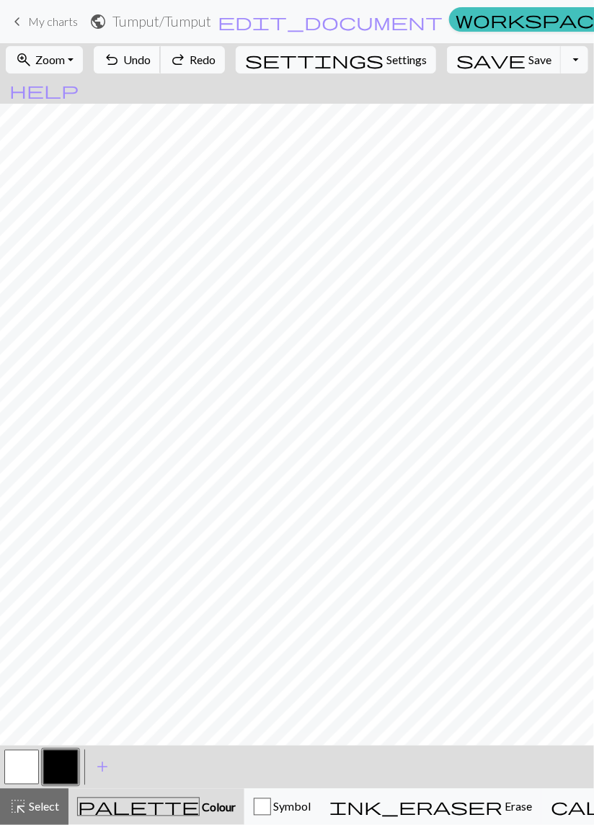
click at [161, 71] on button "undo Undo Undo" at bounding box center [127, 59] width 67 height 27
click at [190, 74] on div "undo Undo Undo redo Redo Redo" at bounding box center [159, 59] width 140 height 33
click at [161, 72] on button "undo Undo Undo" at bounding box center [127, 59] width 67 height 27
click at [192, 74] on div "undo Undo Undo redo Redo Redo" at bounding box center [159, 59] width 140 height 33
click at [151, 64] on span "Undo" at bounding box center [136, 60] width 27 height 14
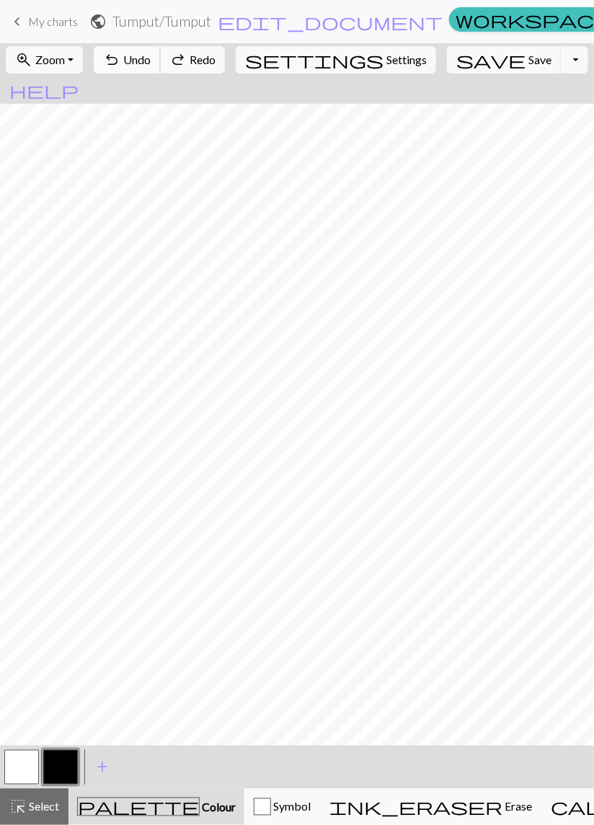
click at [161, 68] on button "undo Undo Undo" at bounding box center [127, 59] width 67 height 27
click at [161, 71] on button "undo Undo Undo" at bounding box center [127, 59] width 67 height 27
click at [151, 58] on span "Undo" at bounding box center [136, 60] width 27 height 14
click at [151, 53] on span "Undo" at bounding box center [136, 60] width 27 height 14
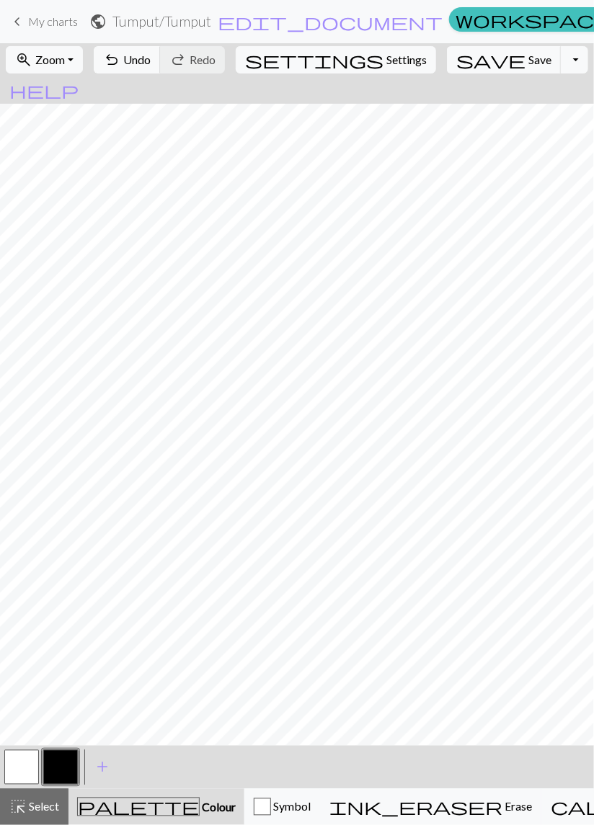
click at [58, 770] on button "button" at bounding box center [60, 767] width 35 height 35
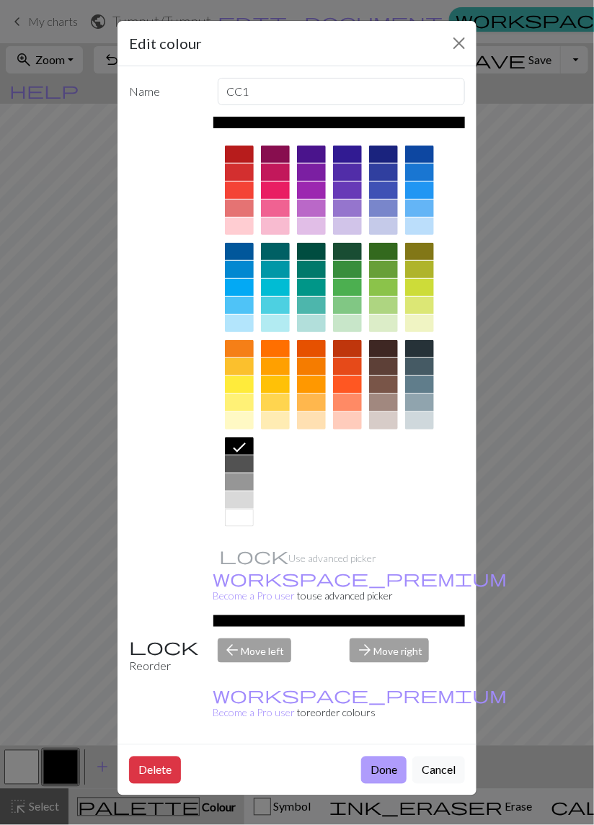
click at [374, 757] on button "Done" at bounding box center [383, 770] width 45 height 27
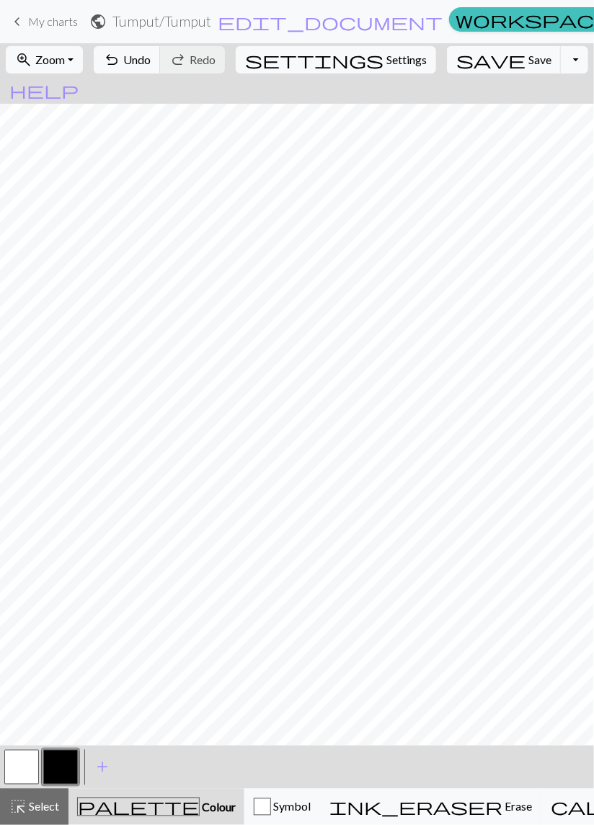
click at [27, 774] on button "button" at bounding box center [21, 767] width 35 height 35
click at [56, 773] on button "button" at bounding box center [60, 767] width 35 height 35
click at [64, 772] on button "button" at bounding box center [60, 767] width 35 height 35
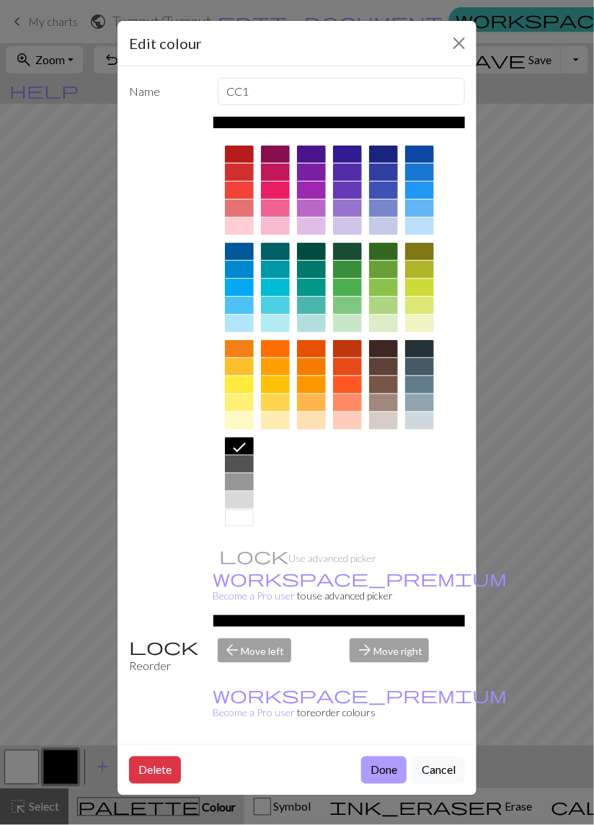
click at [385, 757] on button "Done" at bounding box center [383, 770] width 45 height 27
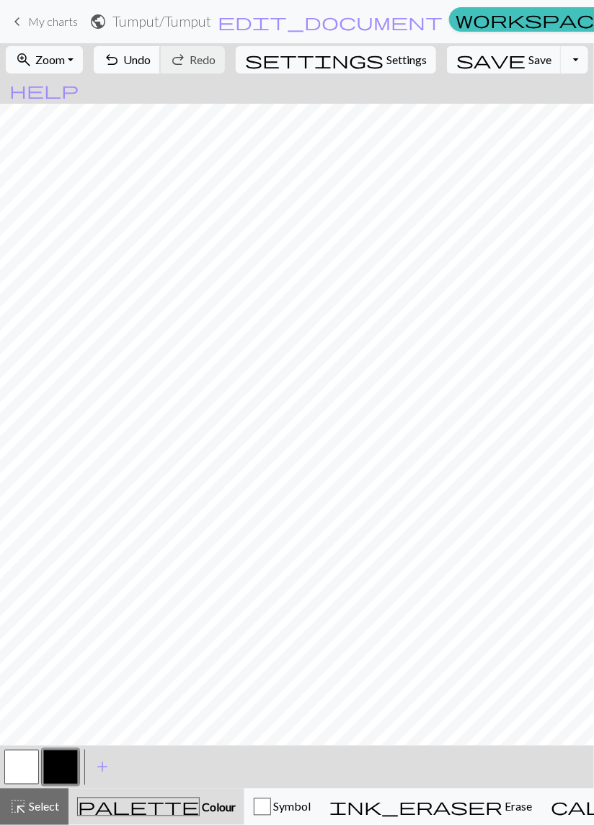
click at [151, 59] on span "Undo" at bounding box center [136, 60] width 27 height 14
click at [151, 62] on span "Undo" at bounding box center [136, 60] width 27 height 14
click at [151, 63] on span "Undo" at bounding box center [136, 60] width 27 height 14
click at [151, 65] on span "Undo" at bounding box center [136, 60] width 27 height 14
click at [151, 66] on span "Undo" at bounding box center [136, 60] width 27 height 14
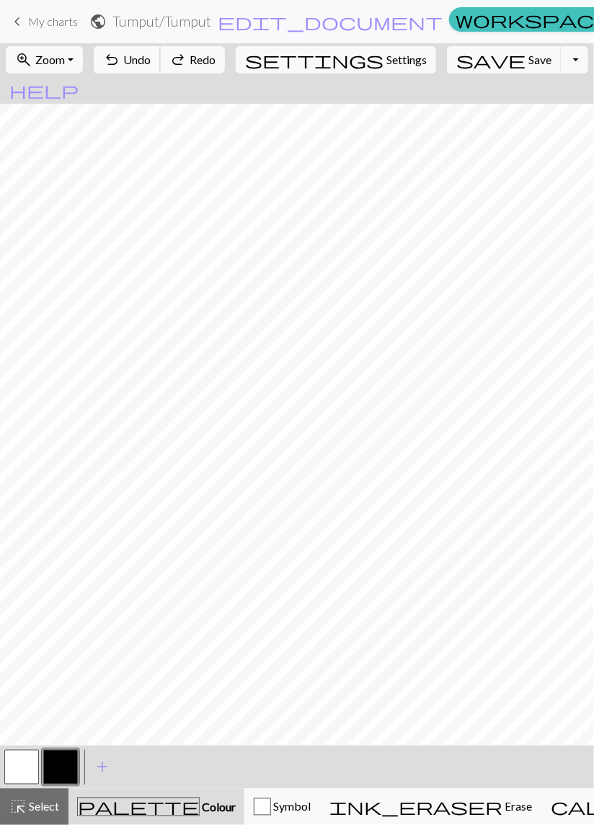
click at [161, 71] on button "undo Undo Undo" at bounding box center [127, 59] width 67 height 27
click at [161, 70] on button "undo Undo Undo" at bounding box center [127, 59] width 67 height 27
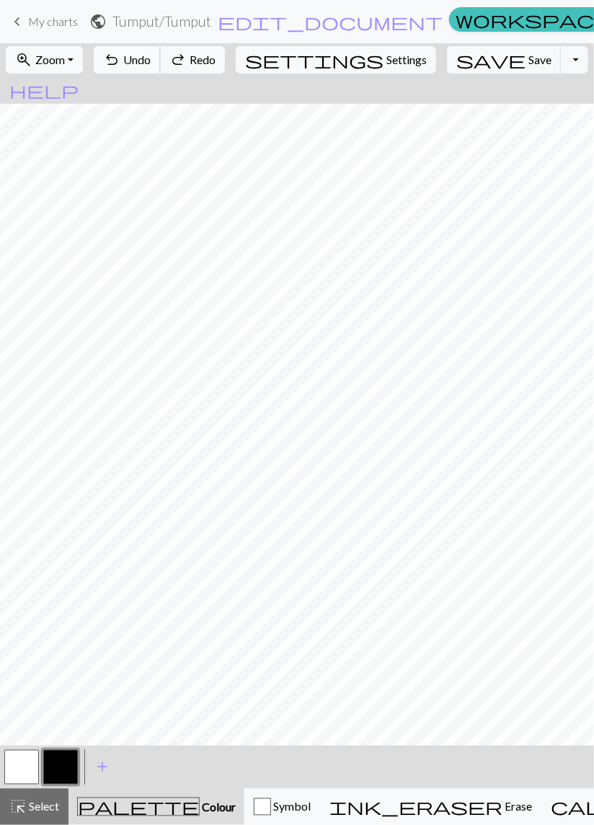
click at [161, 69] on button "undo Undo Undo" at bounding box center [127, 59] width 67 height 27
click at [161, 68] on button "undo Undo Undo" at bounding box center [127, 59] width 67 height 27
click at [151, 61] on span "Undo" at bounding box center [136, 60] width 27 height 14
click at [151, 63] on span "Undo" at bounding box center [136, 60] width 27 height 14
click at [151, 65] on span "Undo" at bounding box center [136, 60] width 27 height 14
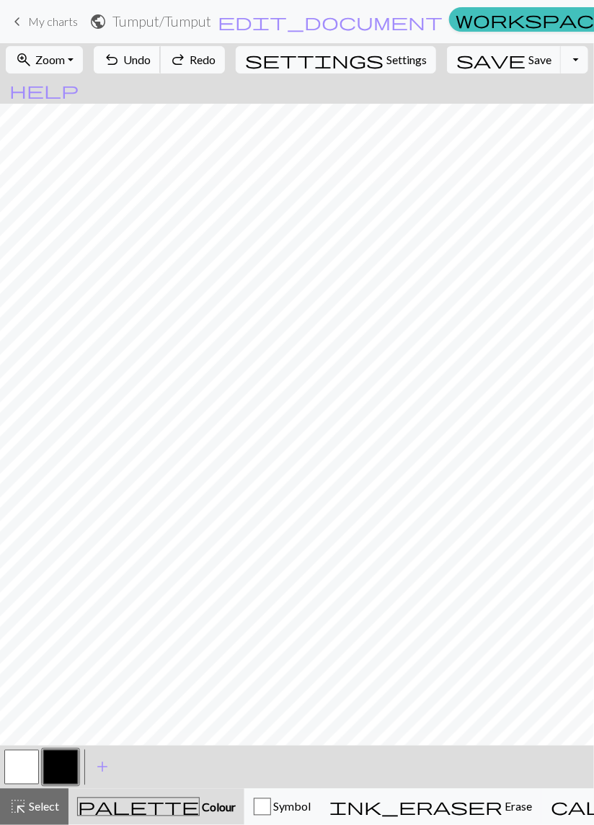
click at [161, 68] on button "undo Undo Undo" at bounding box center [127, 59] width 67 height 27
click at [161, 69] on button "undo Undo Undo" at bounding box center [127, 59] width 67 height 27
click at [161, 68] on button "undo Undo Undo" at bounding box center [127, 59] width 67 height 27
click at [161, 67] on button "undo Undo Undo" at bounding box center [127, 59] width 67 height 27
click at [151, 66] on span "Undo" at bounding box center [136, 60] width 27 height 14
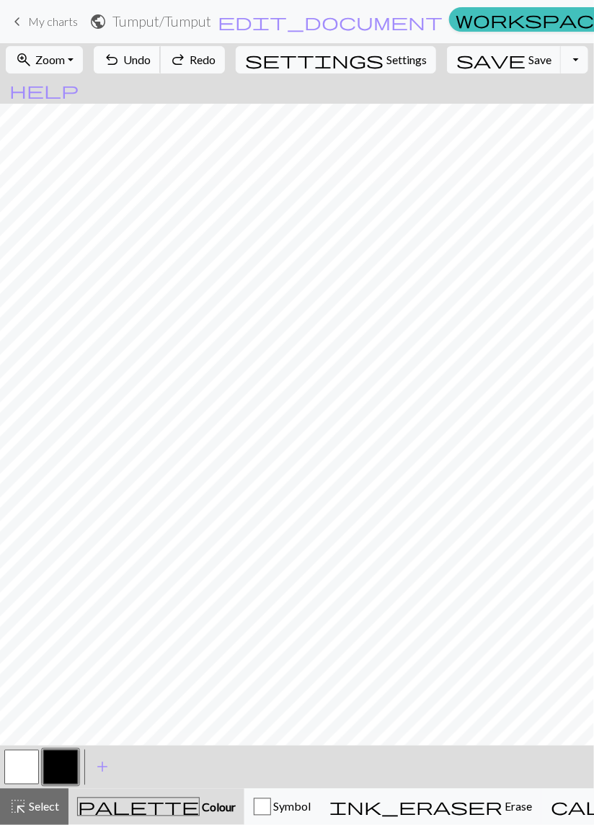
click at [161, 68] on button "undo Undo Undo" at bounding box center [127, 59] width 67 height 27
click at [161, 67] on button "undo Undo Undo" at bounding box center [127, 59] width 67 height 27
click at [161, 69] on button "undo Undo Undo" at bounding box center [127, 59] width 67 height 27
click at [28, 761] on button "button" at bounding box center [21, 767] width 35 height 35
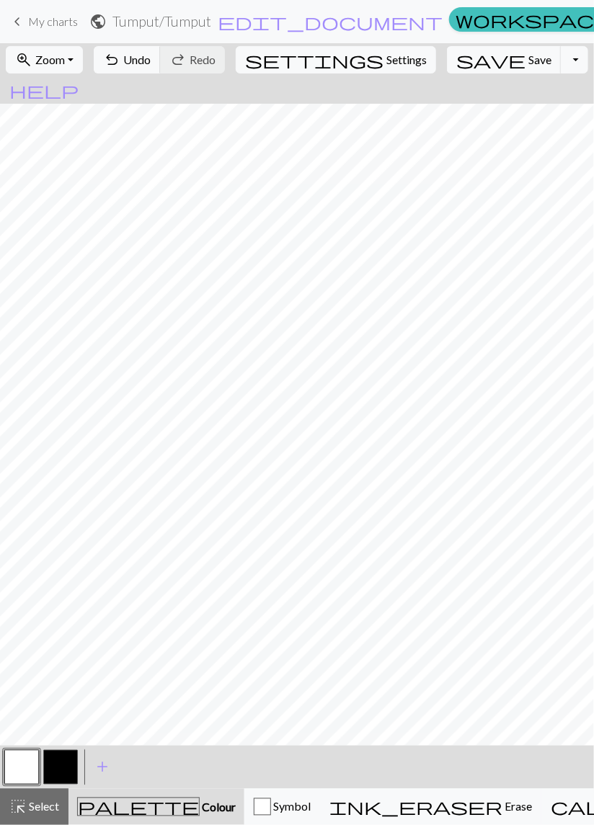
click at [48, 773] on button "button" at bounding box center [60, 767] width 35 height 35
click at [151, 63] on span "Undo" at bounding box center [136, 60] width 27 height 14
click at [151, 60] on span "Undo" at bounding box center [136, 60] width 27 height 14
click at [151, 61] on span "Undo" at bounding box center [136, 60] width 27 height 14
click at [161, 59] on button "undo Undo Undo" at bounding box center [127, 59] width 67 height 27
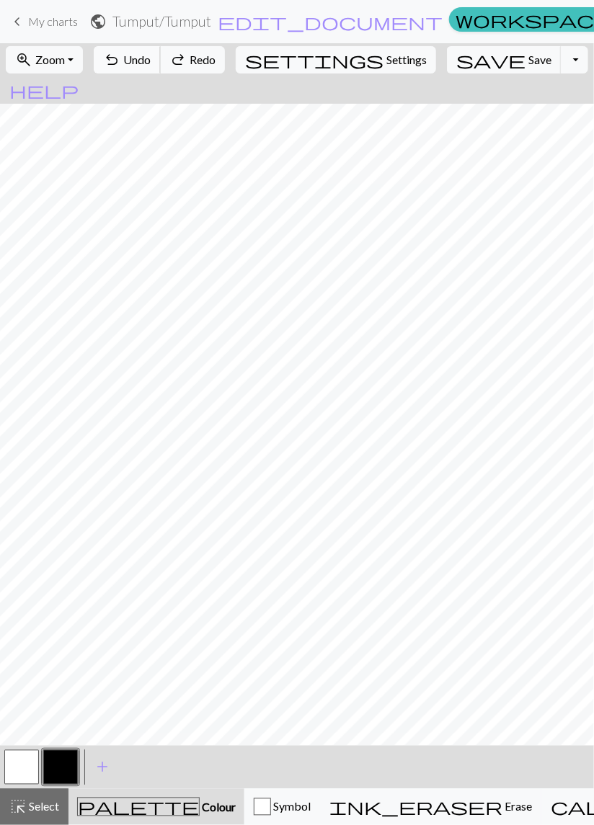
click at [161, 60] on button "undo Undo Undo" at bounding box center [127, 59] width 67 height 27
click at [120, 61] on span "undo" at bounding box center [111, 60] width 17 height 20
click at [120, 56] on span "undo" at bounding box center [111, 60] width 17 height 20
click at [120, 57] on span "undo" at bounding box center [111, 60] width 17 height 20
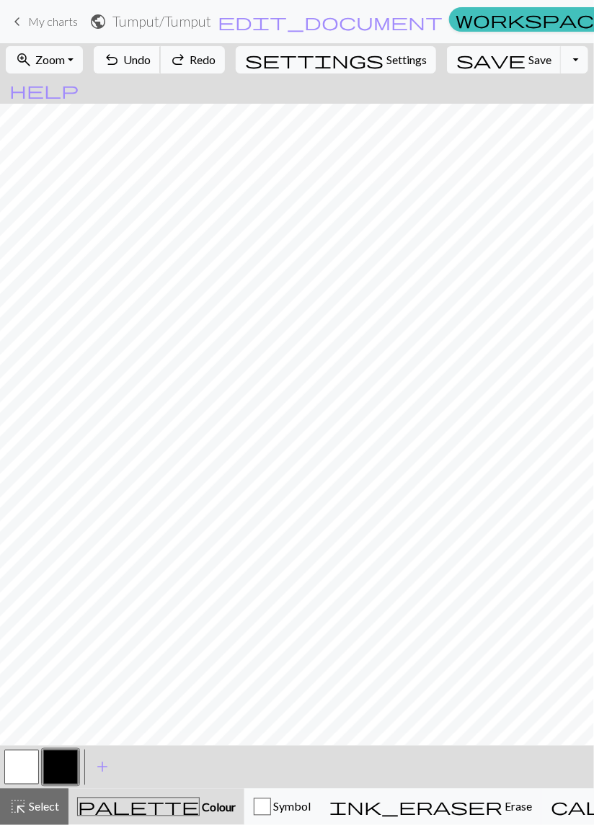
click at [120, 57] on span "undo" at bounding box center [111, 60] width 17 height 20
click at [120, 56] on span "undo" at bounding box center [111, 60] width 17 height 20
click at [120, 53] on span "undo" at bounding box center [111, 60] width 17 height 20
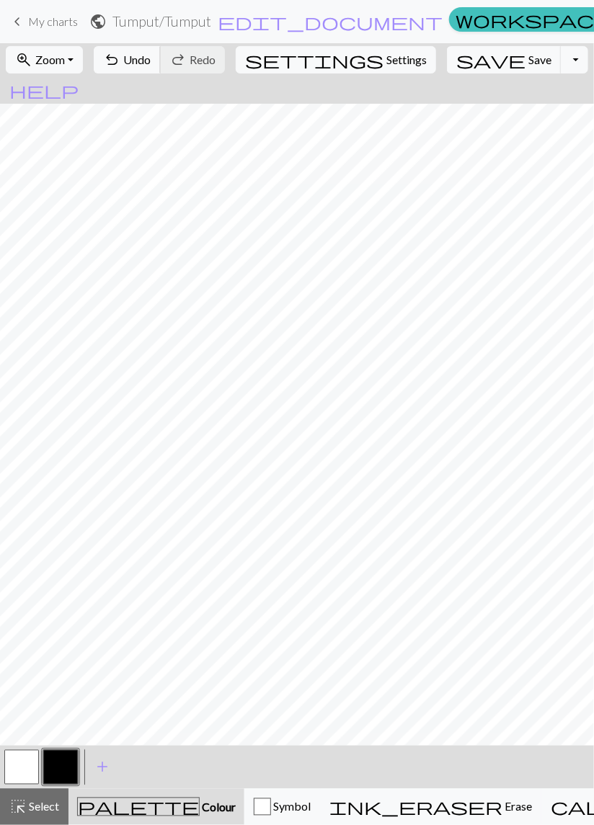
click at [120, 66] on span "undo" at bounding box center [111, 60] width 17 height 20
click at [528, 60] on span "Save" at bounding box center [539, 60] width 23 height 14
click at [561, 61] on button "Toggle Dropdown" at bounding box center [574, 59] width 27 height 27
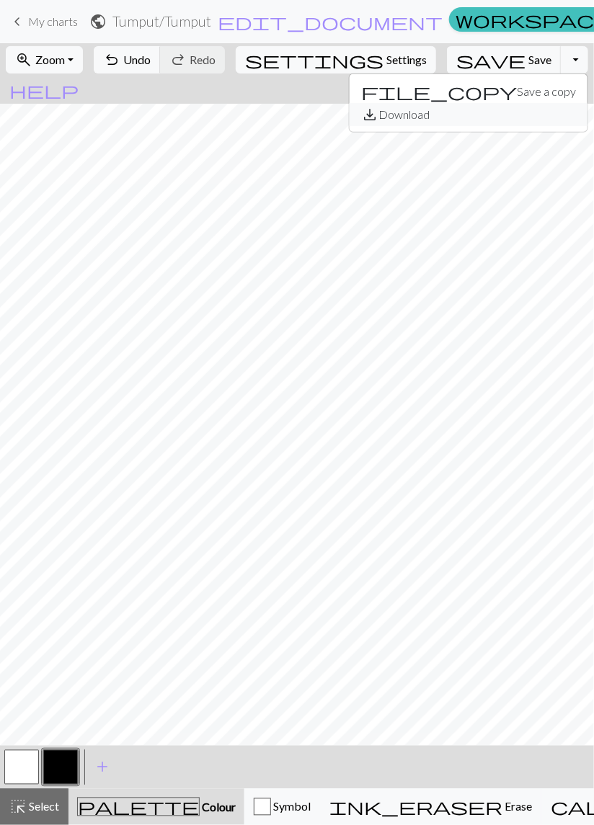
click at [494, 116] on button "save_alt Download" at bounding box center [469, 114] width 238 height 23
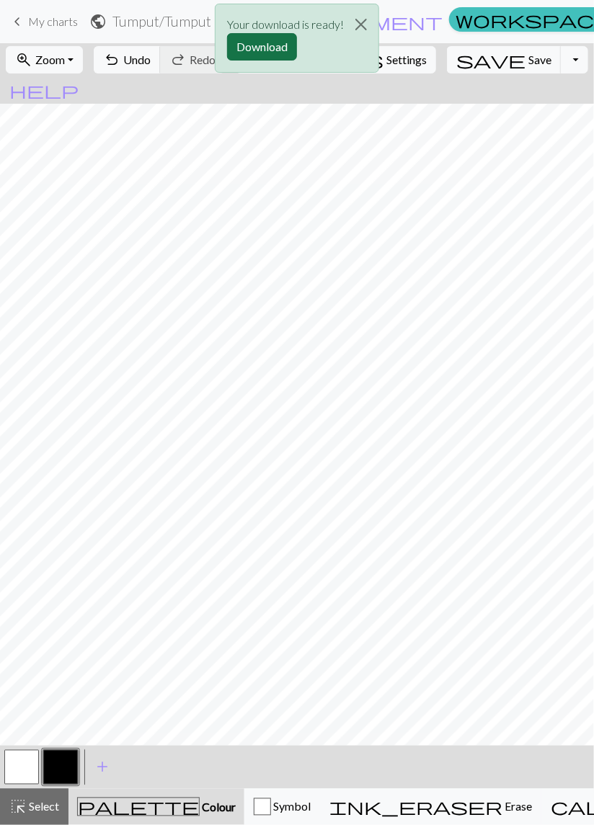
click at [280, 44] on button "Download" at bounding box center [262, 46] width 70 height 27
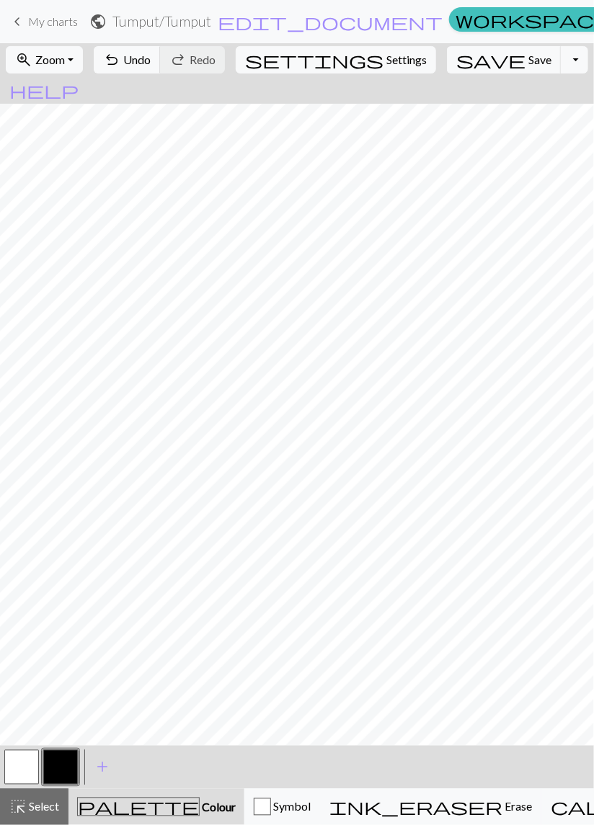
click at [47, 30] on link "keyboard_arrow_left My charts" at bounding box center [43, 21] width 69 height 25
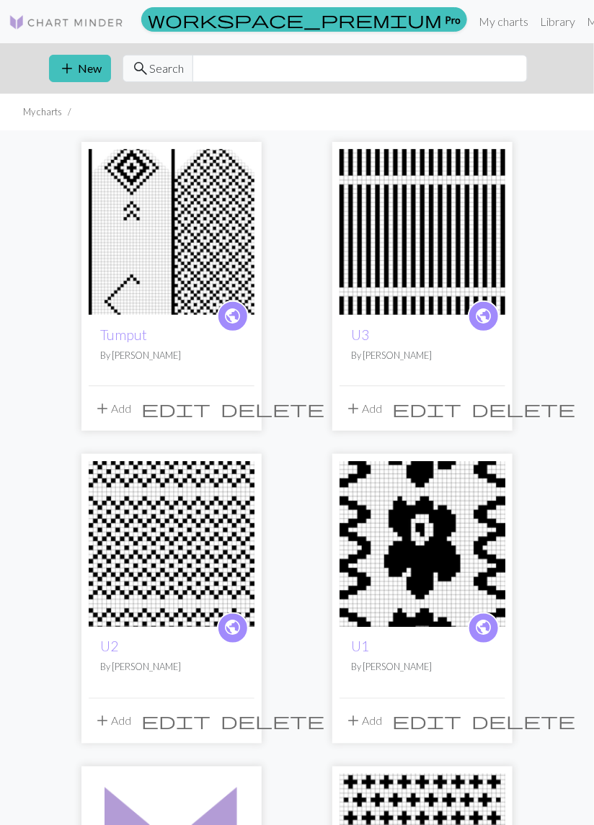
click at [143, 259] on img at bounding box center [172, 232] width 166 height 166
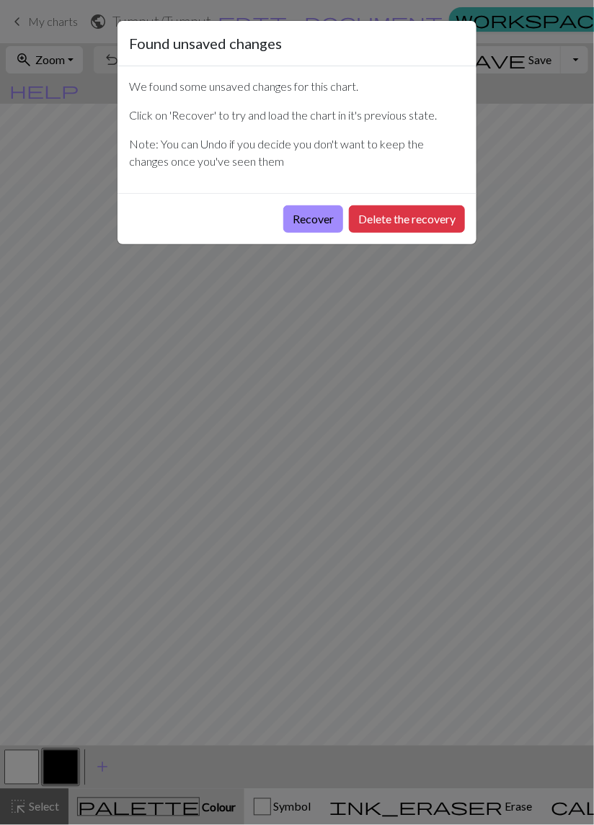
click at [71, 17] on div "Found unsaved changes We found some unsaved changes for this chart. Click on 'R…" at bounding box center [297, 412] width 594 height 825
click at [314, 219] on button "Recover" at bounding box center [313, 218] width 60 height 27
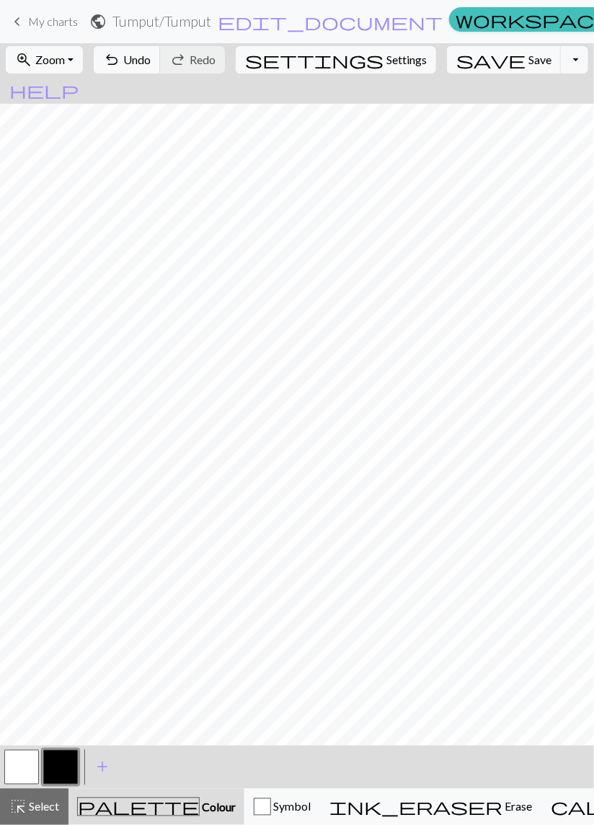
click at [50, 22] on span "My charts" at bounding box center [53, 21] width 50 height 14
